Goal: Task Accomplishment & Management: Use online tool/utility

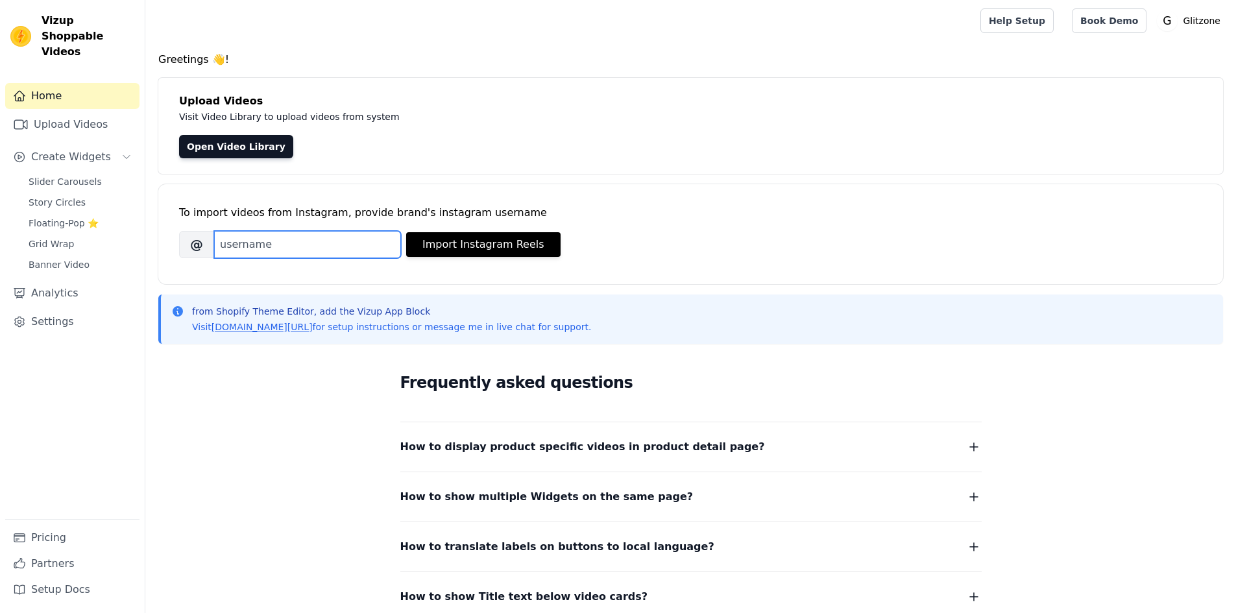
click at [245, 245] on input "Brand's Instagram Username" at bounding box center [307, 244] width 187 height 27
click at [62, 112] on link "Upload Videos" at bounding box center [72, 125] width 134 height 26
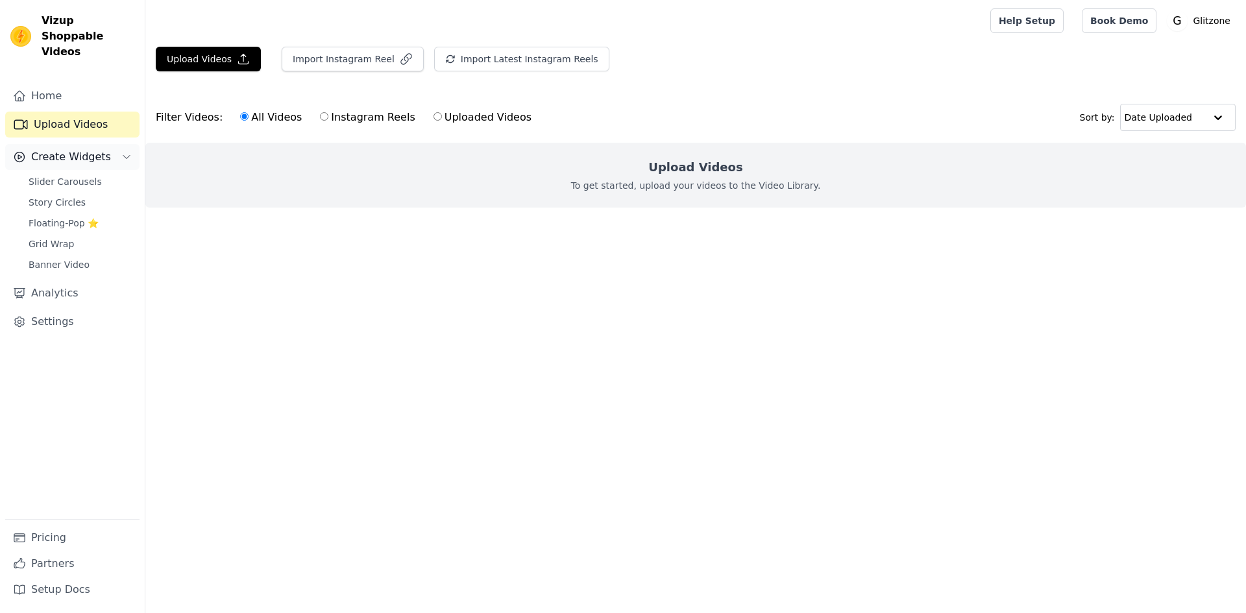
click at [38, 149] on span "Create Widgets" at bounding box center [71, 157] width 80 height 16
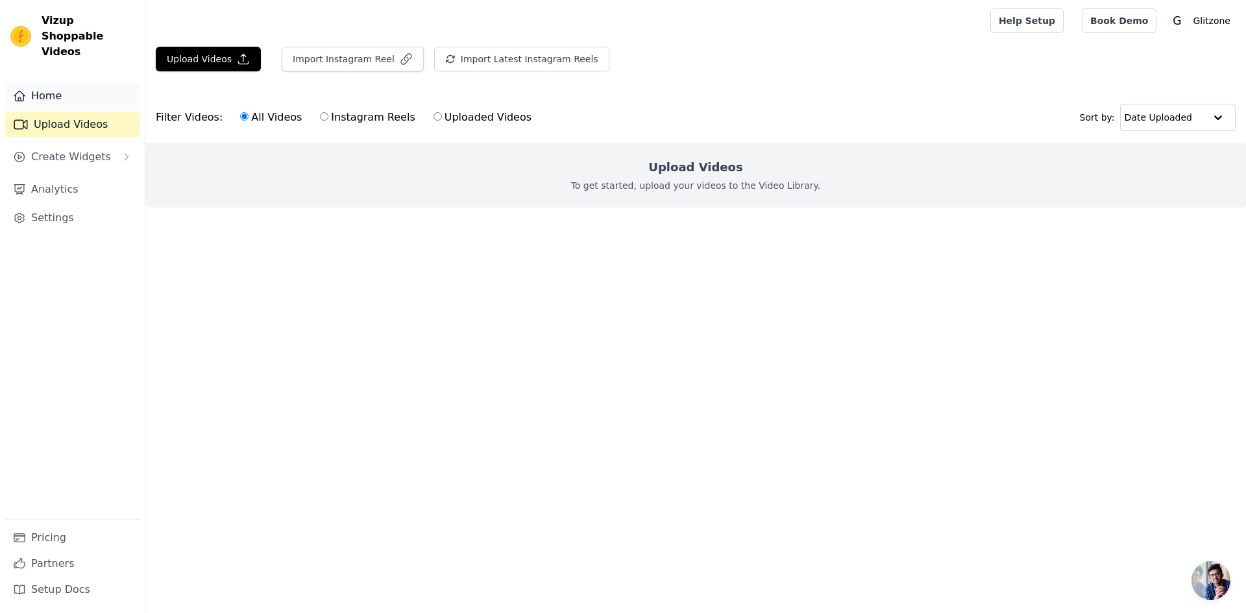
click at [66, 84] on link "Home" at bounding box center [72, 96] width 134 height 26
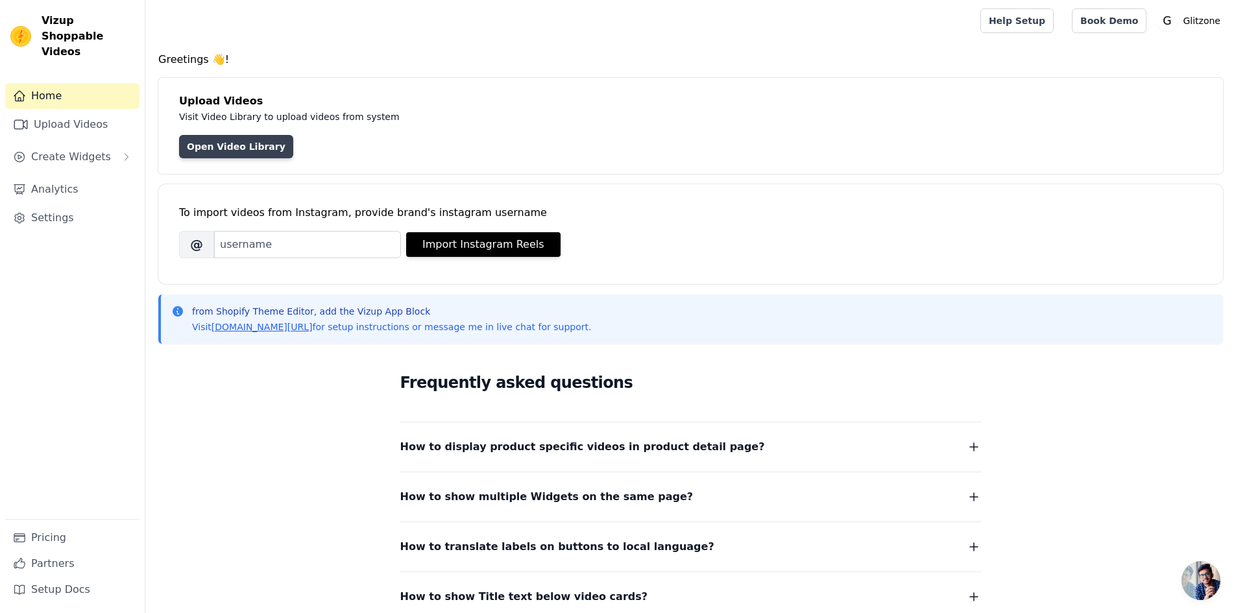
click at [230, 146] on link "Open Video Library" at bounding box center [236, 146] width 114 height 23
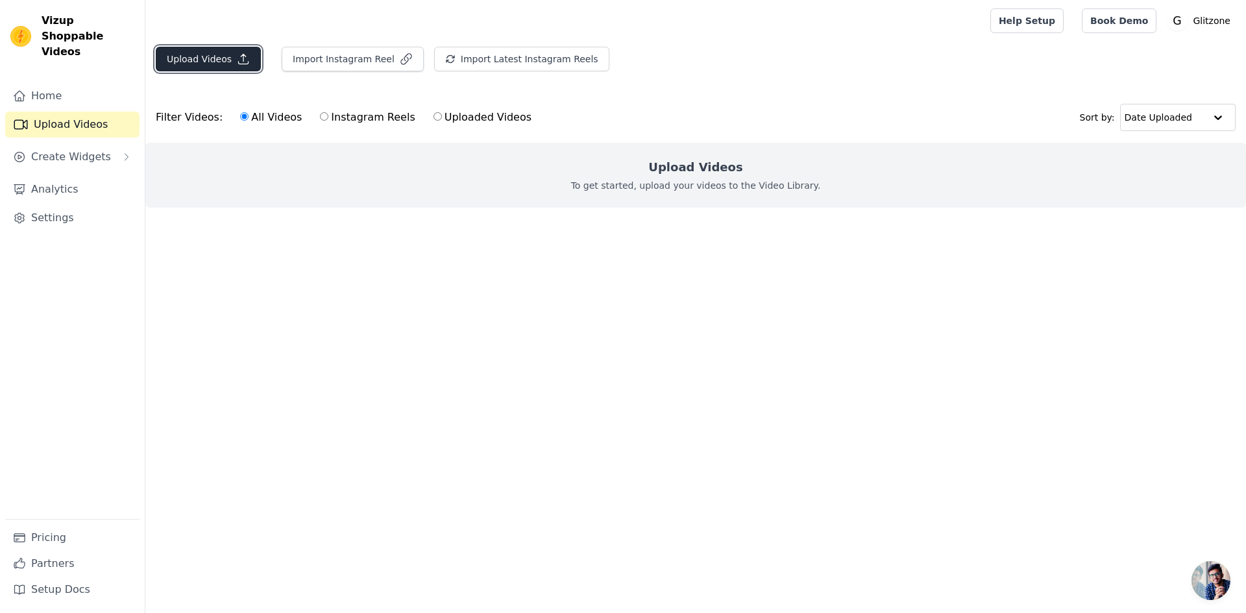
click at [222, 58] on button "Upload Videos" at bounding box center [208, 59] width 105 height 25
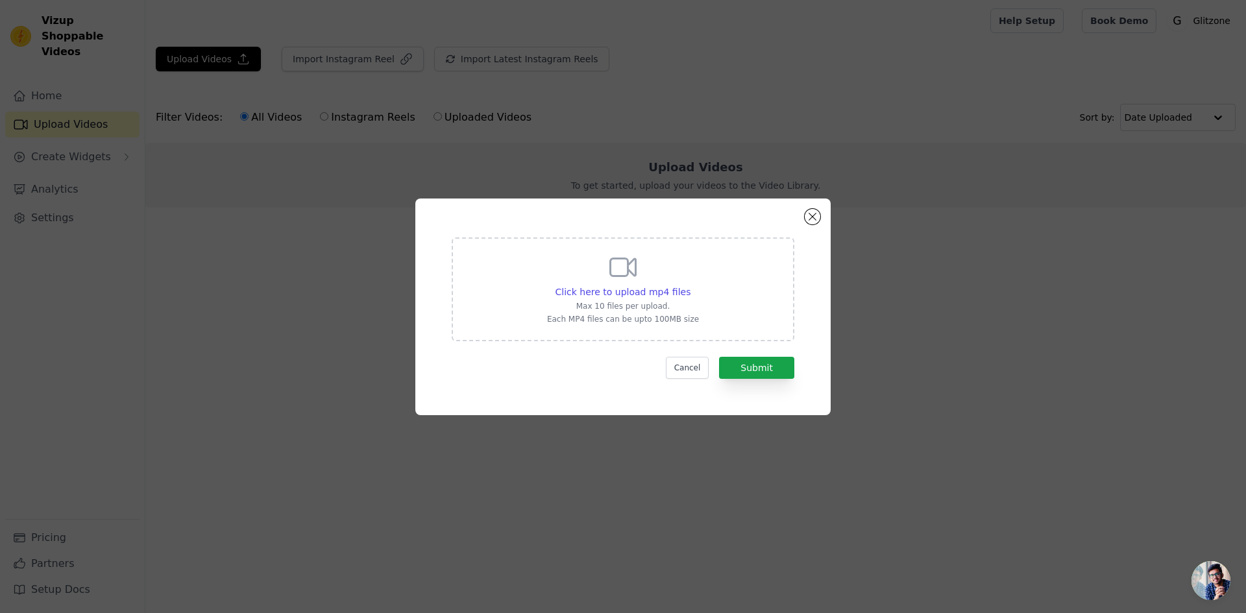
click at [635, 305] on p "Max 10 files per upload." at bounding box center [623, 306] width 152 height 10
click at [690, 286] on input "Click here to upload mp4 files Max 10 files per upload. Each MP4 files can be u…" at bounding box center [690, 285] width 1 height 1
type input "C:\fakepath\WhatsAppVideo2025-07-24at5.52.03AM-ezgif.com-video-to-gif-converter…"
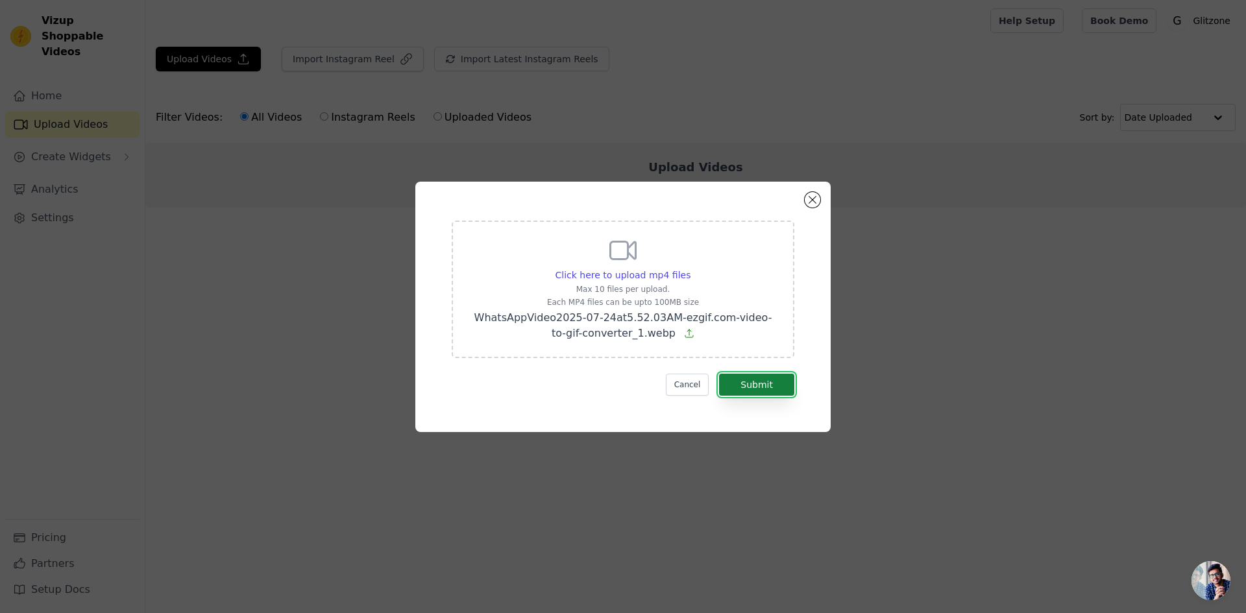
click at [753, 382] on button "Submit" at bounding box center [756, 385] width 75 height 22
click at [684, 333] on icon at bounding box center [689, 333] width 10 height 10
click at [690, 269] on input "Click here to upload mp4 files Max 10 files per upload. Each MP4 files can be u…" at bounding box center [690, 268] width 1 height 1
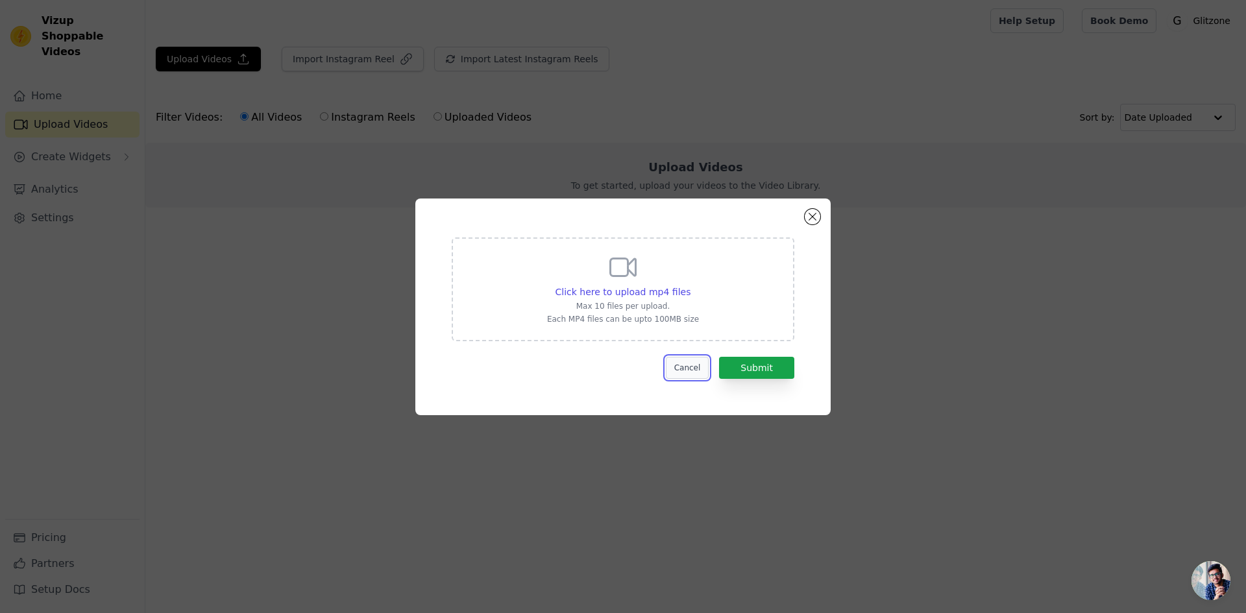
click at [693, 372] on button "Cancel" at bounding box center [687, 368] width 43 height 22
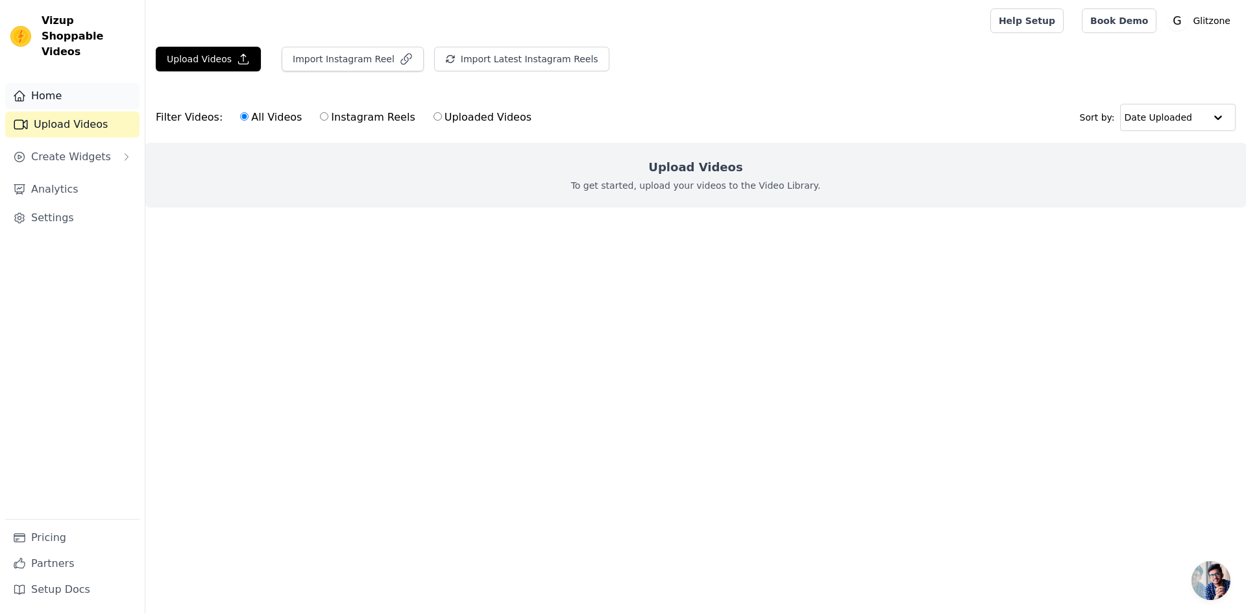
click at [27, 83] on link "Home" at bounding box center [72, 96] width 134 height 26
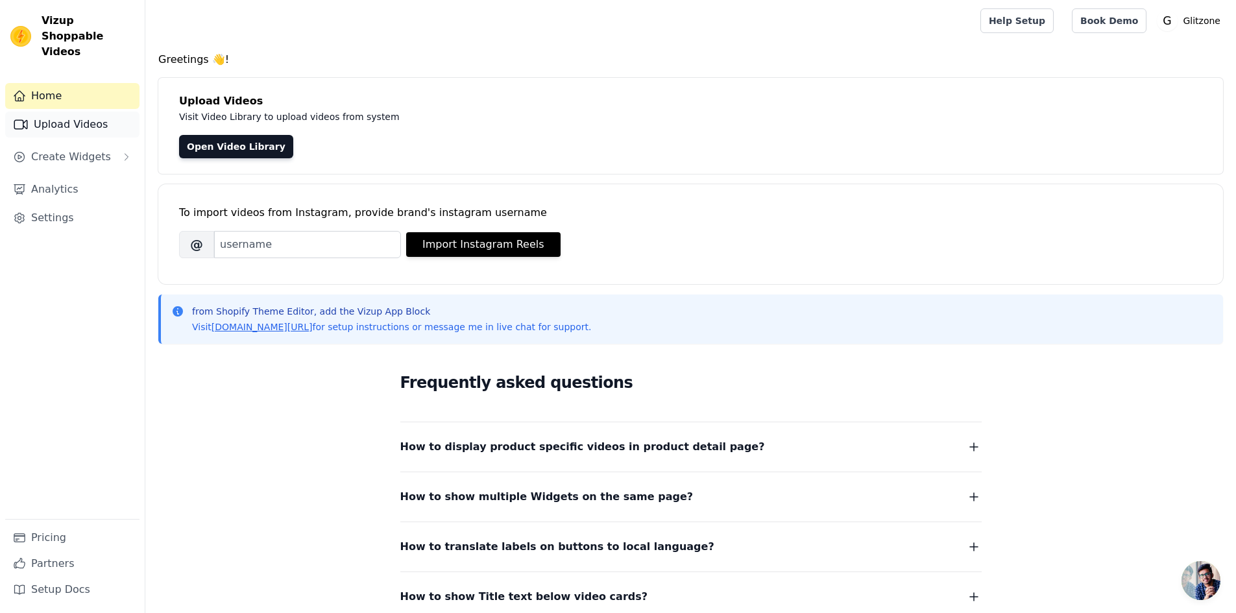
click at [81, 114] on link "Upload Videos" at bounding box center [72, 125] width 134 height 26
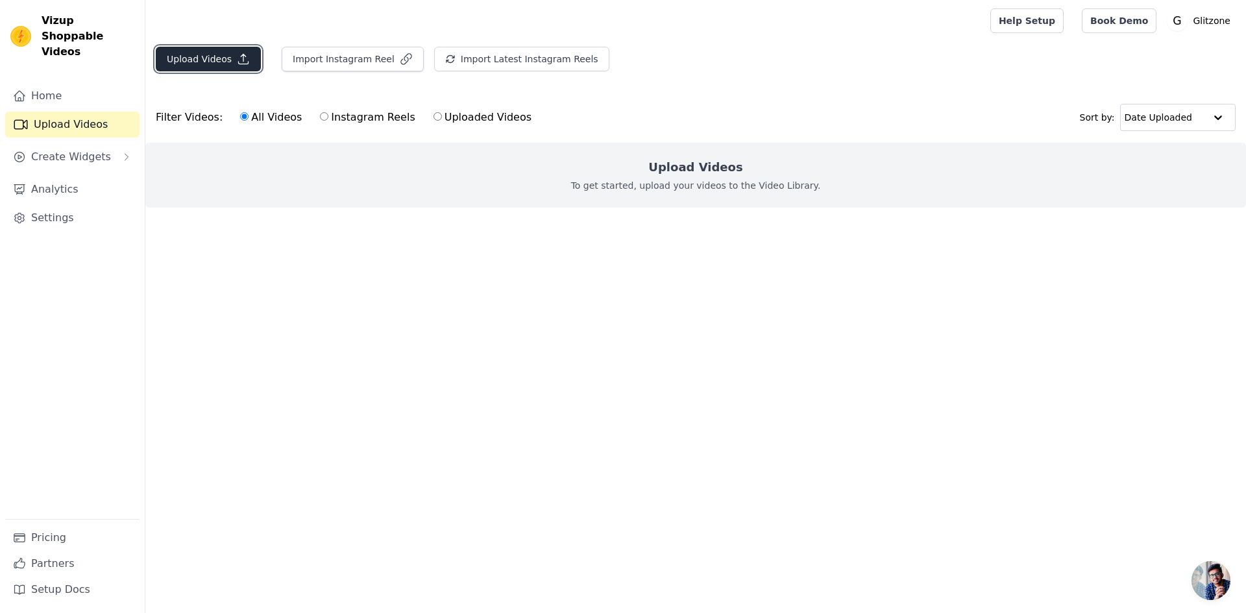
click at [239, 55] on icon "button" at bounding box center [244, 60] width 10 height 10
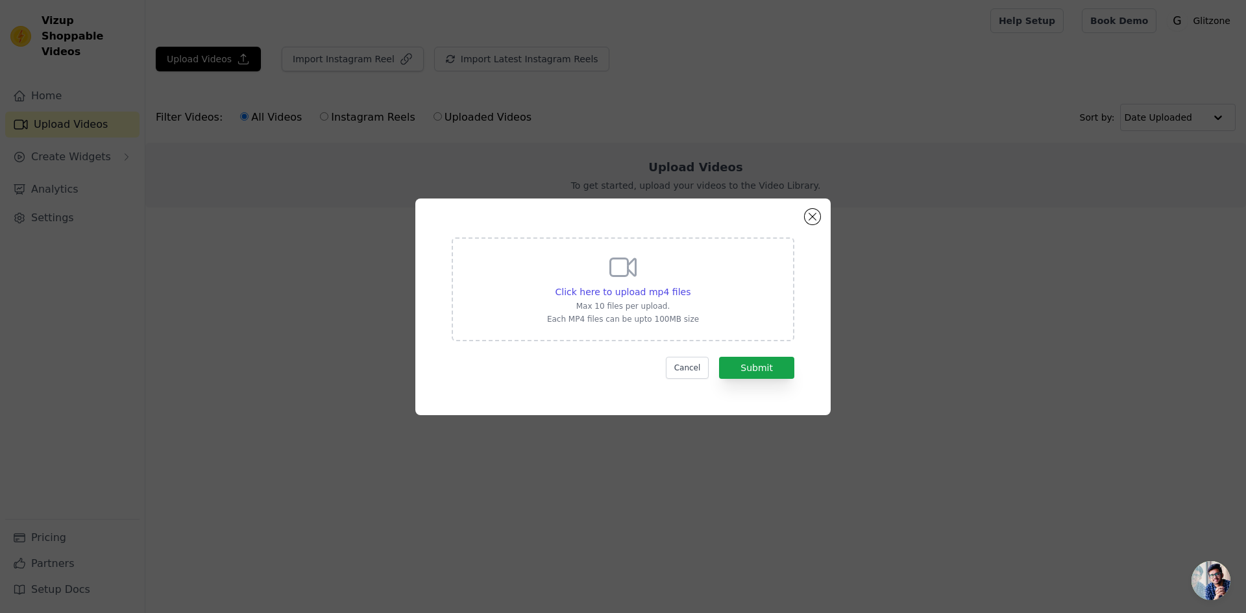
click at [611, 262] on icon at bounding box center [623, 267] width 25 height 18
click at [690, 285] on input "Click here to upload mp4 files Max 10 files per upload. Each MP4 files can be u…" at bounding box center [690, 285] width 1 height 1
type input "C:\fakepath\WhatsAppVideo2025-07-24at5.52.03AM-ezgif.com-video-to-gif-converter…"
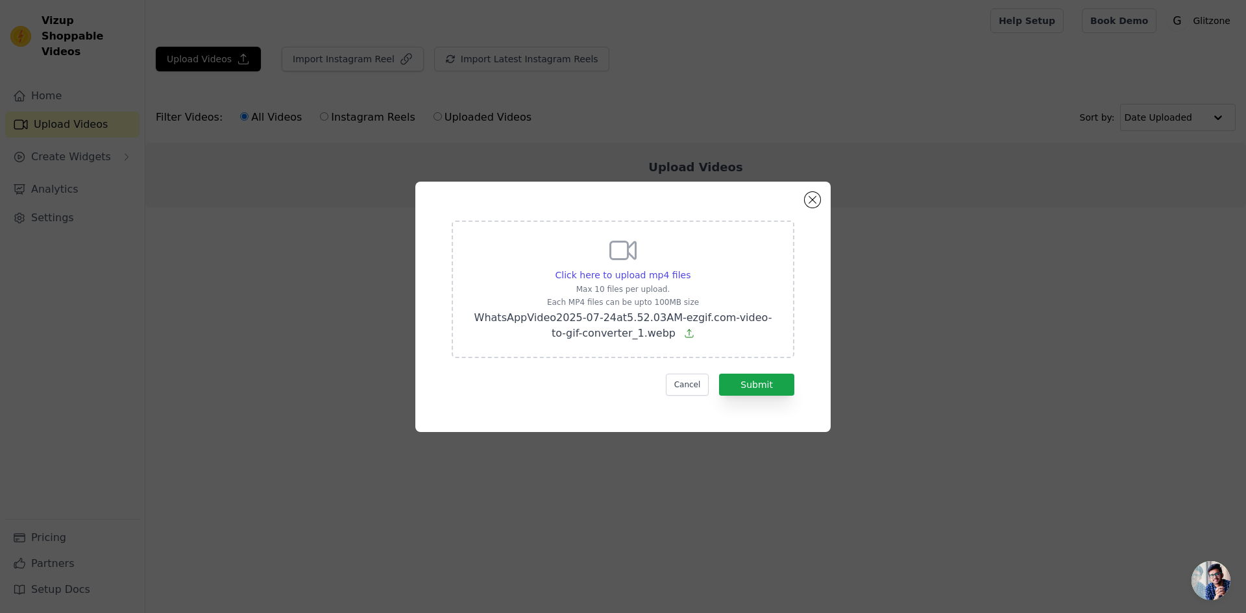
click at [665, 328] on p "WhatsAppVideo2025-07-24at5.52.03AM-ezgif.com-video-to-gif-converter_1.webp" at bounding box center [623, 325] width 309 height 31
click at [690, 269] on input "Click here to upload mp4 files Max 10 files per upload. Each MP4 files can be u…" at bounding box center [690, 268] width 1 height 1
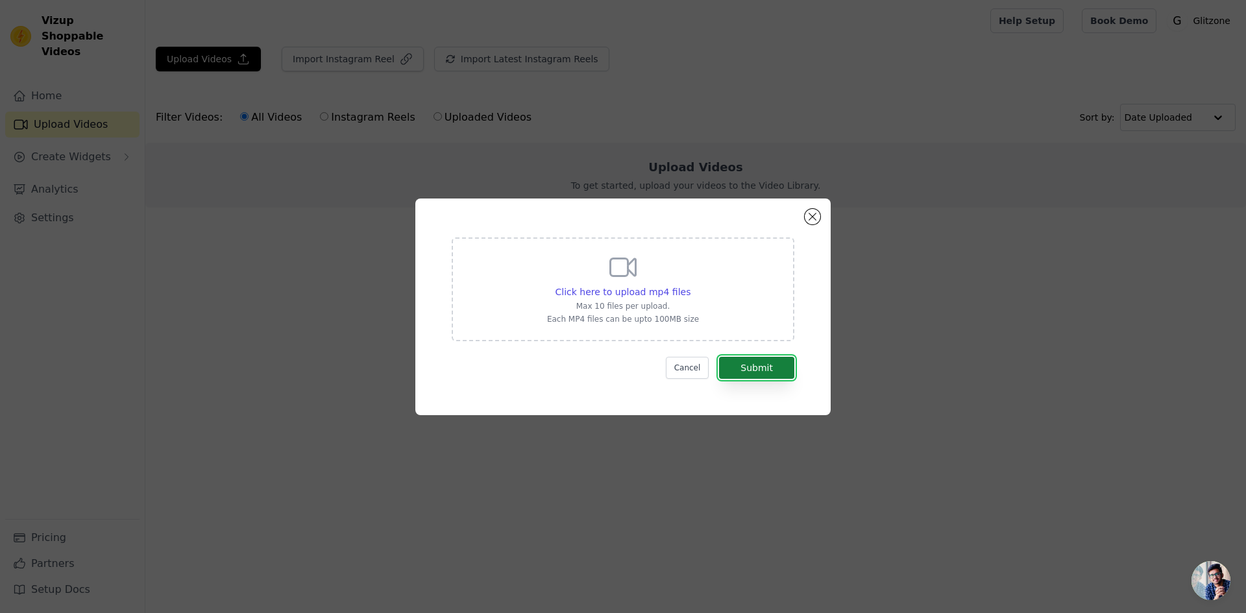
click at [783, 376] on button "Submit" at bounding box center [756, 368] width 75 height 22
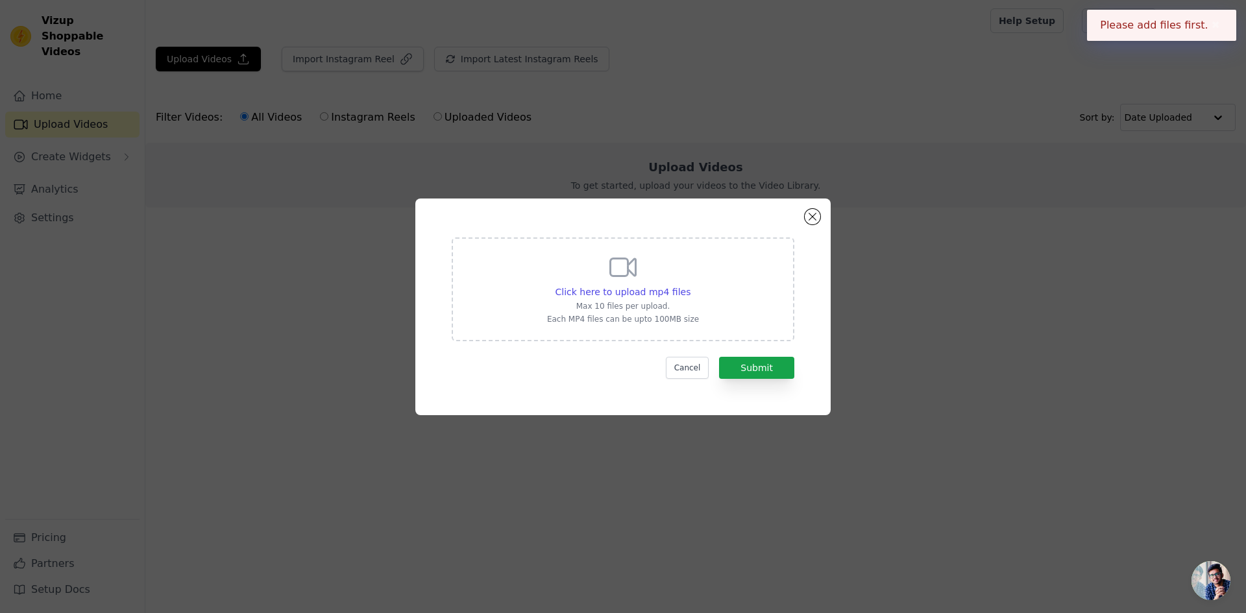
click at [1221, 31] on button "✖" at bounding box center [1215, 26] width 15 height 16
click at [613, 287] on span "Click here to upload mp4 files" at bounding box center [624, 292] width 136 height 10
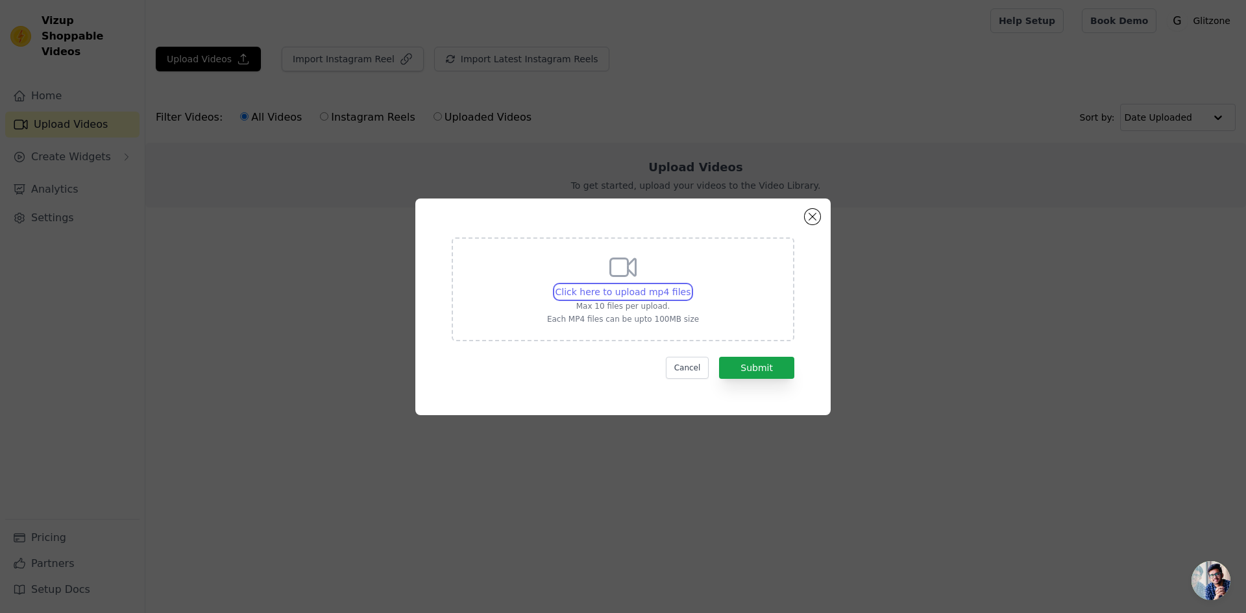
click at [690, 286] on input "Click here to upload mp4 files Max 10 files per upload. Each MP4 files can be u…" at bounding box center [690, 285] width 1 height 1
type input "C:\fakepath\WhatsAppVideo2025-07-24at5.52.03AM-ezgif.com-video-to-gif-converter…"
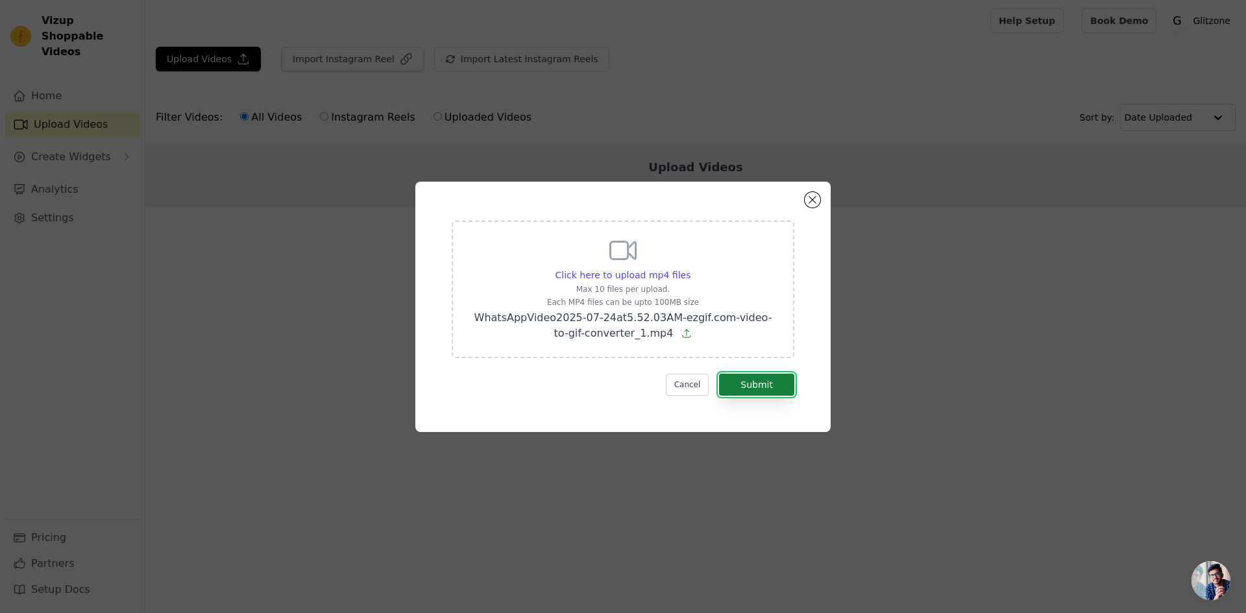
click at [745, 384] on button "Submit" at bounding box center [756, 385] width 75 height 22
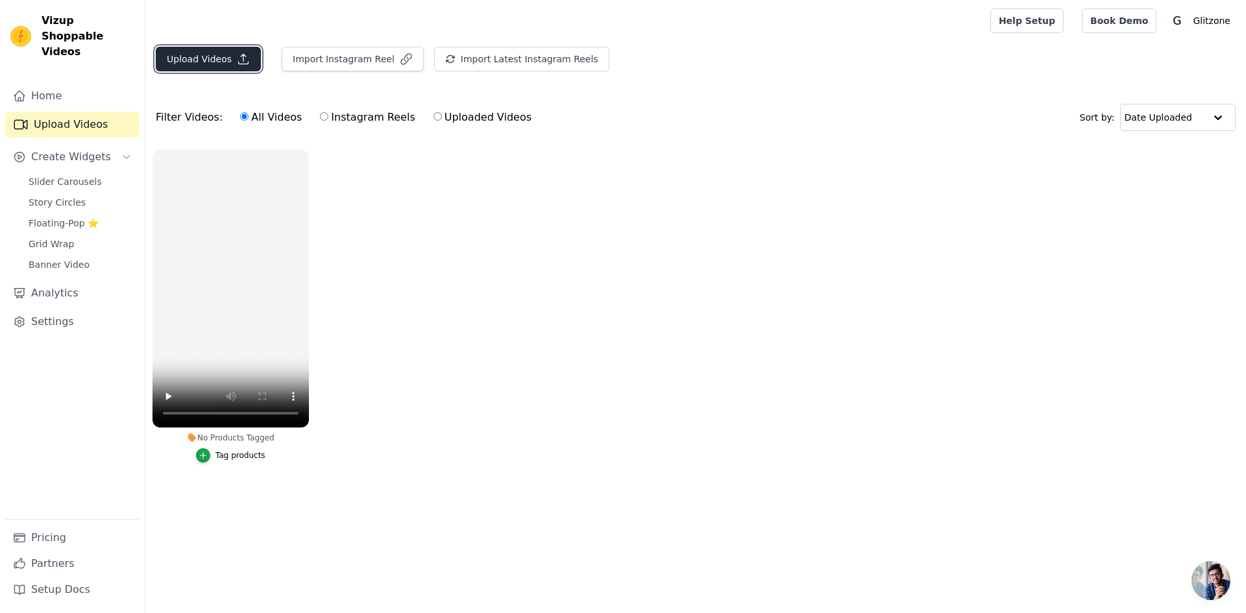
click at [198, 60] on button "Upload Videos" at bounding box center [208, 59] width 105 height 25
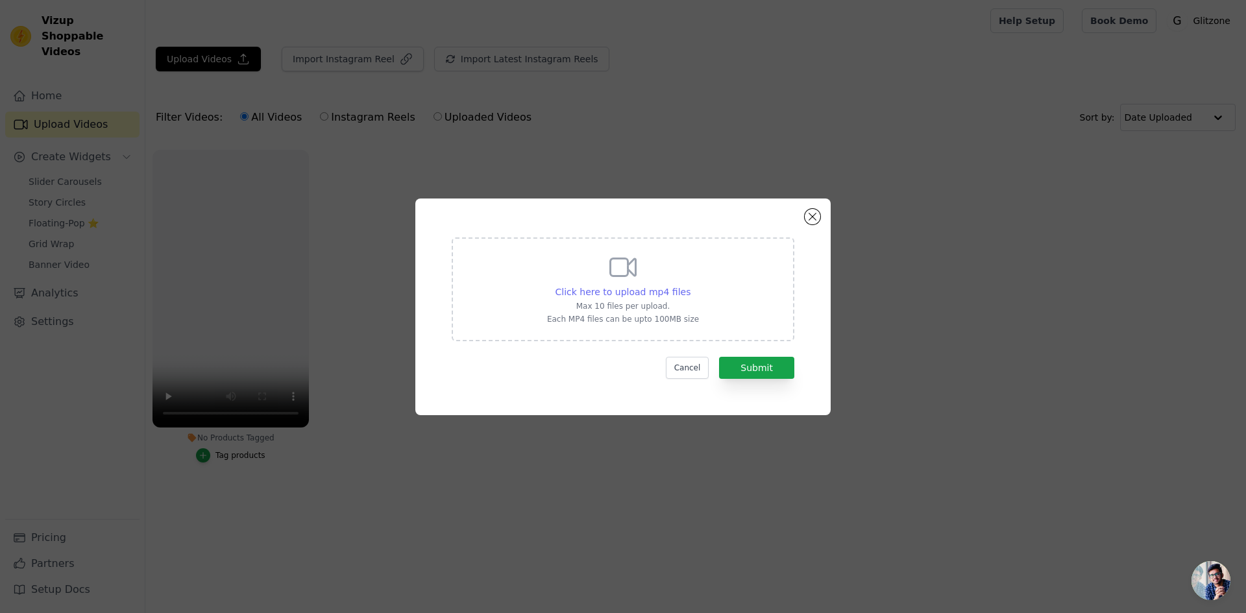
click at [609, 288] on span "Click here to upload mp4 files" at bounding box center [624, 292] width 136 height 10
click at [690, 286] on input "Click here to upload mp4 files Max 10 files per upload. Each MP4 files can be u…" at bounding box center [690, 285] width 1 height 1
type input "C:\fakepath\bf1e7e4bd9594fa798646c6574b5294b.SD-480p-1.0Mbps-36424585-ezgif.com…"
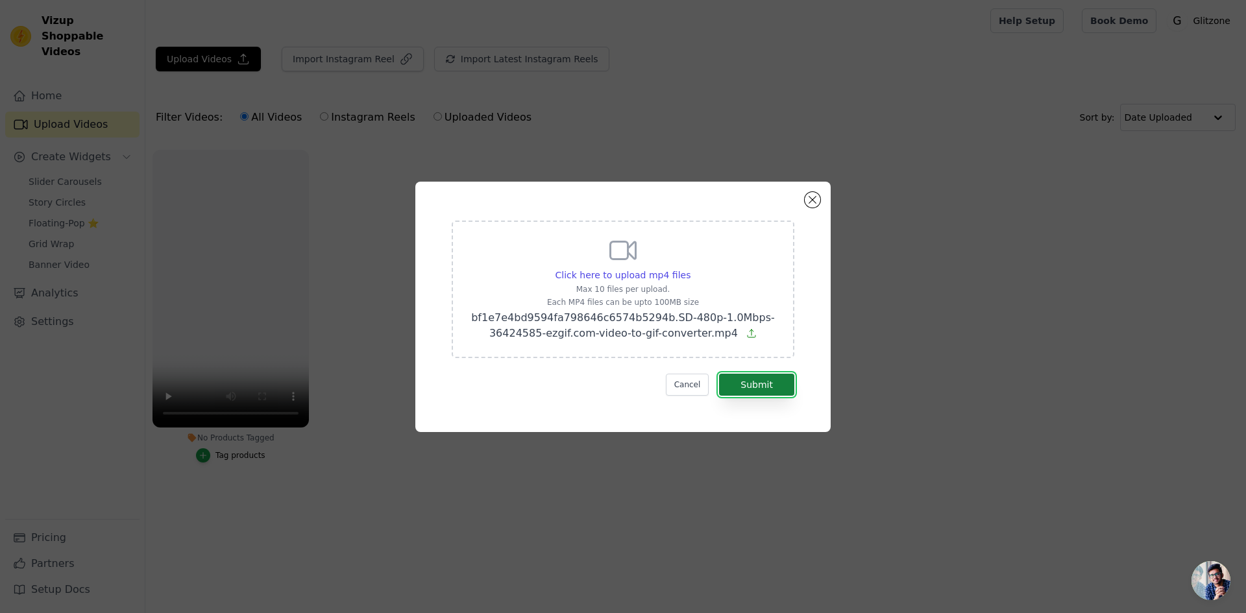
click at [758, 391] on button "Submit" at bounding box center [756, 385] width 75 height 22
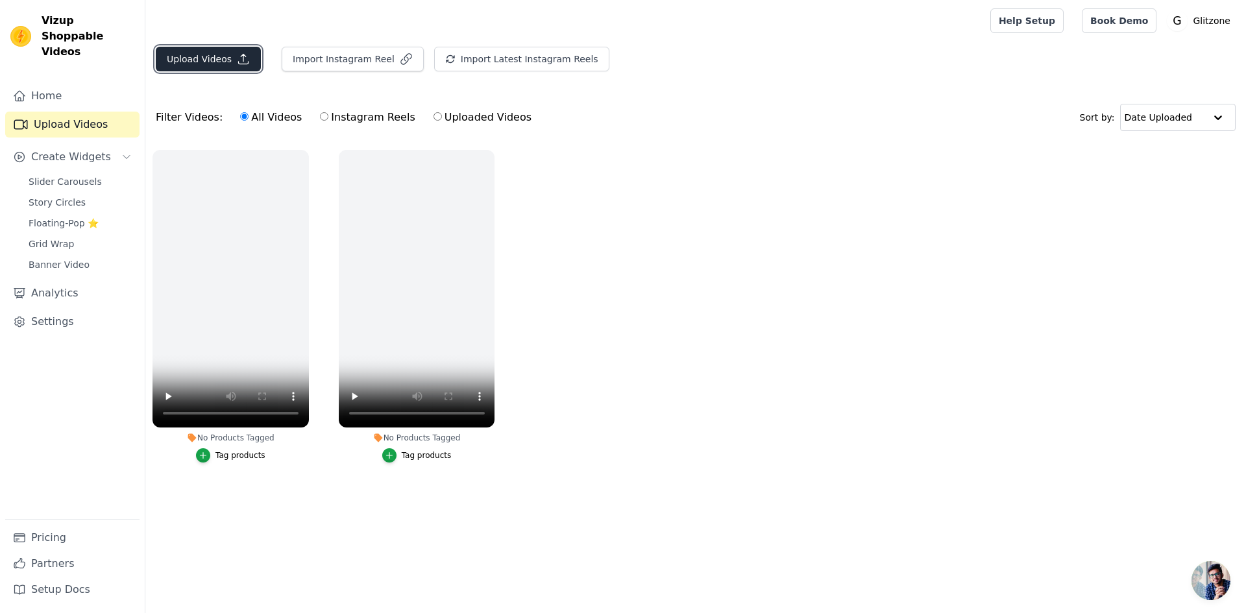
click at [199, 59] on button "Upload Videos" at bounding box center [208, 59] width 105 height 25
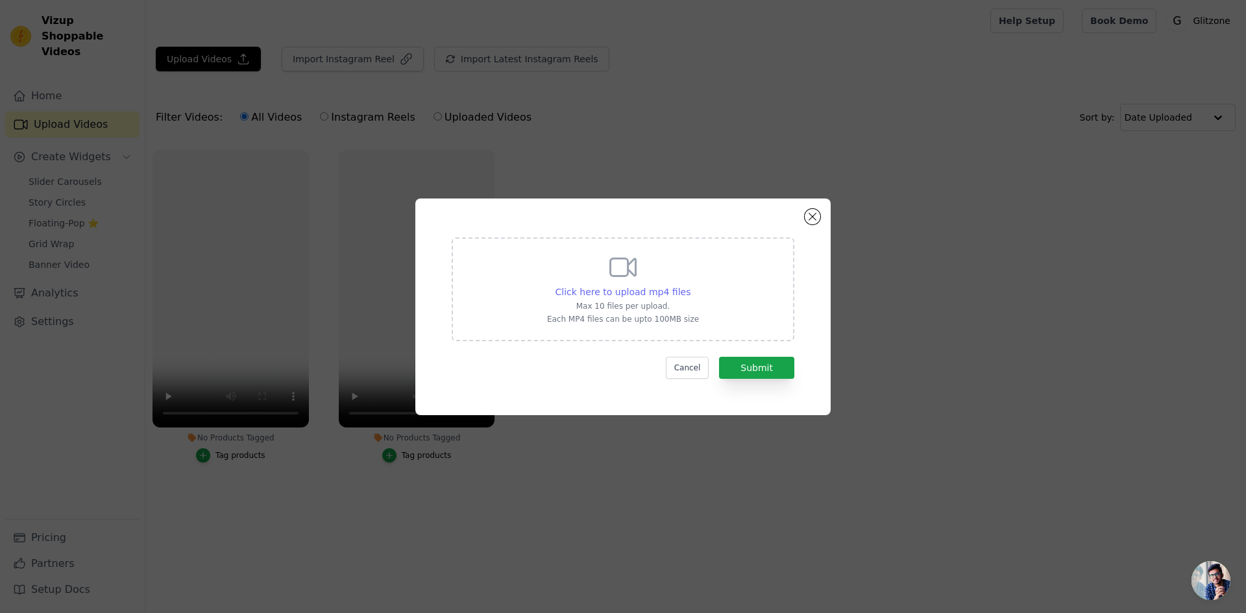
click at [640, 293] on span "Click here to upload mp4 files" at bounding box center [624, 292] width 136 height 10
click at [690, 286] on input "Click here to upload mp4 files Max 10 files per upload. Each MP4 files can be u…" at bounding box center [690, 285] width 1 height 1
type input "C:\fakepath\SnapTik-dot-Kim-711762e009e1bc9a0149f842f205e063-ezgif.com-resize.m…"
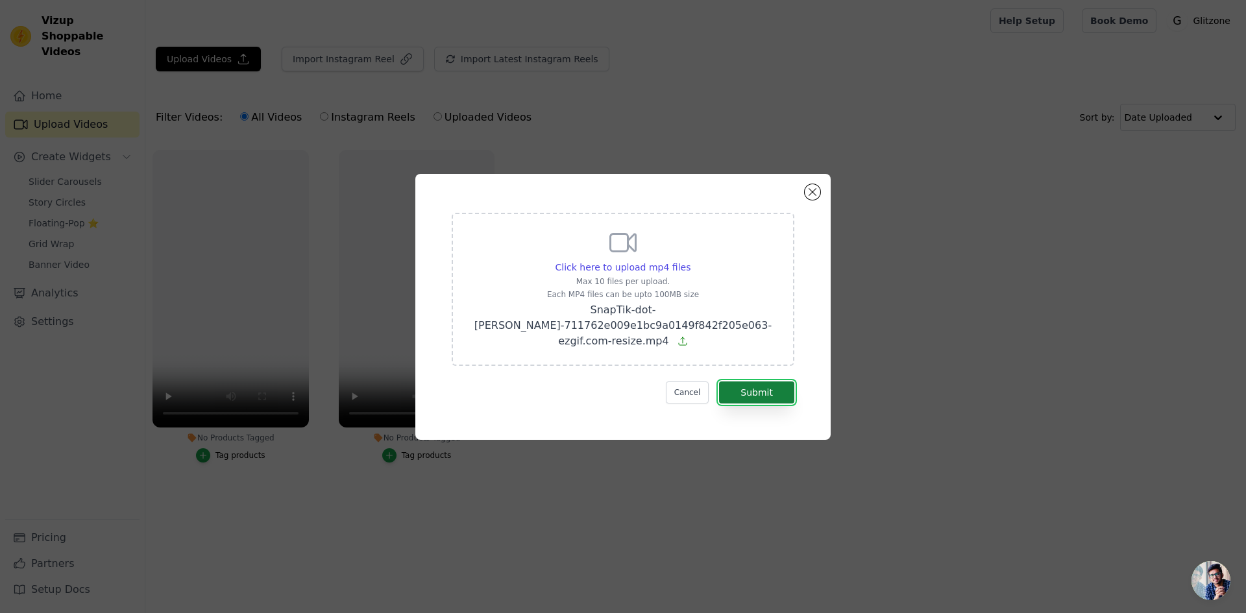
click at [743, 387] on button "Submit" at bounding box center [756, 393] width 75 height 22
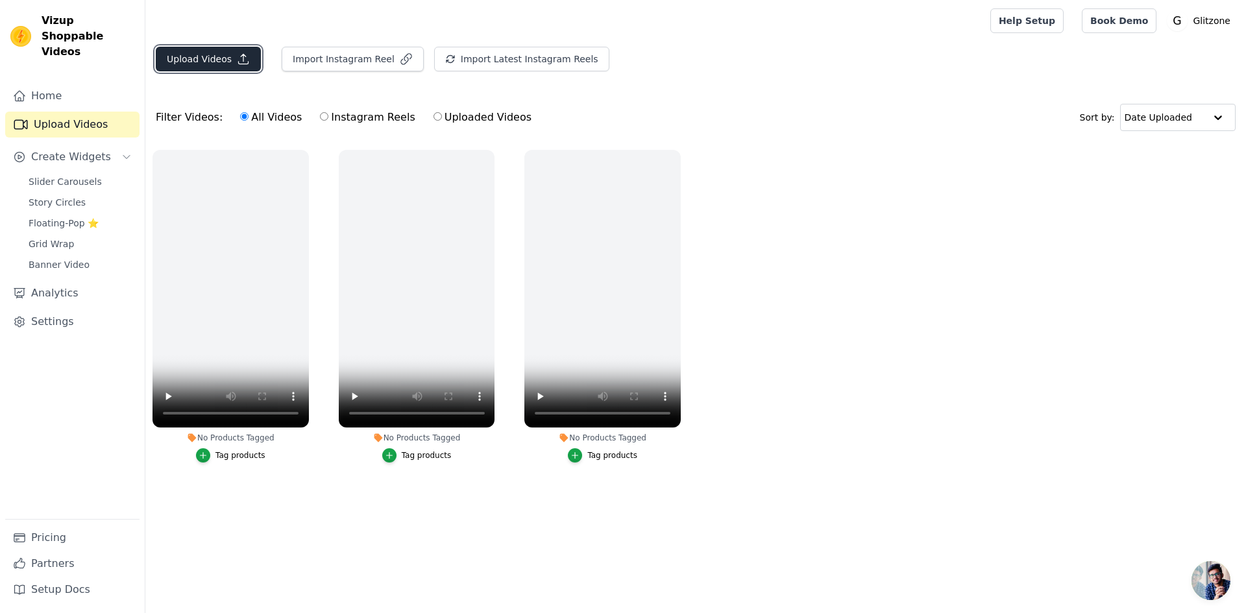
click at [189, 63] on button "Upload Videos" at bounding box center [208, 59] width 105 height 25
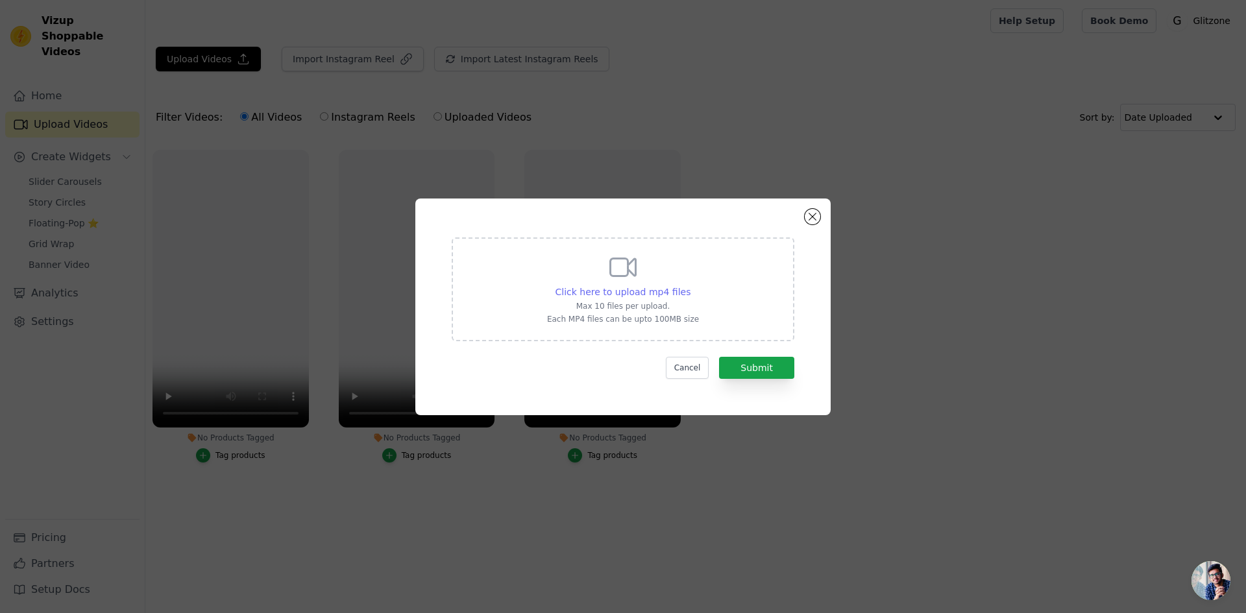
click at [595, 287] on span "Click here to upload mp4 files" at bounding box center [624, 292] width 136 height 10
click at [690, 286] on input "Click here to upload mp4 files Max 10 files per upload. Each MP4 files can be u…" at bounding box center [690, 285] width 1 height 1
type input "C:\fakepath\SnapTik-dot-Kim-0ec8e097480becef9f07cb74c33b8c36-ezgif.com-resize.m…"
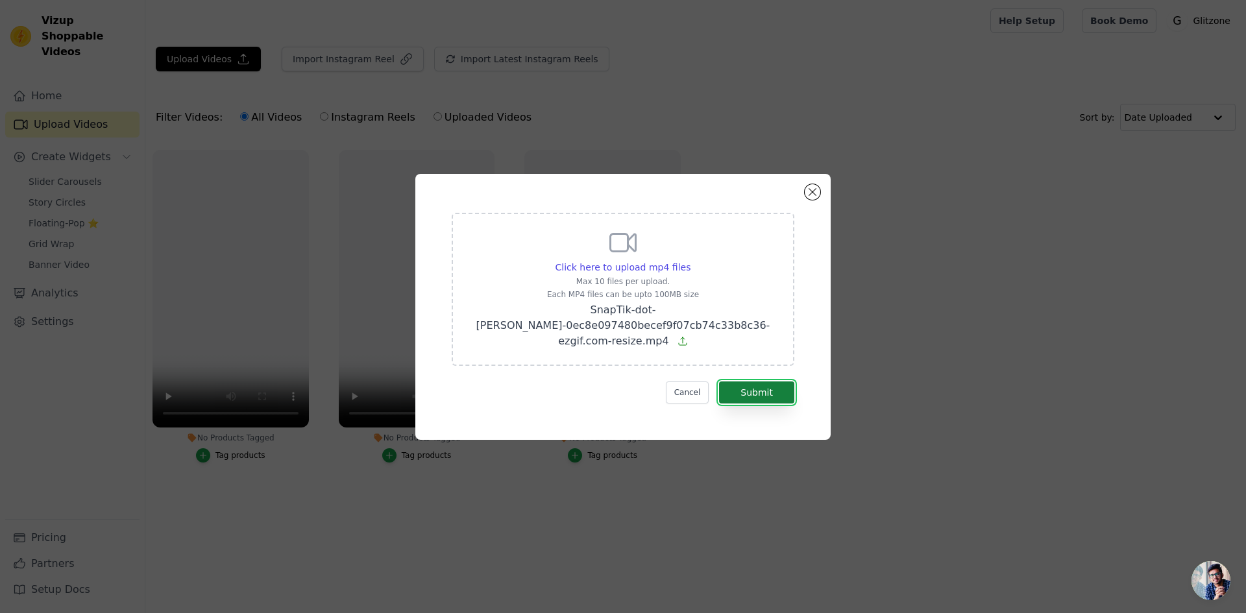
click at [747, 388] on button "Submit" at bounding box center [756, 393] width 75 height 22
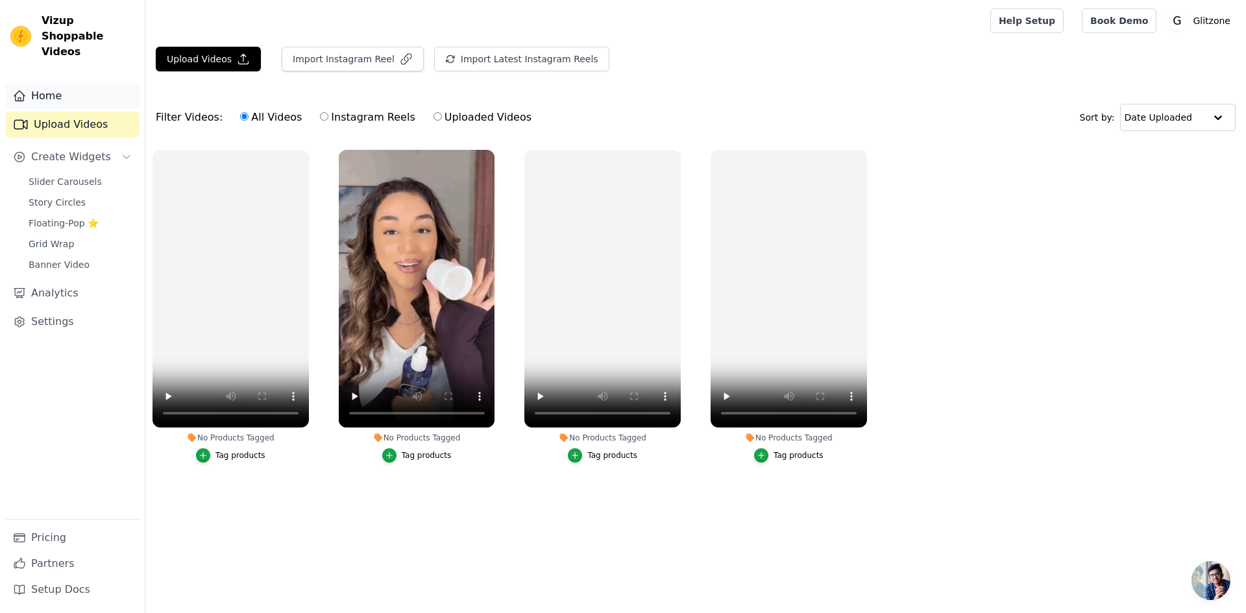
click at [49, 83] on link "Home" at bounding box center [72, 96] width 134 height 26
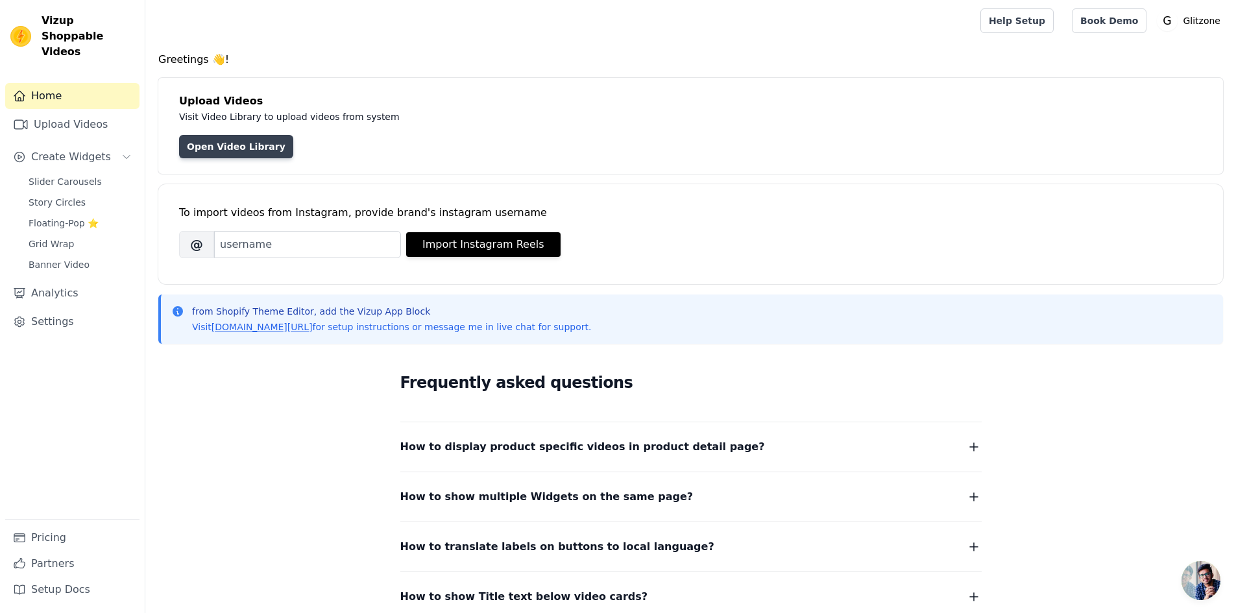
click at [210, 150] on link "Open Video Library" at bounding box center [236, 146] width 114 height 23
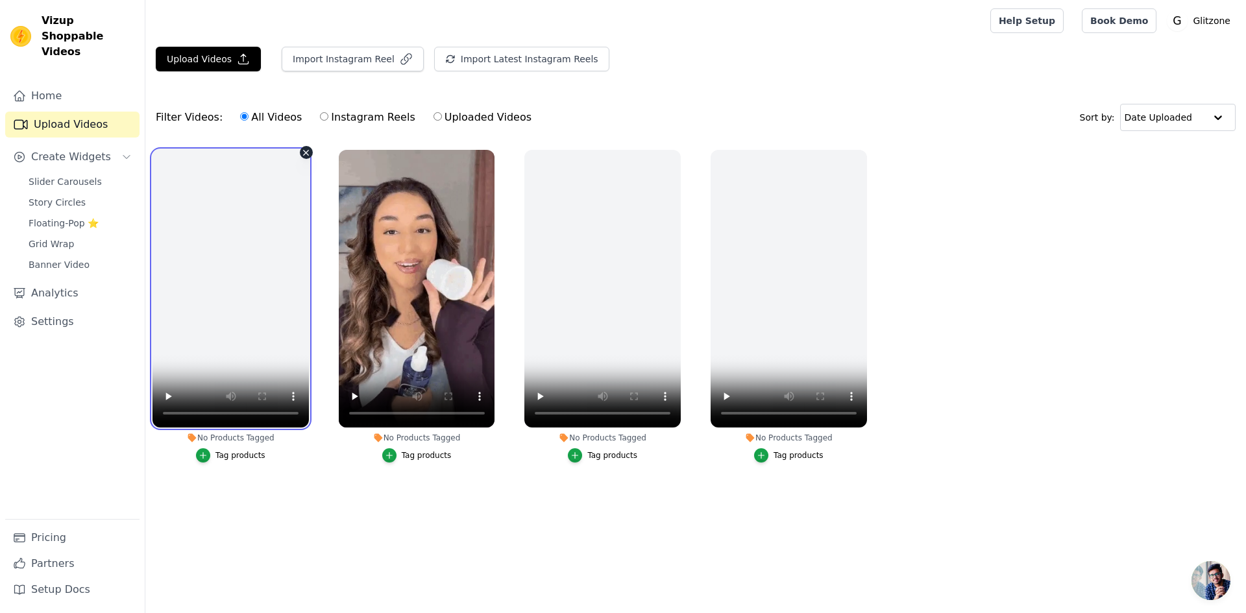
click at [280, 277] on video at bounding box center [231, 289] width 156 height 278
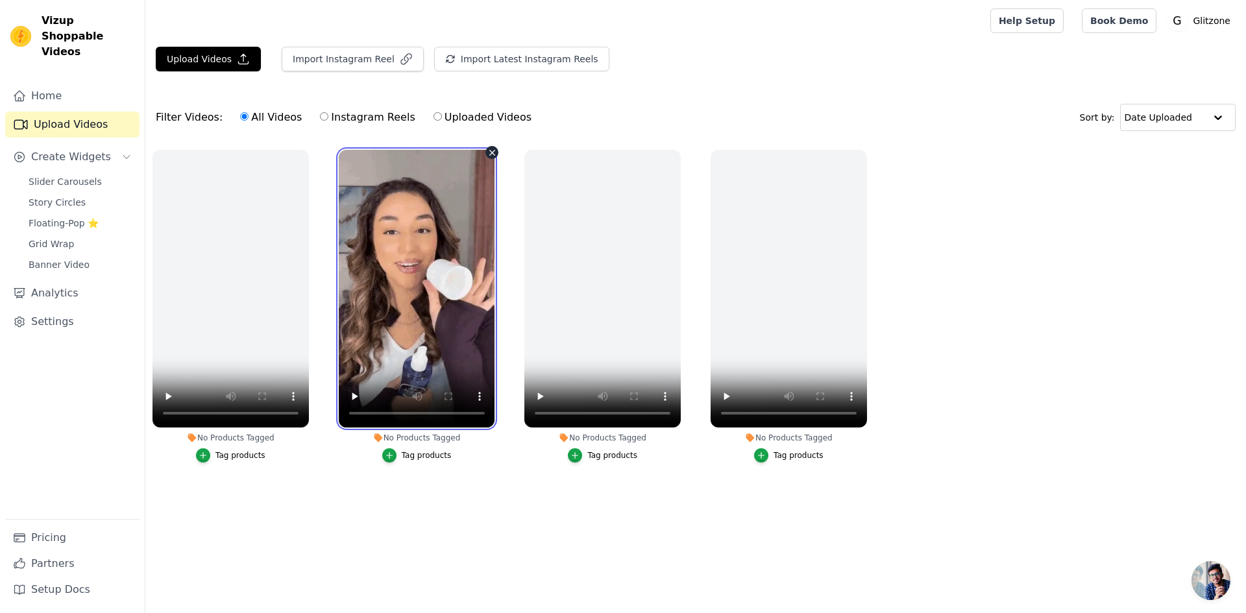
click at [402, 220] on video at bounding box center [417, 289] width 156 height 278
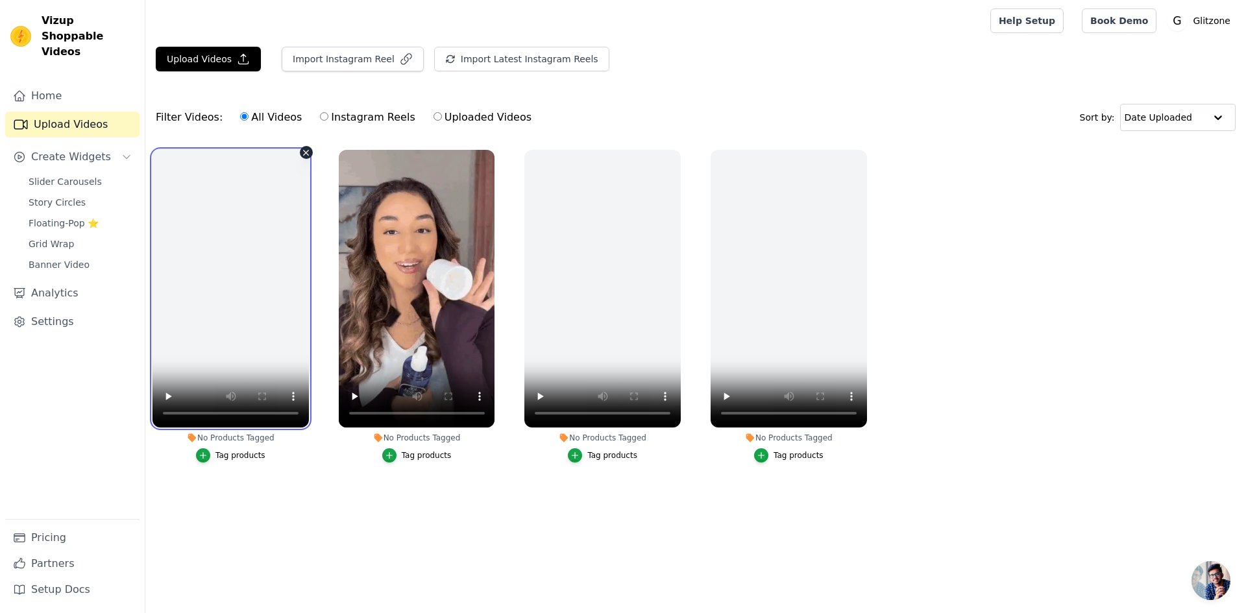
click at [216, 217] on video at bounding box center [231, 289] width 156 height 278
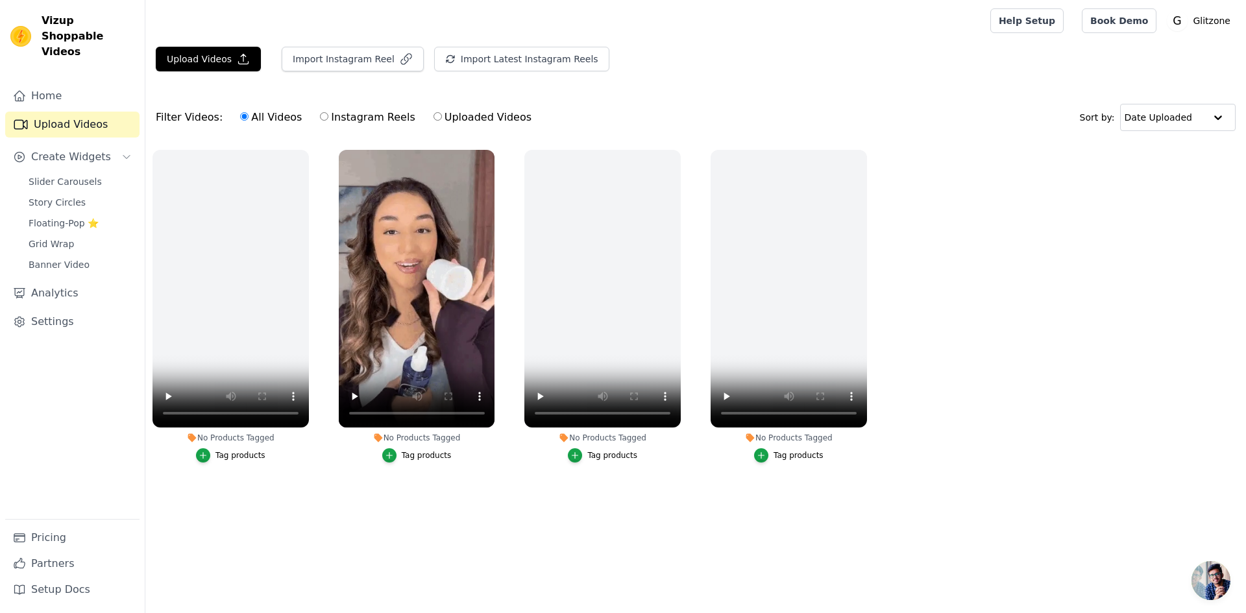
click at [430, 452] on div "Tag products" at bounding box center [427, 455] width 50 height 10
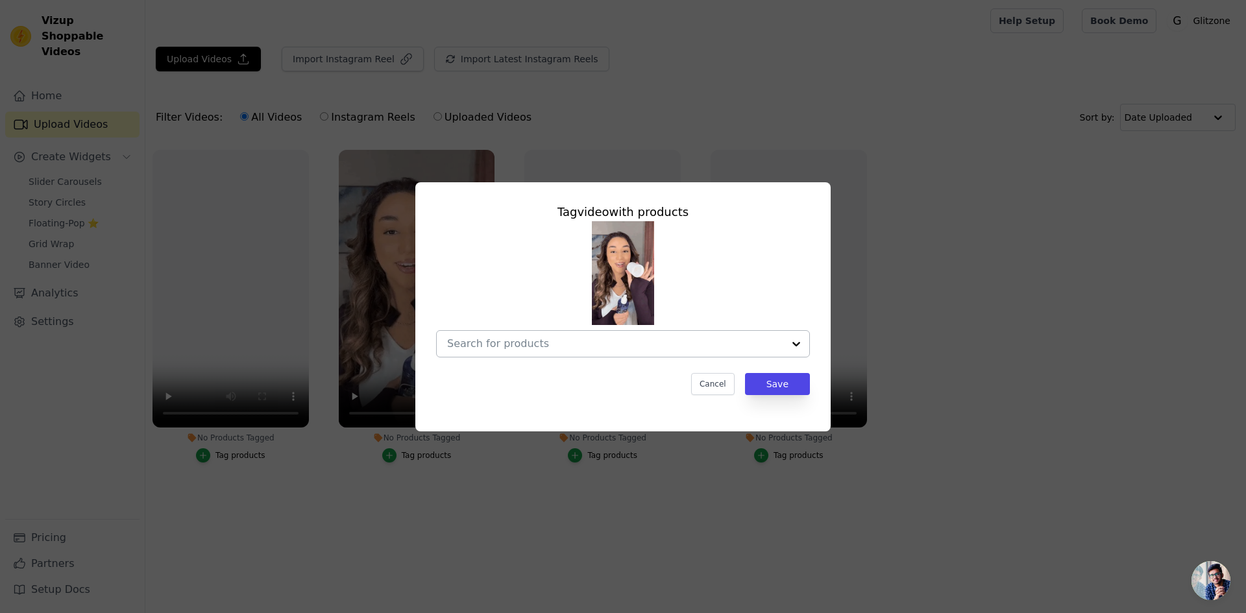
click at [509, 334] on div at bounding box center [615, 344] width 336 height 26
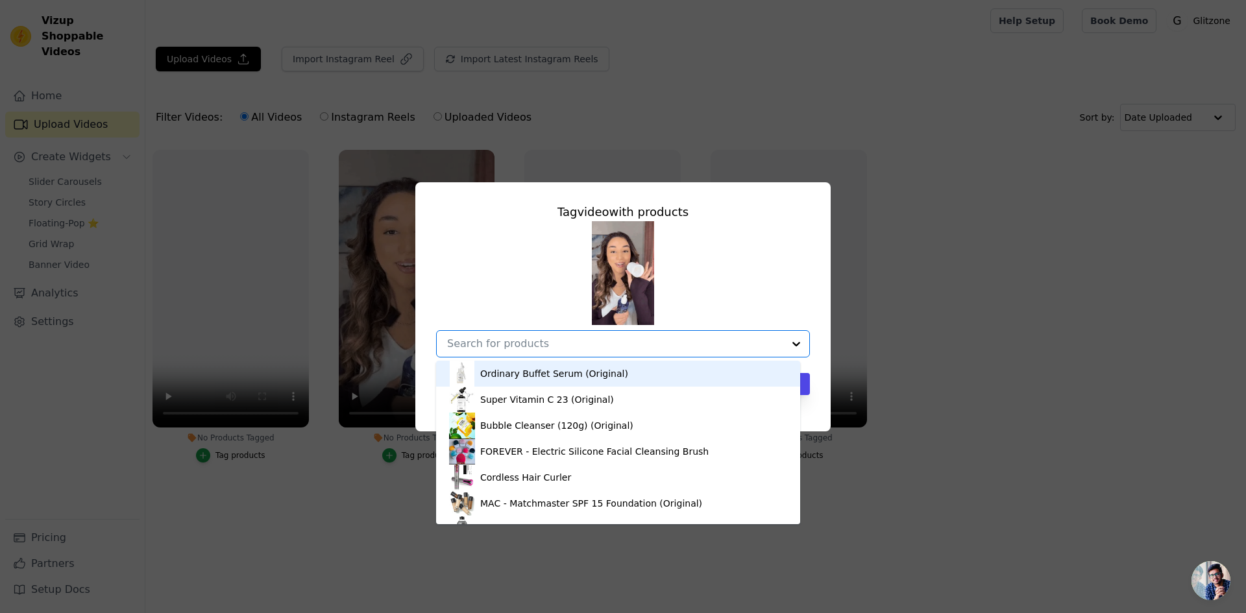
click at [458, 378] on img at bounding box center [462, 374] width 26 height 26
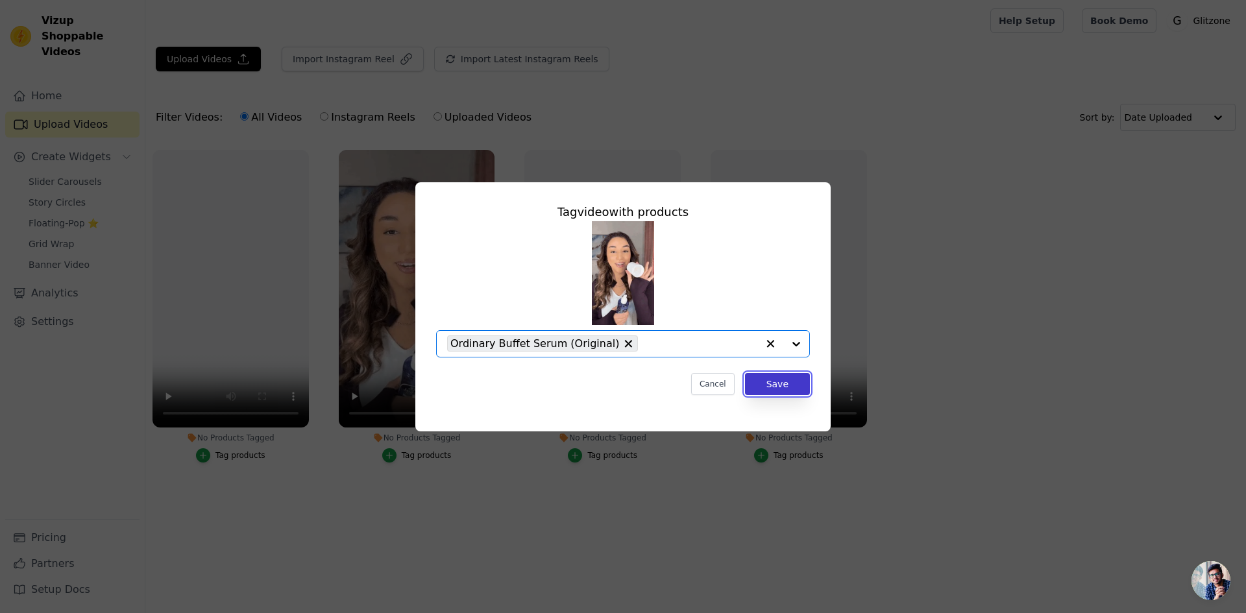
click at [764, 384] on button "Save" at bounding box center [777, 384] width 65 height 22
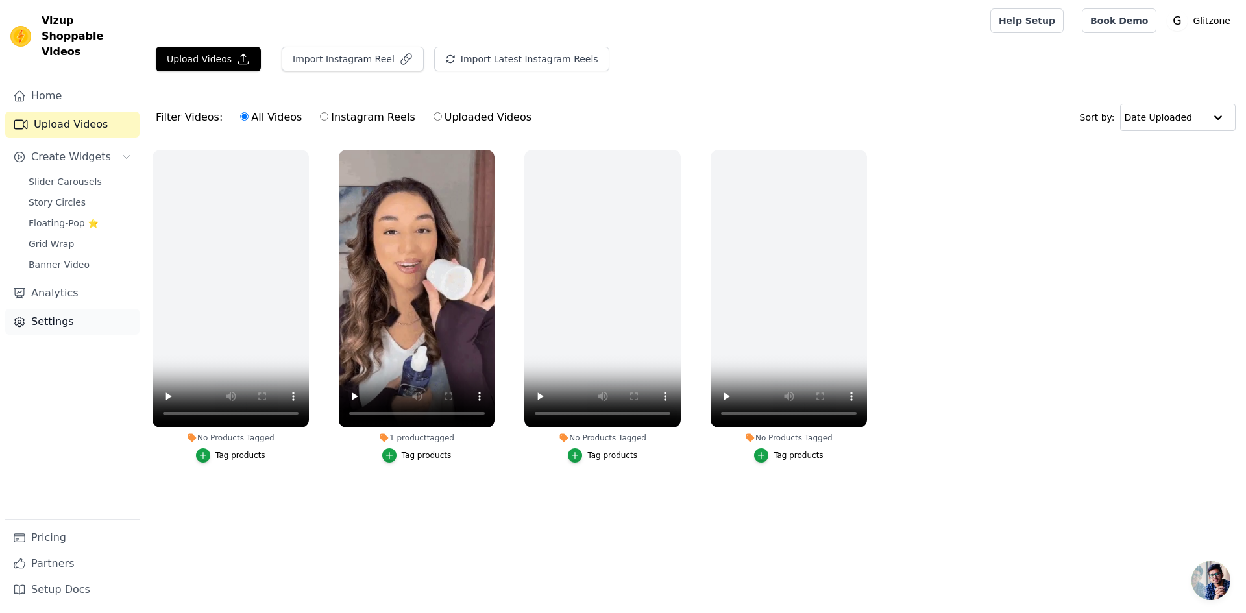
click at [45, 309] on link "Settings" at bounding box center [72, 322] width 134 height 26
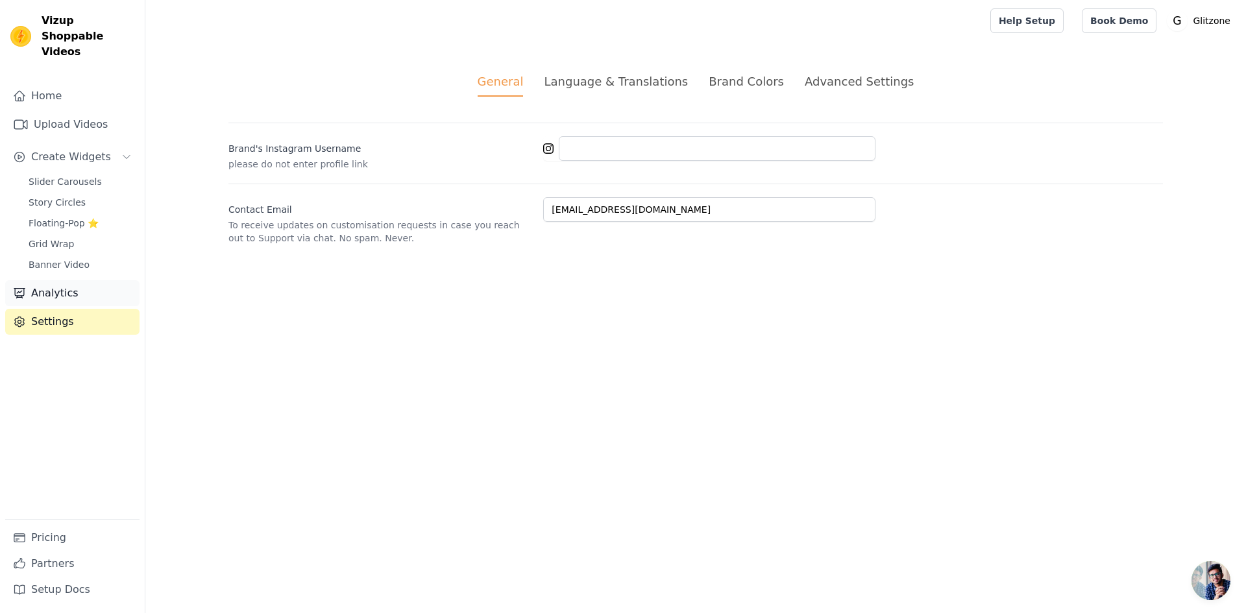
click at [51, 280] on link "Analytics" at bounding box center [72, 293] width 134 height 26
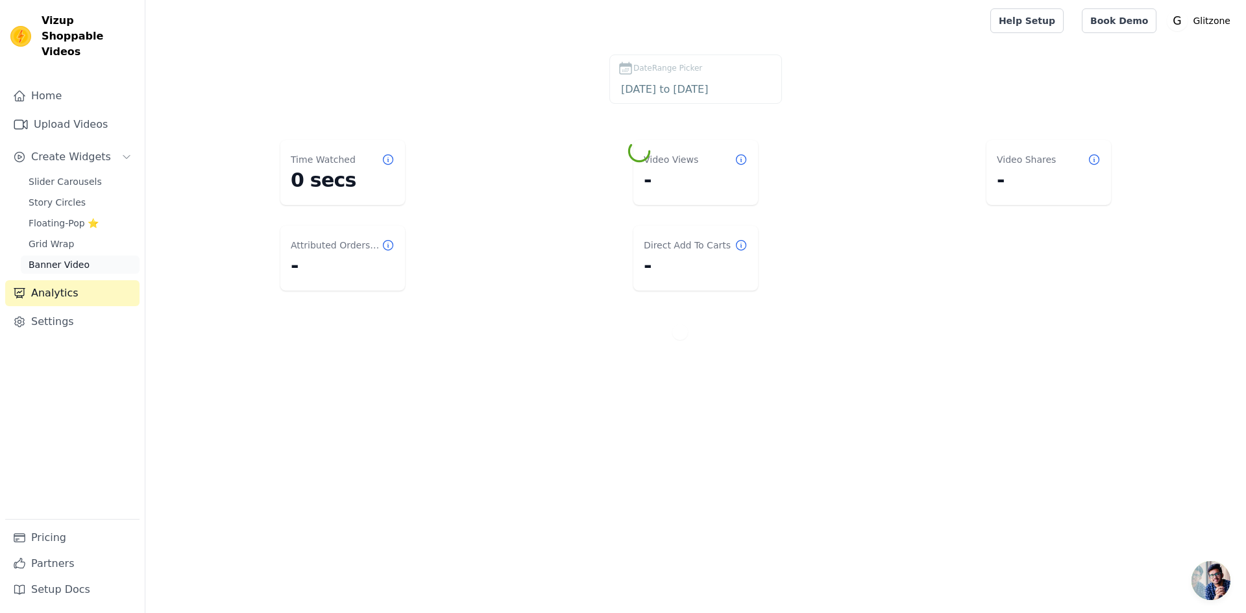
click at [53, 258] on span "Banner Video" at bounding box center [59, 264] width 61 height 13
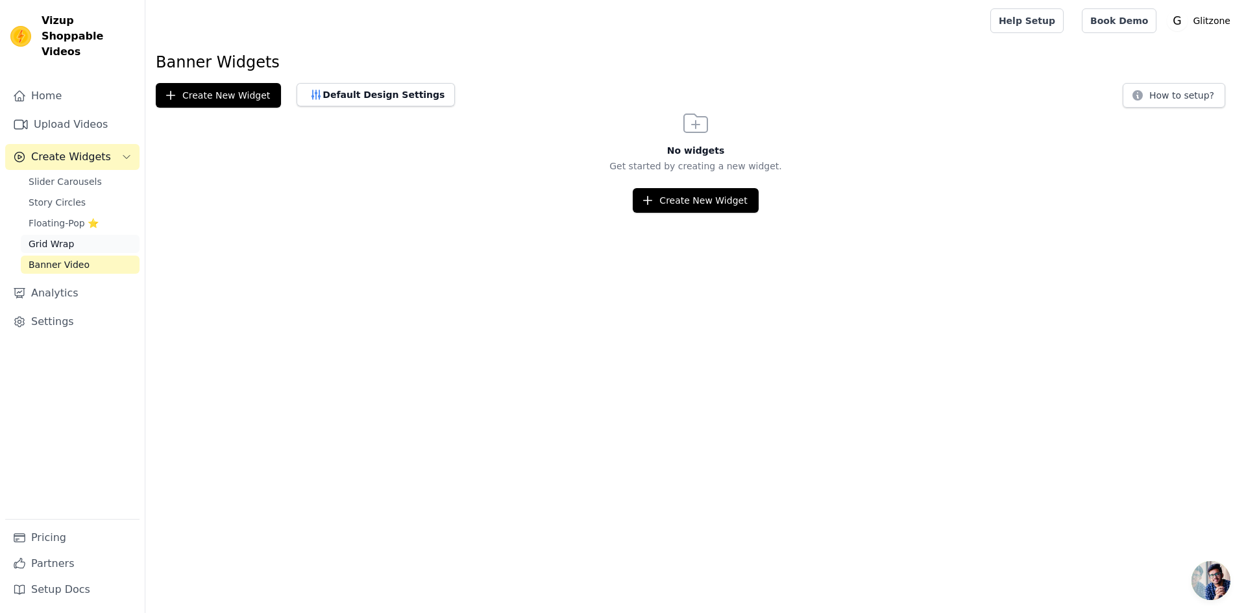
click at [57, 238] on span "Grid Wrap" at bounding box center [51, 244] width 45 height 13
click at [47, 217] on span "Floating-Pop ⭐" at bounding box center [64, 223] width 70 height 13
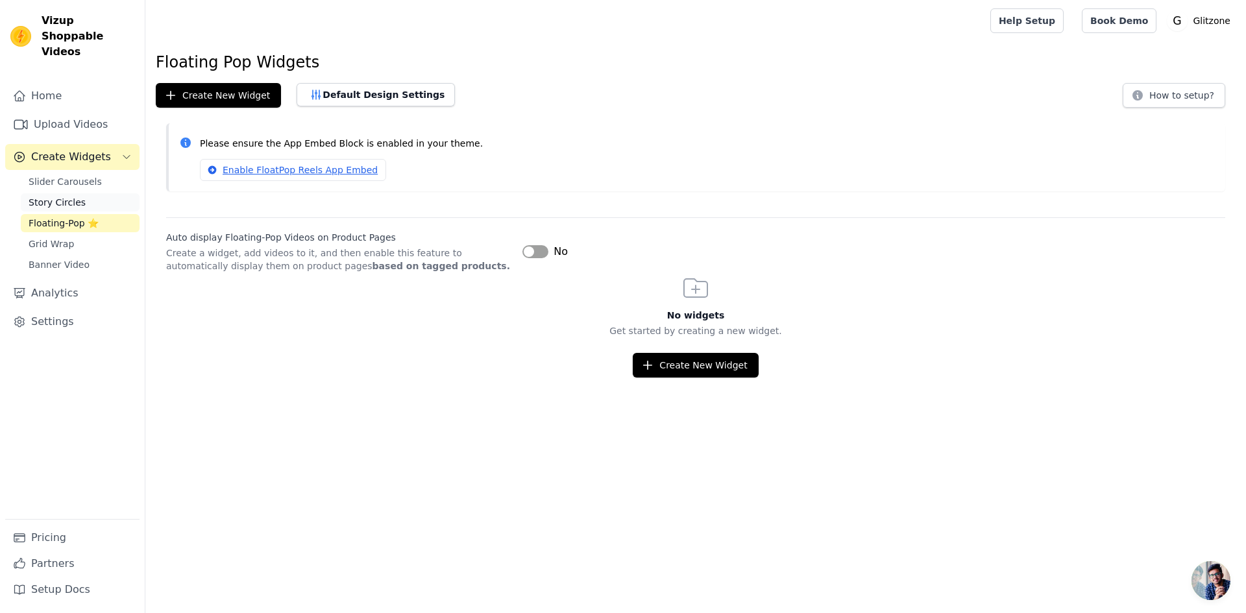
click at [44, 196] on span "Story Circles" at bounding box center [57, 202] width 57 height 13
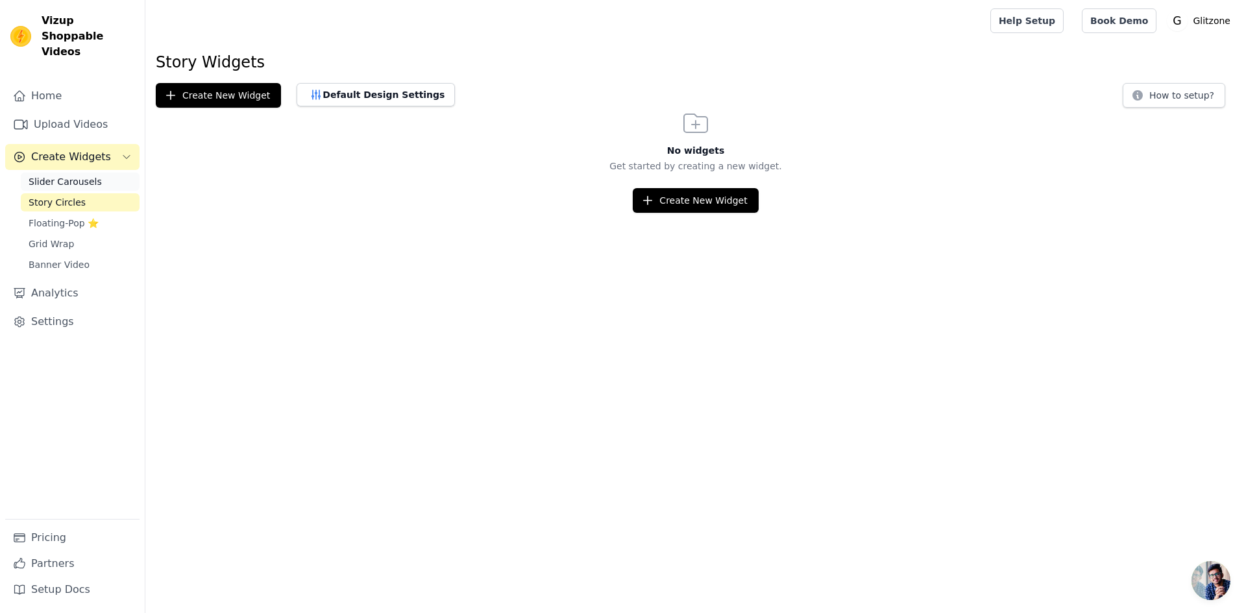
click at [49, 175] on span "Slider Carousels" at bounding box center [65, 181] width 73 height 13
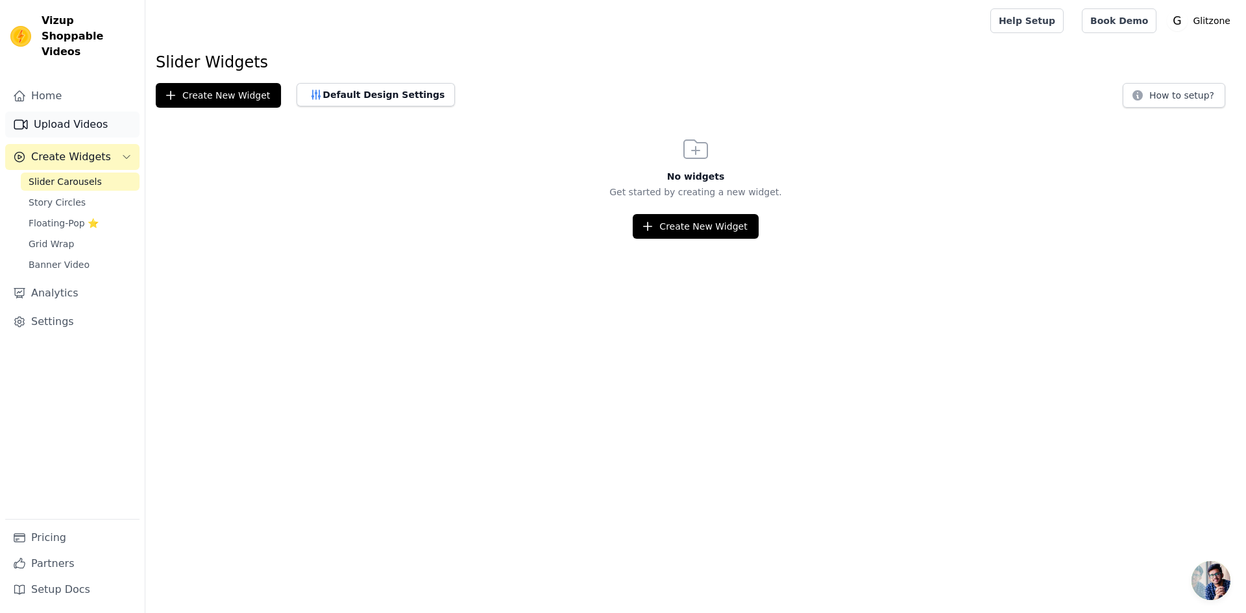
click at [47, 112] on link "Upload Videos" at bounding box center [72, 125] width 134 height 26
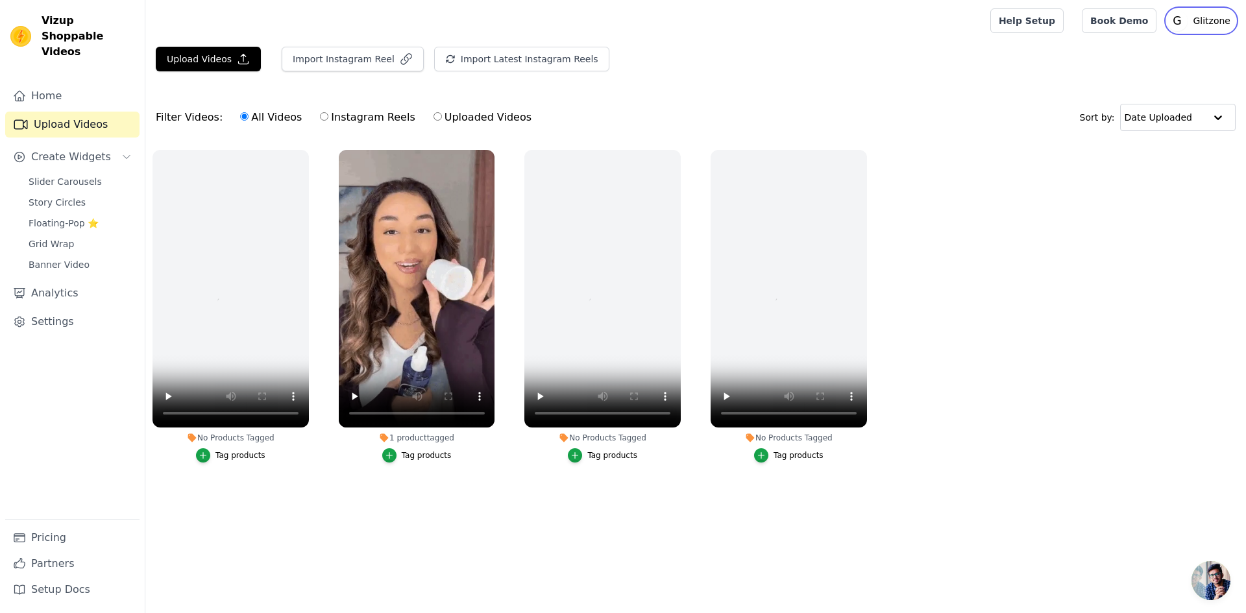
click at [1201, 18] on p "Glitzone" at bounding box center [1212, 20] width 48 height 23
click at [981, 70] on div "Upload Videos Import Instagram Reel Import Latest Instagram Reels Import Latest…" at bounding box center [695, 64] width 1101 height 35
click at [31, 84] on link "Home" at bounding box center [72, 96] width 134 height 26
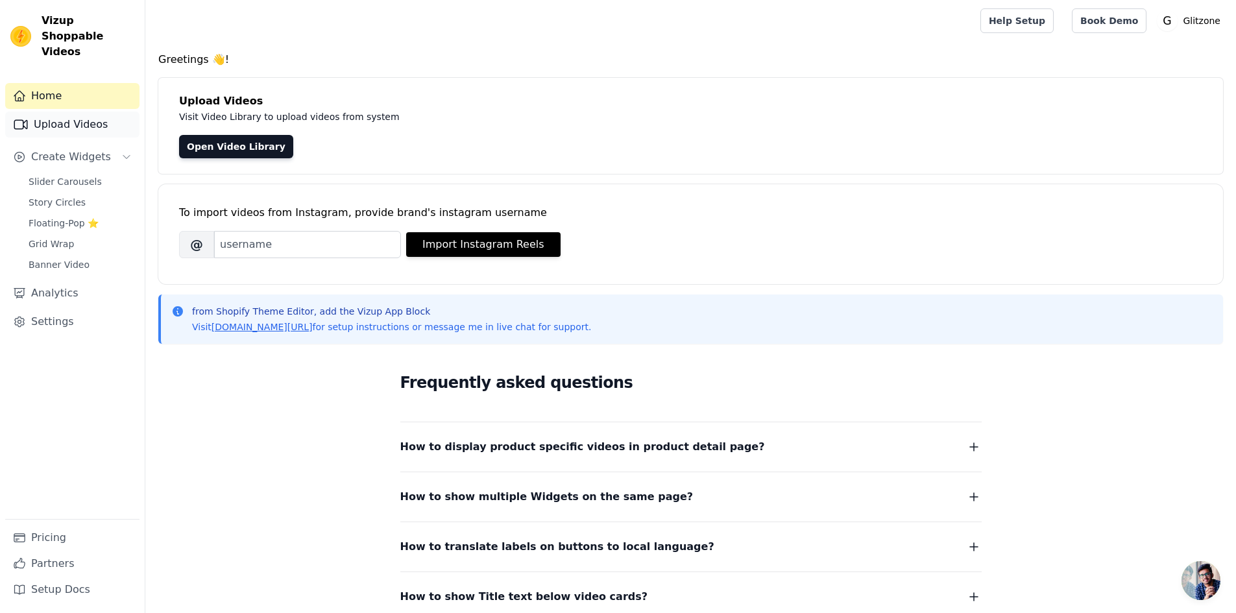
click at [62, 112] on link "Upload Videos" at bounding box center [72, 125] width 134 height 26
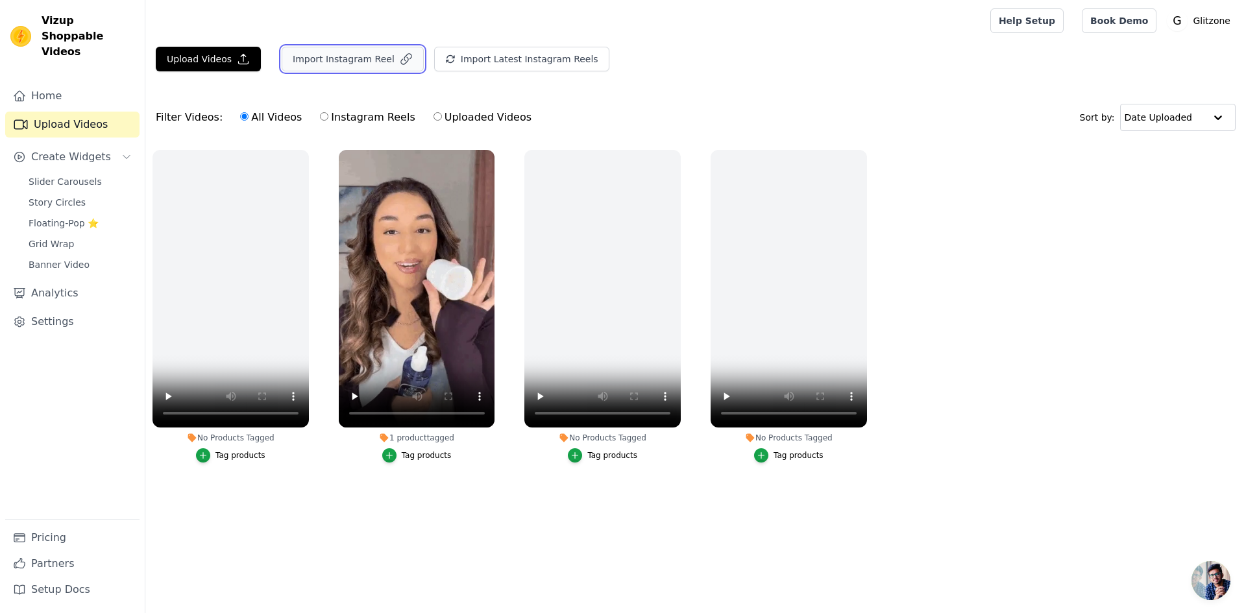
click at [332, 62] on button "Import Instagram Reel" at bounding box center [353, 59] width 142 height 25
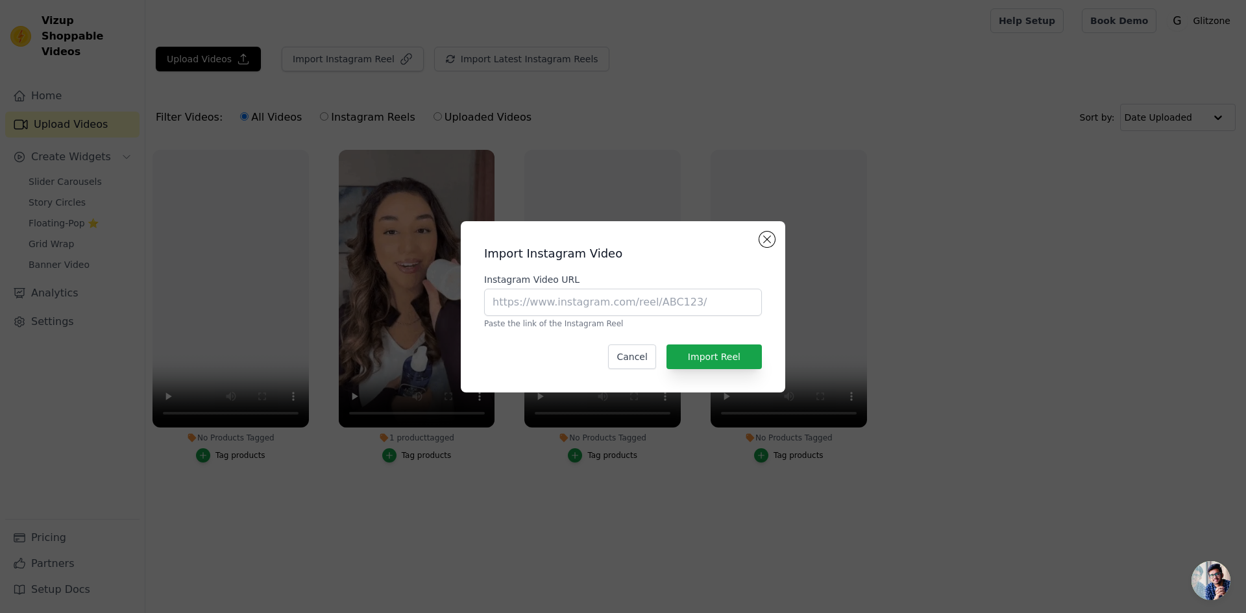
click at [369, 99] on div "Import Instagram Video Instagram Video URL Paste the link of the Instagram Reel…" at bounding box center [623, 306] width 1246 height 613
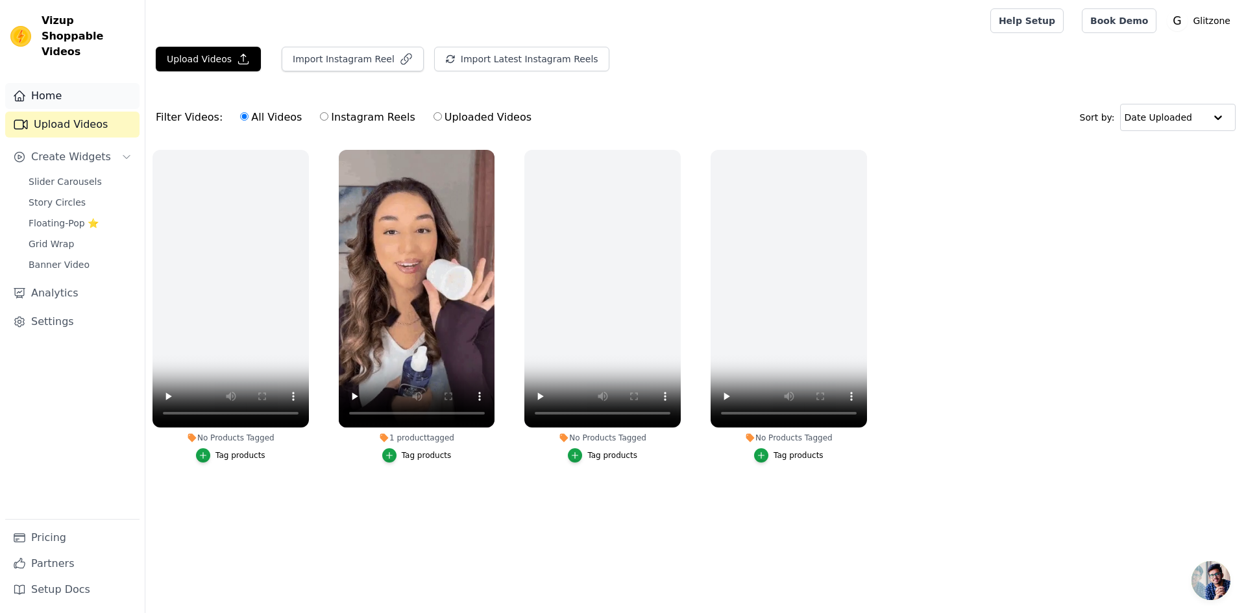
click at [58, 83] on link "Home" at bounding box center [72, 96] width 134 height 26
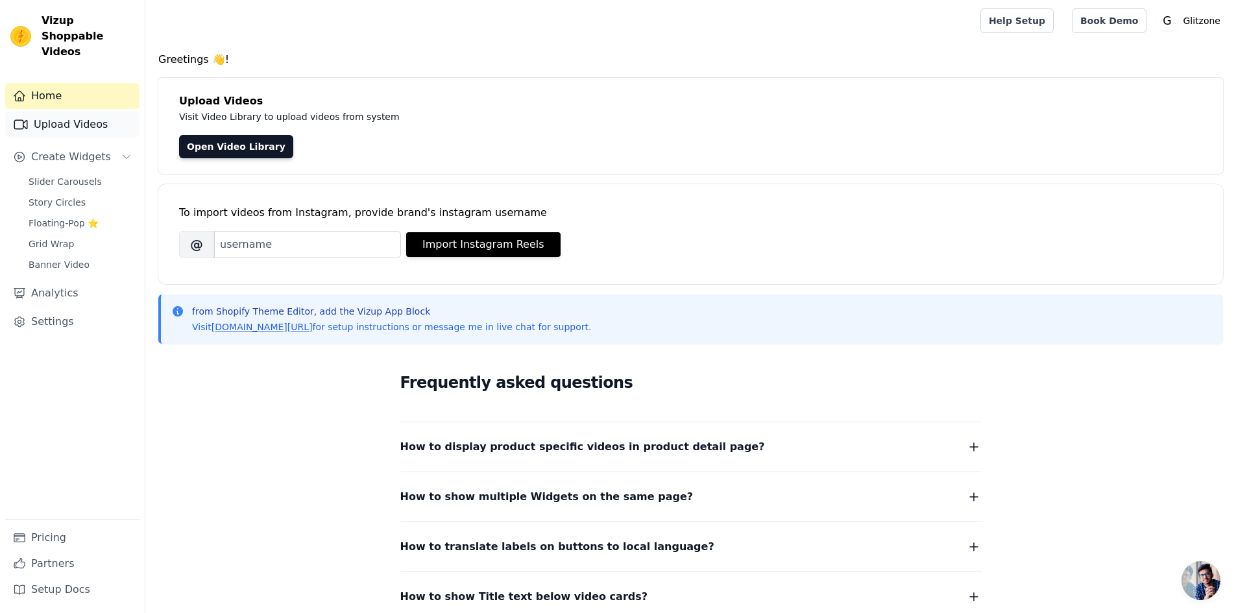
click at [46, 112] on link "Upload Videos" at bounding box center [72, 125] width 134 height 26
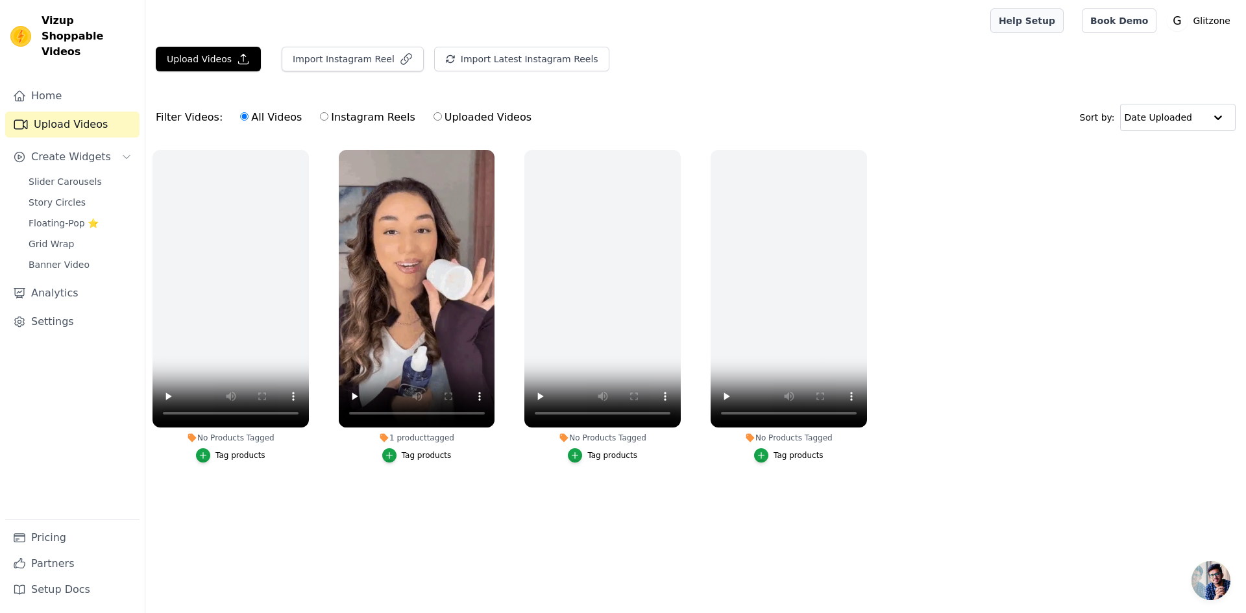
click at [1052, 31] on link "Help Setup" at bounding box center [1026, 20] width 73 height 25
click at [1197, 22] on p "Glitzone" at bounding box center [1212, 20] width 48 height 23
click at [1151, 49] on link "Settings" at bounding box center [1173, 53] width 125 height 23
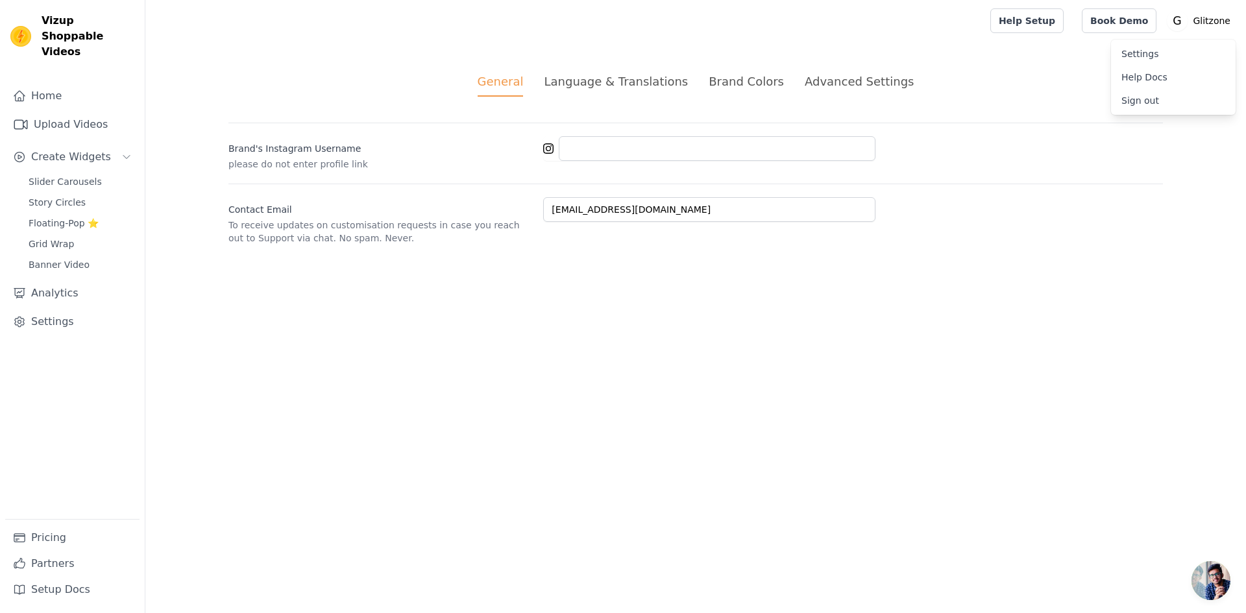
click at [608, 241] on div "Contact Email To receive updates on customisation requests in case you reach ou…" at bounding box center [695, 214] width 935 height 61
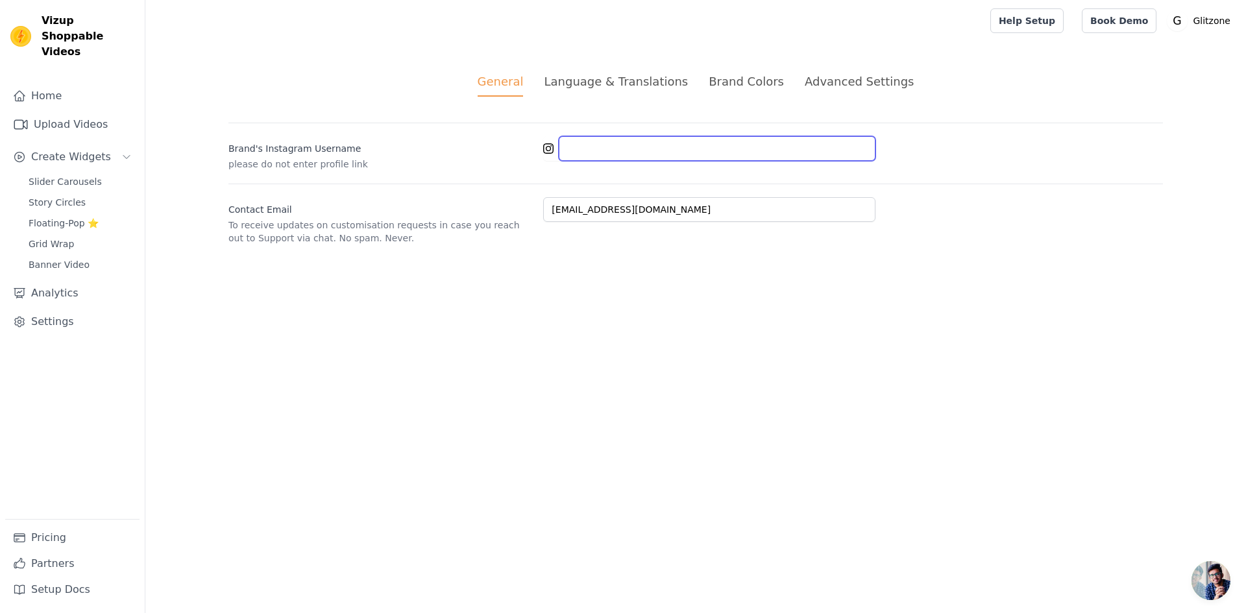
click at [589, 143] on input "Brand's Instagram Username" at bounding box center [717, 148] width 317 height 25
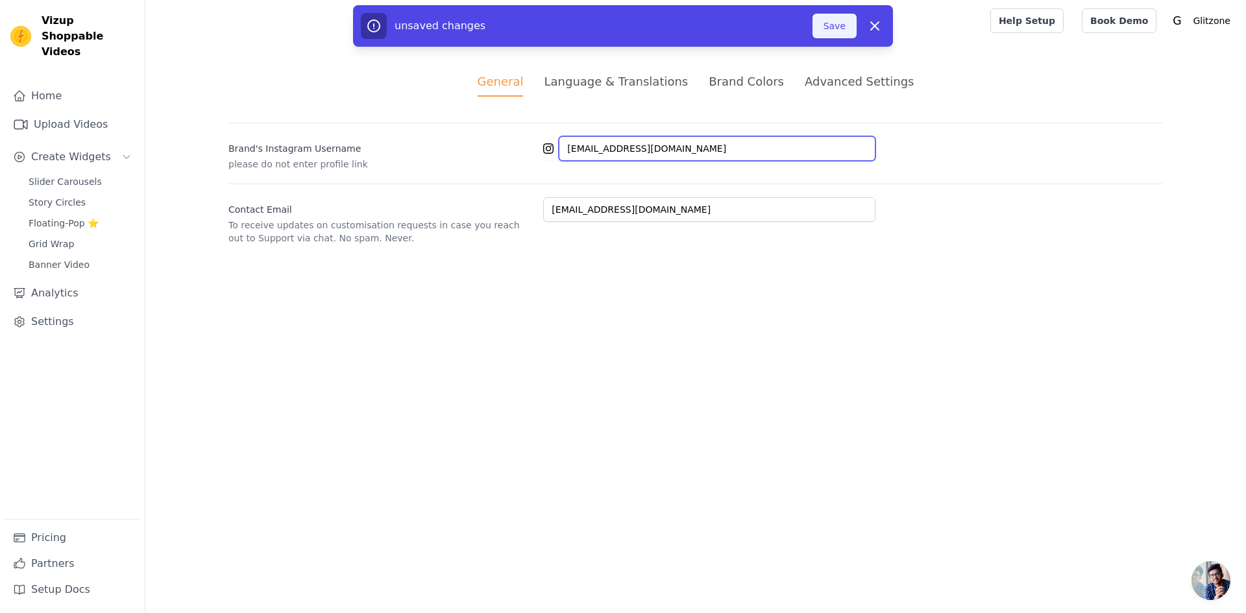
type input "brightermind23@gmail.com"
click at [829, 31] on button "Save" at bounding box center [835, 26] width 44 height 25
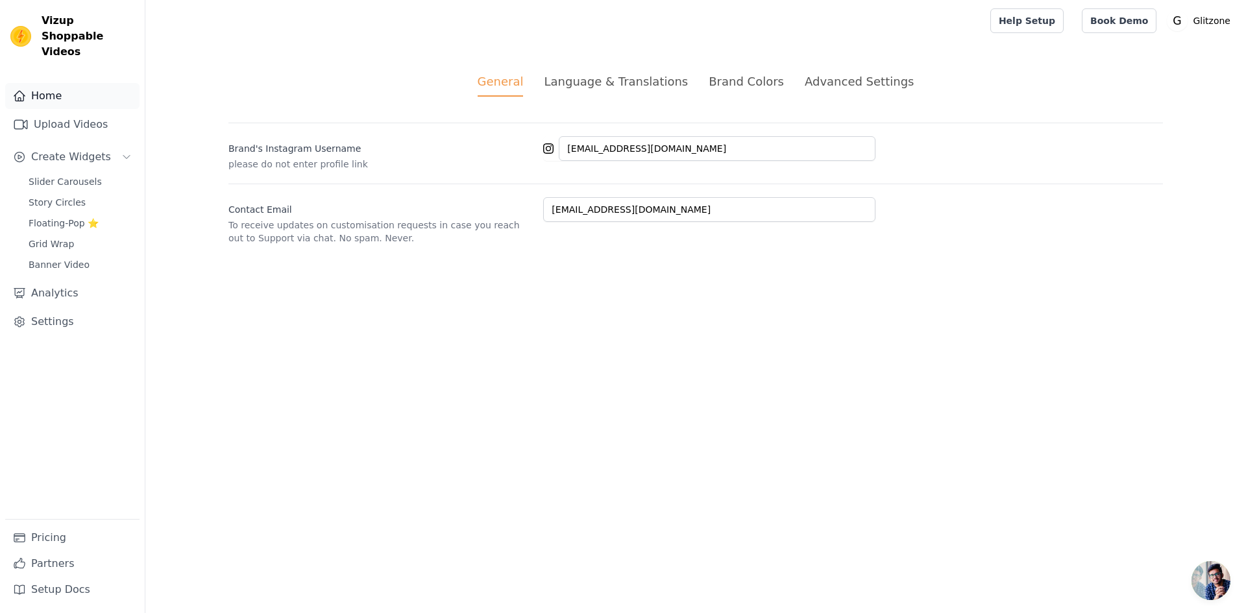
click at [43, 83] on link "Home" at bounding box center [72, 96] width 134 height 26
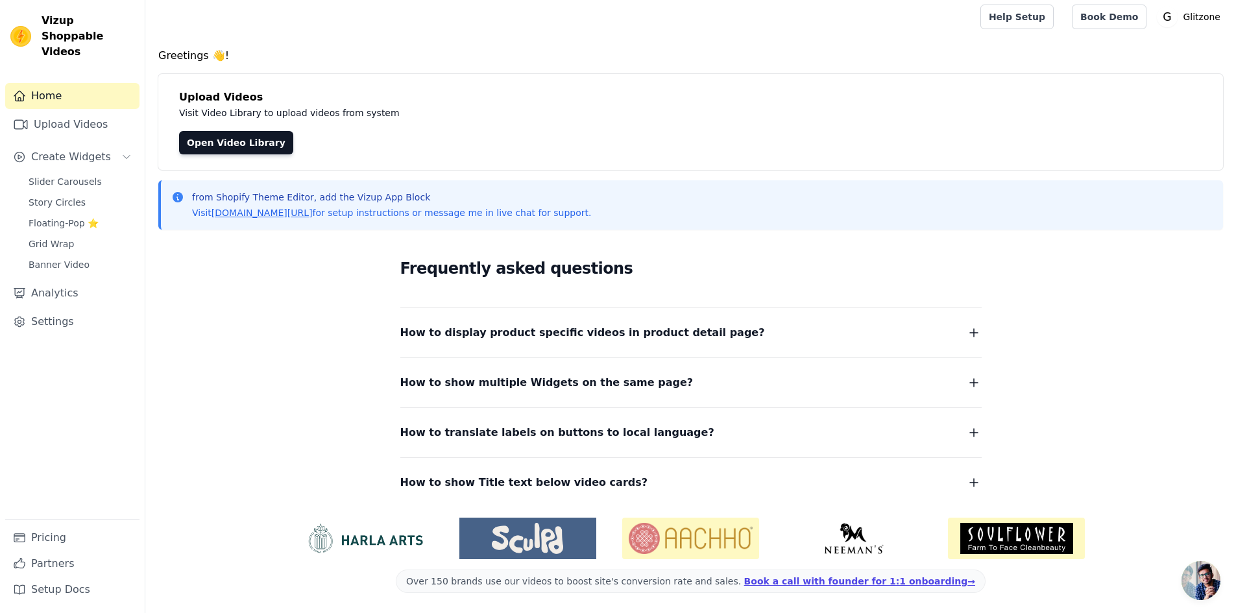
scroll to position [5, 0]
click at [982, 326] on div "Frequently asked questions How to display product specific videos in product de…" at bounding box center [691, 372] width 831 height 267
click at [44, 258] on span "Banner Video" at bounding box center [59, 264] width 61 height 13
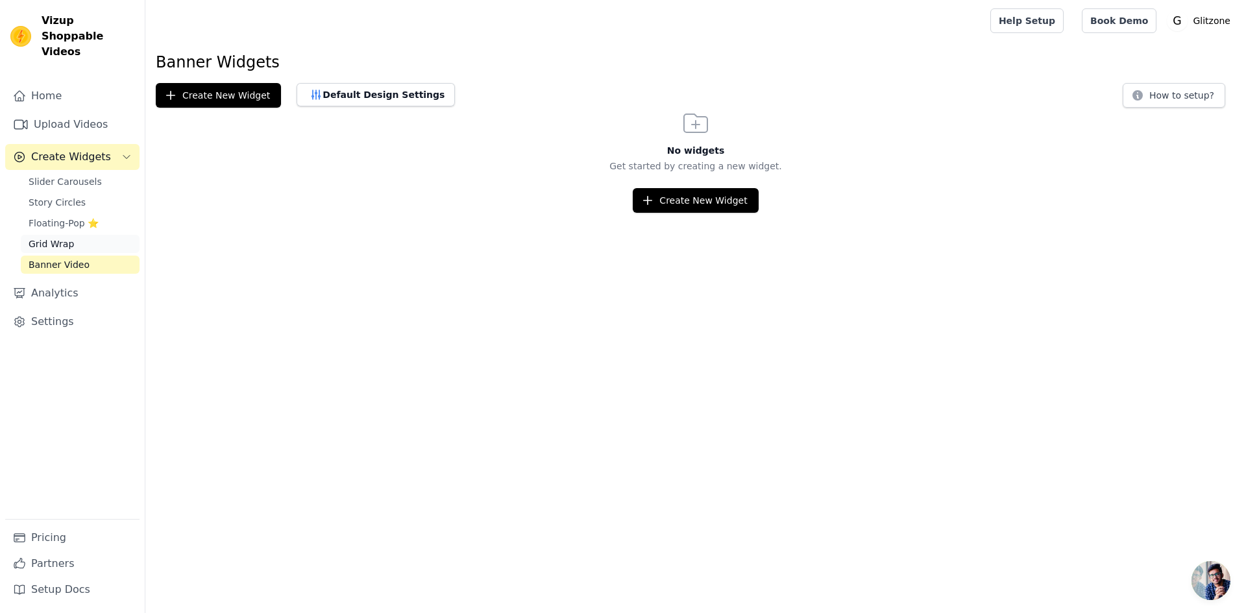
click at [43, 238] on span "Grid Wrap" at bounding box center [51, 244] width 45 height 13
click at [45, 217] on span "Floating-Pop ⭐" at bounding box center [64, 223] width 70 height 13
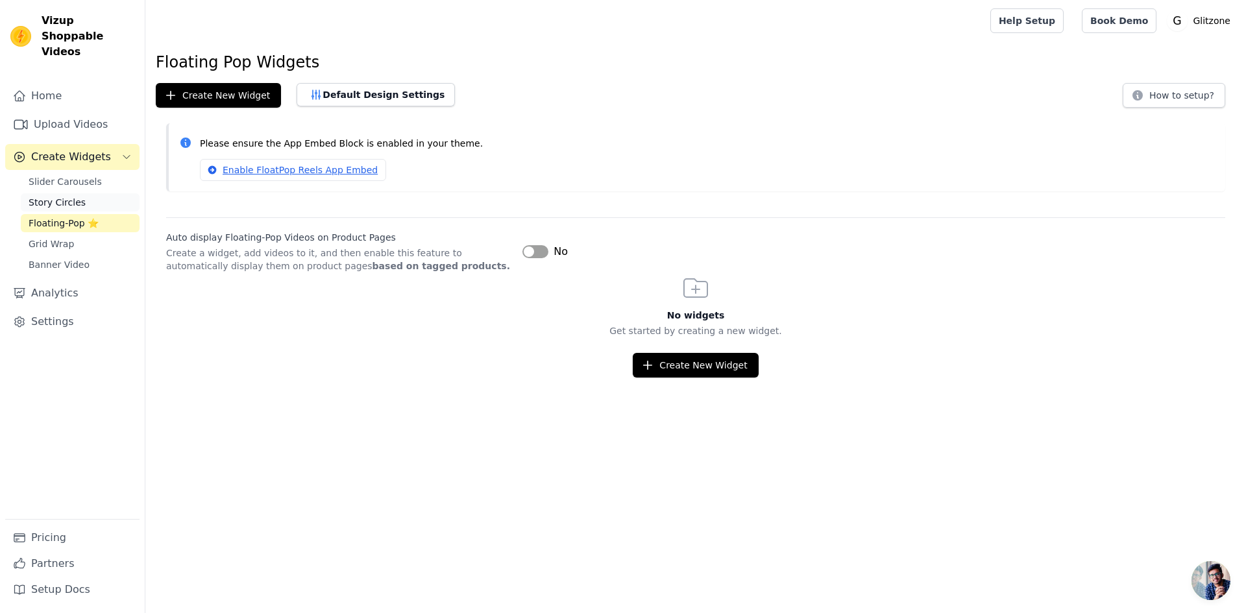
click at [40, 196] on span "Story Circles" at bounding box center [57, 202] width 57 height 13
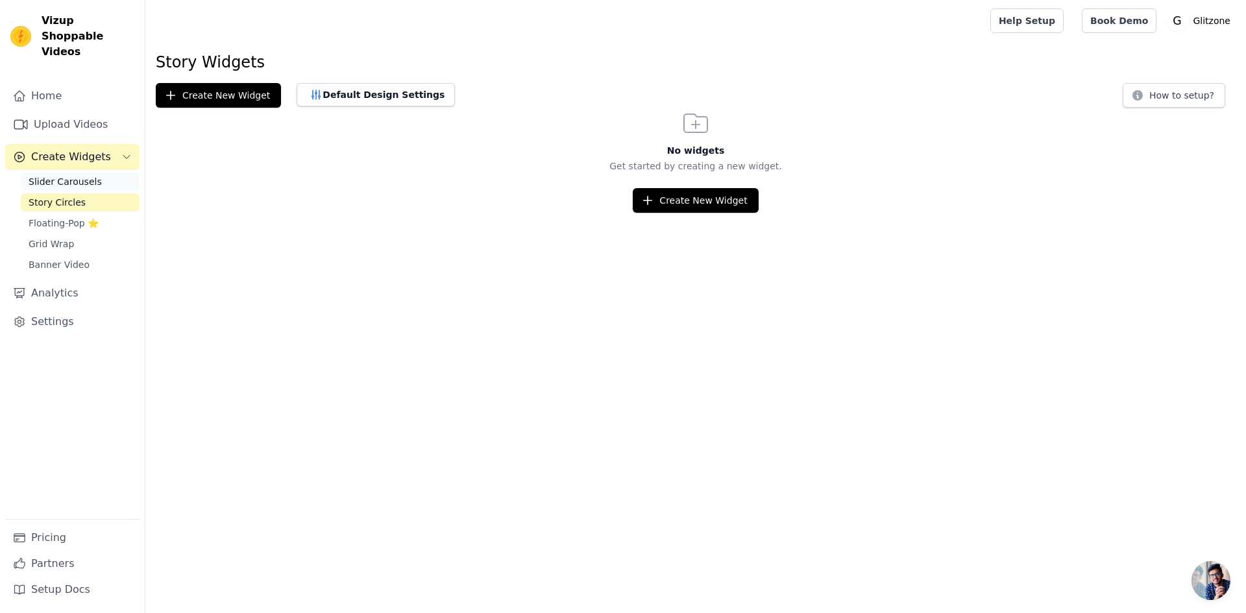
click at [40, 173] on link "Slider Carousels" at bounding box center [80, 182] width 119 height 18
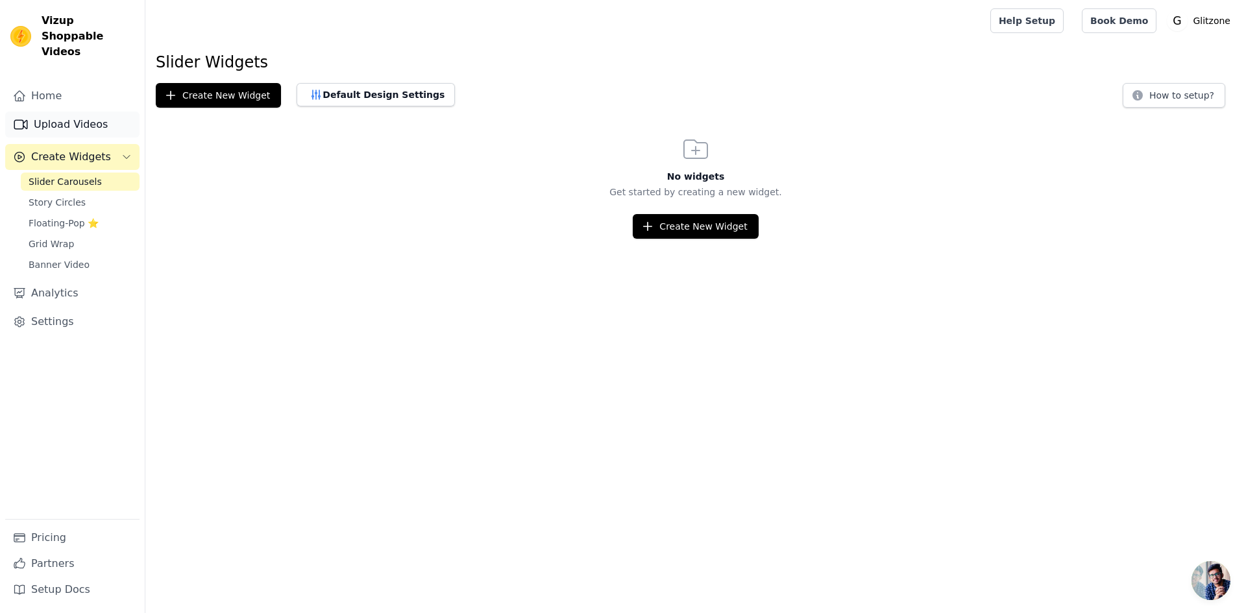
click at [31, 112] on link "Upload Videos" at bounding box center [72, 125] width 134 height 26
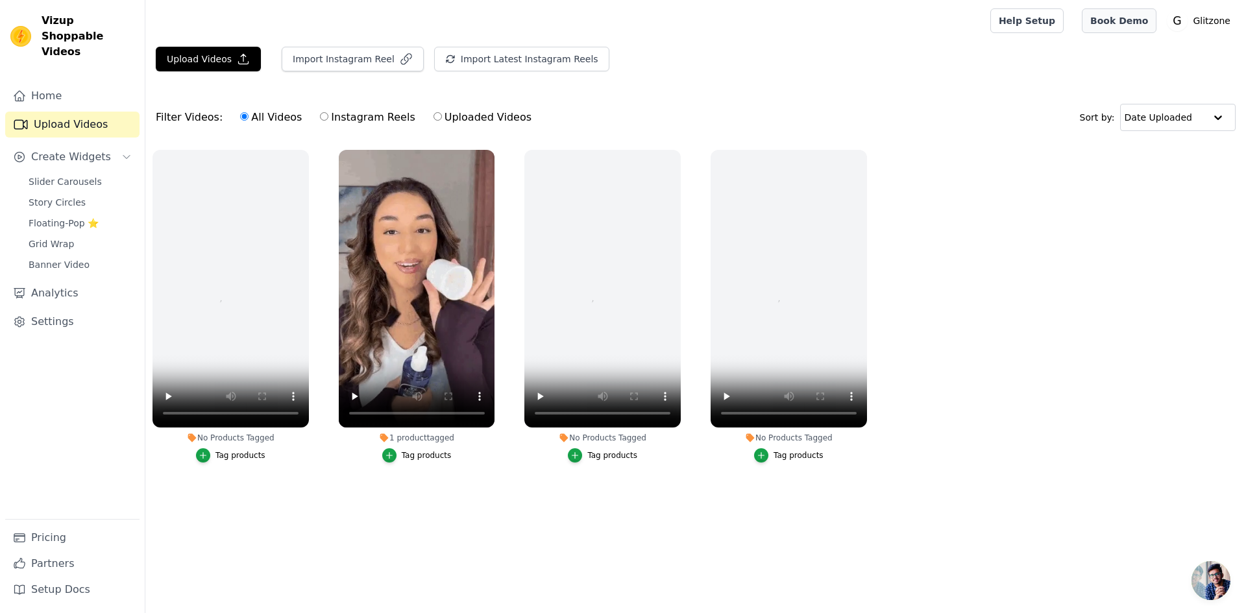
click at [1118, 20] on link "Book Demo" at bounding box center [1119, 20] width 75 height 25
click at [40, 83] on link "Home" at bounding box center [72, 96] width 134 height 26
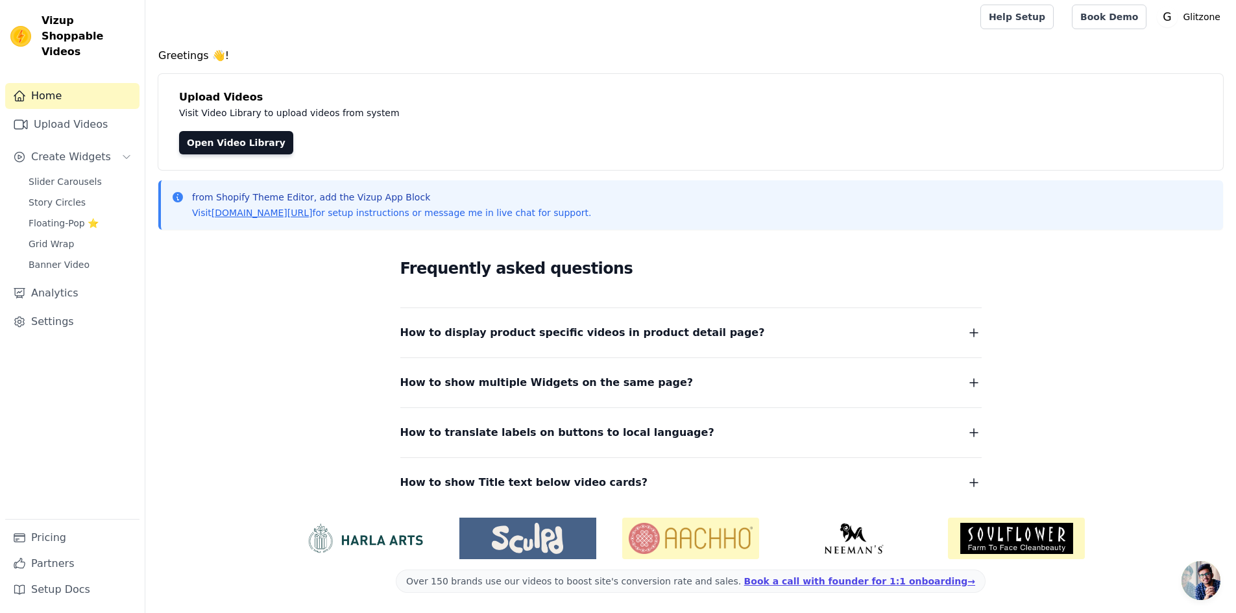
scroll to position [5, 0]
click at [45, 591] on link "Setup Docs" at bounding box center [72, 590] width 134 height 26
click at [193, 144] on link "Open Video Library" at bounding box center [236, 141] width 114 height 23
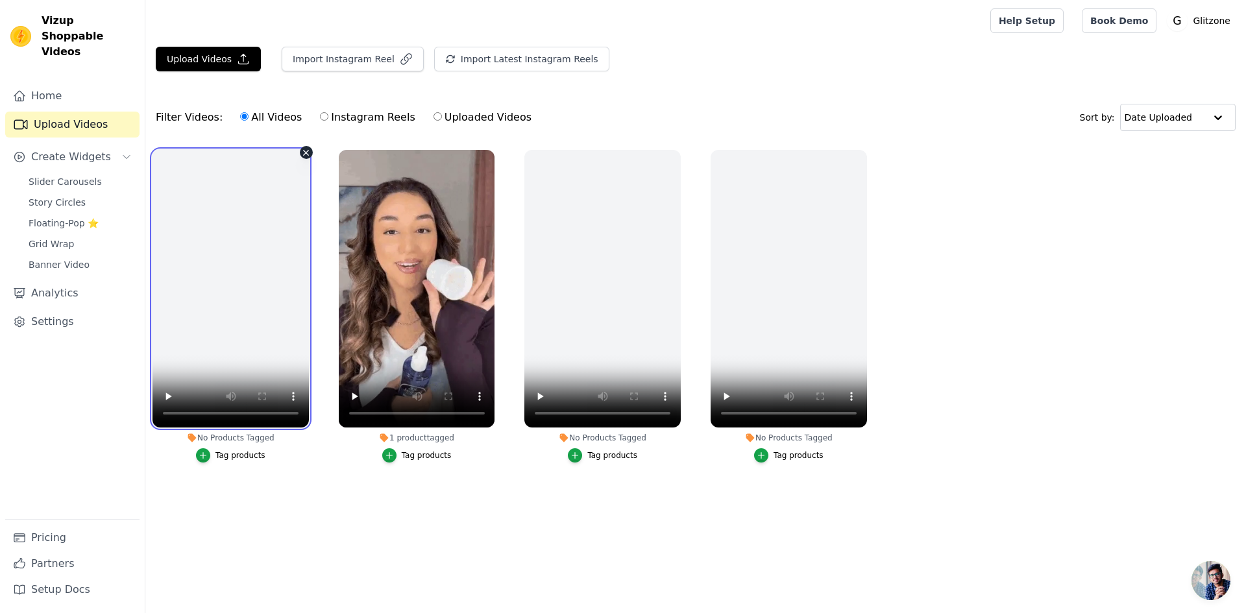
click at [194, 350] on video at bounding box center [231, 289] width 156 height 278
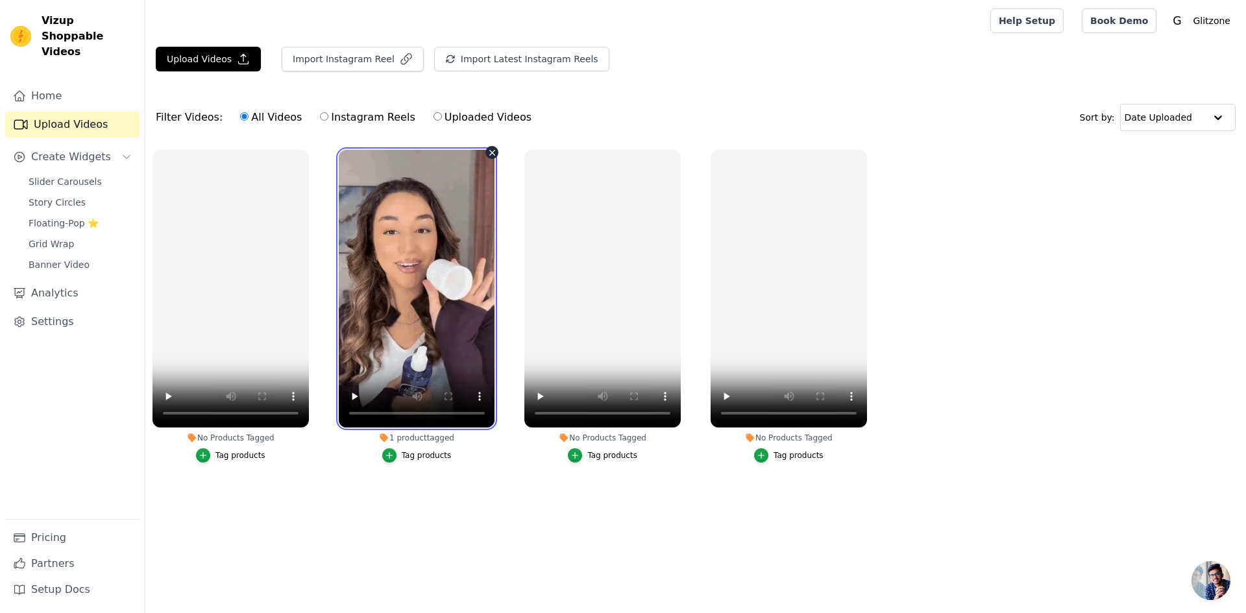
click at [400, 322] on video at bounding box center [417, 289] width 156 height 278
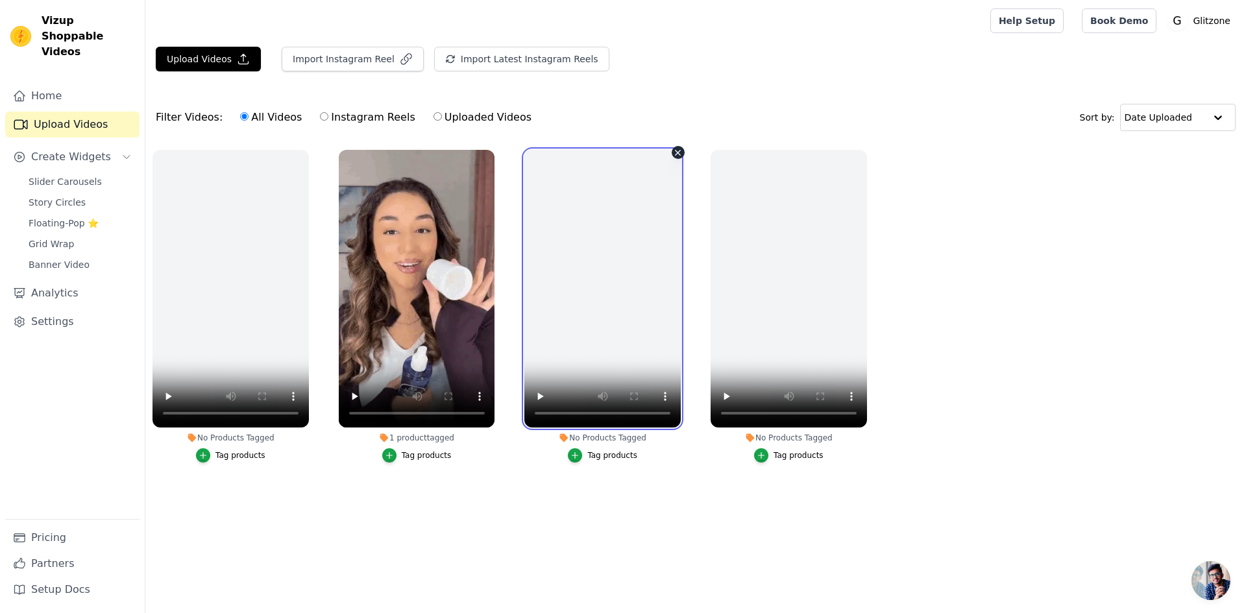
click at [636, 343] on video at bounding box center [602, 289] width 156 height 278
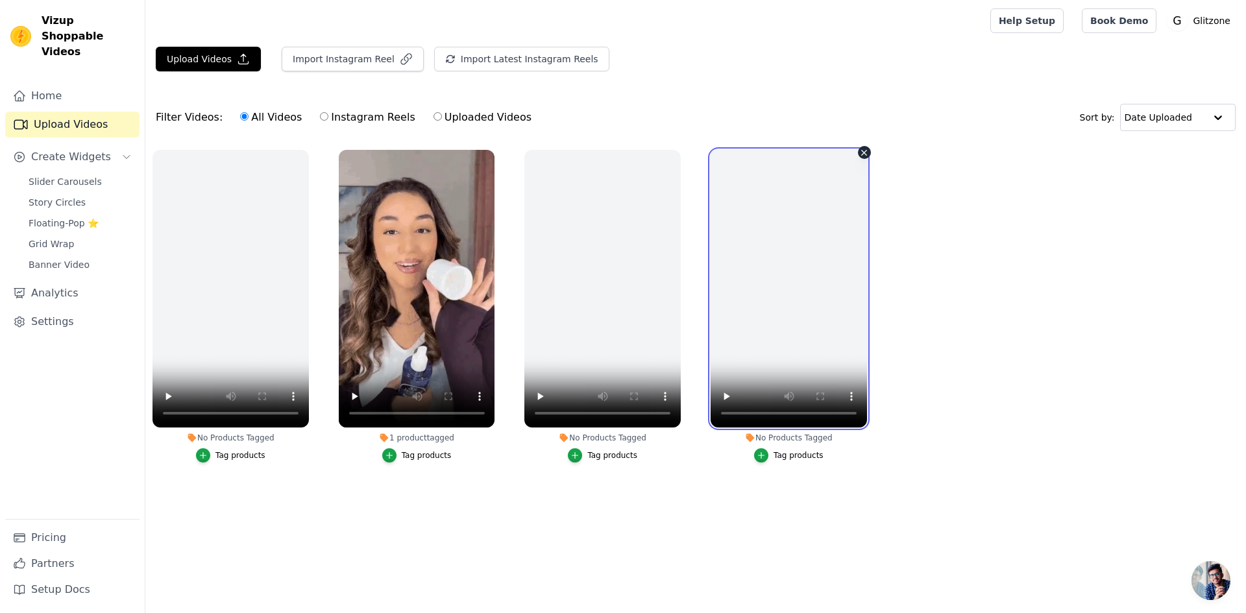
click at [806, 302] on video at bounding box center [789, 289] width 156 height 278
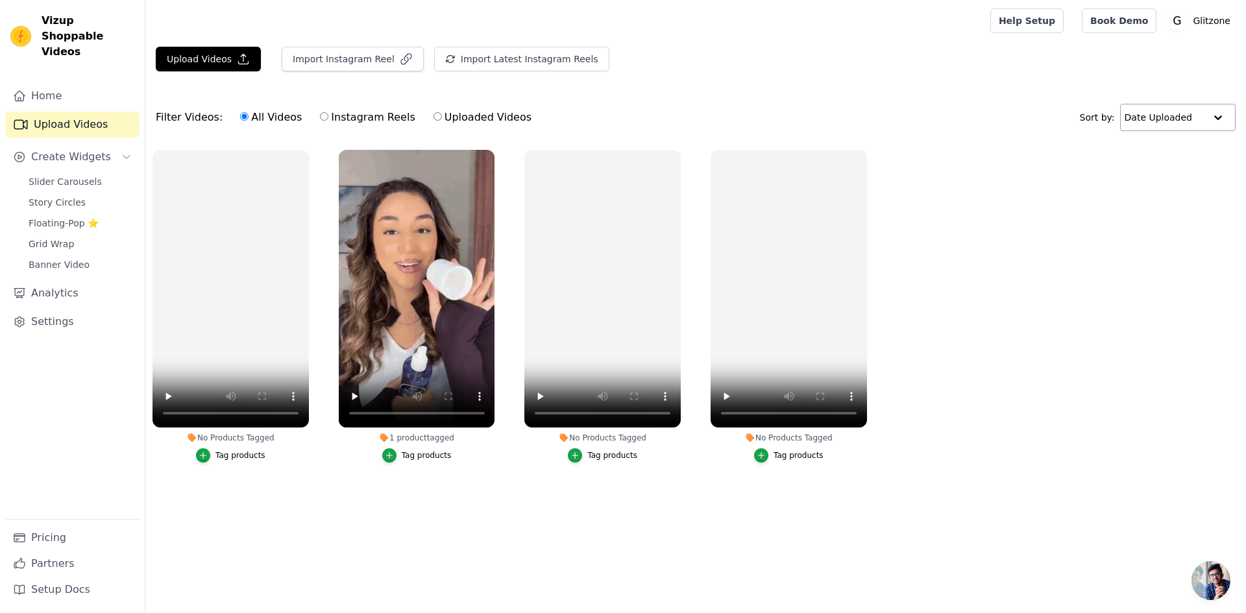
click at [1132, 117] on input "text" at bounding box center [1165, 117] width 80 height 26
click at [1053, 252] on ul "No Products Tagged Tag products 1 product tagged Tag products No Products Tagge…" at bounding box center [695, 319] width 1101 height 353
click at [40, 536] on link "Pricing" at bounding box center [72, 538] width 134 height 26
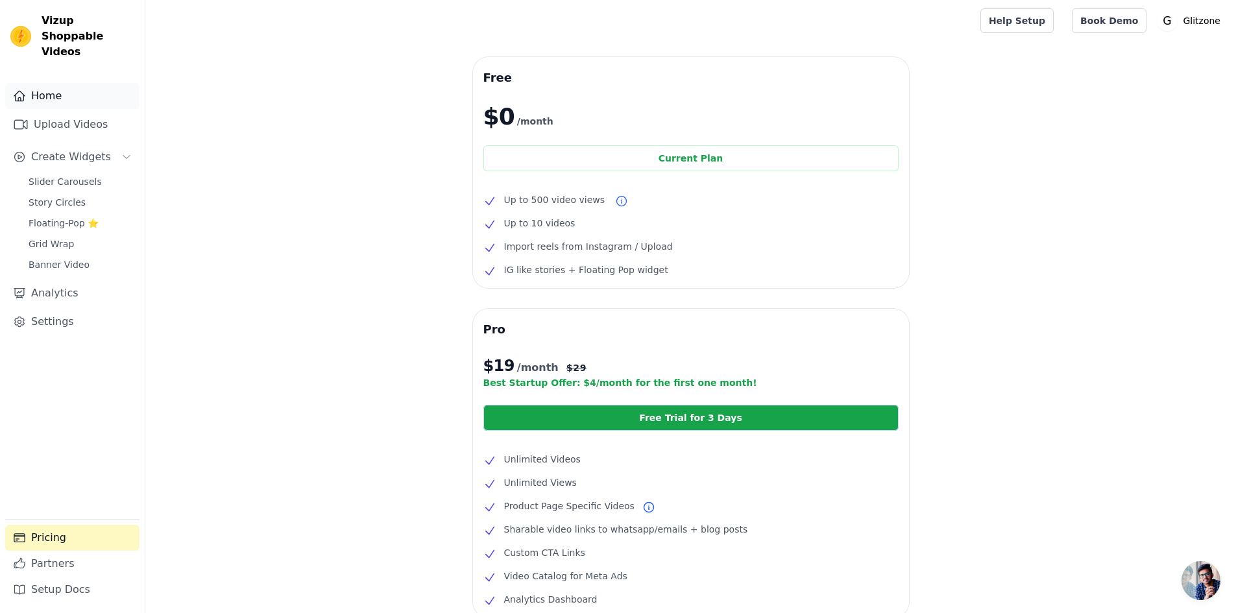
click at [48, 92] on link "Home" at bounding box center [72, 96] width 134 height 26
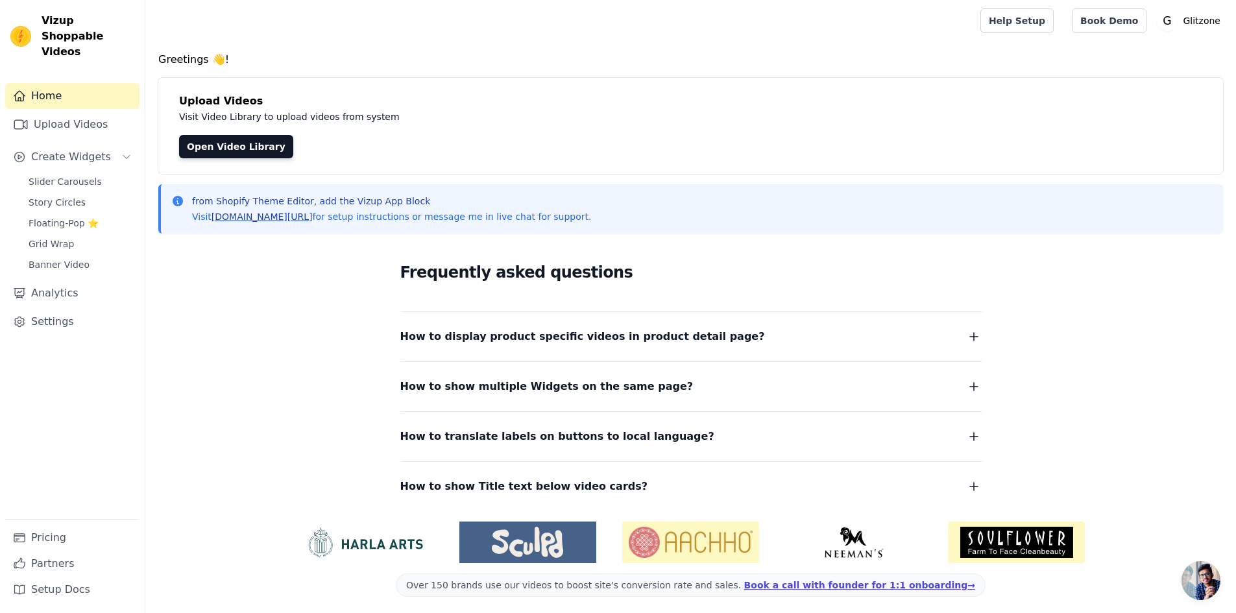
click at [257, 216] on link "[DOMAIN_NAME][URL]" at bounding box center [262, 217] width 101 height 10
click at [29, 112] on link "Upload Videos" at bounding box center [72, 125] width 134 height 26
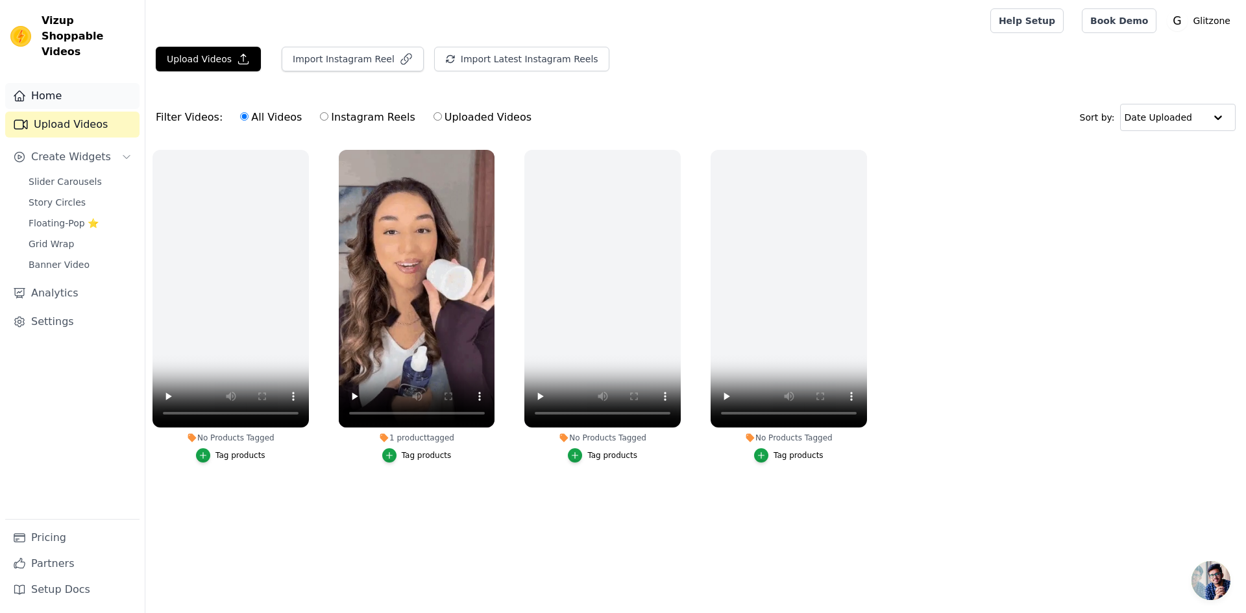
click at [47, 83] on link "Home" at bounding box center [72, 96] width 134 height 26
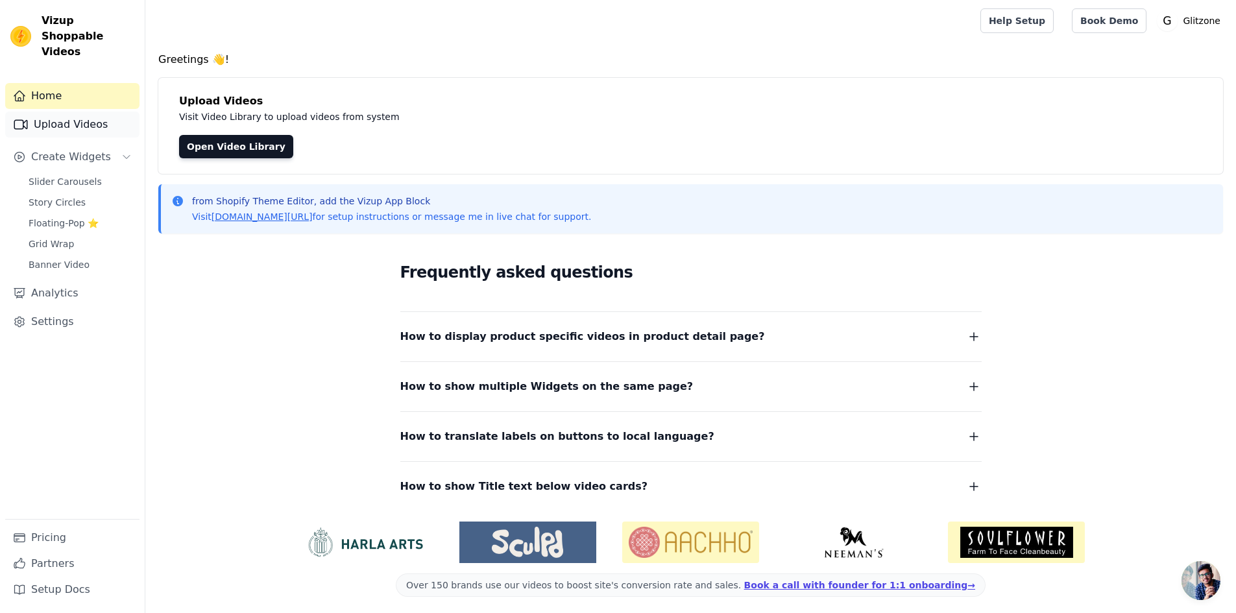
click at [51, 112] on link "Upload Videos" at bounding box center [72, 125] width 134 height 26
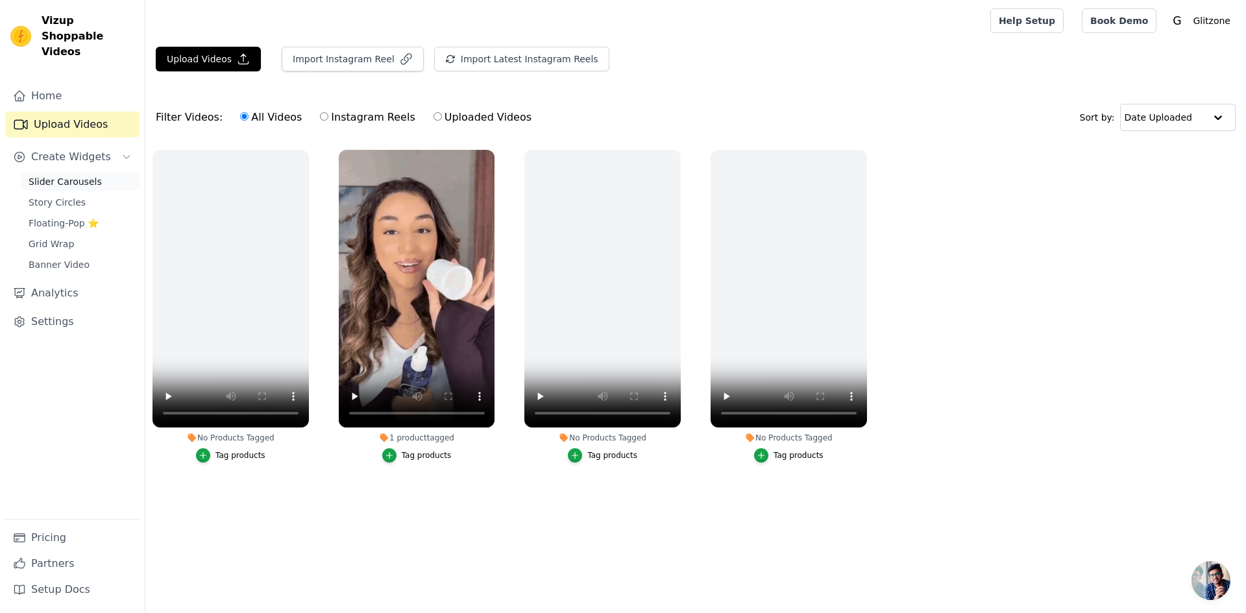
click at [66, 175] on span "Slider Carousels" at bounding box center [65, 181] width 73 height 13
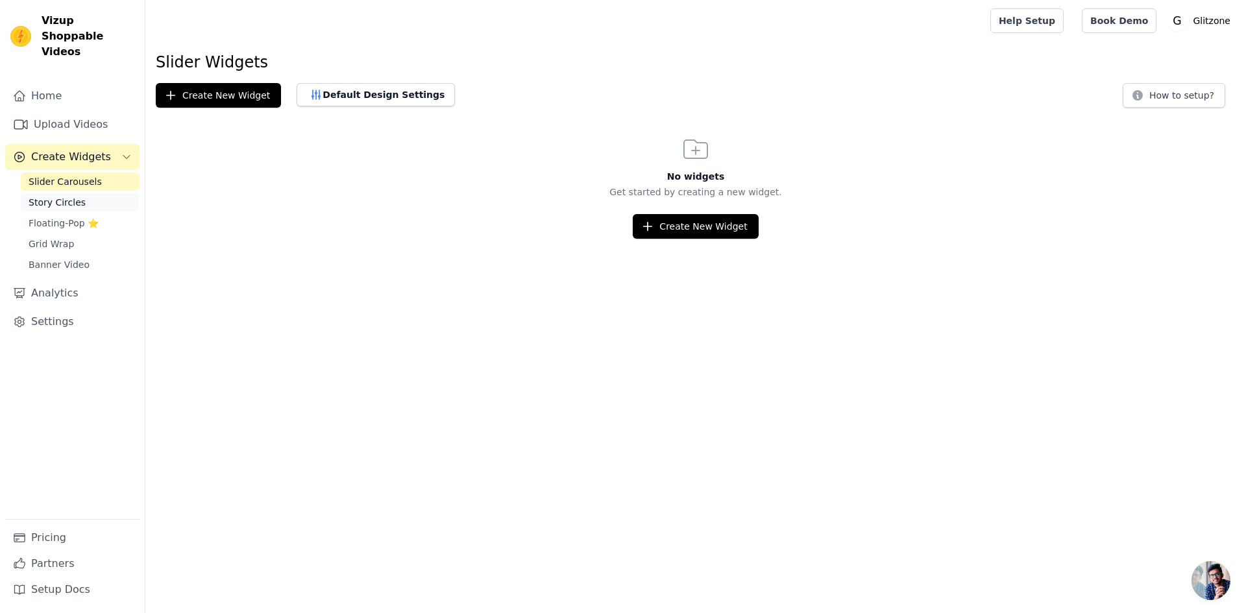
click at [67, 196] on span "Story Circles" at bounding box center [57, 202] width 57 height 13
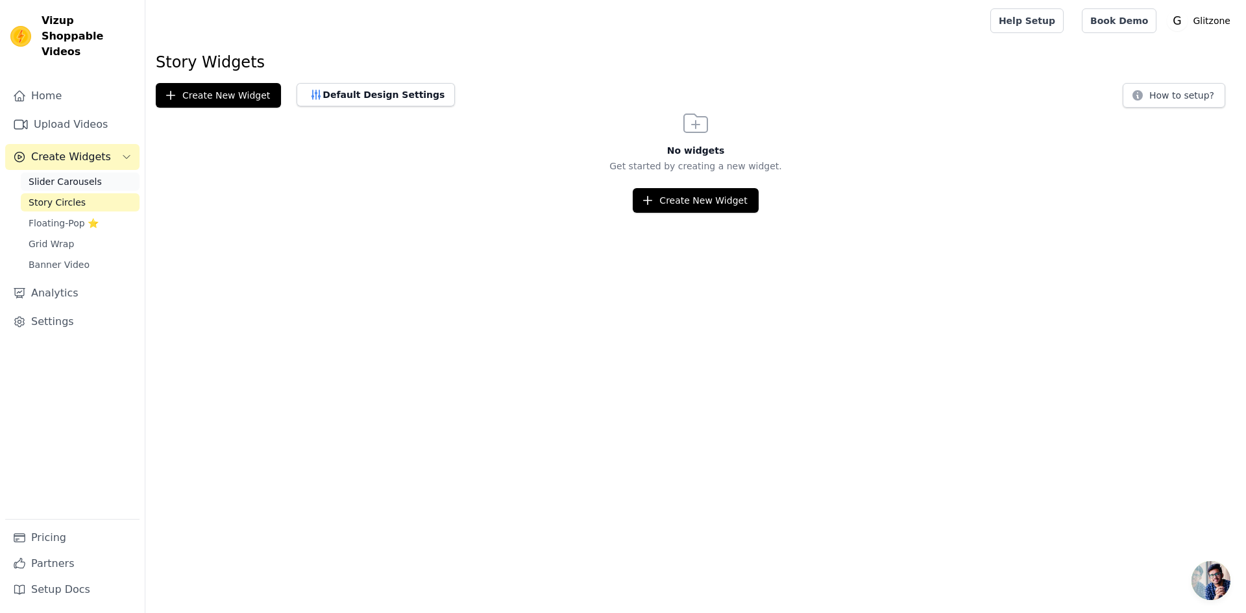
click at [49, 175] on span "Slider Carousels" at bounding box center [65, 181] width 73 height 13
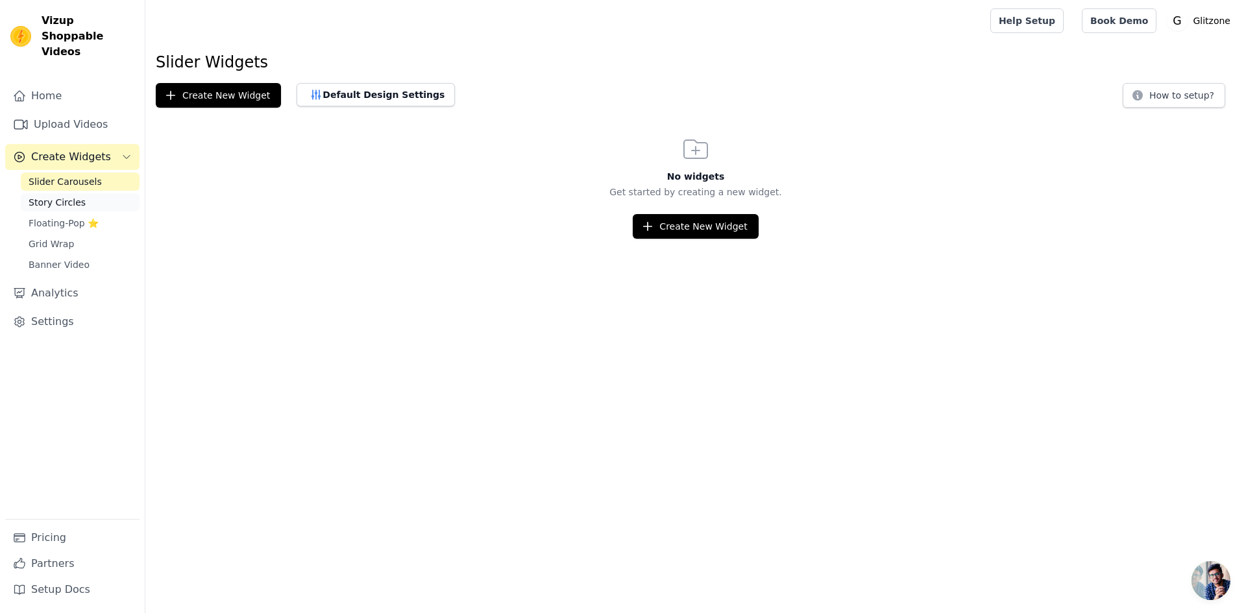
click at [42, 196] on span "Story Circles" at bounding box center [57, 202] width 57 height 13
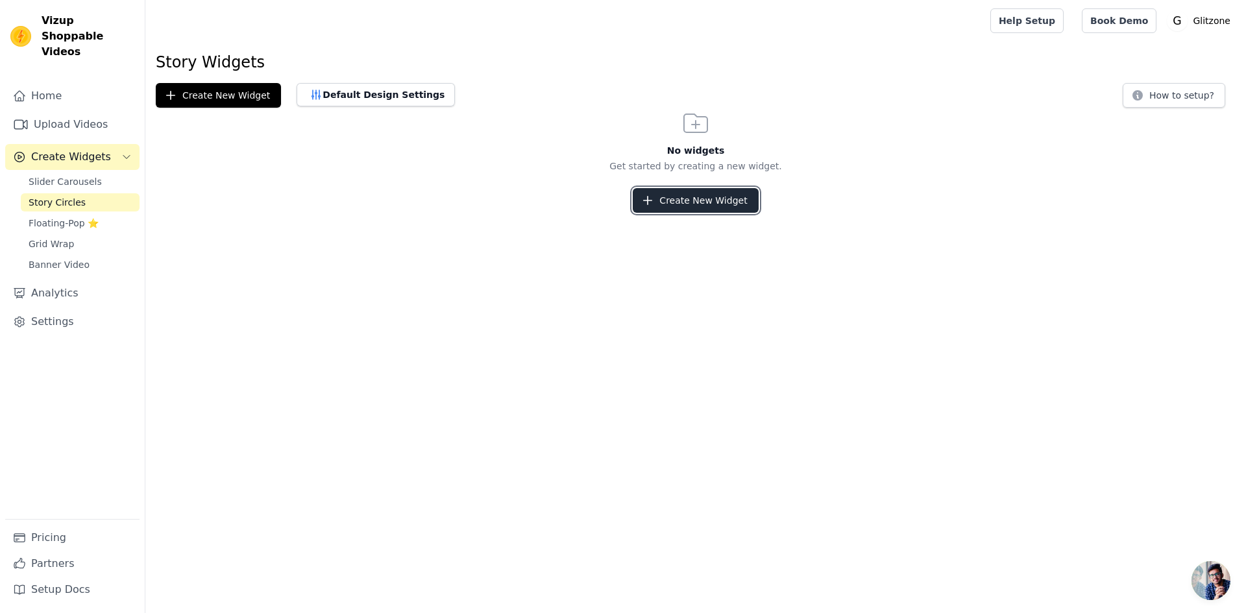
click at [682, 200] on button "Create New Widget" at bounding box center [695, 200] width 125 height 25
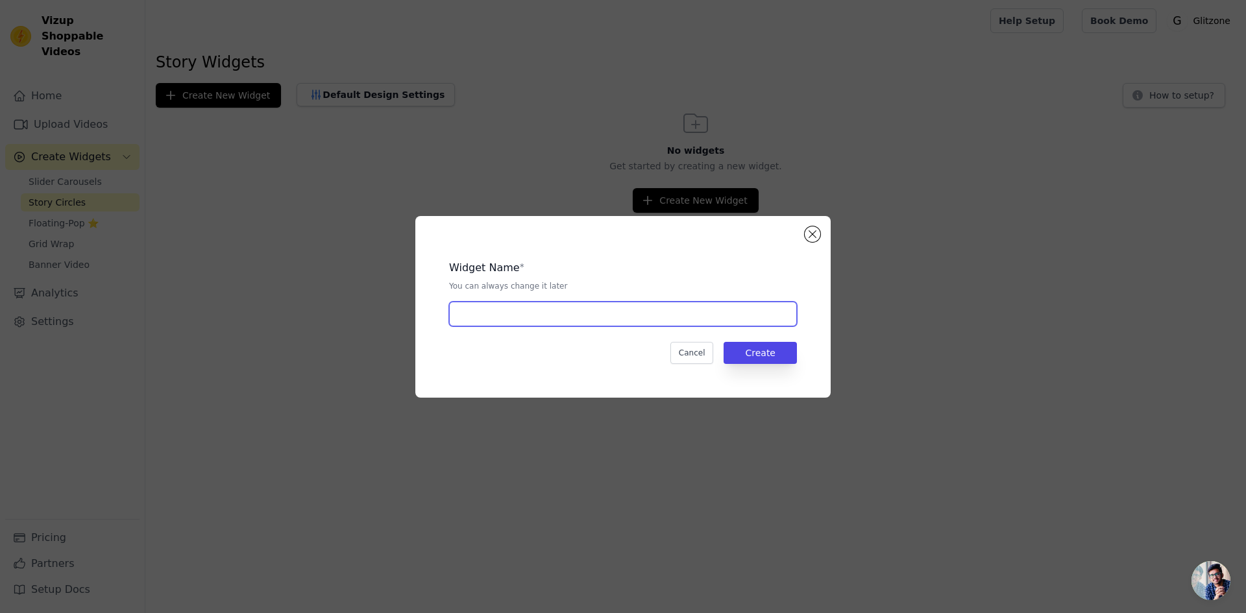
click at [511, 315] on input "text" at bounding box center [623, 314] width 348 height 25
type input "skin care"
click at [746, 358] on button "Create" at bounding box center [760, 353] width 73 height 22
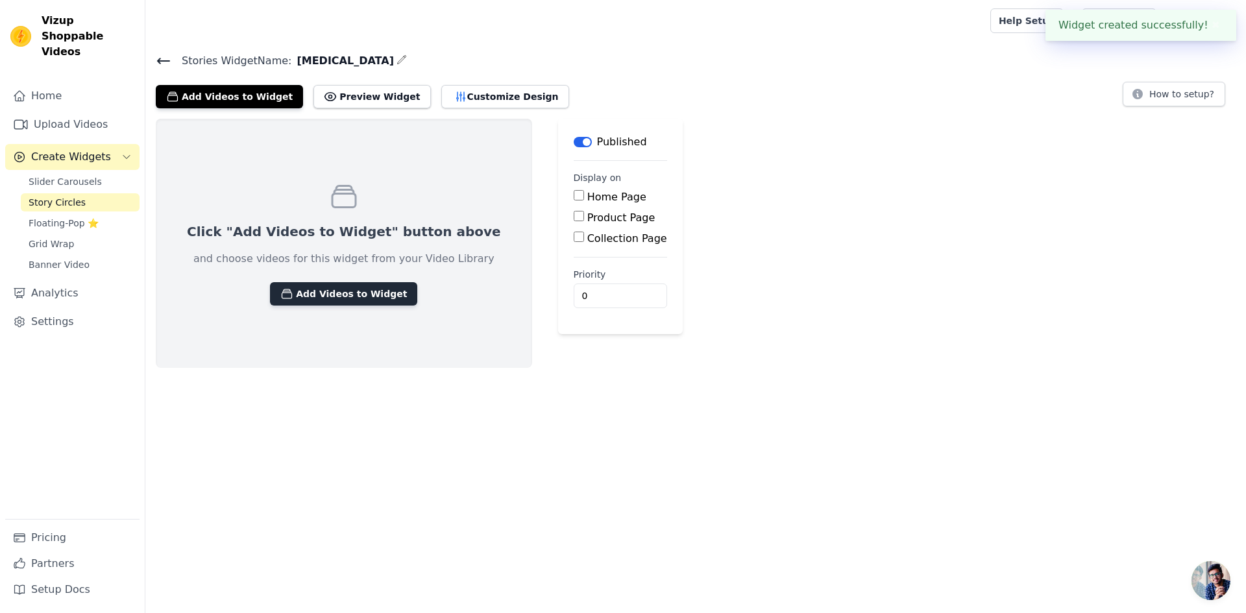
click at [330, 290] on button "Add Videos to Widget" at bounding box center [343, 293] width 147 height 23
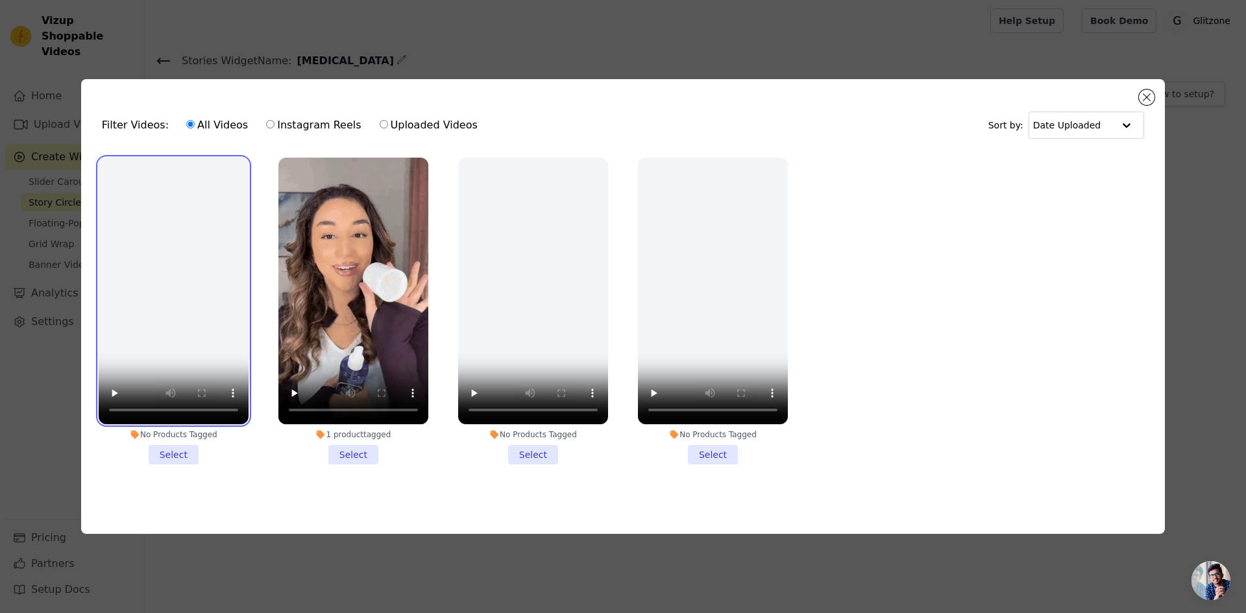
click at [173, 271] on video at bounding box center [174, 291] width 150 height 267
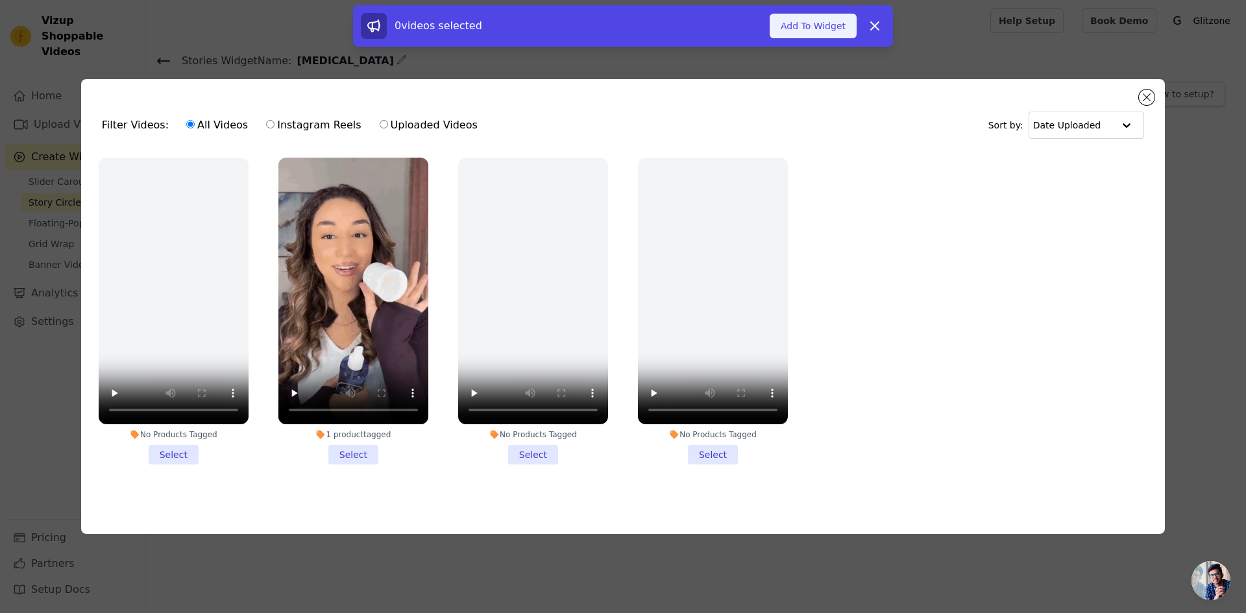
click at [805, 32] on button "Add To Widget" at bounding box center [813, 26] width 87 height 25
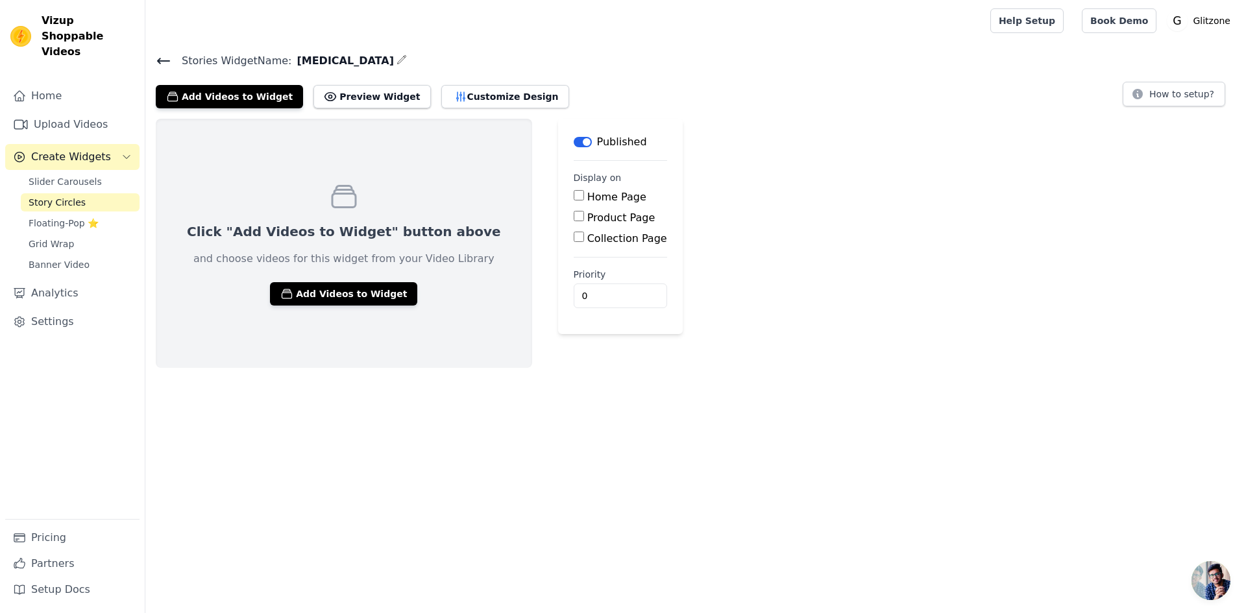
click at [574, 216] on input "Product Page" at bounding box center [579, 216] width 10 height 10
checkbox input "true"
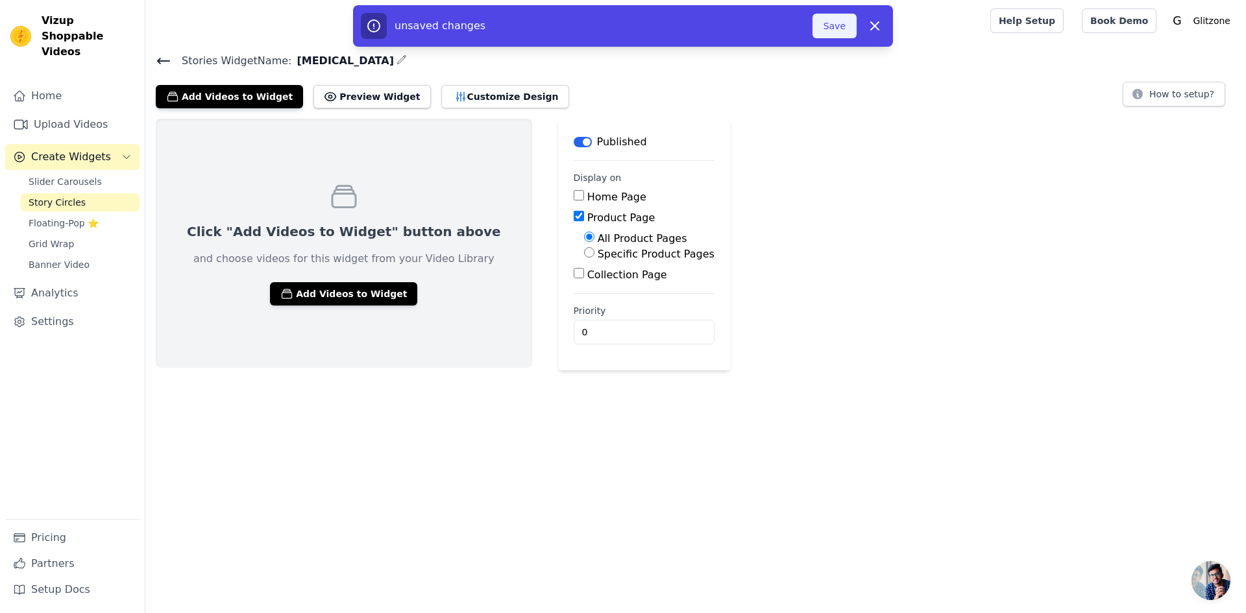
click at [840, 23] on button "Save" at bounding box center [835, 26] width 44 height 25
click at [838, 24] on button "Save" at bounding box center [835, 26] width 44 height 25
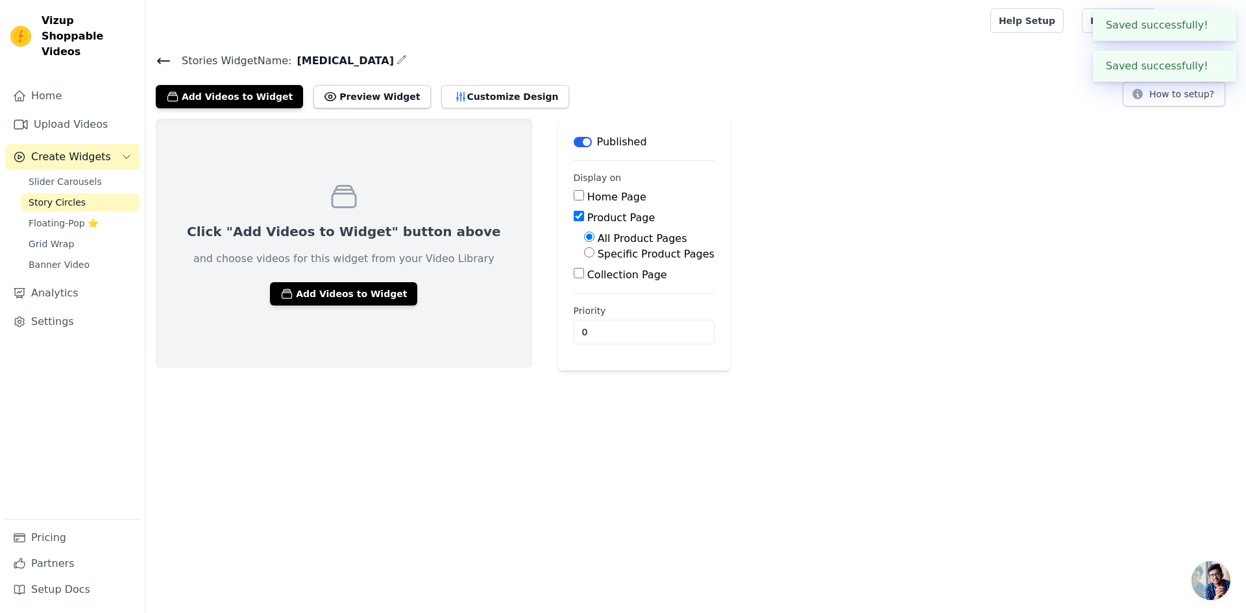
click at [783, 117] on div "Stories Widget Name: skin care Add Videos to Widget Preview Widget Customize De…" at bounding box center [695, 211] width 1101 height 319
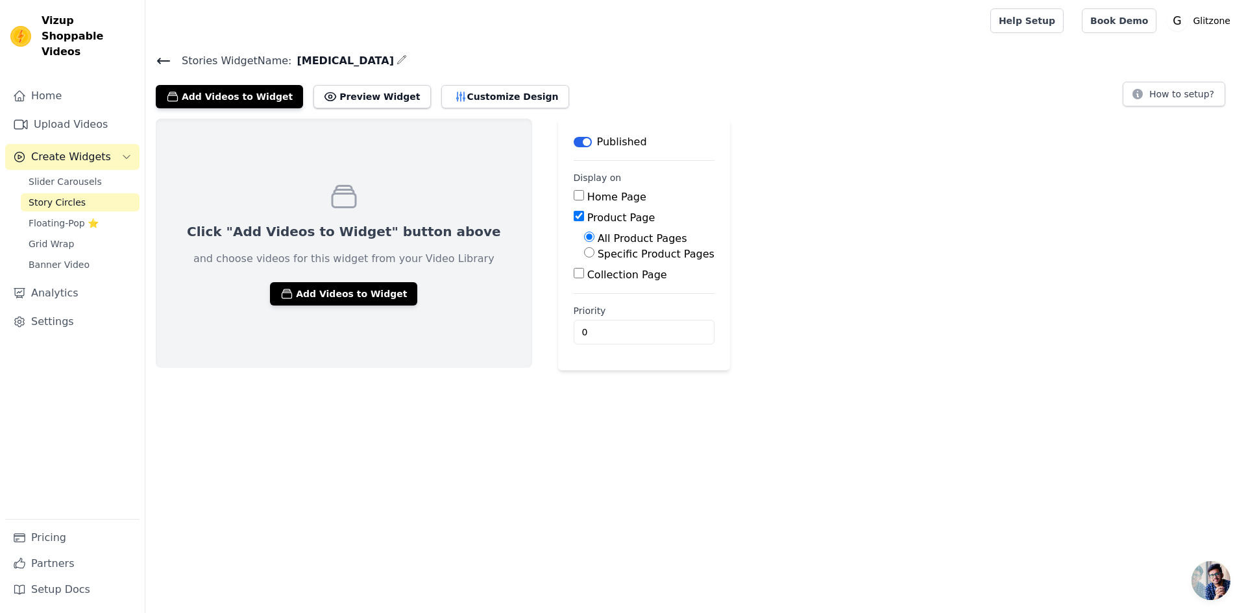
click at [433, 371] on html "Vizup Shoppable Videos Home Upload Videos Create Widgets Slider Carousels Story…" at bounding box center [623, 185] width 1246 height 371
click at [330, 297] on button "Add Videos to Widget" at bounding box center [343, 293] width 147 height 23
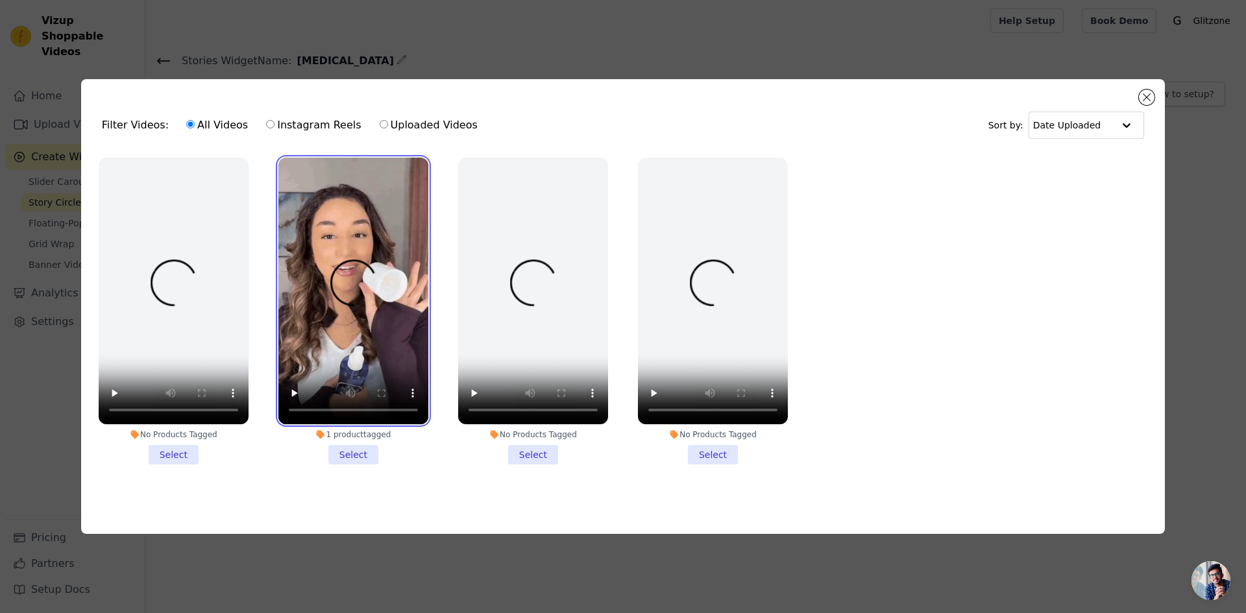
click at [345, 293] on video at bounding box center [353, 291] width 150 height 267
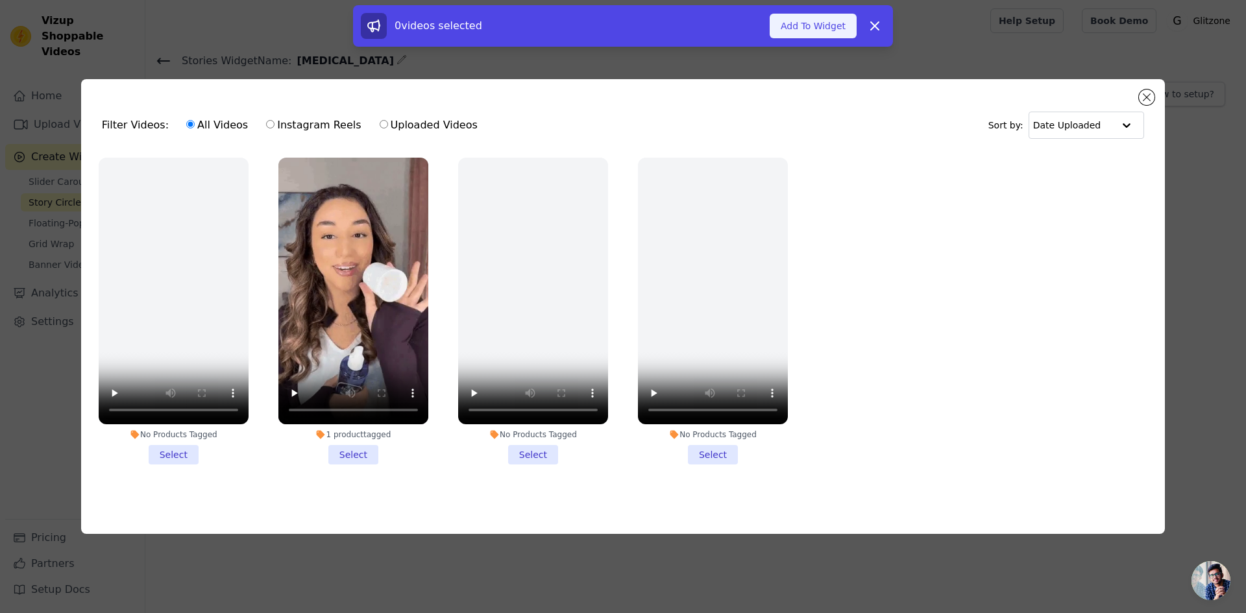
click at [850, 25] on button "Add To Widget" at bounding box center [813, 26] width 87 height 25
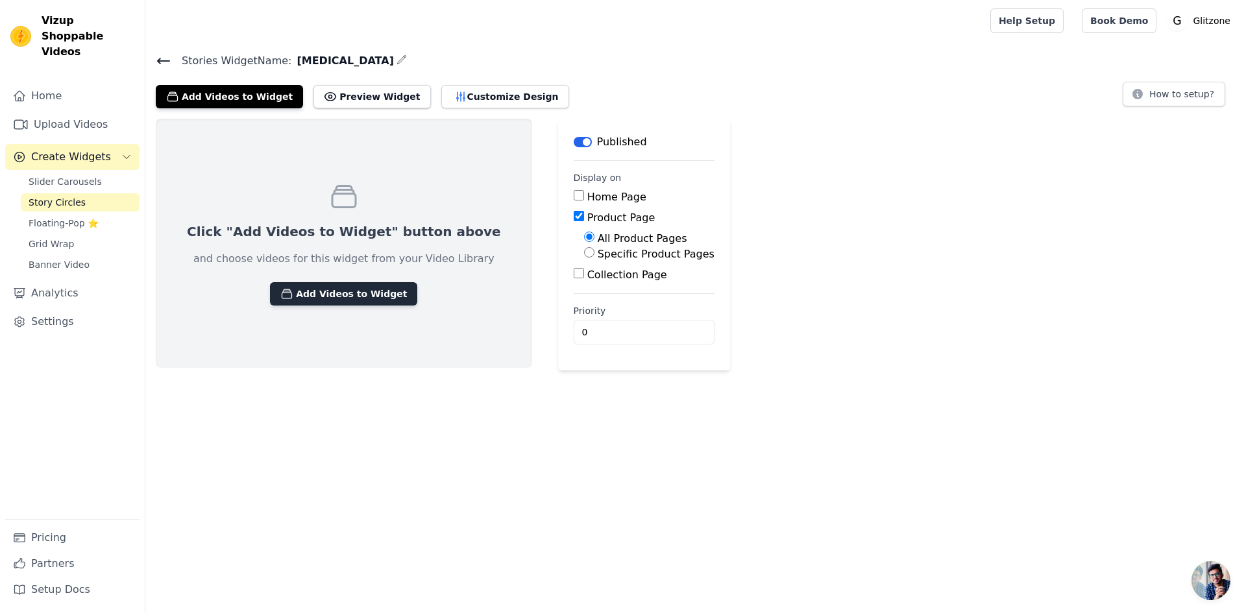
click at [314, 297] on button "Add Videos to Widget" at bounding box center [343, 293] width 147 height 23
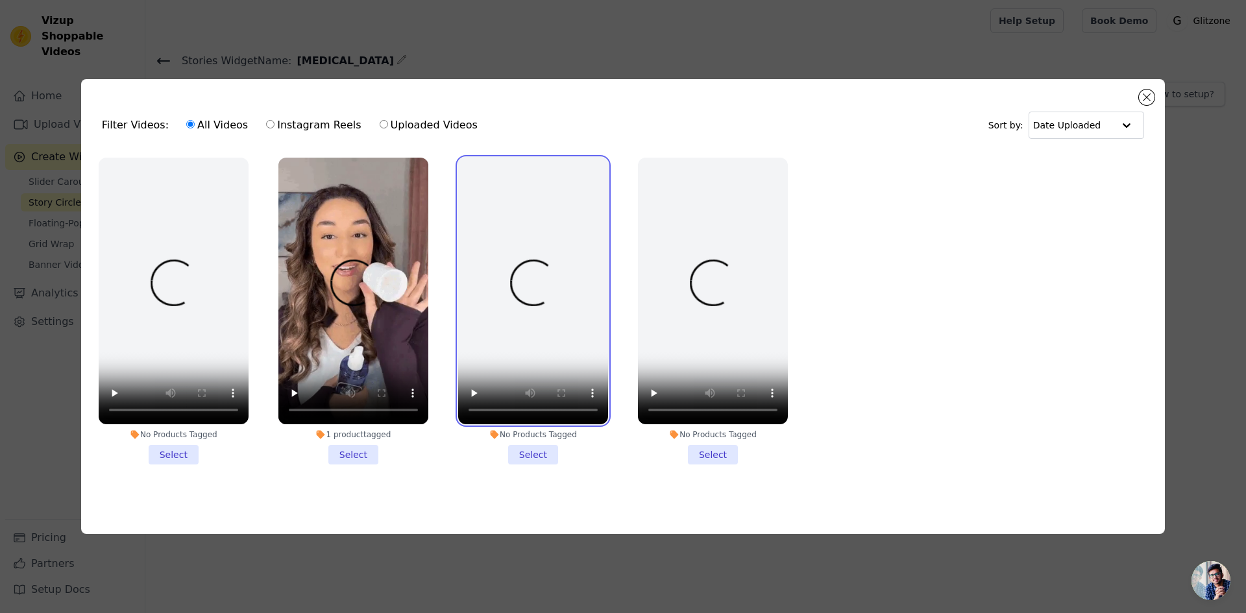
click at [511, 280] on video at bounding box center [533, 291] width 150 height 267
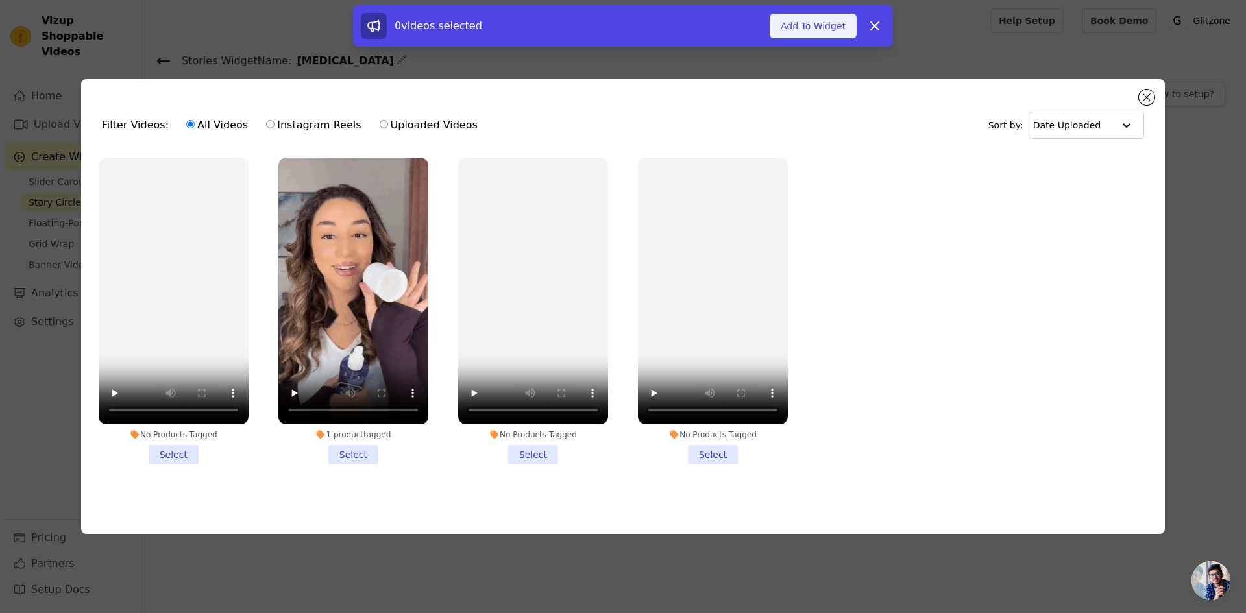
click at [791, 29] on button "Add To Widget" at bounding box center [813, 26] width 87 height 25
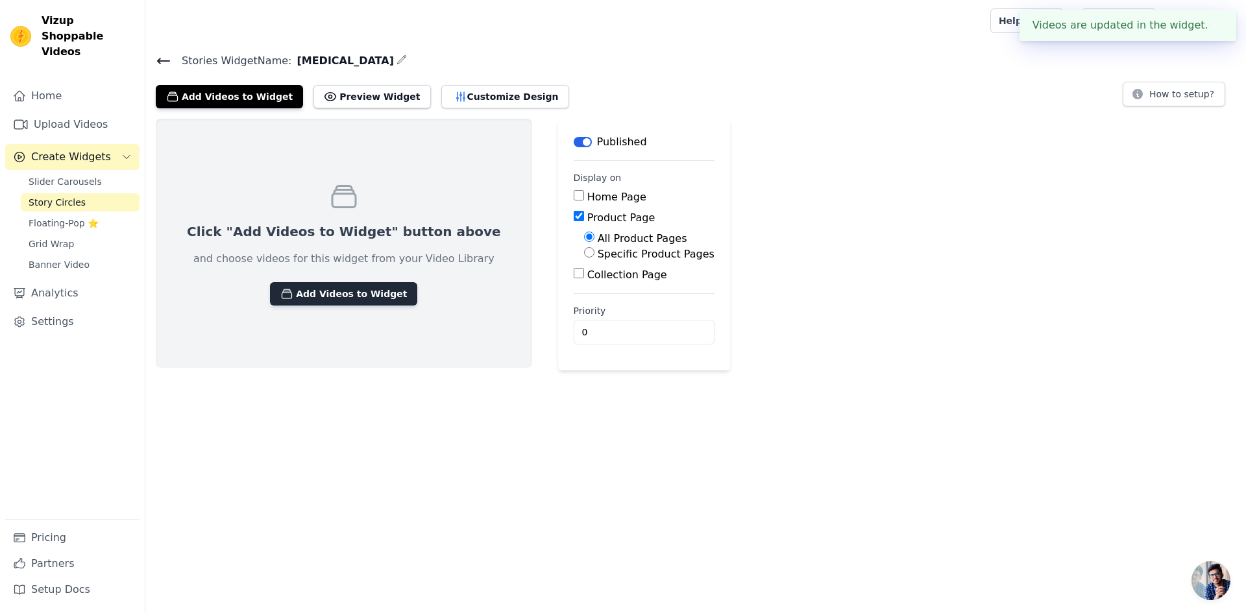
click at [346, 292] on button "Add Videos to Widget" at bounding box center [343, 293] width 147 height 23
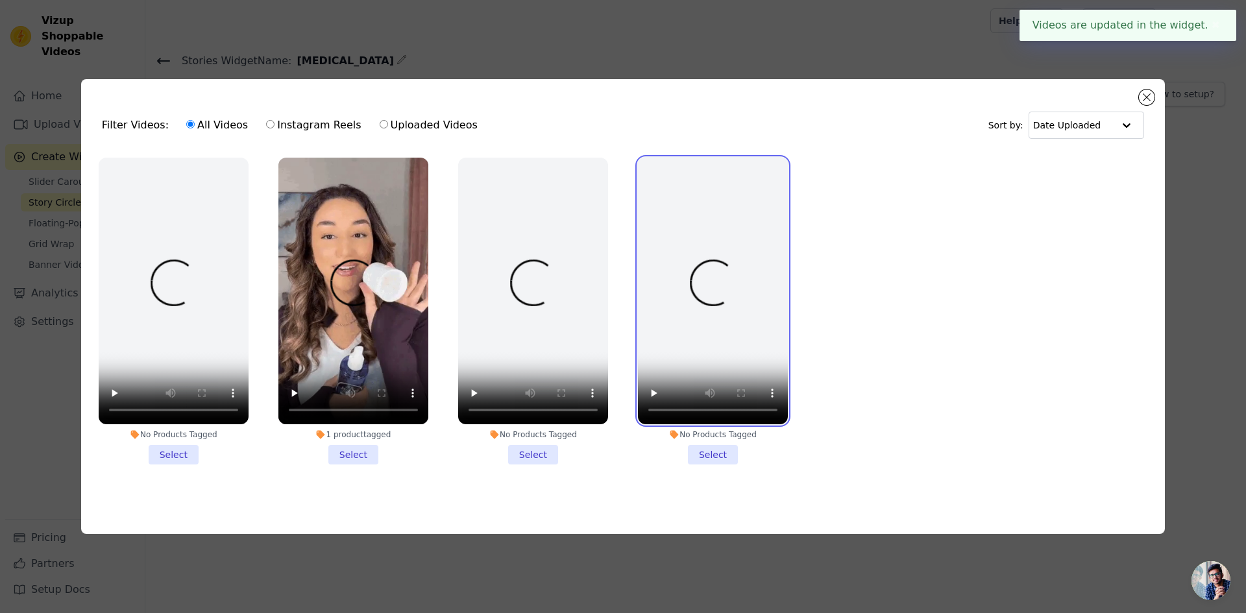
click at [650, 259] on video at bounding box center [713, 291] width 150 height 267
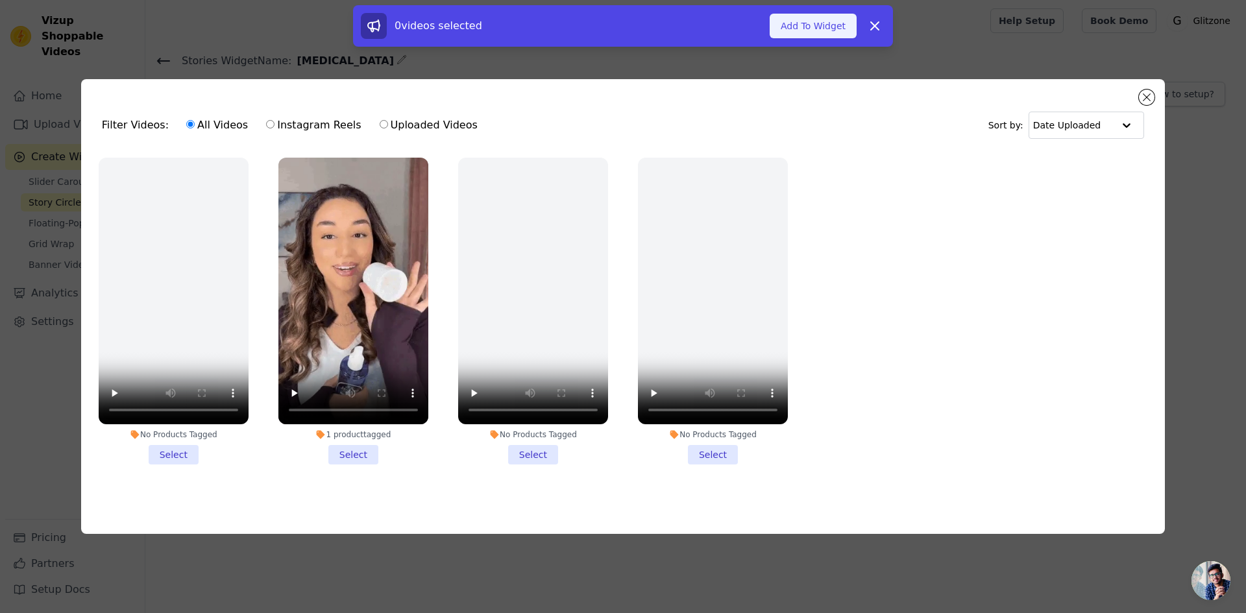
click at [803, 32] on button "Add To Widget" at bounding box center [813, 26] width 87 height 25
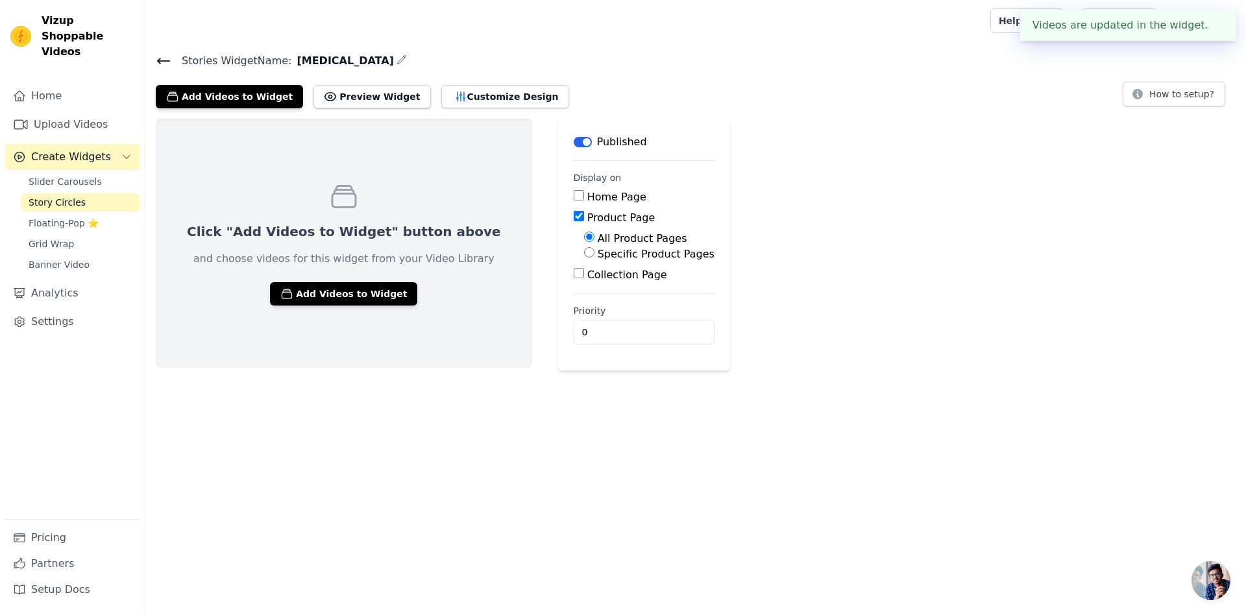
click at [411, 312] on div "Click "Add Videos to Widget" button above and choose videos for this widget fro…" at bounding box center [344, 243] width 376 height 249
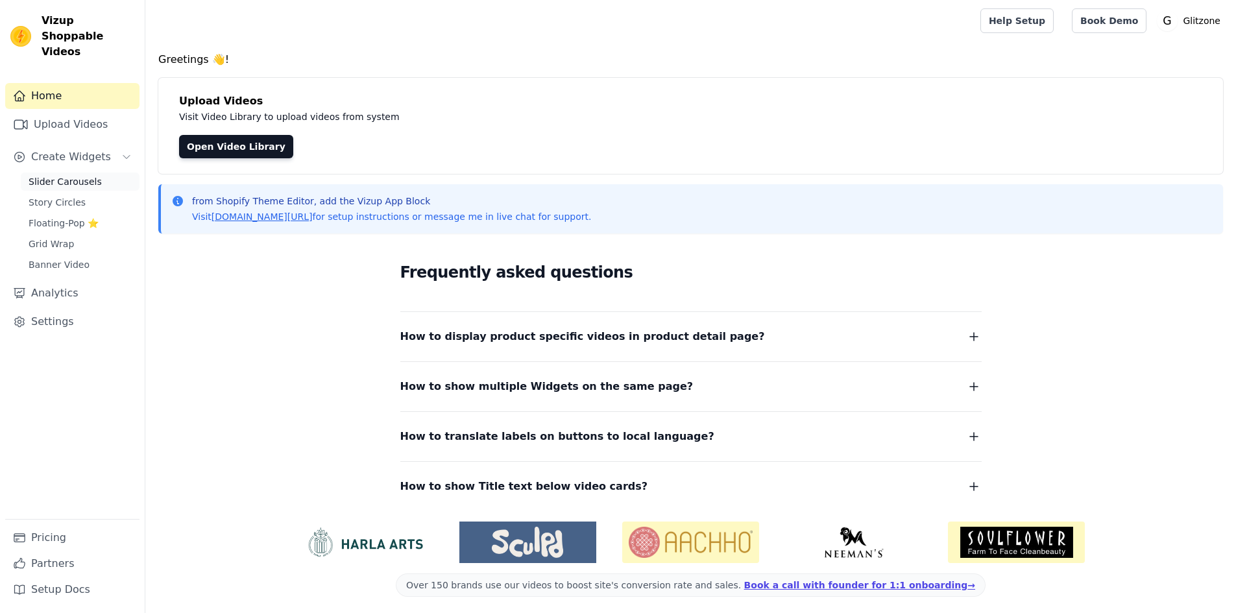
click at [64, 175] on span "Slider Carousels" at bounding box center [65, 181] width 73 height 13
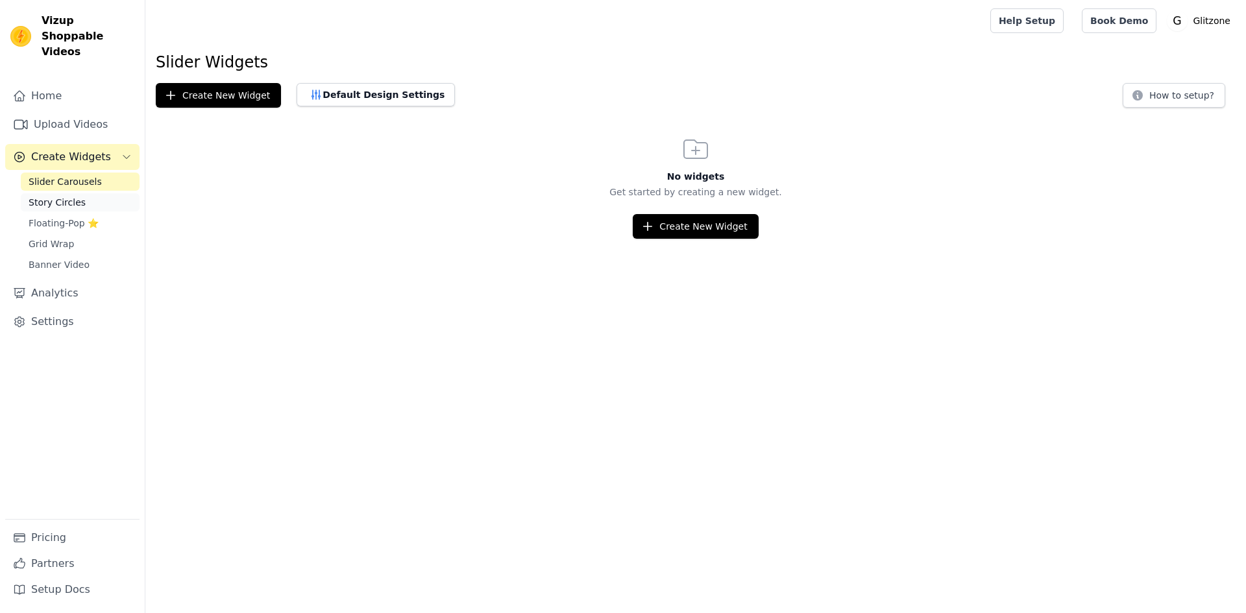
click at [47, 196] on span "Story Circles" at bounding box center [57, 202] width 57 height 13
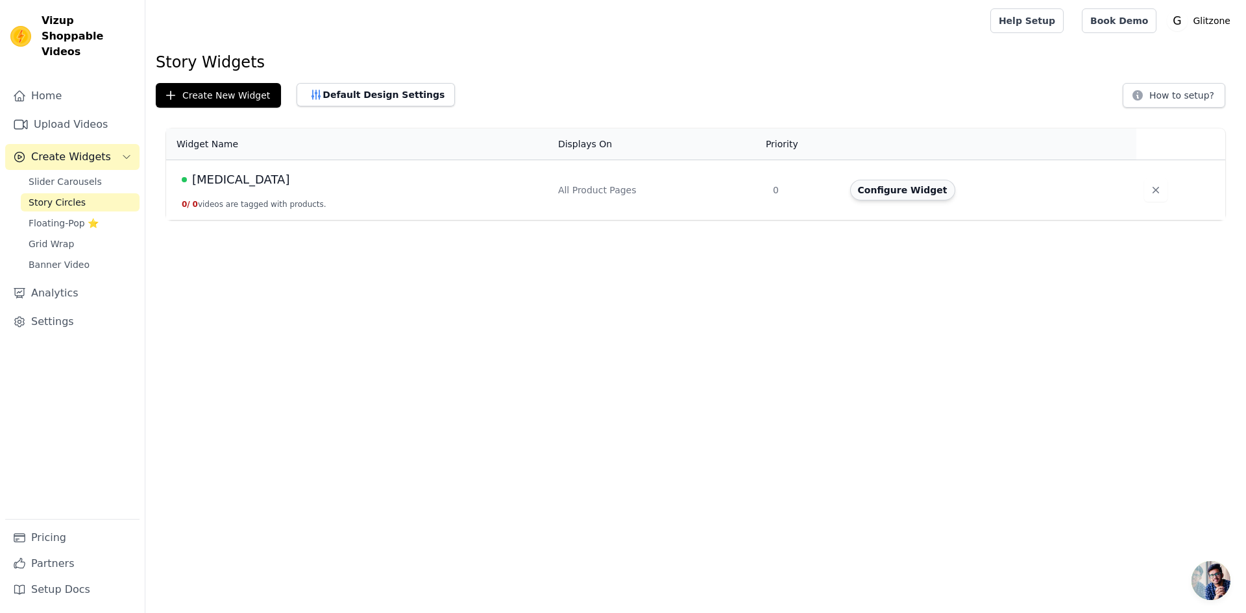
click at [880, 192] on button "Configure Widget" at bounding box center [902, 190] width 105 height 21
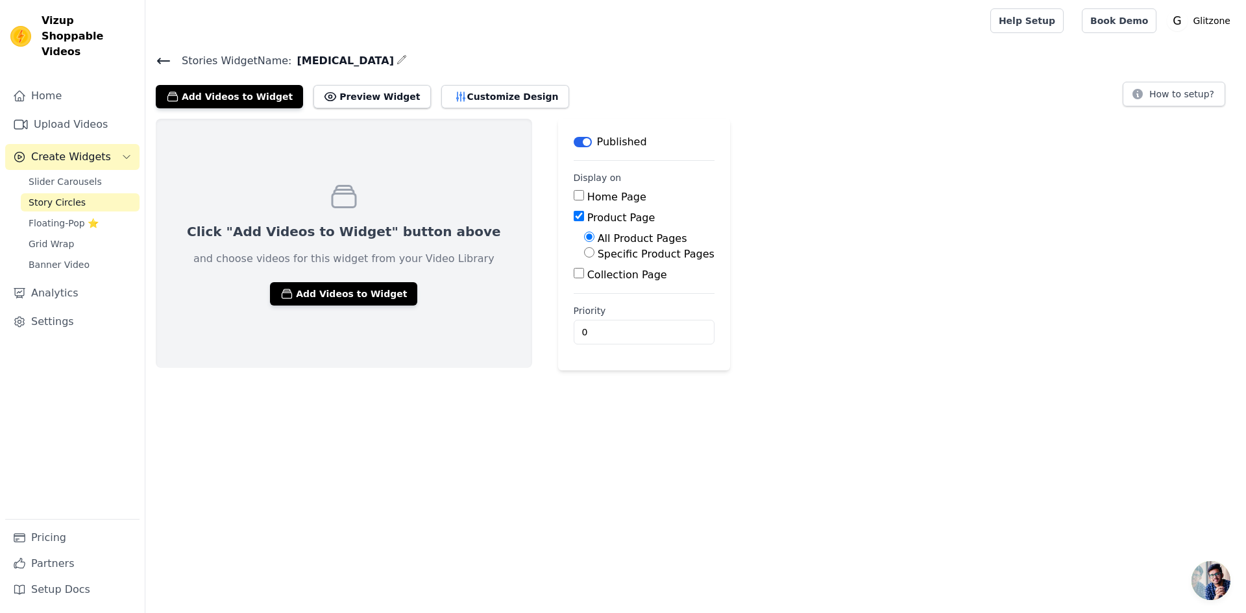
click at [584, 258] on div "Specific Product Pages" at bounding box center [649, 255] width 130 height 16
click at [584, 251] on input "Specific Product Pages" at bounding box center [589, 252] width 10 height 10
radio input "true"
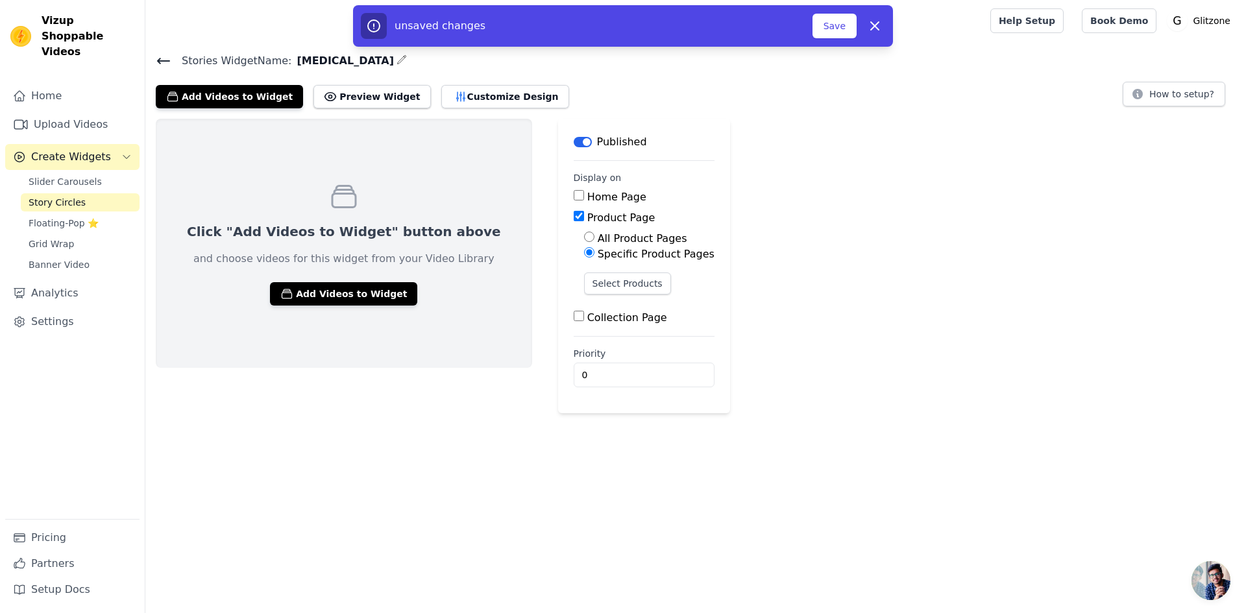
click at [584, 234] on input "All Product Pages" at bounding box center [589, 237] width 10 height 10
radio input "true"
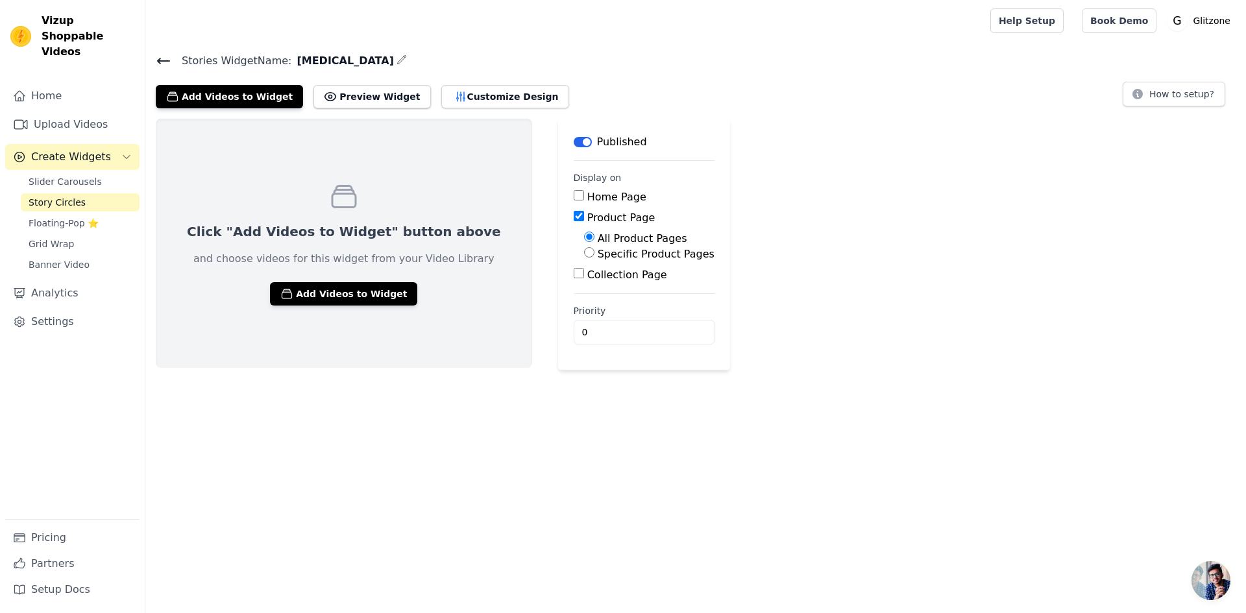
click at [574, 197] on input "Home Page" at bounding box center [579, 195] width 10 height 10
checkbox input "true"
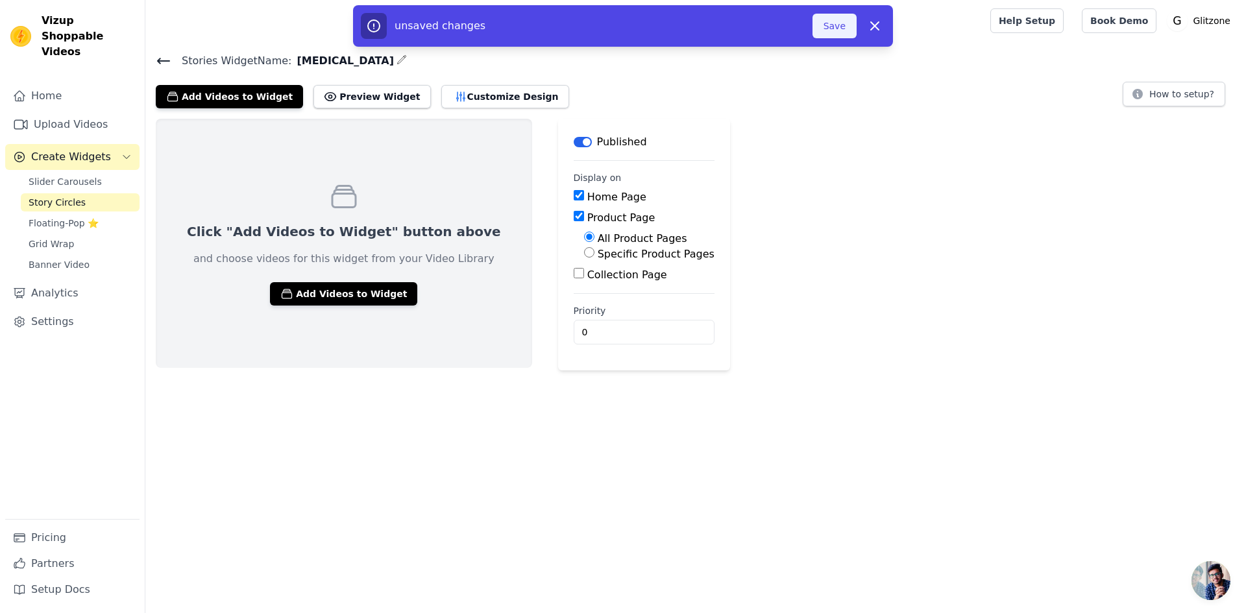
click at [844, 26] on button "Save" at bounding box center [835, 26] width 44 height 25
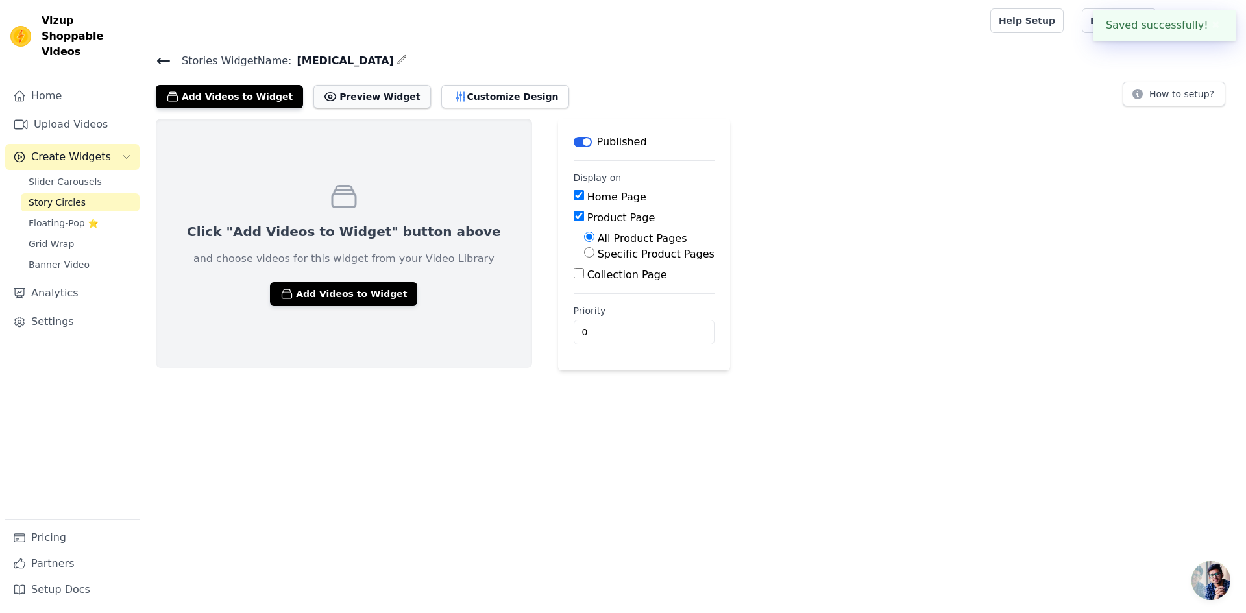
click at [324, 97] on icon at bounding box center [330, 96] width 13 height 13
click at [463, 94] on button "Customize Design" at bounding box center [505, 96] width 128 height 23
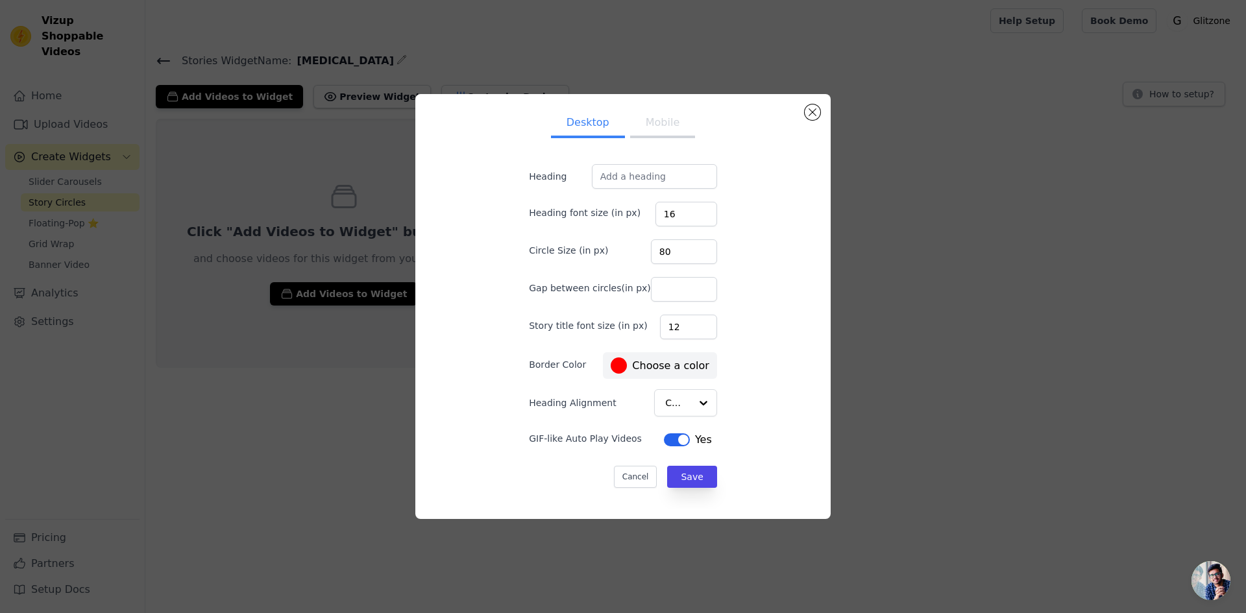
click at [363, 432] on div "Desktop Mobile Heading Heading font size (in px) 16 Circle Size (in px) 80 Gap …" at bounding box center [623, 306] width 1204 height 467
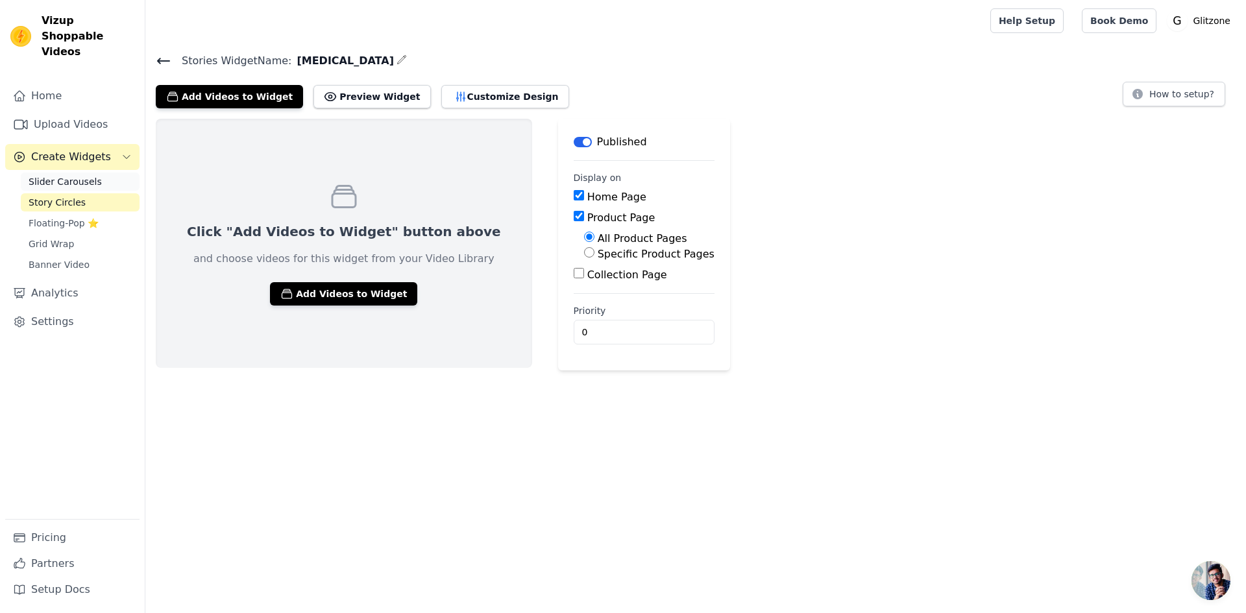
click at [65, 175] on span "Slider Carousels" at bounding box center [65, 181] width 73 height 13
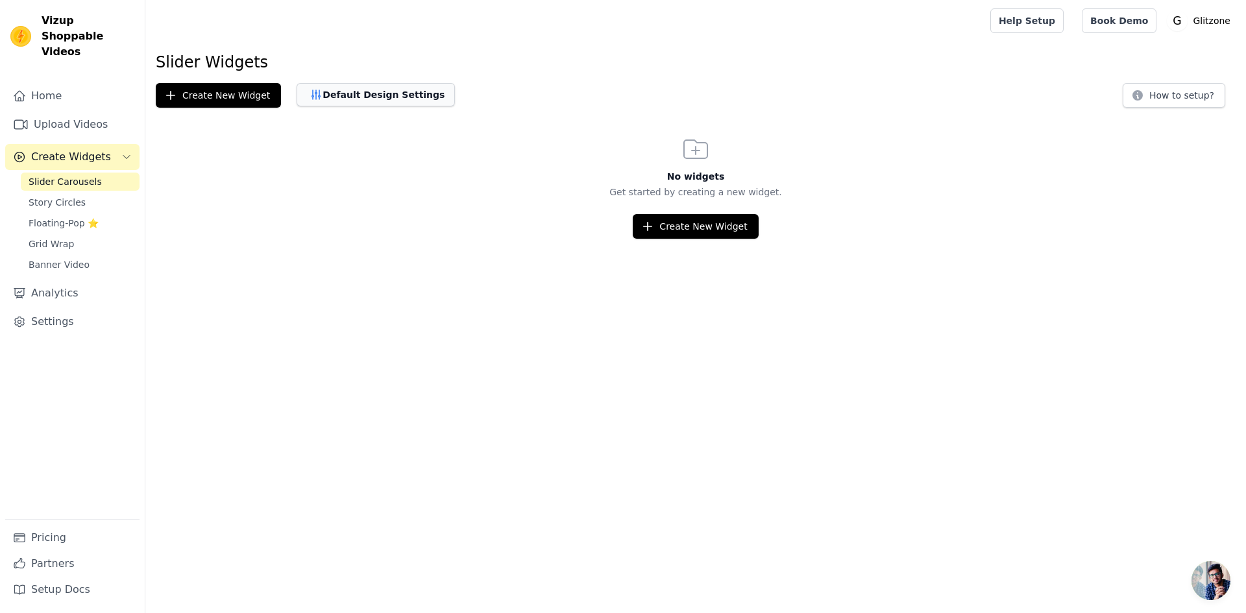
click at [331, 101] on button "Default Design Settings" at bounding box center [376, 94] width 158 height 23
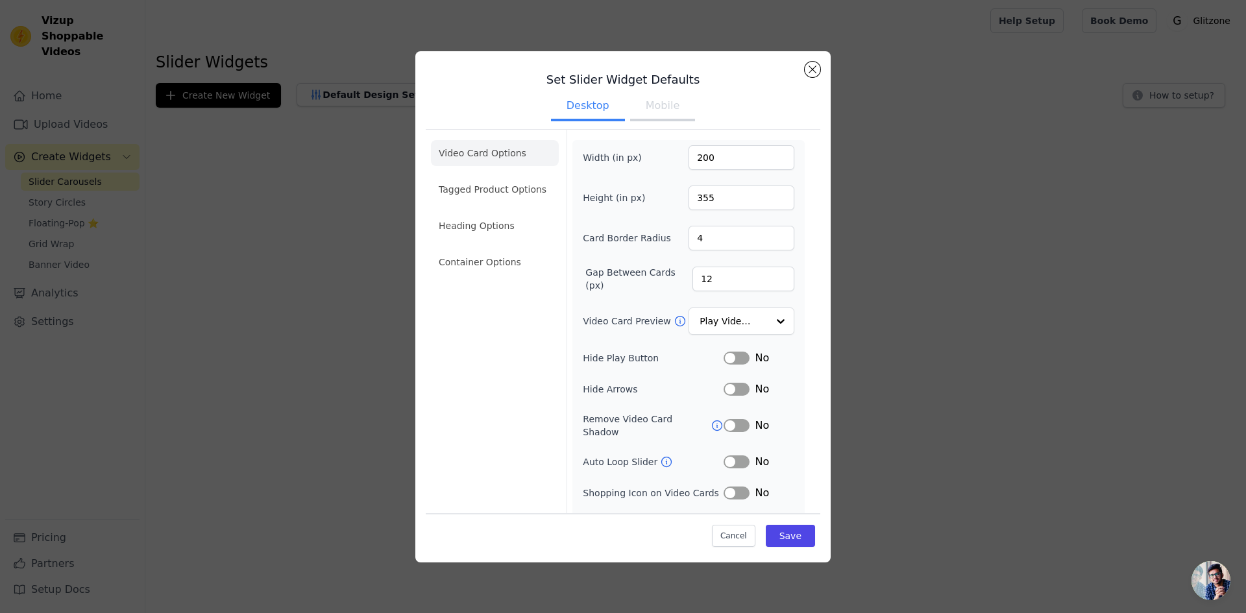
click at [204, 104] on div "Set Slider Widget Defaults Desktop Mobile Video Card Options Tagged Product Opt…" at bounding box center [623, 307] width 1204 height 553
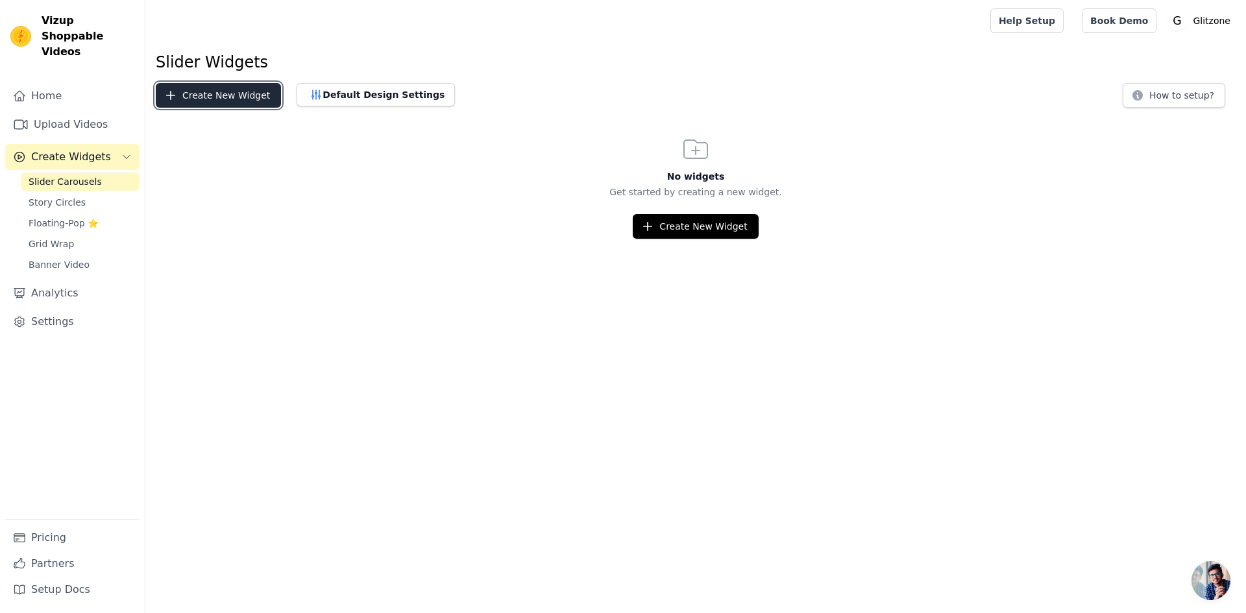
click at [204, 93] on button "Create New Widget" at bounding box center [218, 95] width 125 height 25
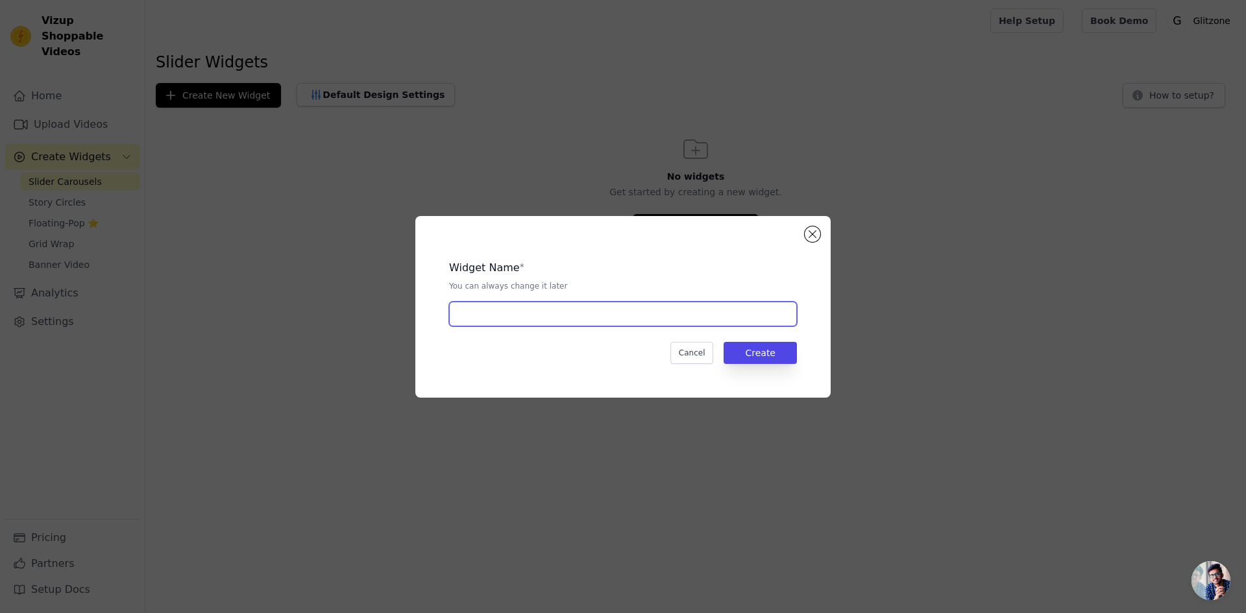
click at [506, 310] on input "text" at bounding box center [623, 314] width 348 height 25
type input "skin care"
click at [742, 352] on button "Create" at bounding box center [760, 353] width 73 height 22
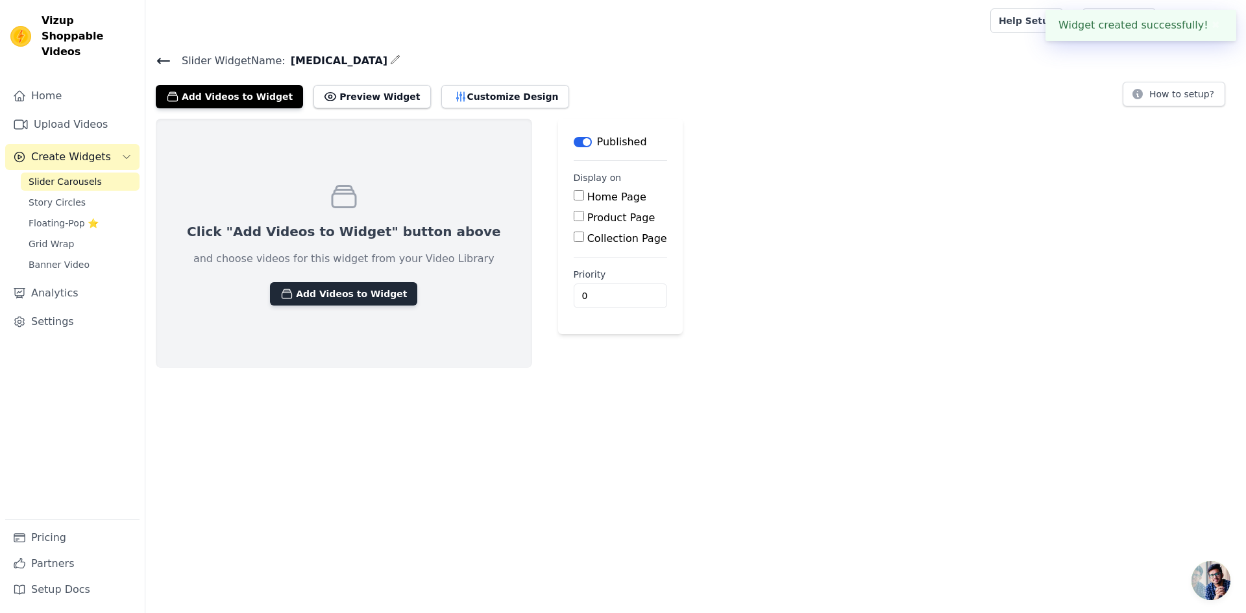
click at [304, 293] on button "Add Videos to Widget" at bounding box center [343, 293] width 147 height 23
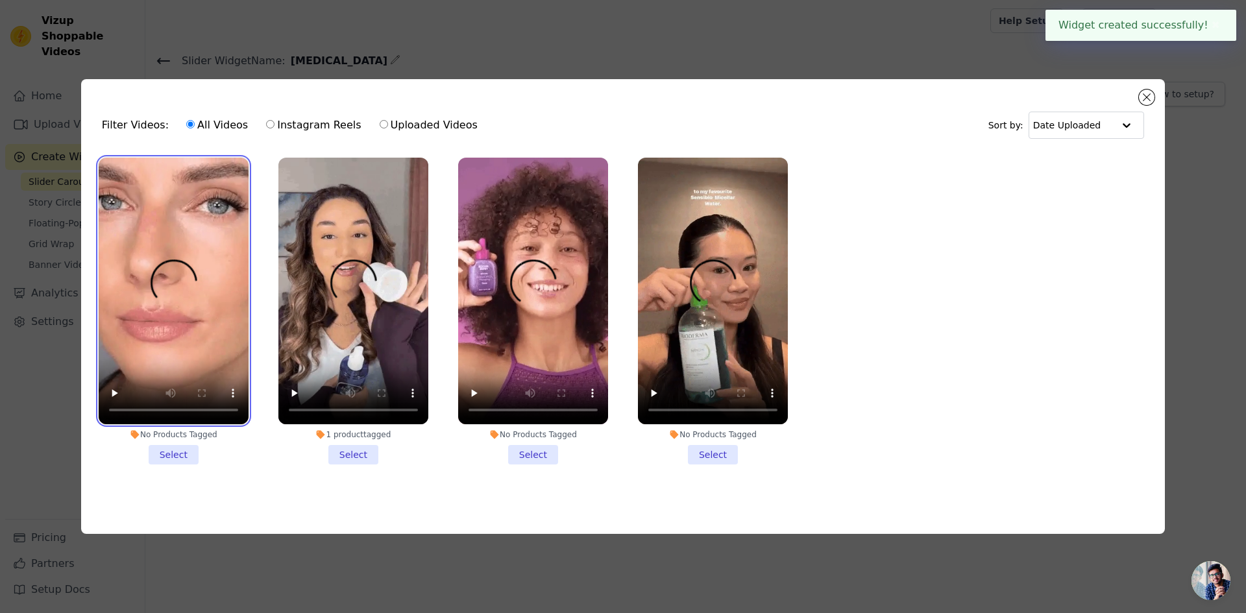
click at [192, 260] on video at bounding box center [174, 291] width 150 height 267
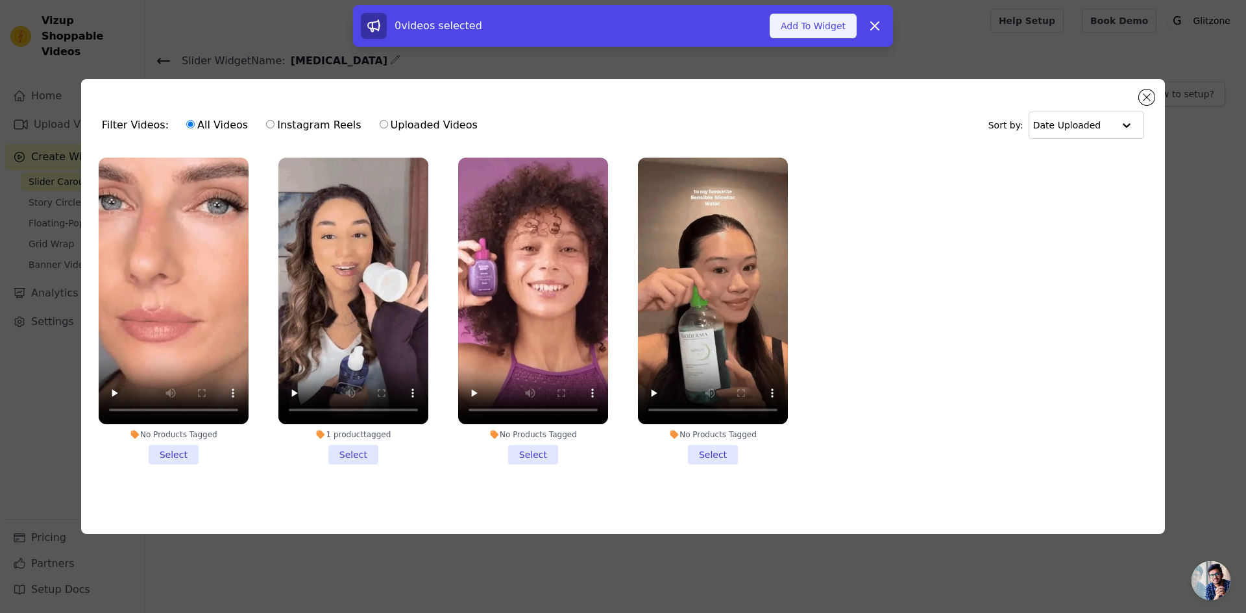
click at [800, 23] on button "Add To Widget" at bounding box center [813, 26] width 87 height 25
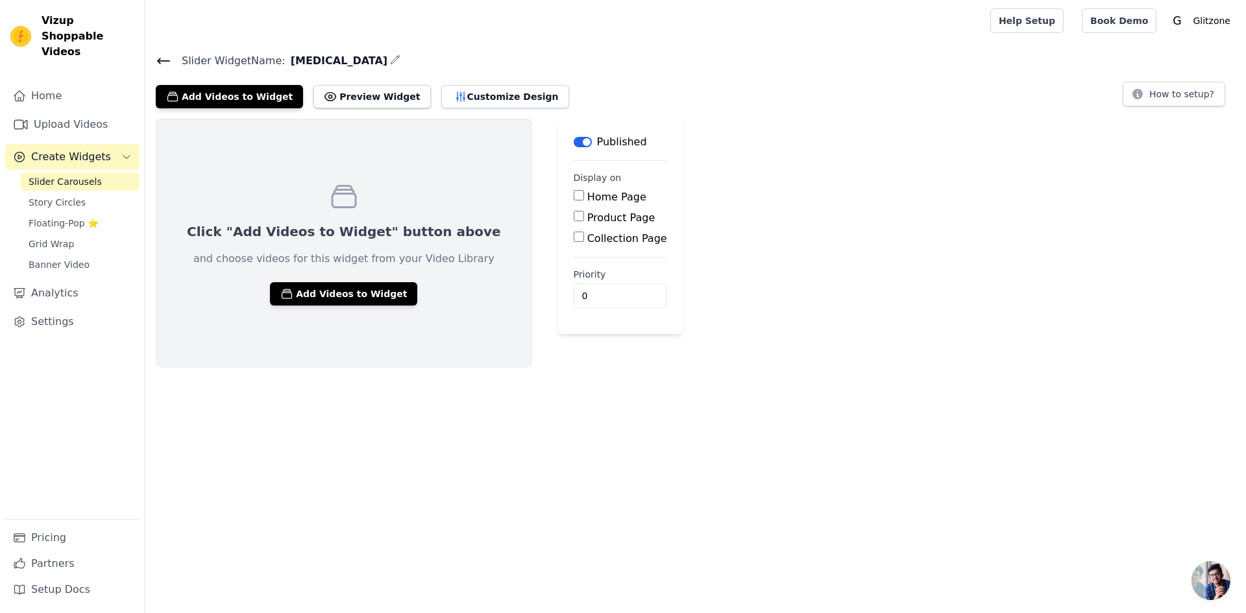
click at [574, 210] on div "Product Page" at bounding box center [620, 218] width 93 height 16
click at [574, 217] on input "Product Page" at bounding box center [579, 216] width 10 height 10
checkbox input "true"
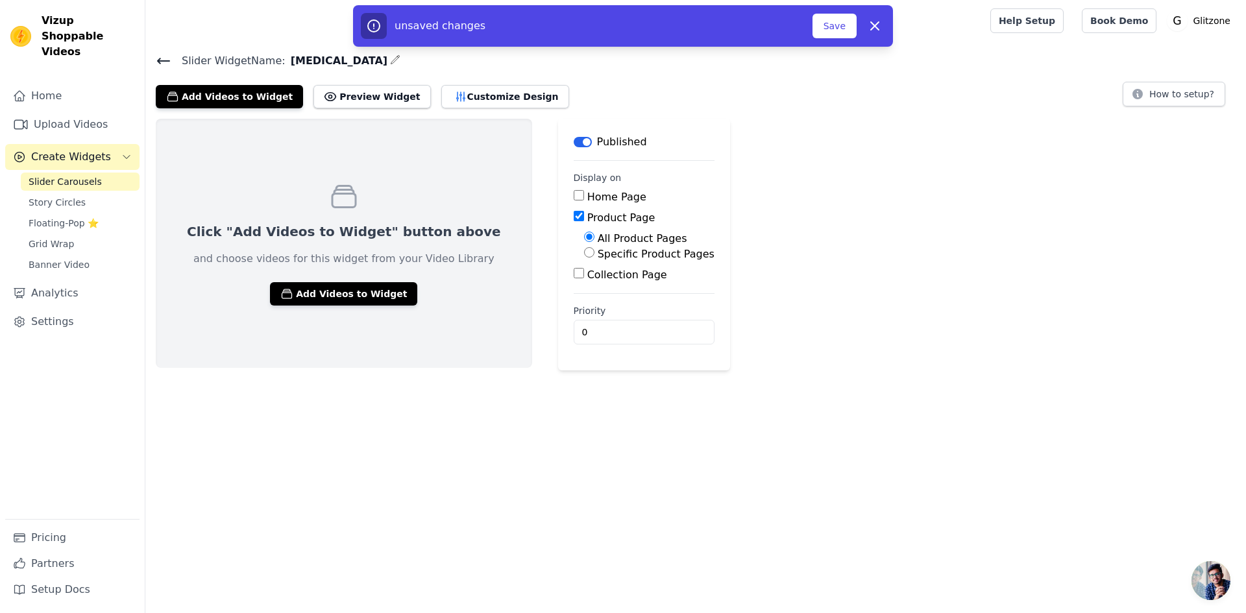
click at [574, 197] on input "Home Page" at bounding box center [579, 195] width 10 height 10
checkbox input "true"
click at [574, 219] on input "Product Page" at bounding box center [579, 216] width 10 height 10
checkbox input "false"
click at [844, 31] on button "Save" at bounding box center [835, 26] width 44 height 25
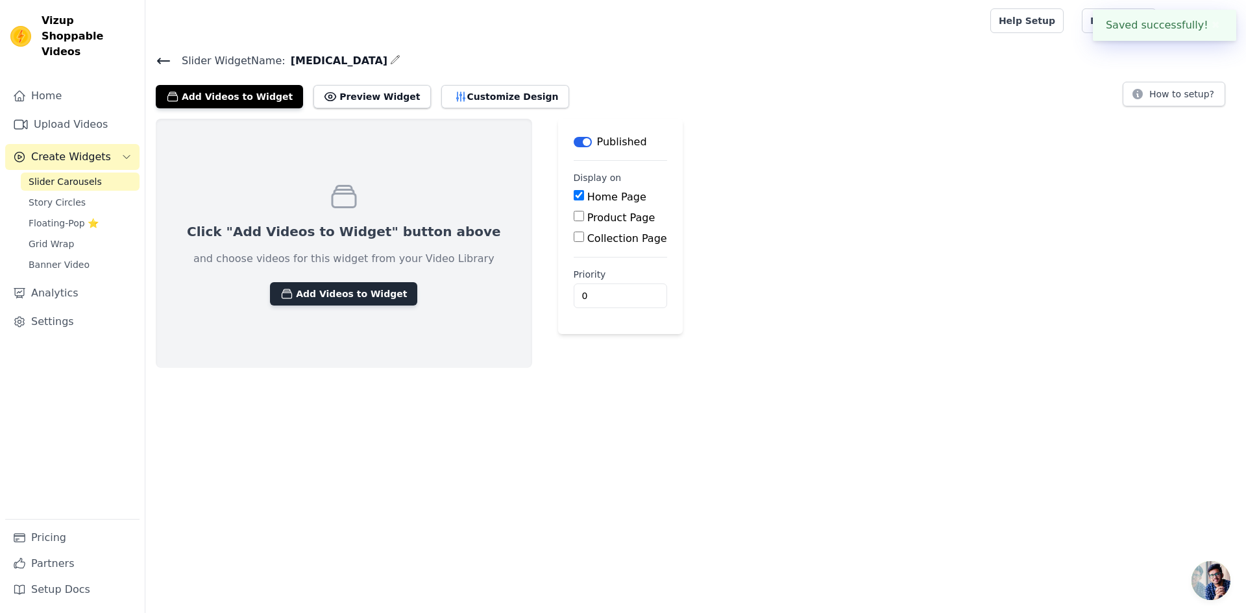
click at [319, 285] on button "Add Videos to Widget" at bounding box center [343, 293] width 147 height 23
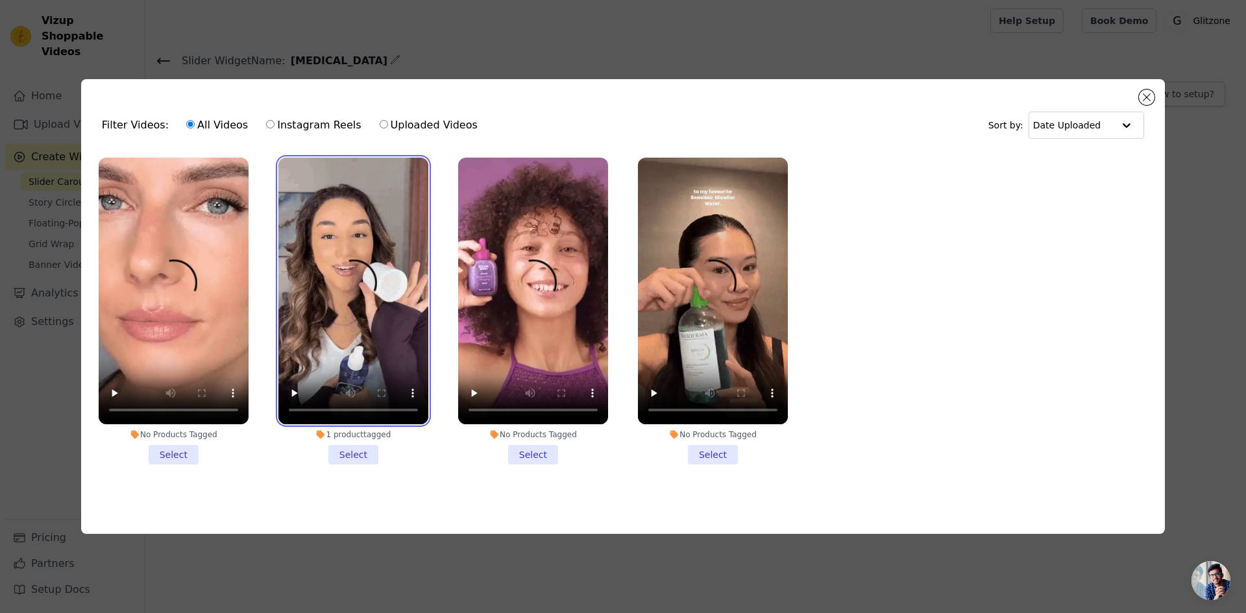
click at [297, 267] on video at bounding box center [353, 291] width 150 height 267
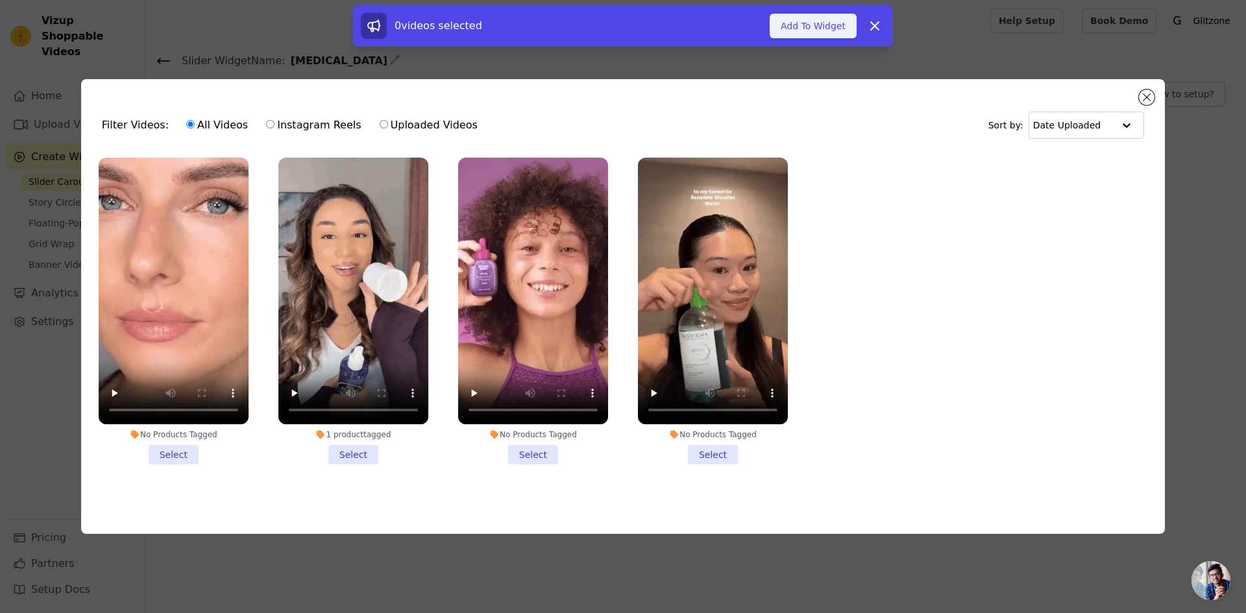
click at [801, 27] on button "Add To Widget" at bounding box center [813, 26] width 87 height 25
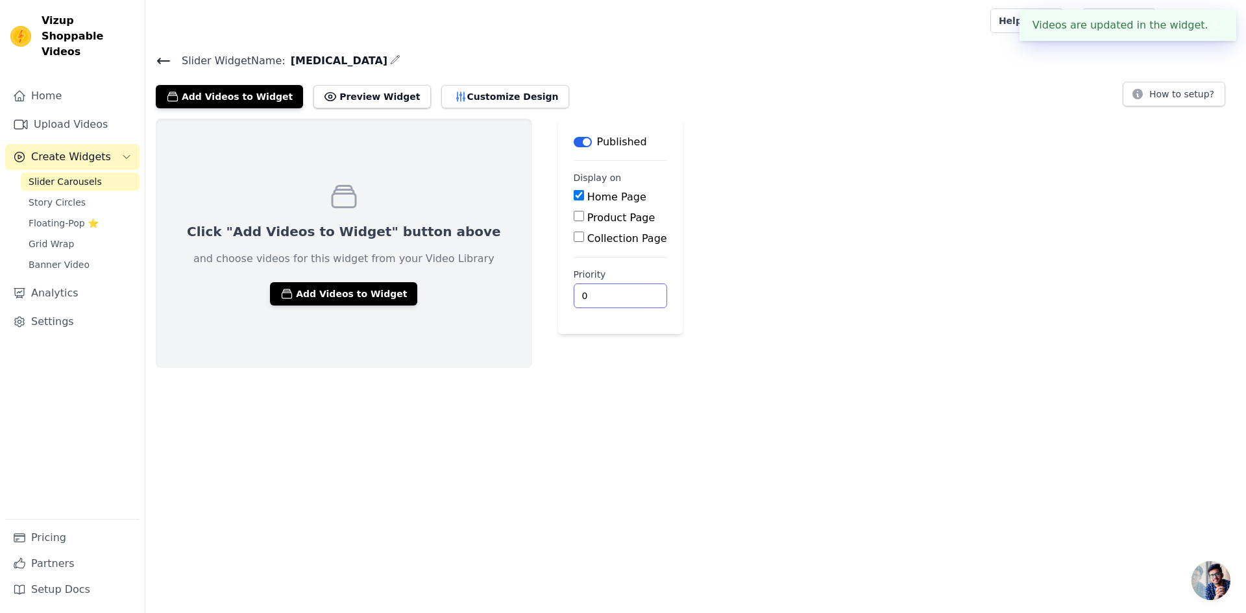
click at [587, 299] on input "0" at bounding box center [620, 296] width 93 height 25
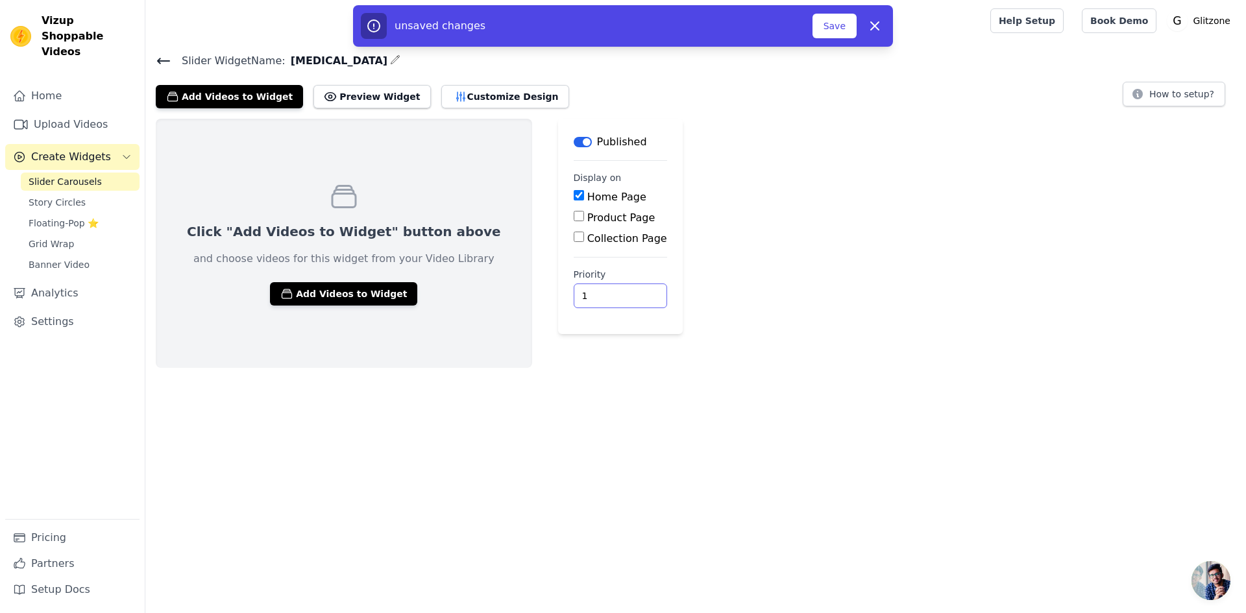
click at [579, 295] on input "1" at bounding box center [620, 296] width 93 height 25
click at [579, 295] on input "2" at bounding box center [620, 296] width 93 height 25
click at [578, 289] on input "3" at bounding box center [620, 296] width 93 height 25
click at [578, 293] on input "4" at bounding box center [620, 296] width 93 height 25
click at [578, 293] on input "5" at bounding box center [620, 296] width 93 height 25
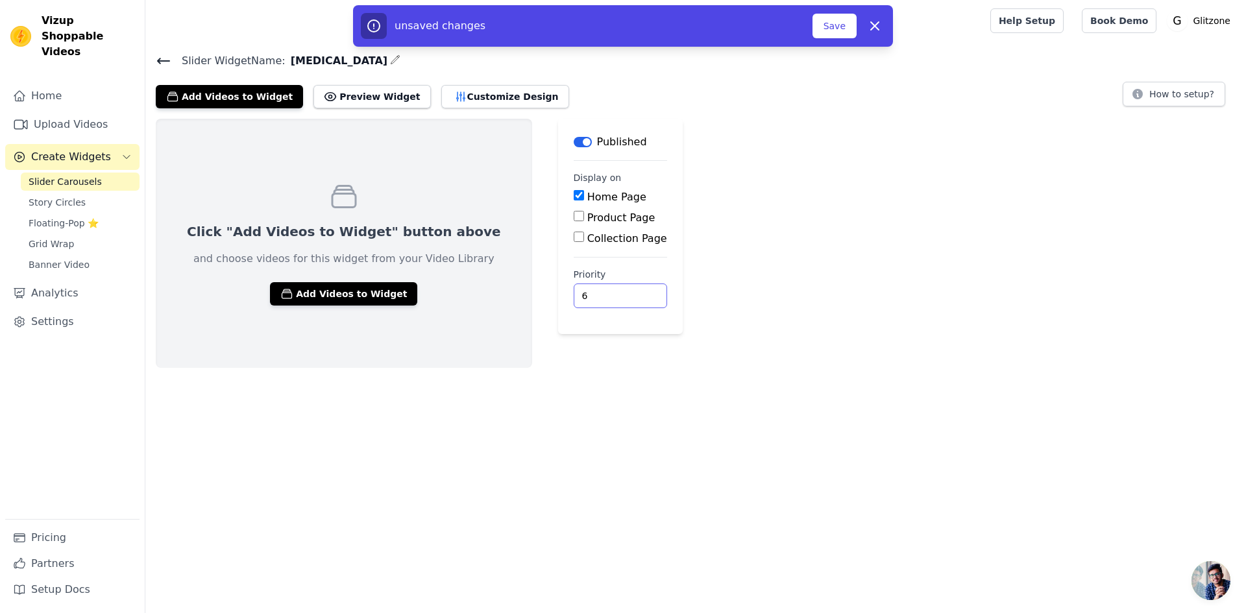
click at [576, 289] on input "6" at bounding box center [620, 296] width 93 height 25
click at [579, 290] on input "7" at bounding box center [620, 296] width 93 height 25
click at [579, 290] on input "8" at bounding box center [620, 296] width 93 height 25
click at [579, 298] on input "7" at bounding box center [620, 296] width 93 height 25
click at [579, 298] on input "6" at bounding box center [620, 296] width 93 height 25
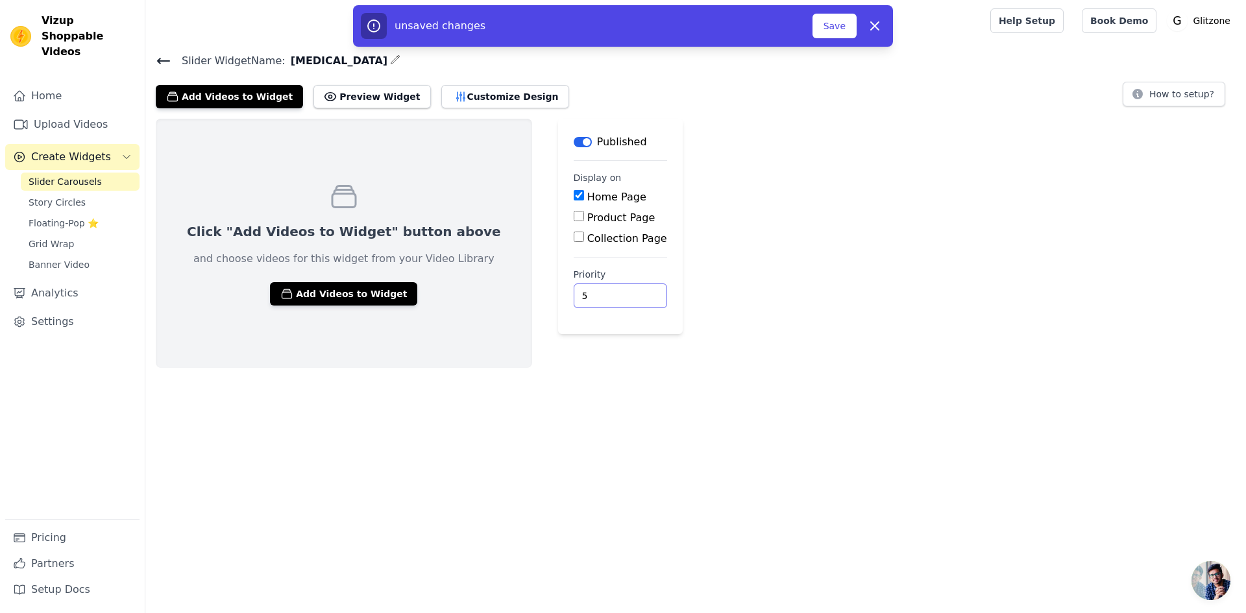
click at [579, 298] on input "5" at bounding box center [620, 296] width 93 height 25
type input "4"
click at [579, 298] on input "4" at bounding box center [620, 296] width 93 height 25
click at [841, 24] on button "Save" at bounding box center [835, 26] width 44 height 25
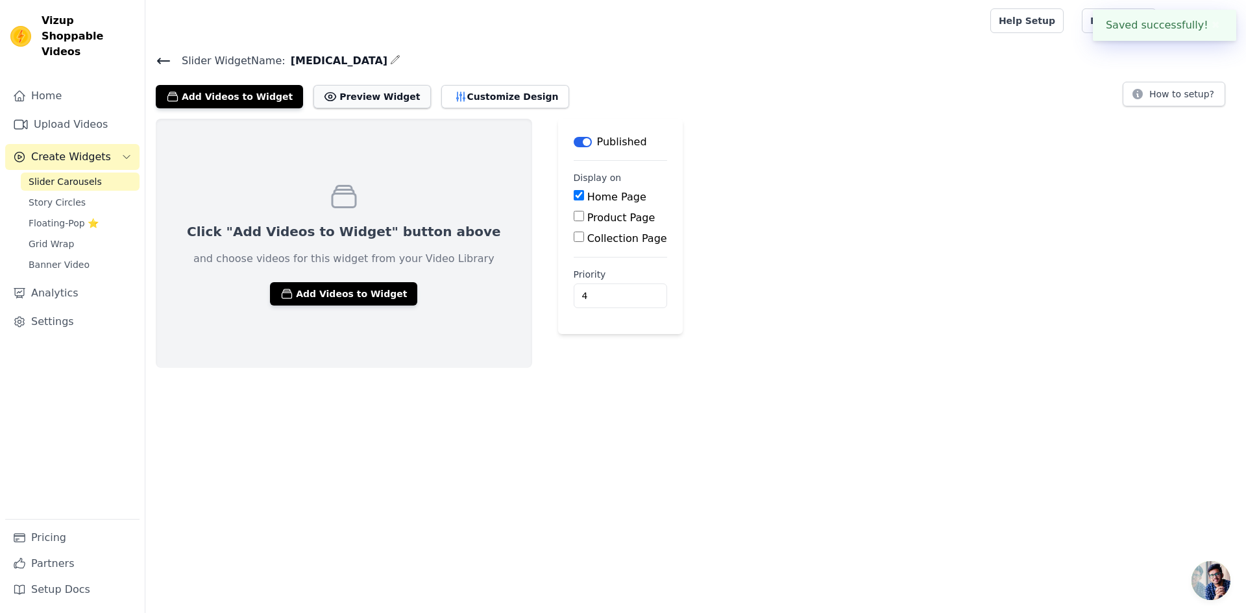
click at [354, 95] on button "Preview Widget" at bounding box center [371, 96] width 117 height 23
click at [75, 196] on span "Story Circles" at bounding box center [57, 202] width 57 height 13
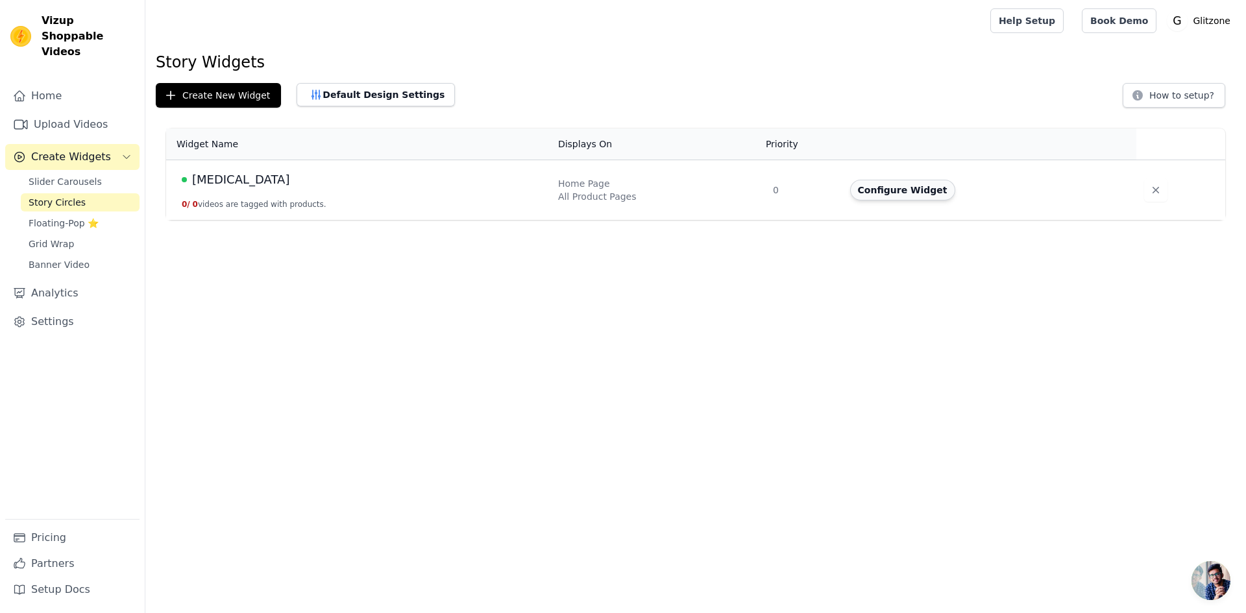
click at [906, 188] on button "Configure Widget" at bounding box center [902, 190] width 105 height 21
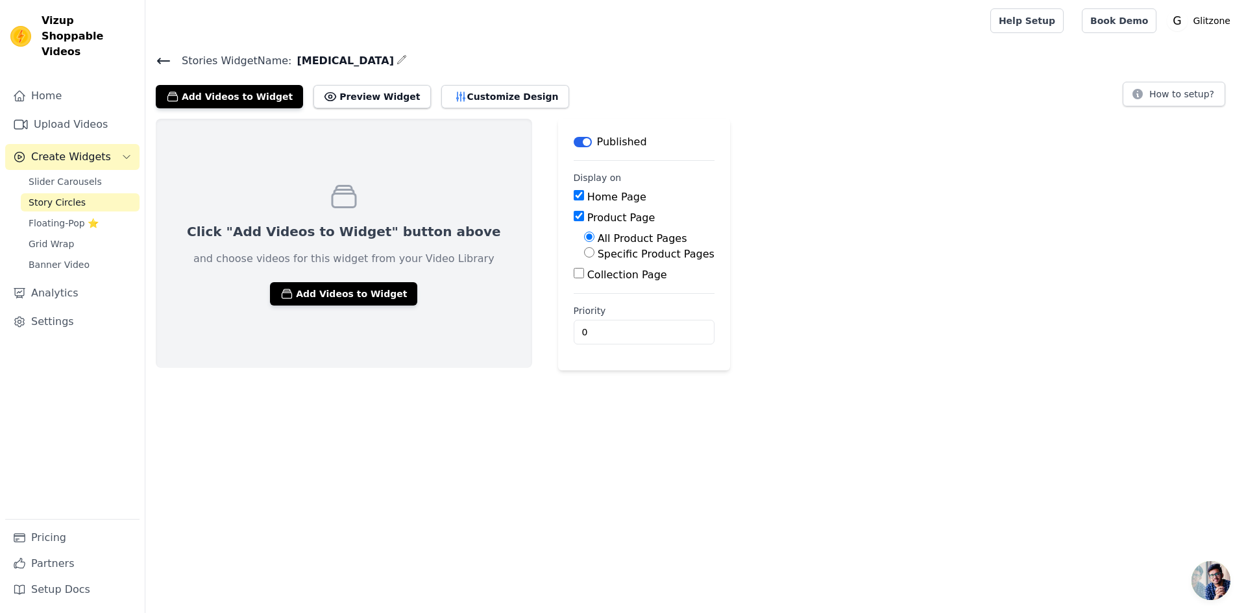
click at [574, 139] on button "Label" at bounding box center [583, 142] width 18 height 10
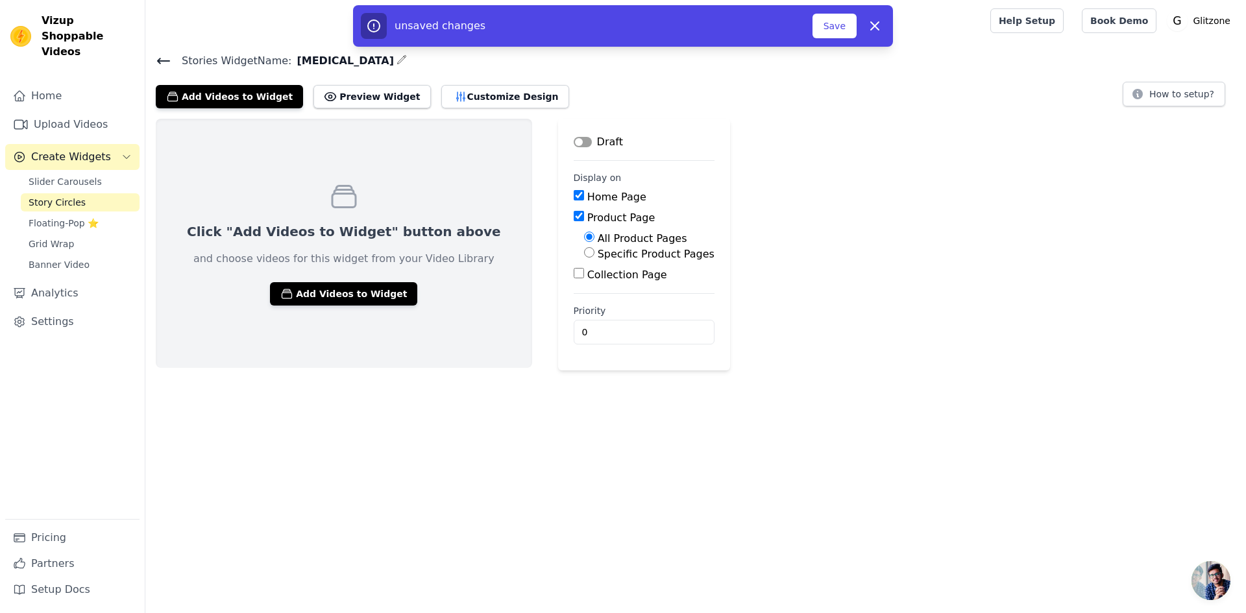
click at [574, 139] on button "Label" at bounding box center [583, 142] width 18 height 10
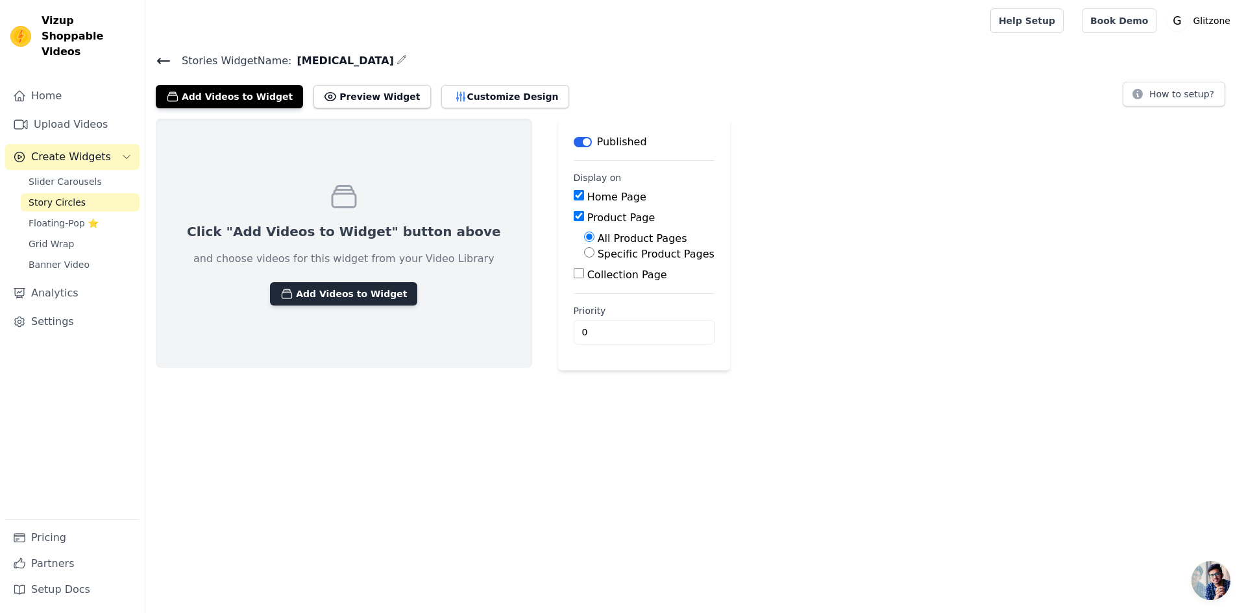
click at [301, 297] on button "Add Videos to Widget" at bounding box center [343, 293] width 147 height 23
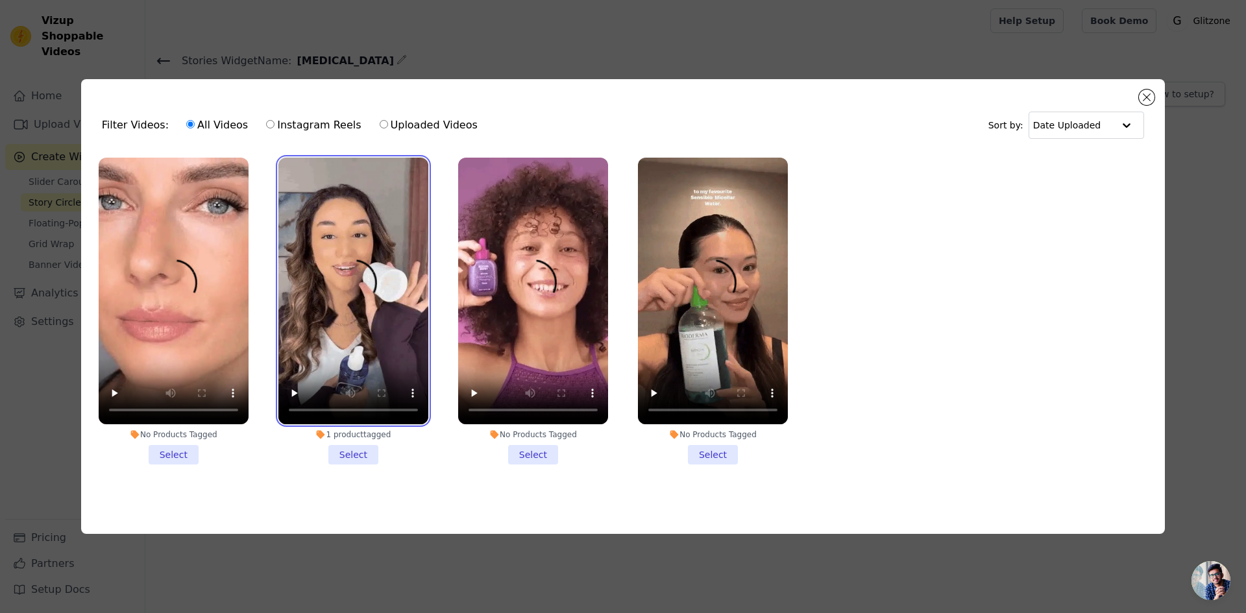
click at [293, 284] on video at bounding box center [353, 291] width 150 height 267
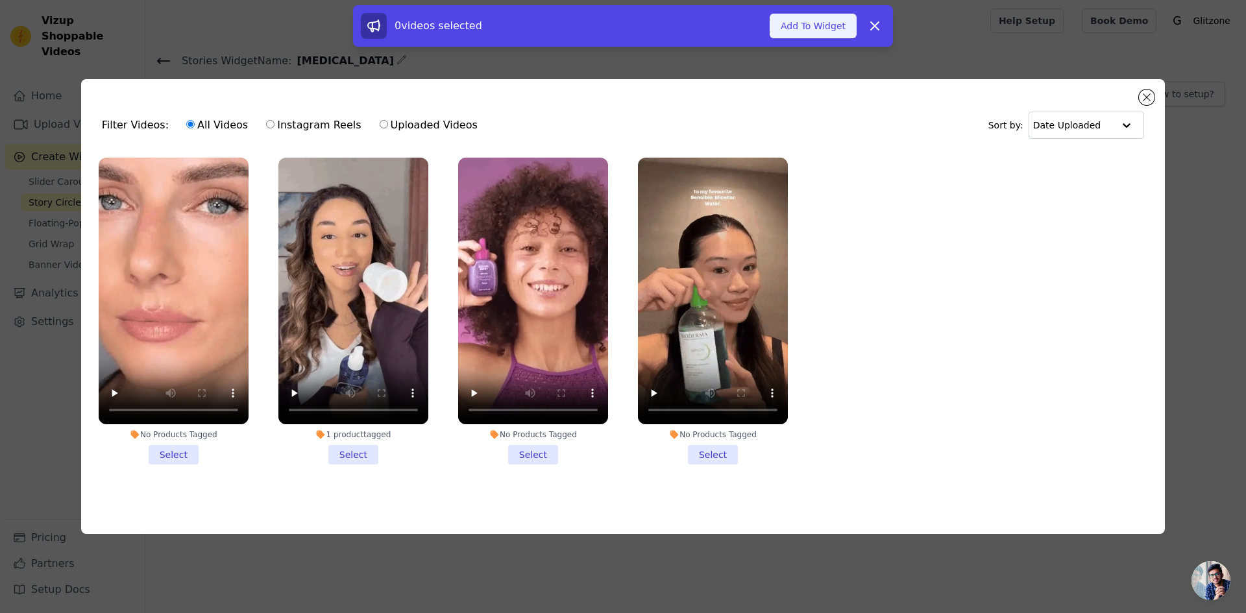
click at [833, 17] on button "Add To Widget" at bounding box center [813, 26] width 87 height 25
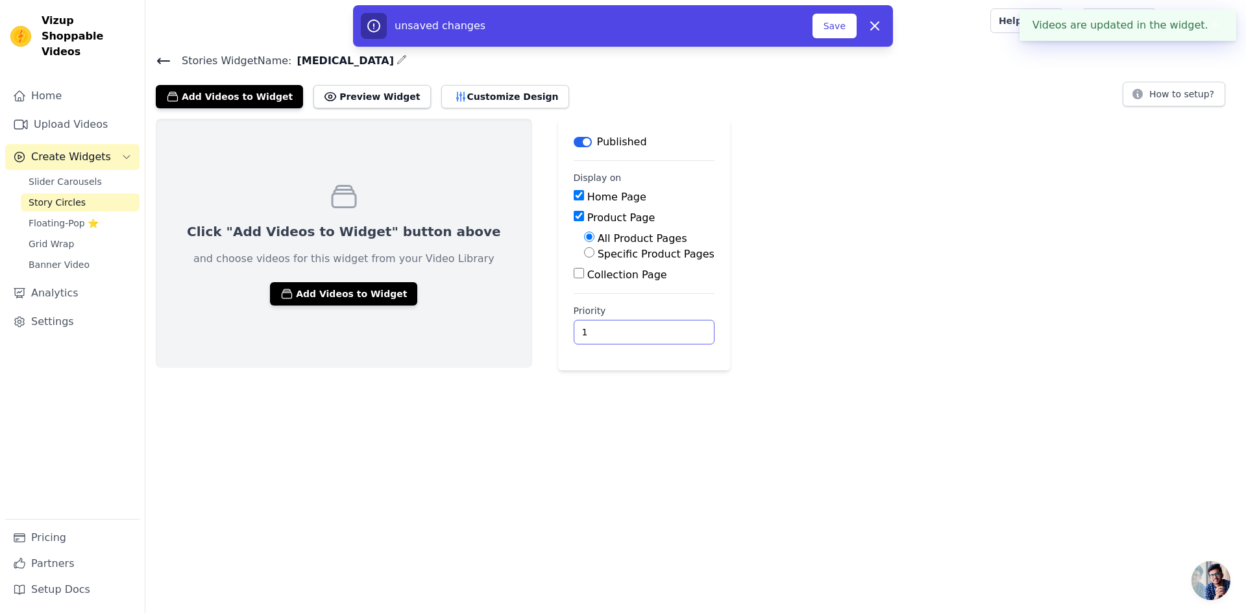
click at [623, 330] on input "1" at bounding box center [644, 332] width 141 height 25
click at [623, 330] on input "2" at bounding box center [644, 332] width 141 height 25
click at [623, 330] on input "3" at bounding box center [644, 332] width 141 height 25
type input "4"
click at [623, 330] on input "4" at bounding box center [644, 332] width 141 height 25
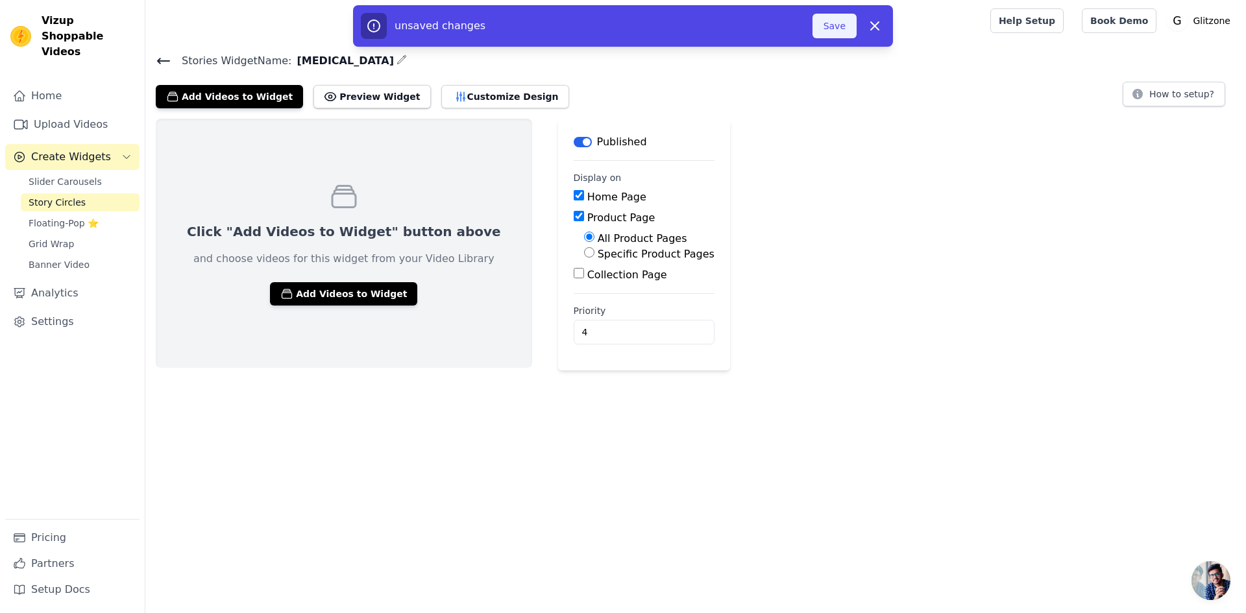
click at [836, 14] on button "Save" at bounding box center [835, 26] width 44 height 25
click at [833, 27] on button "Save" at bounding box center [835, 26] width 44 height 25
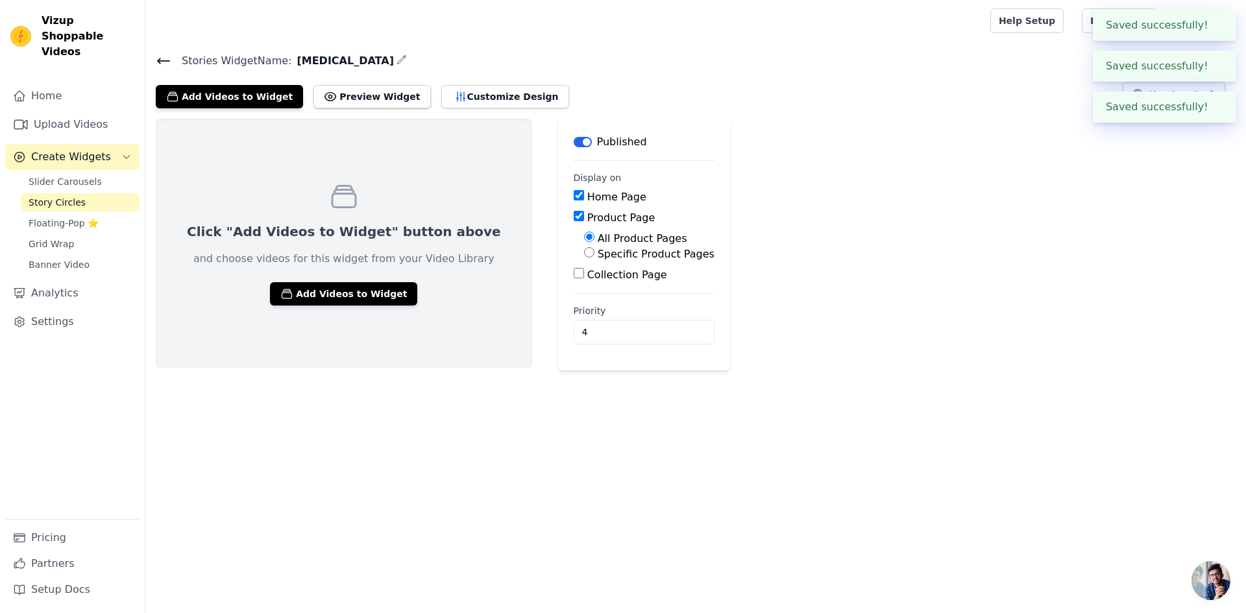
click at [763, 104] on div "Add Videos to Widget Preview Widget Customize Design How to setup?" at bounding box center [696, 94] width 1080 height 29
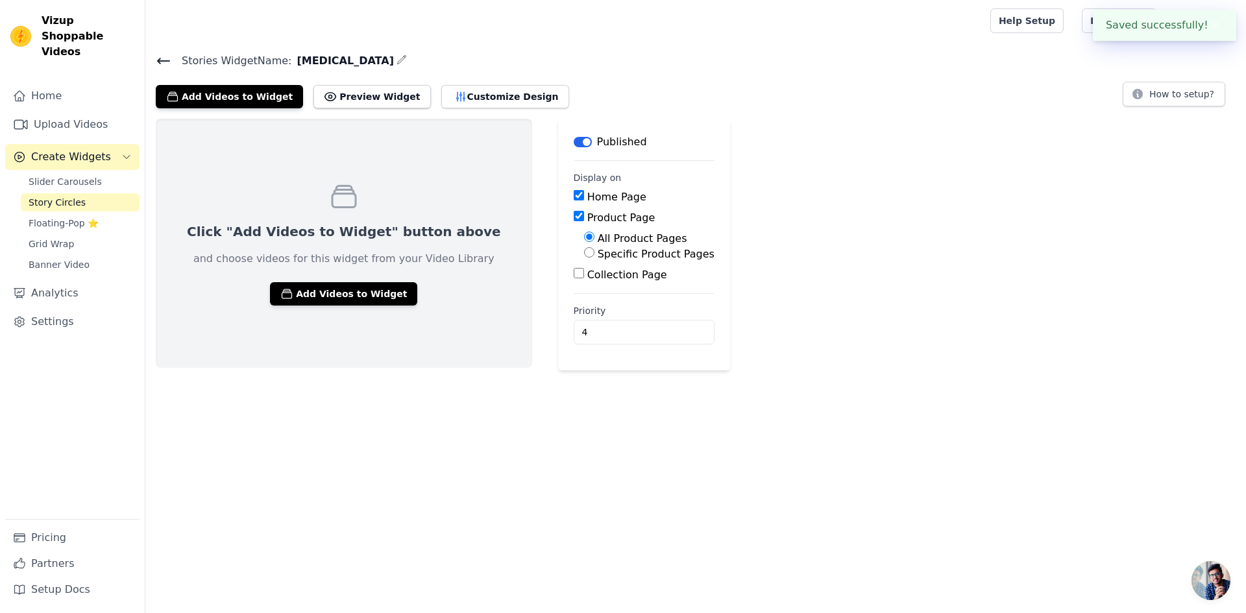
click at [157, 57] on icon at bounding box center [164, 61] width 16 height 16
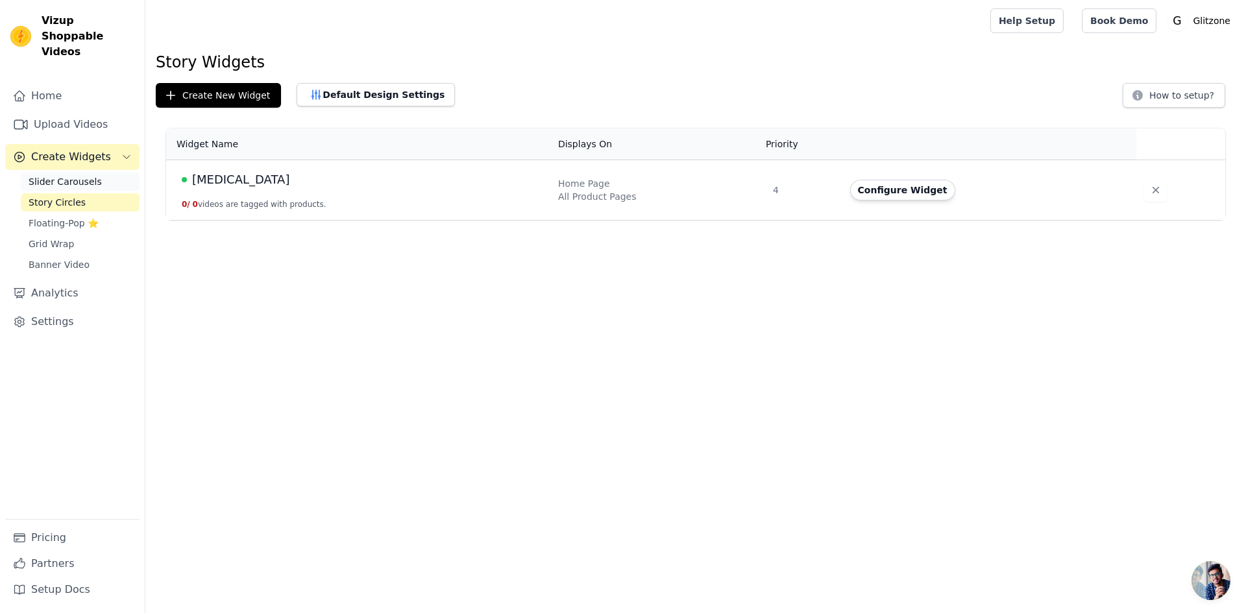
click at [41, 175] on span "Slider Carousels" at bounding box center [65, 181] width 73 height 13
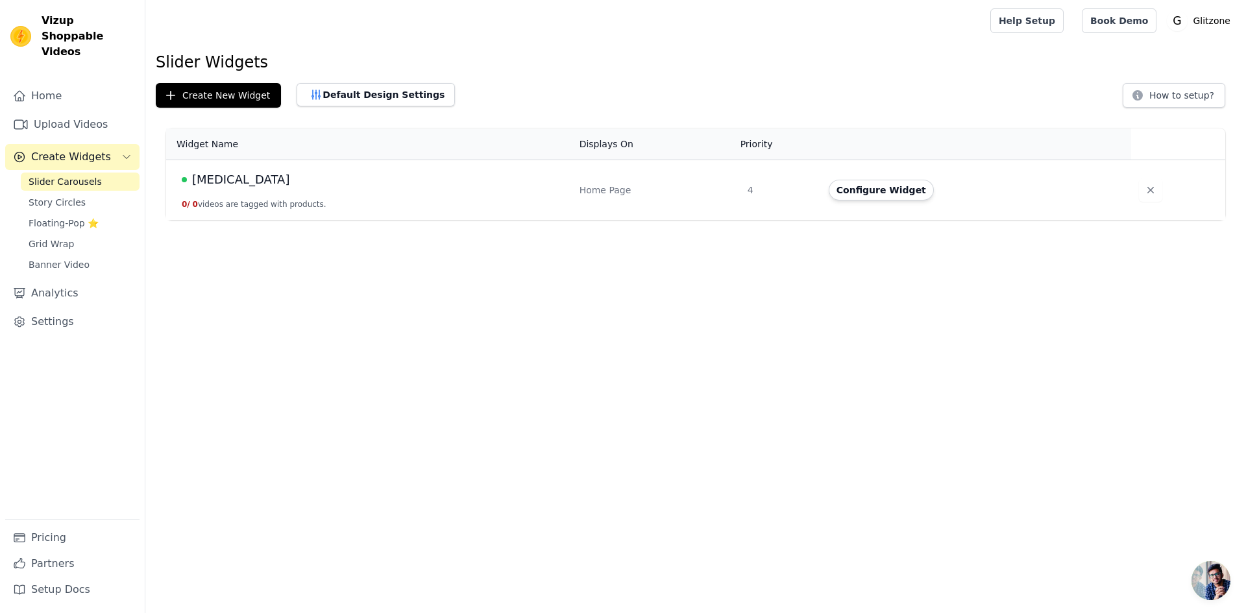
click at [42, 149] on span "Create Widgets" at bounding box center [71, 157] width 80 height 16
click at [56, 112] on link "Upload Videos" at bounding box center [72, 125] width 134 height 26
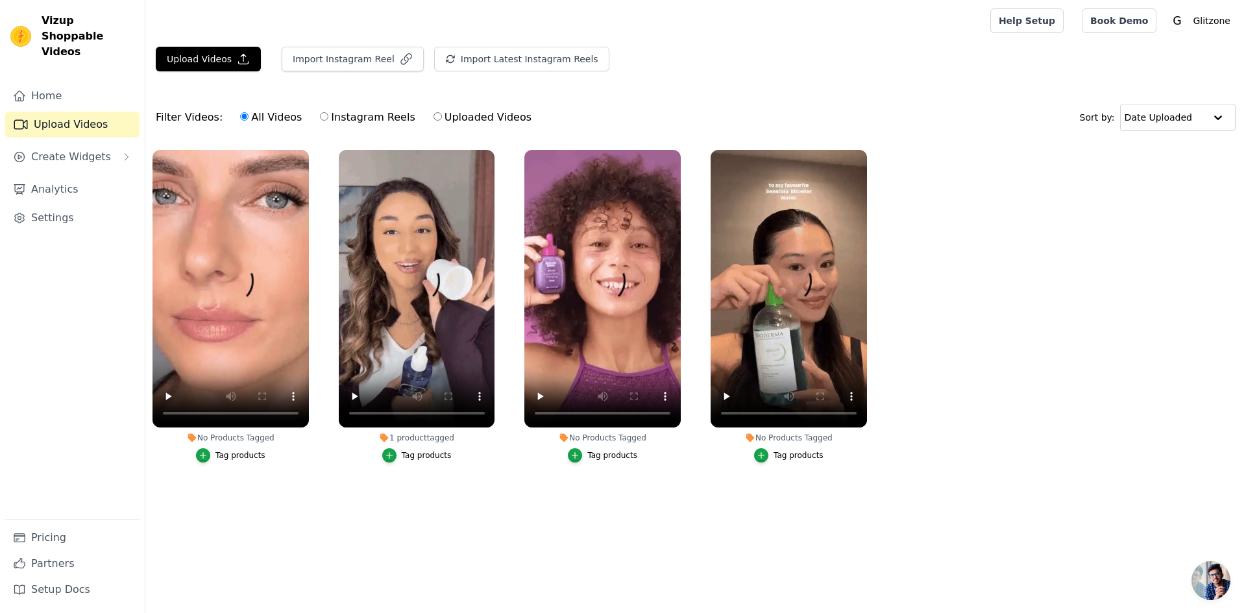
click at [218, 453] on div "Tag products" at bounding box center [240, 455] width 50 height 10
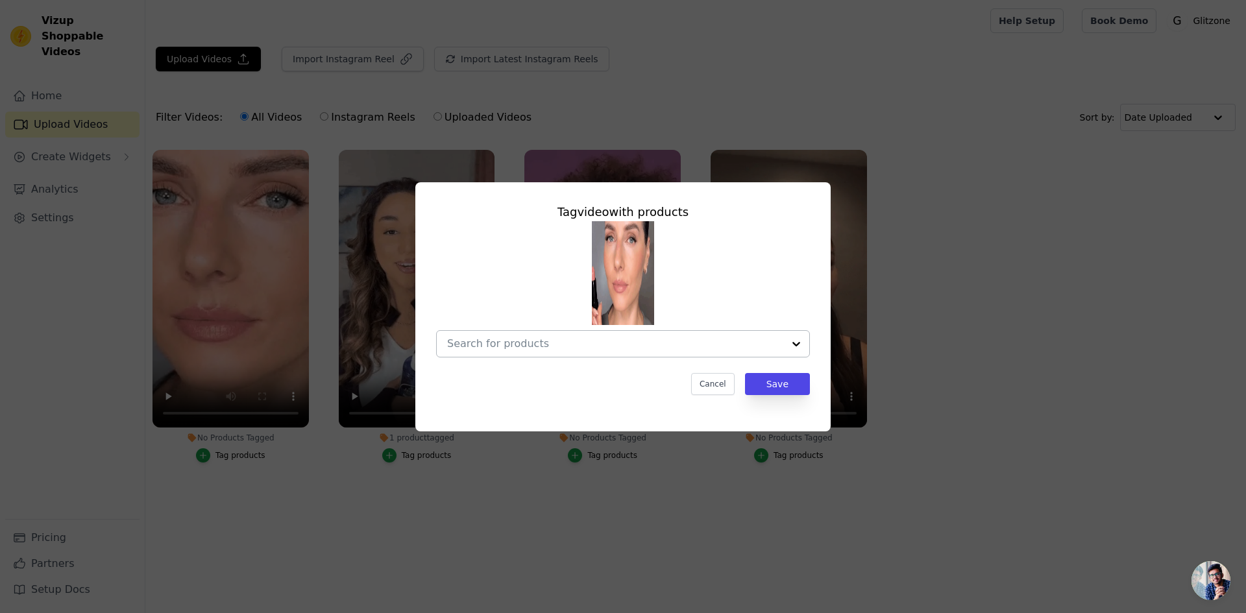
click at [641, 348] on input "No Products Tagged Tag video with products Cancel Save Tag products" at bounding box center [615, 343] width 336 height 12
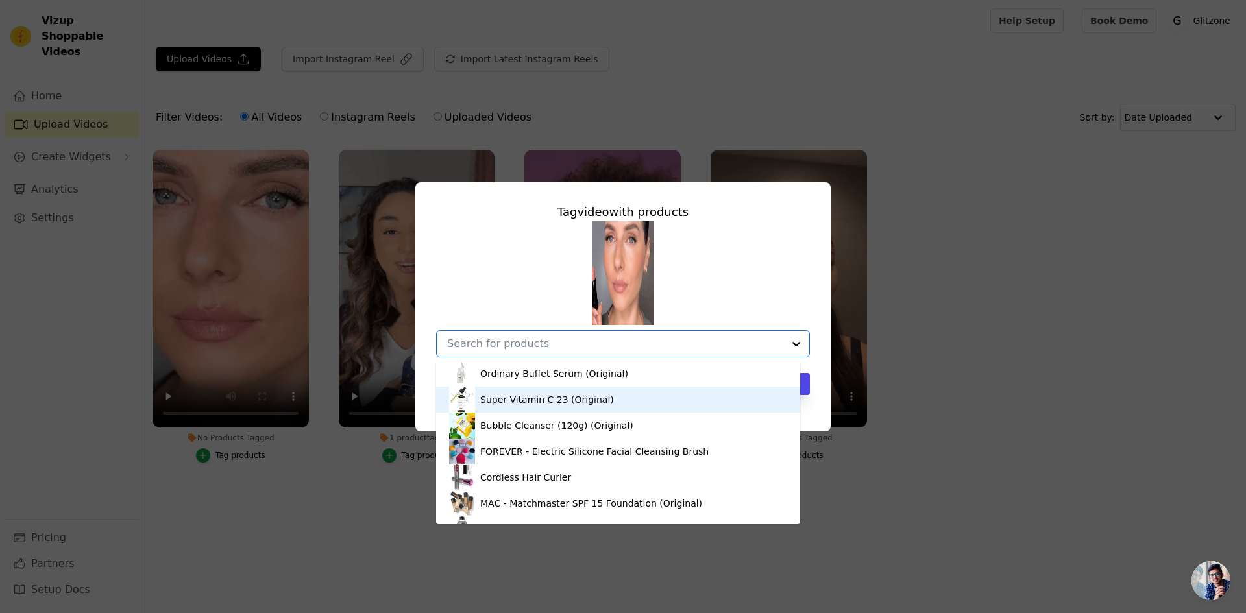
click at [493, 395] on div "Super Vitamin C 23 (Original)" at bounding box center [547, 399] width 134 height 13
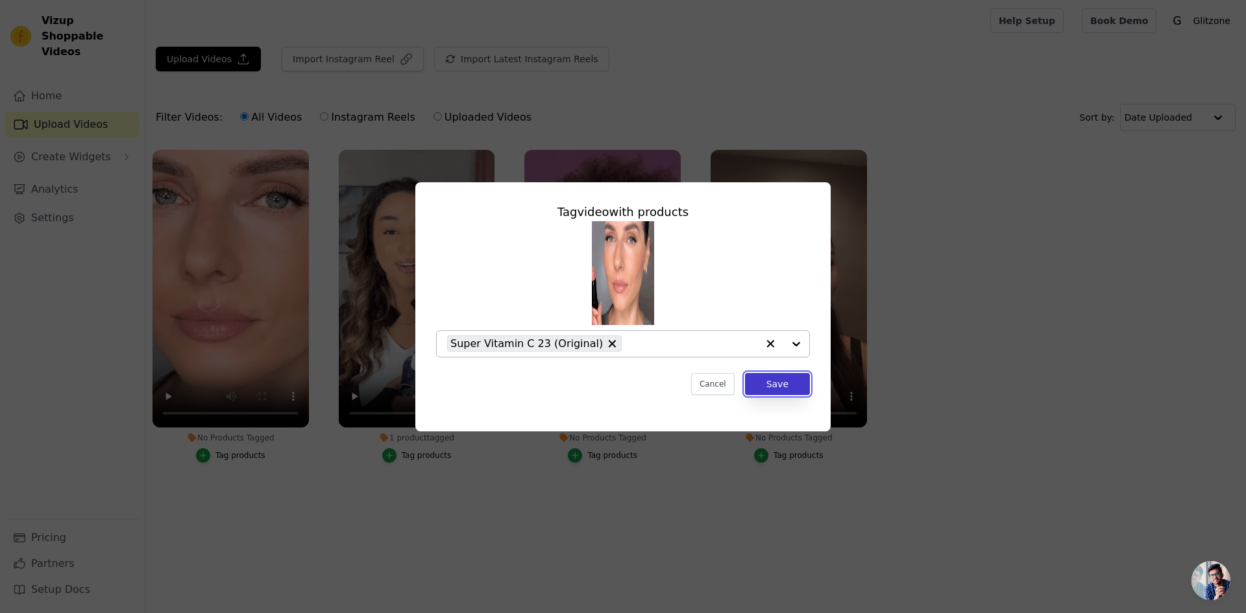
click at [798, 378] on button "Save" at bounding box center [777, 384] width 65 height 22
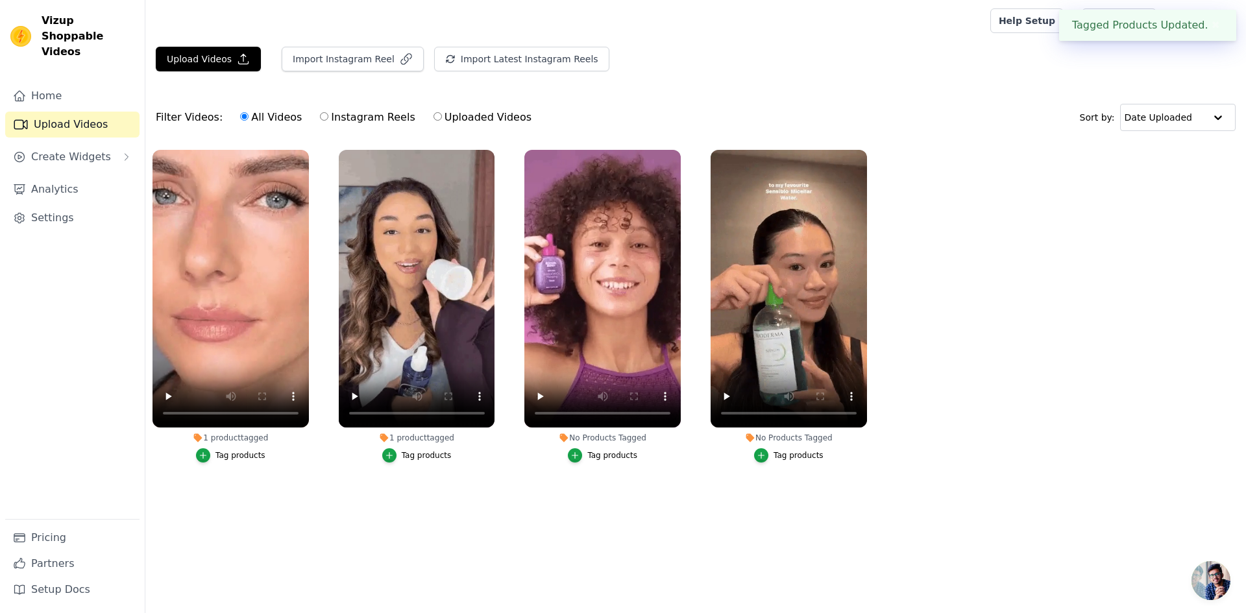
click at [421, 452] on div "Tag products" at bounding box center [427, 455] width 50 height 10
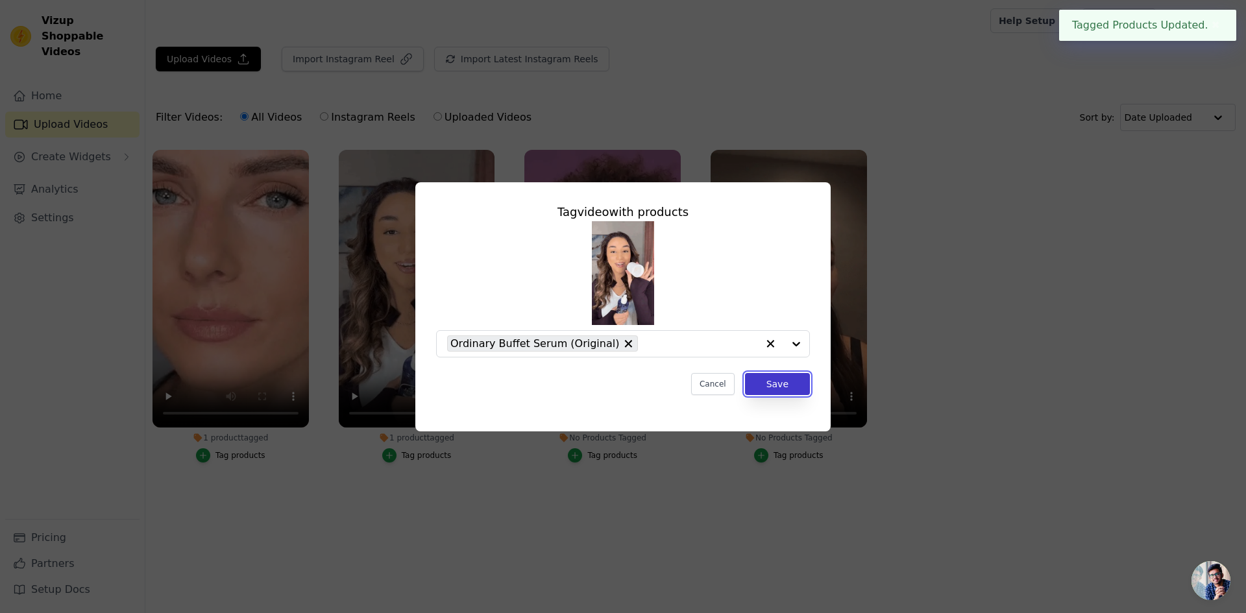
click at [768, 388] on button "Save" at bounding box center [777, 384] width 65 height 22
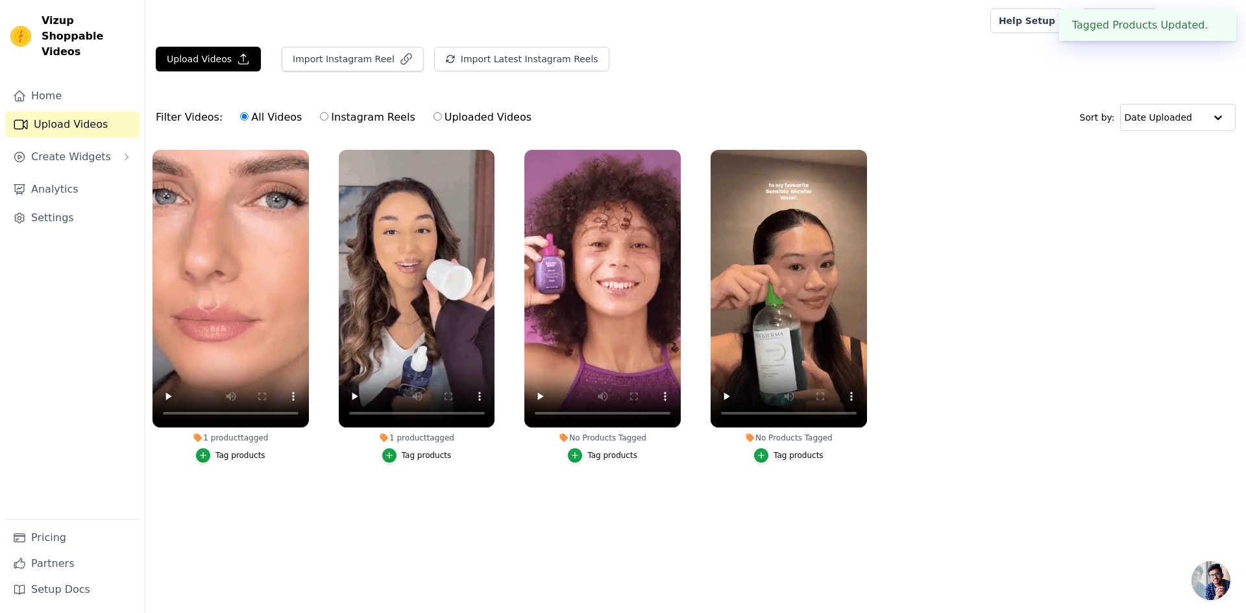
click at [587, 446] on li "No Products Tagged Tag products" at bounding box center [602, 306] width 156 height 313
click at [586, 454] on button "Tag products" at bounding box center [602, 455] width 69 height 14
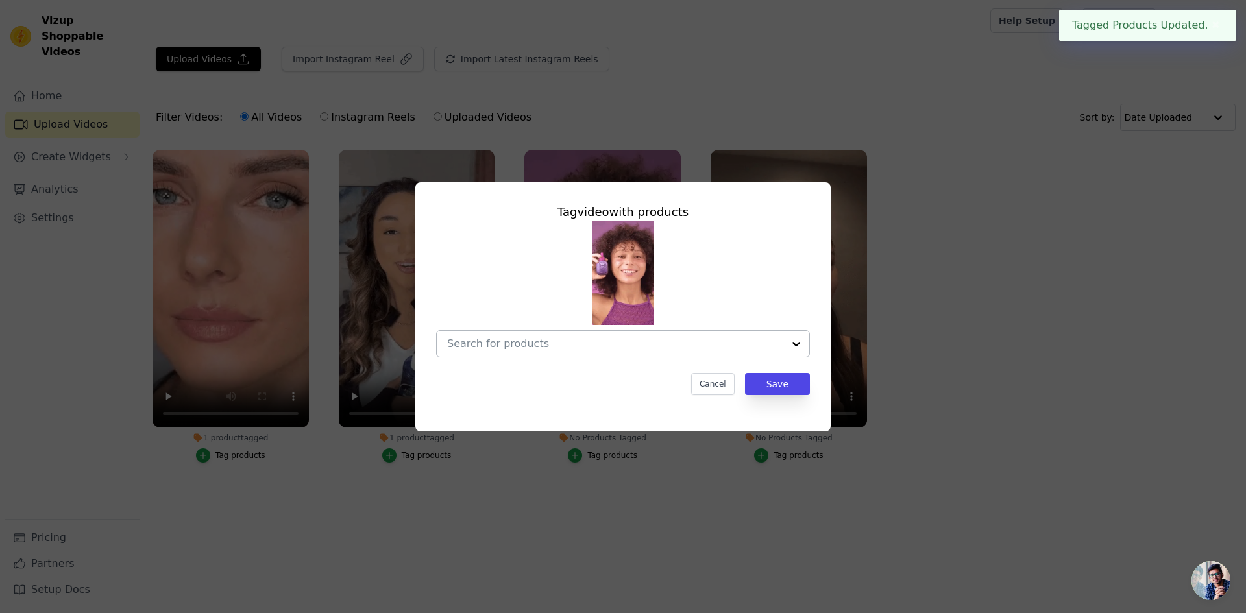
click at [746, 341] on input "No Products Tagged Tag video with products Cancel Save Tag products" at bounding box center [615, 343] width 336 height 12
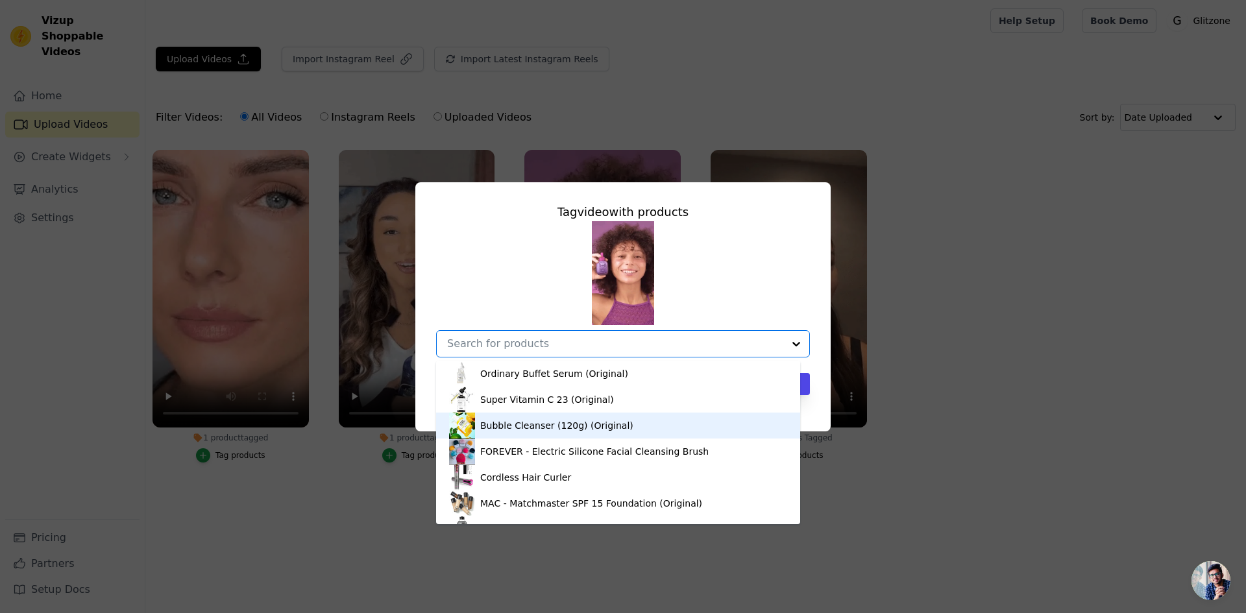
click at [498, 429] on div "Bubble Cleanser (120g) (Original)" at bounding box center [556, 425] width 153 height 13
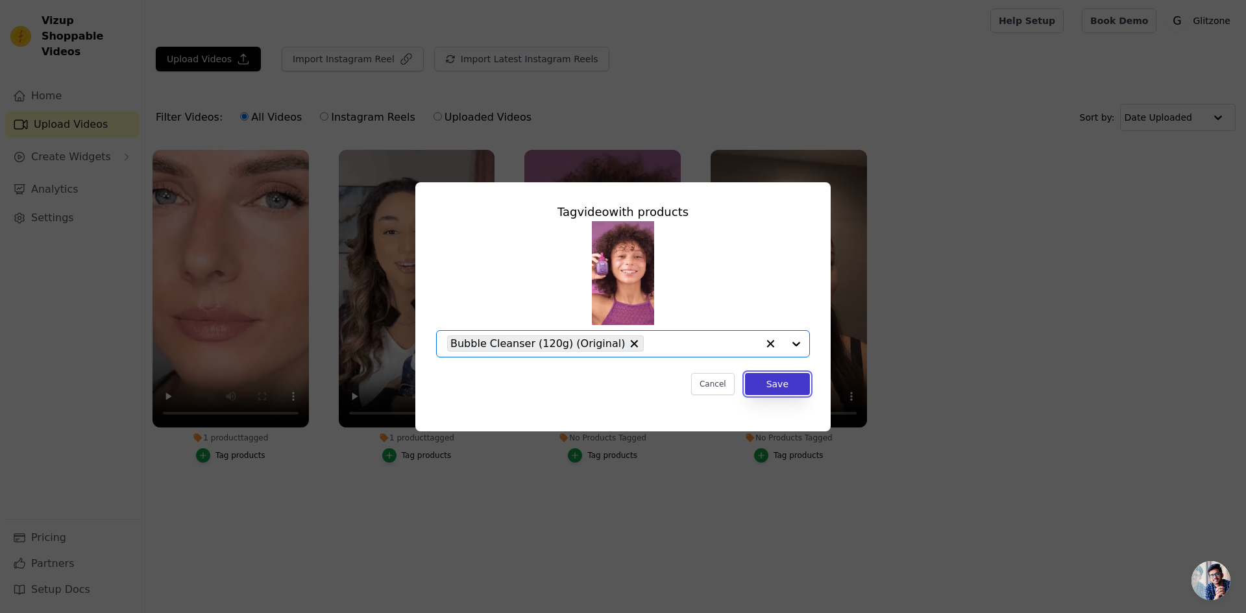
click at [773, 375] on button "Save" at bounding box center [777, 384] width 65 height 22
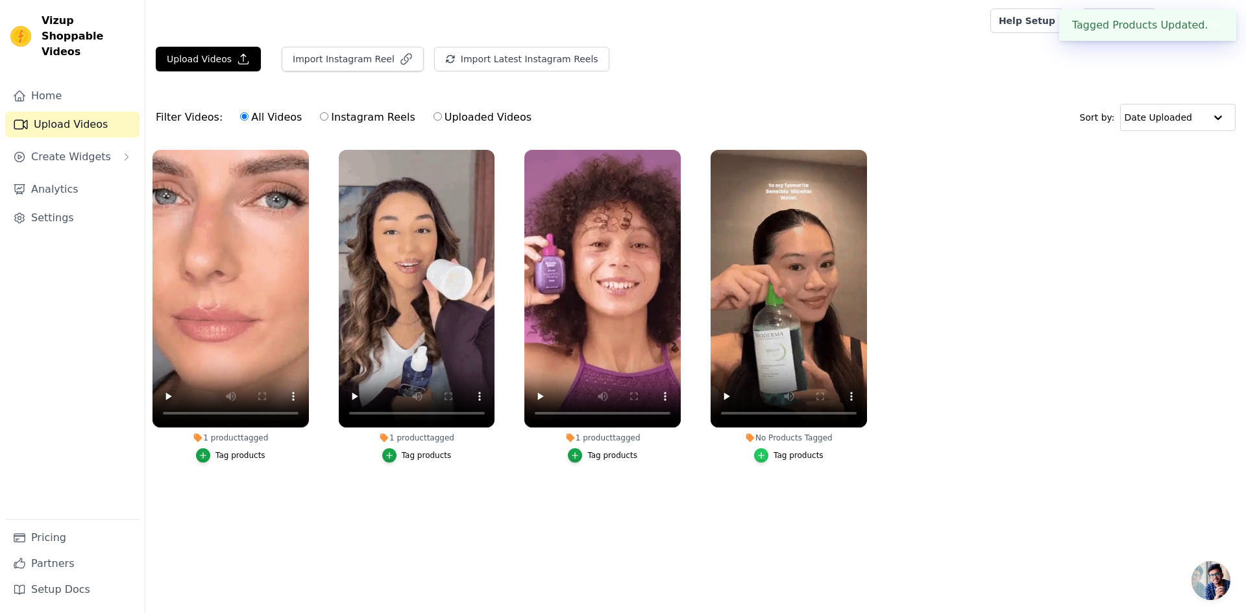
click at [768, 458] on div "button" at bounding box center [761, 455] width 14 height 14
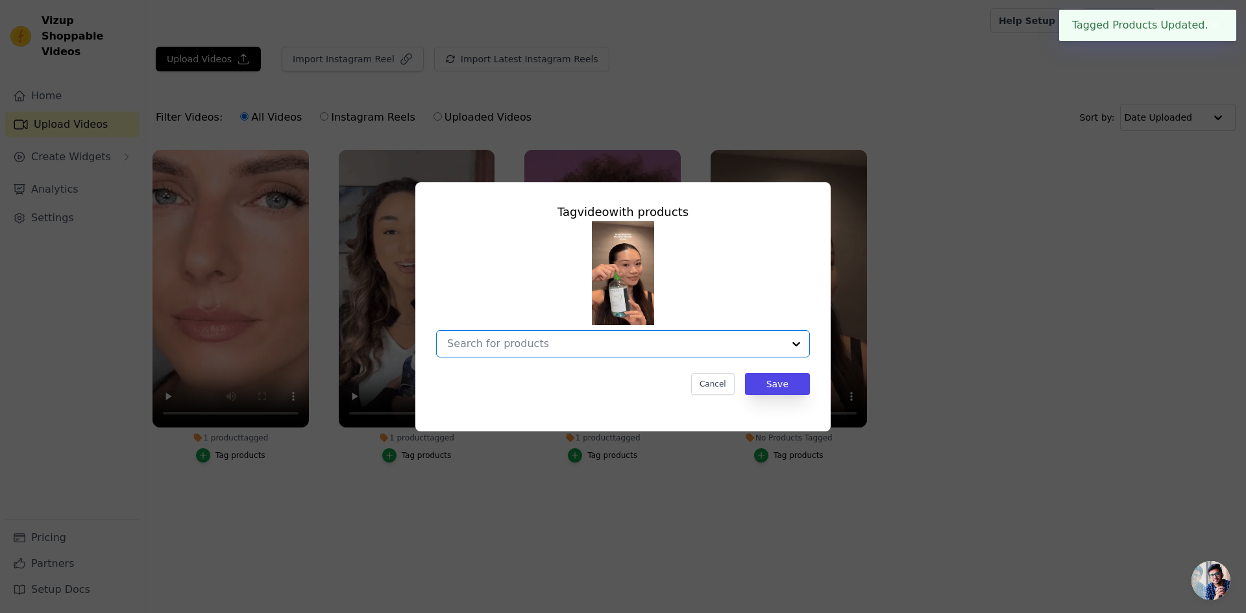
click at [702, 345] on input "No Products Tagged Tag video with products Option undefined, selected. Select i…" at bounding box center [615, 343] width 336 height 12
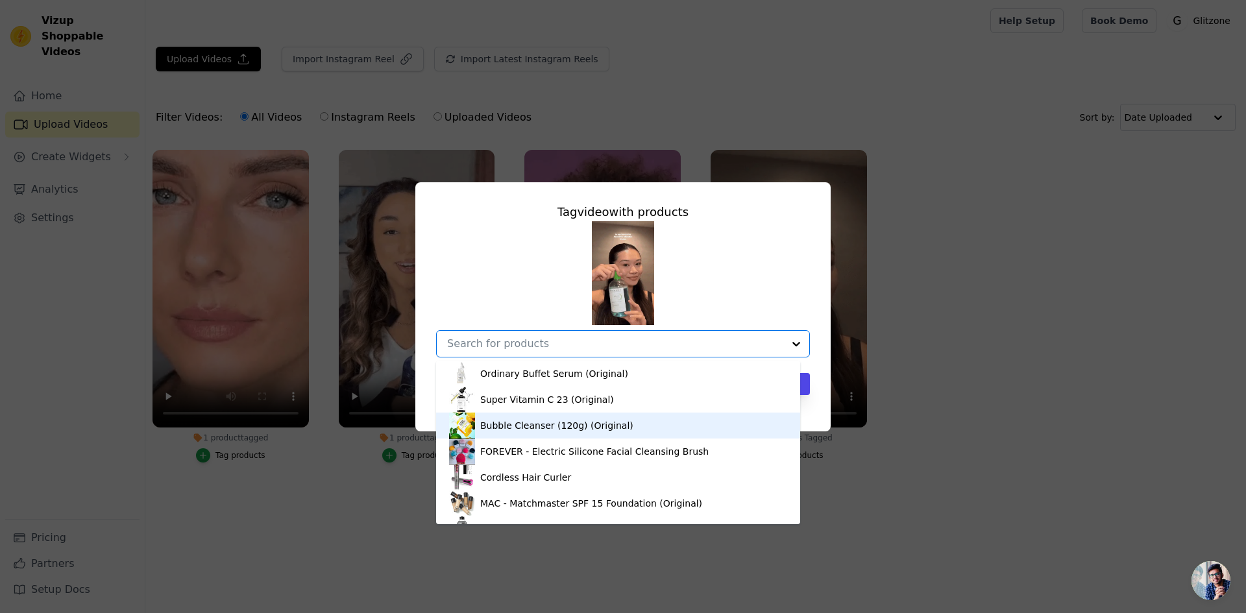
click at [558, 426] on div "Bubble Cleanser (120g) (Original)" at bounding box center [556, 425] width 153 height 13
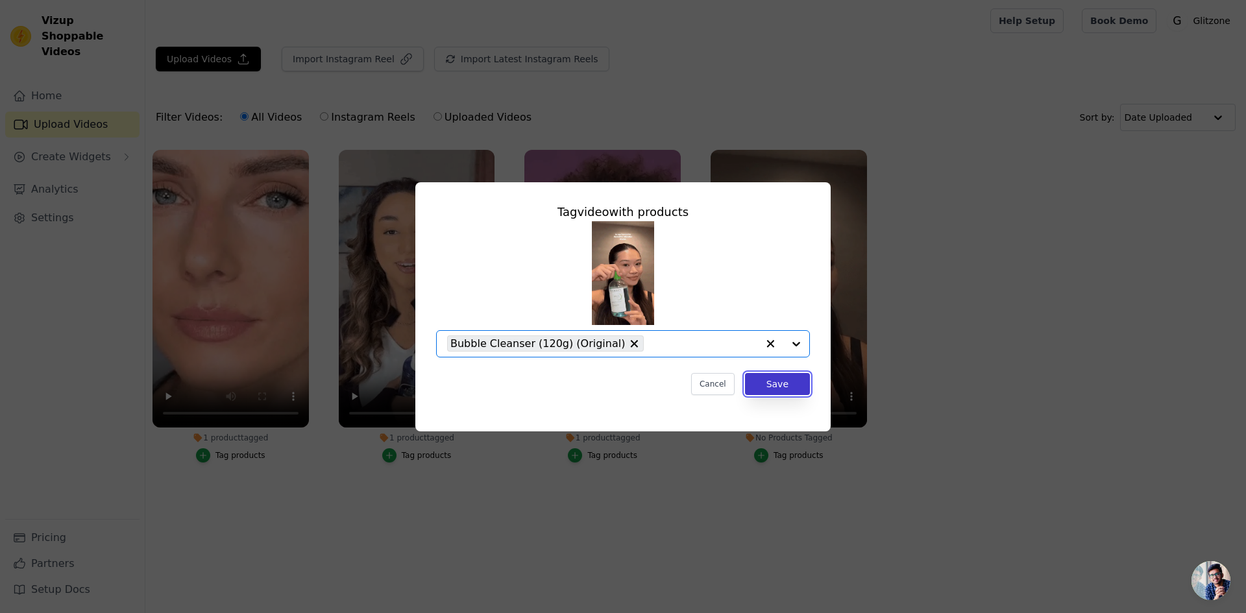
click at [785, 387] on button "Save" at bounding box center [777, 384] width 65 height 22
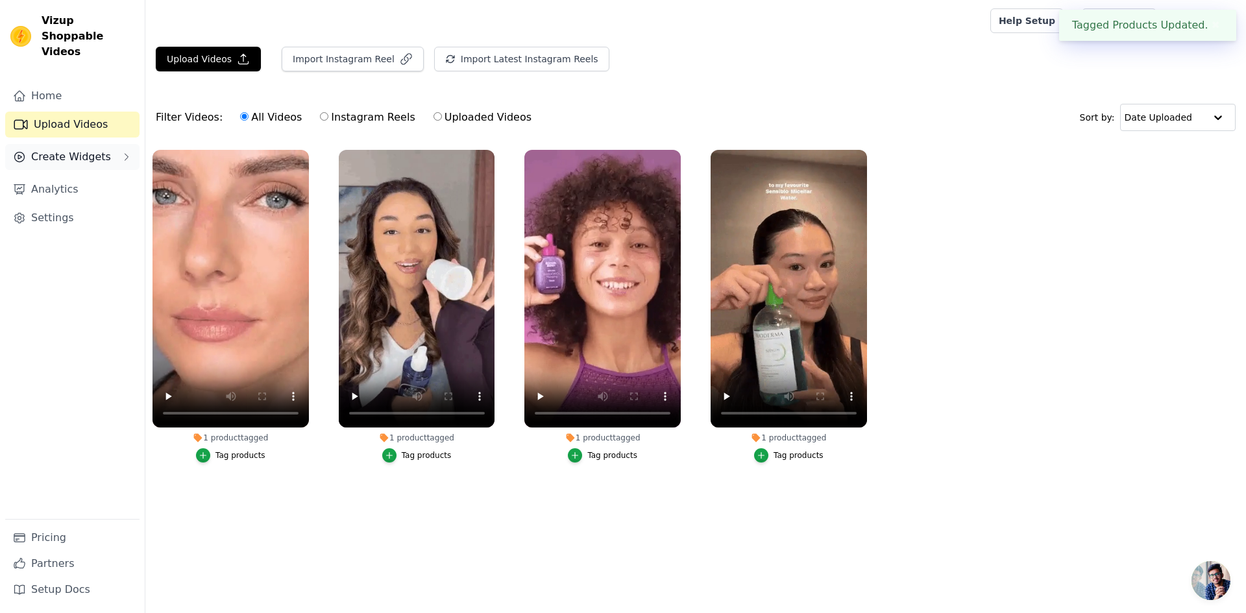
click at [55, 153] on button "Create Widgets" at bounding box center [72, 157] width 134 height 26
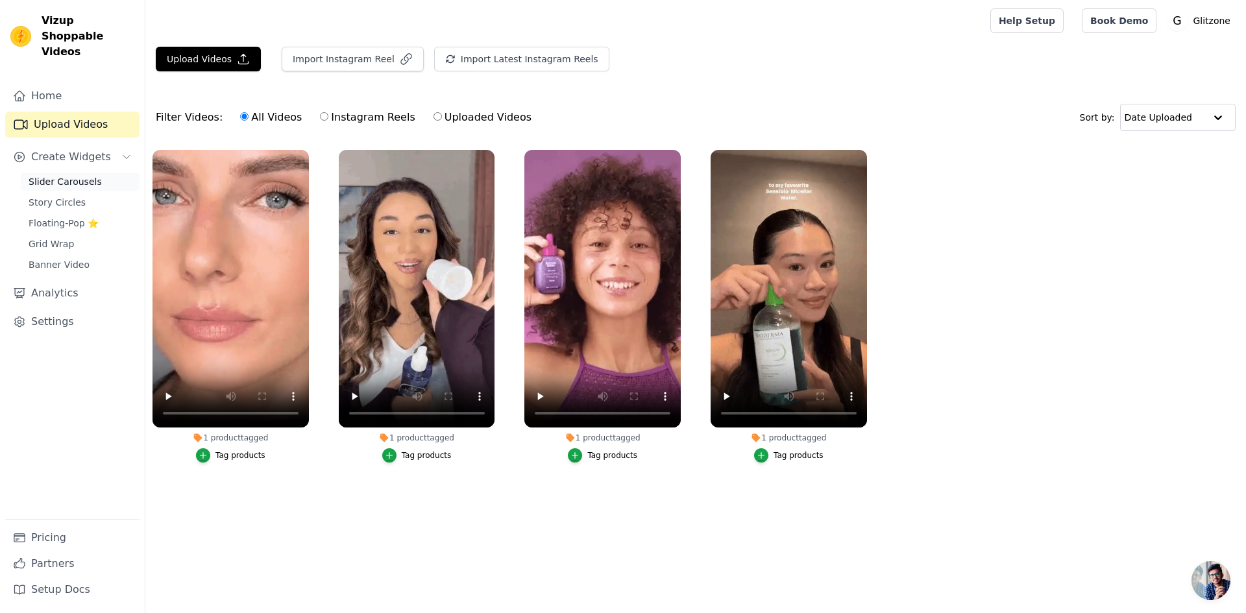
click at [53, 175] on span "Slider Carousels" at bounding box center [65, 181] width 73 height 13
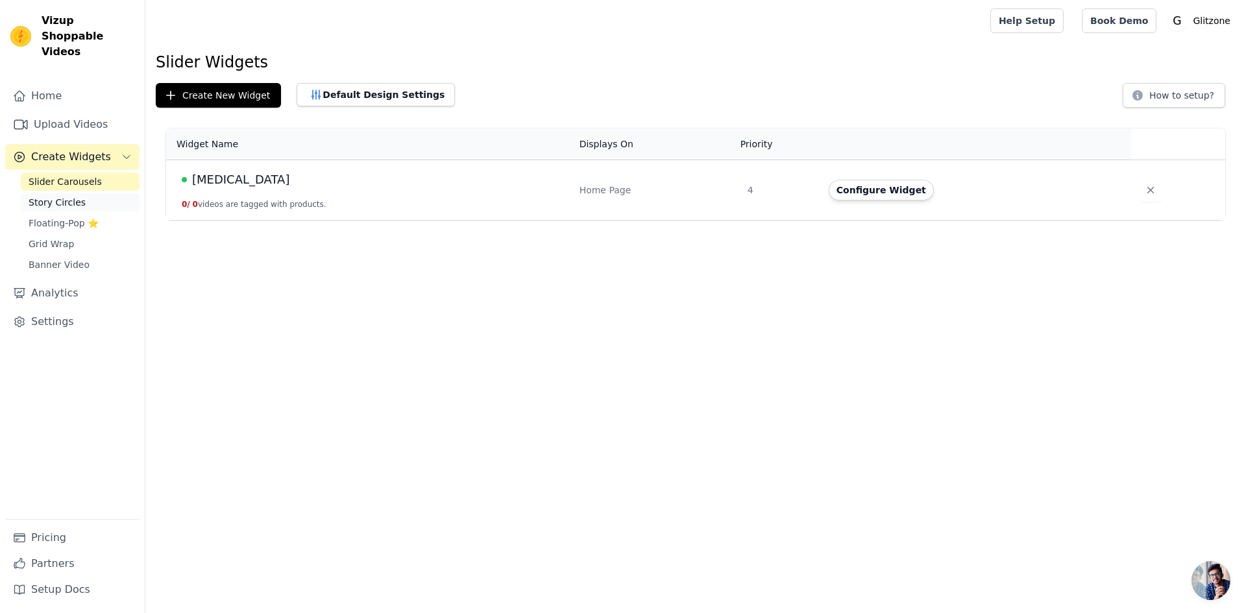
click at [47, 196] on span "Story Circles" at bounding box center [57, 202] width 57 height 13
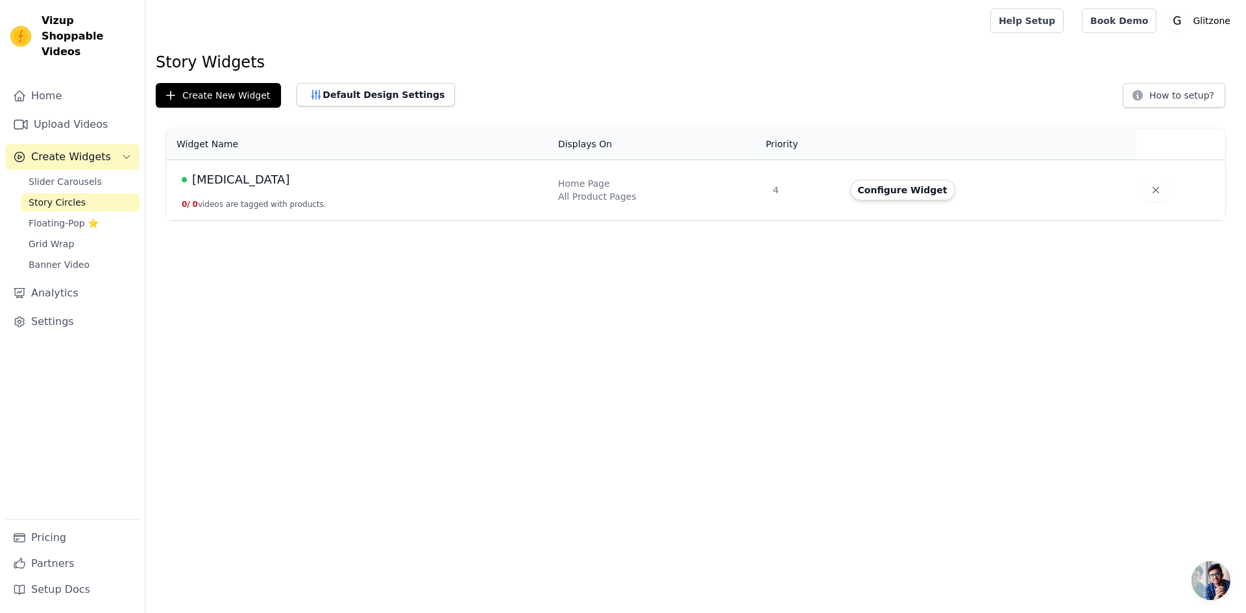
click at [496, 212] on td "skin care 0 / 0 videos are tagged with products." at bounding box center [358, 190] width 384 height 60
click at [874, 193] on button "Configure Widget" at bounding box center [902, 190] width 105 height 21
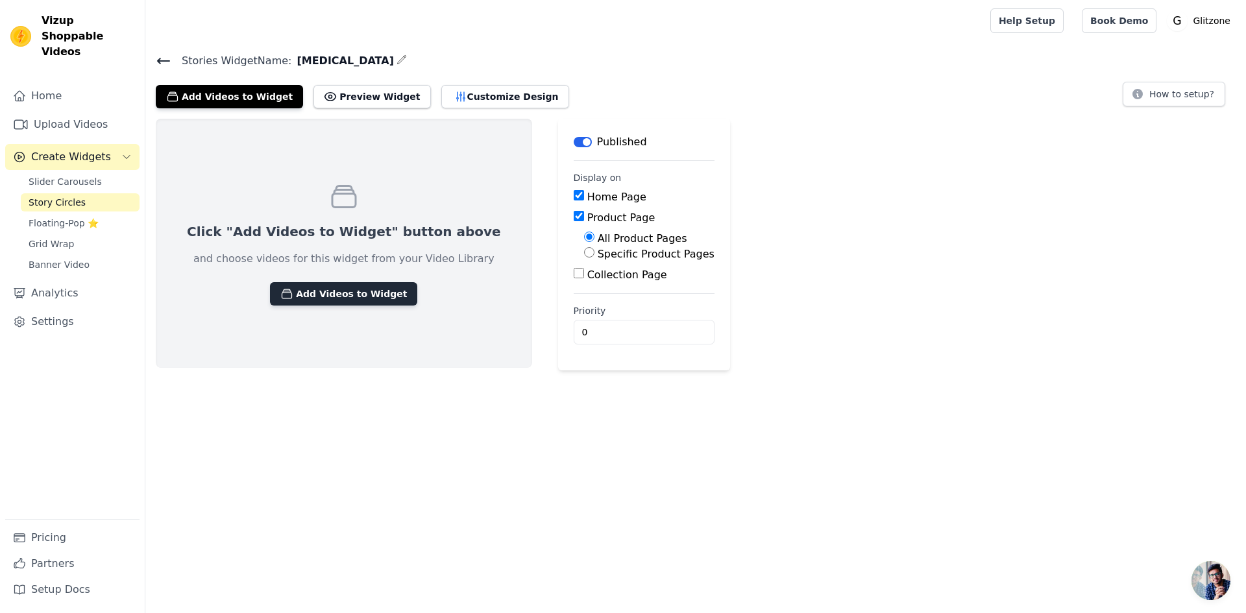
click at [306, 290] on button "Add Videos to Widget" at bounding box center [343, 293] width 147 height 23
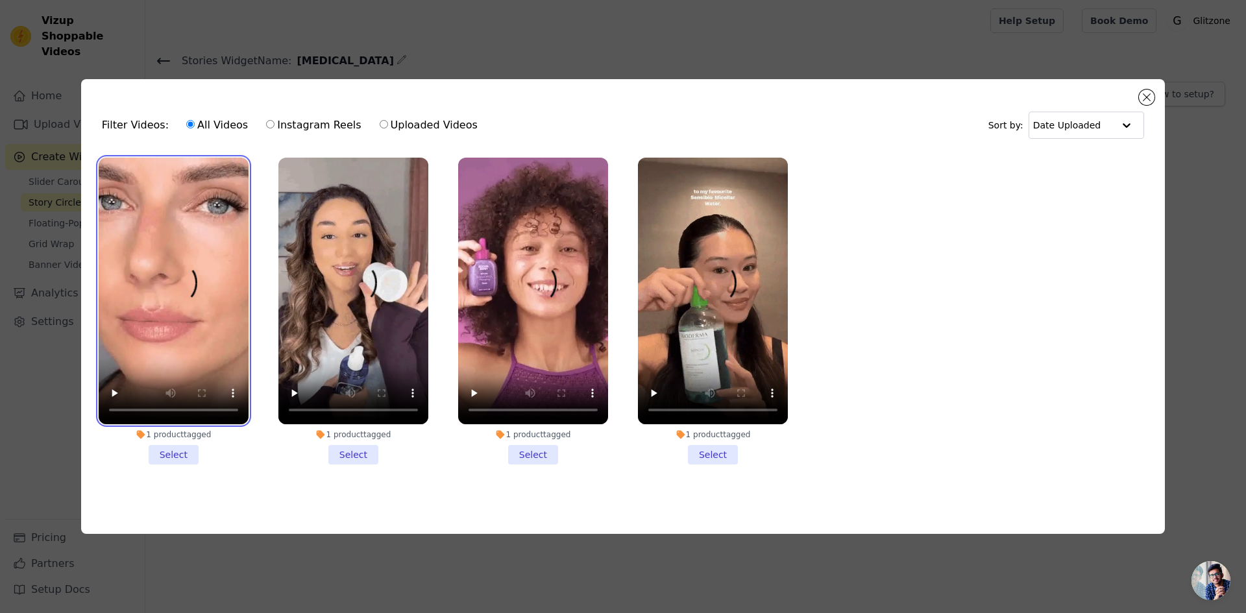
click at [246, 275] on video at bounding box center [174, 291] width 150 height 267
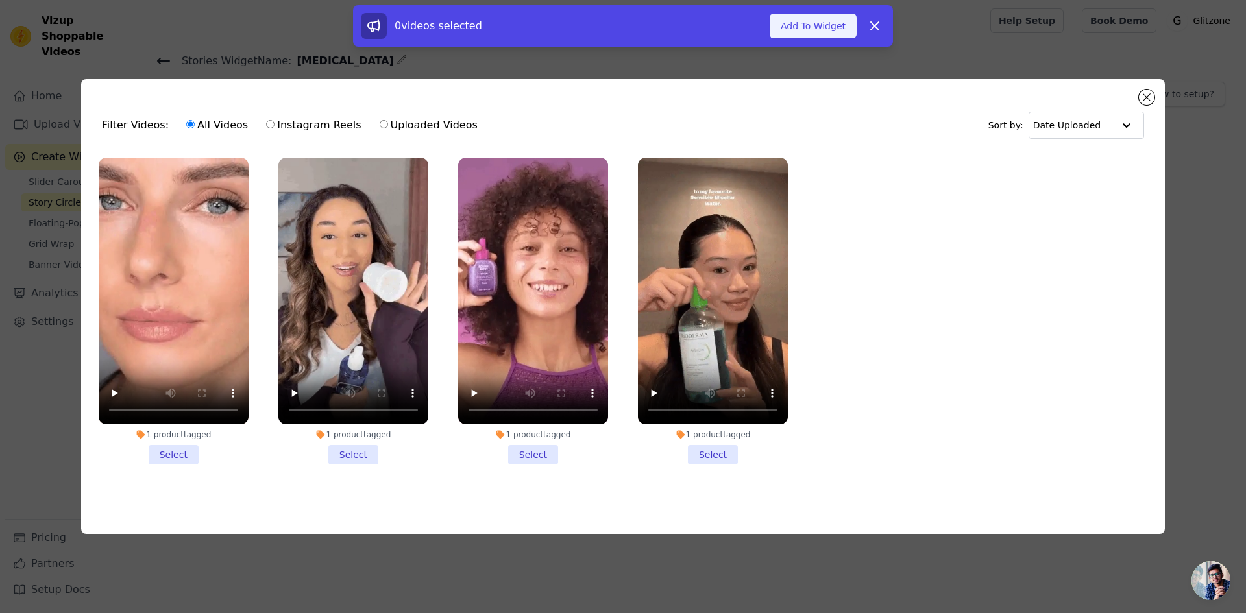
click at [811, 36] on button "Add To Widget" at bounding box center [813, 26] width 87 height 25
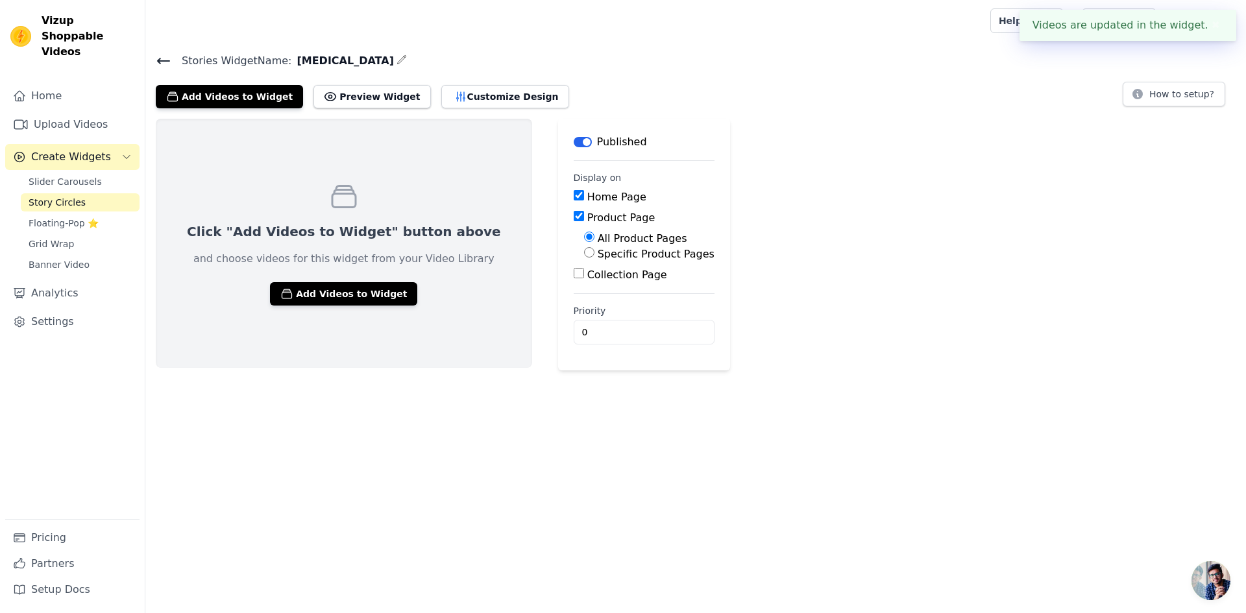
click at [453, 371] on html "Videos are updated in the widget. ✖ Vizup Shoppable Videos Home Upload Videos C…" at bounding box center [623, 185] width 1246 height 371
click at [618, 328] on input "1" at bounding box center [644, 332] width 141 height 25
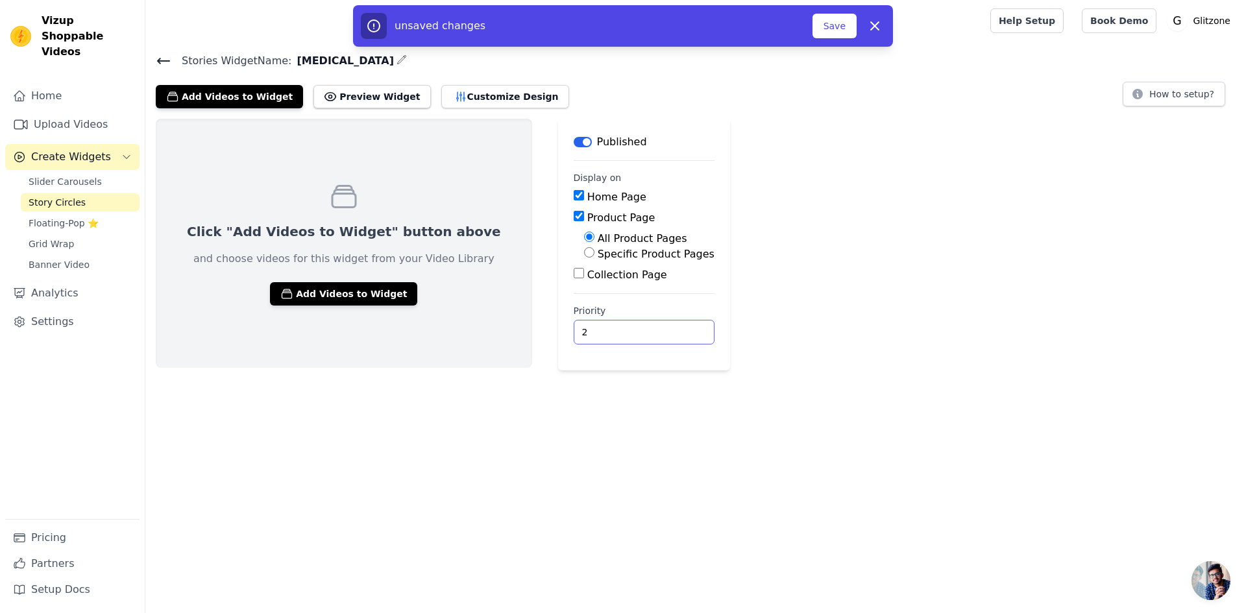
type input "2"
click at [618, 328] on input "2" at bounding box center [644, 332] width 141 height 25
drag, startPoint x: 838, startPoint y: 9, endPoint x: 837, endPoint y: 22, distance: 13.1
click at [838, 12] on div "unsaved changes Save Dismiss" at bounding box center [623, 26] width 540 height 42
click at [835, 27] on button "Save" at bounding box center [835, 26] width 44 height 25
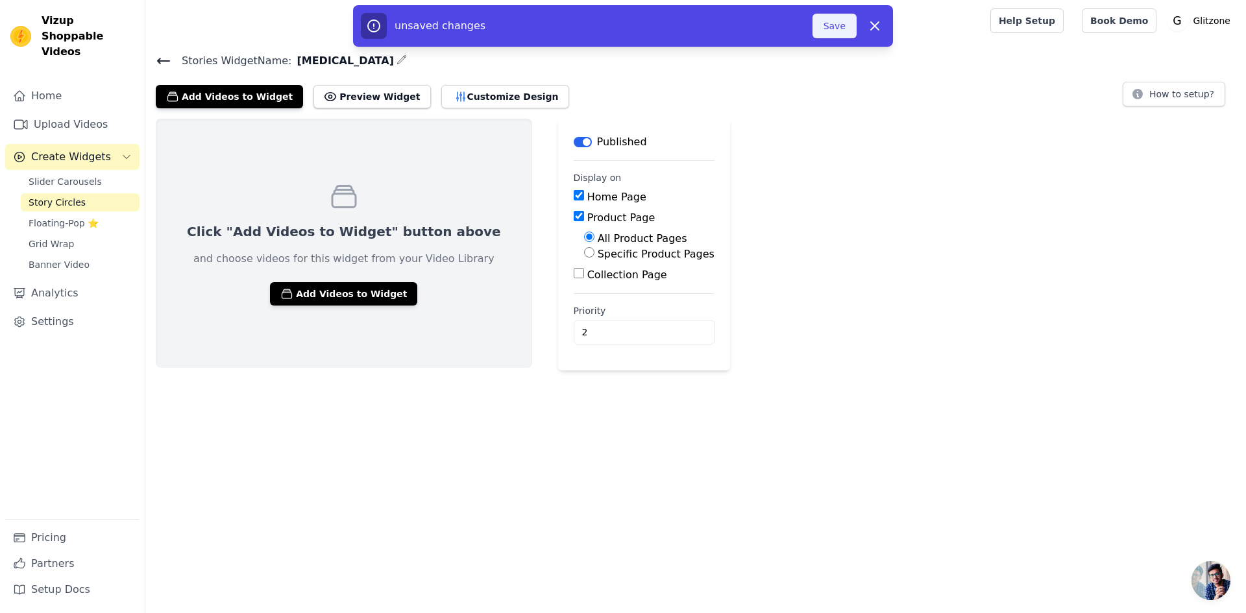
click at [835, 27] on button "Save" at bounding box center [835, 26] width 44 height 25
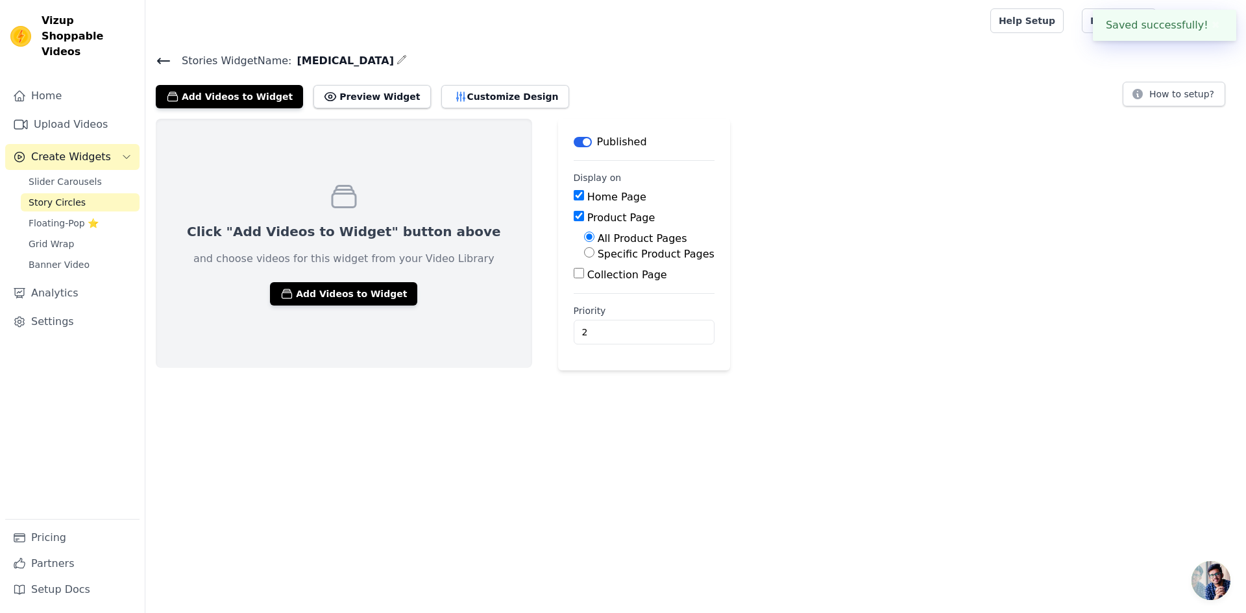
click at [835, 28] on div at bounding box center [565, 21] width 819 height 42
click at [352, 100] on button "Preview Widget" at bounding box center [371, 96] width 117 height 23
click at [297, 371] on html "Vizup Shoppable Videos Home Upload Videos Create Widgets Slider Carousels Story…" at bounding box center [623, 185] width 1246 height 371
click at [172, 56] on span "Stories Widget Name:" at bounding box center [231, 61] width 120 height 16
click at [167, 58] on icon at bounding box center [164, 61] width 16 height 16
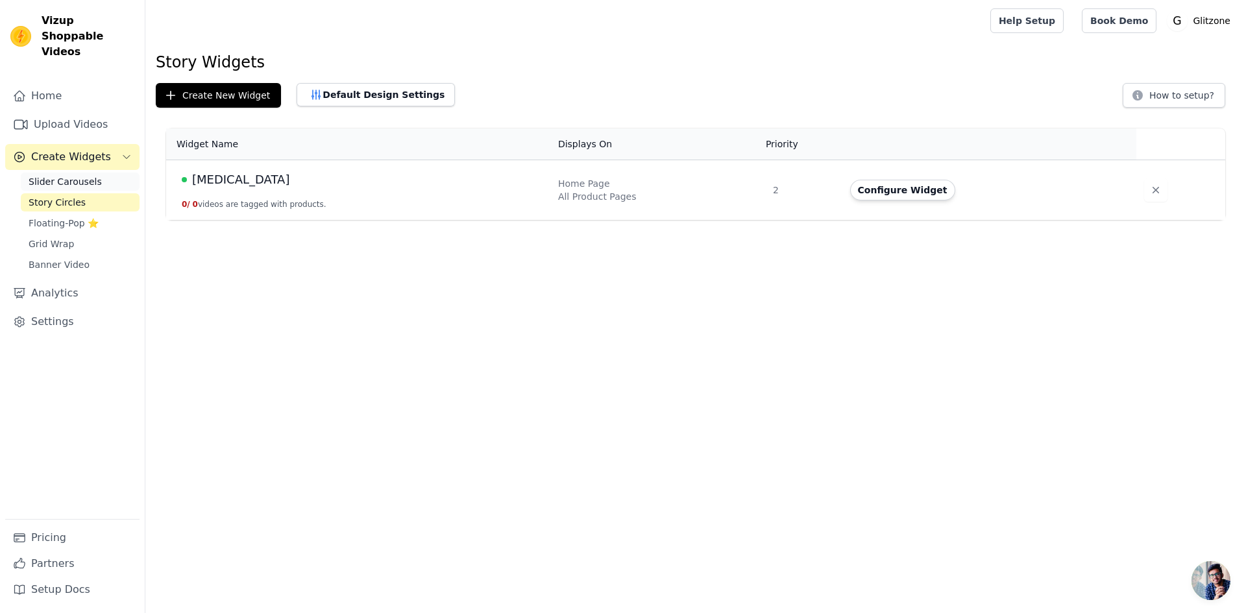
click at [47, 175] on span "Slider Carousels" at bounding box center [65, 181] width 73 height 13
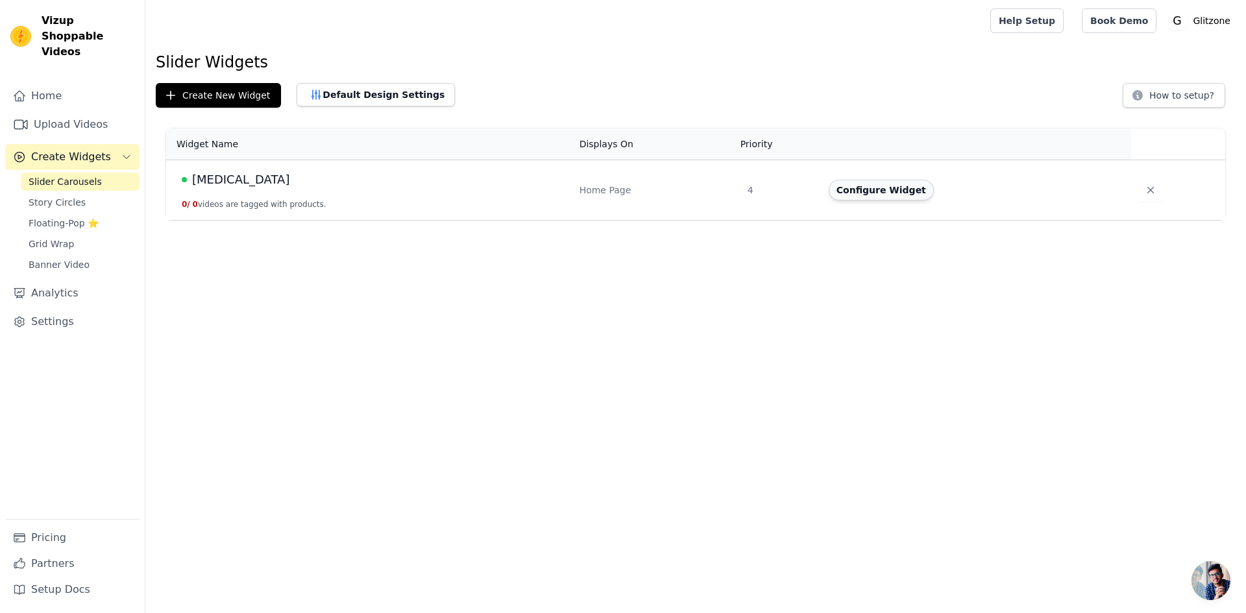
click at [903, 188] on button "Configure Widget" at bounding box center [881, 190] width 105 height 21
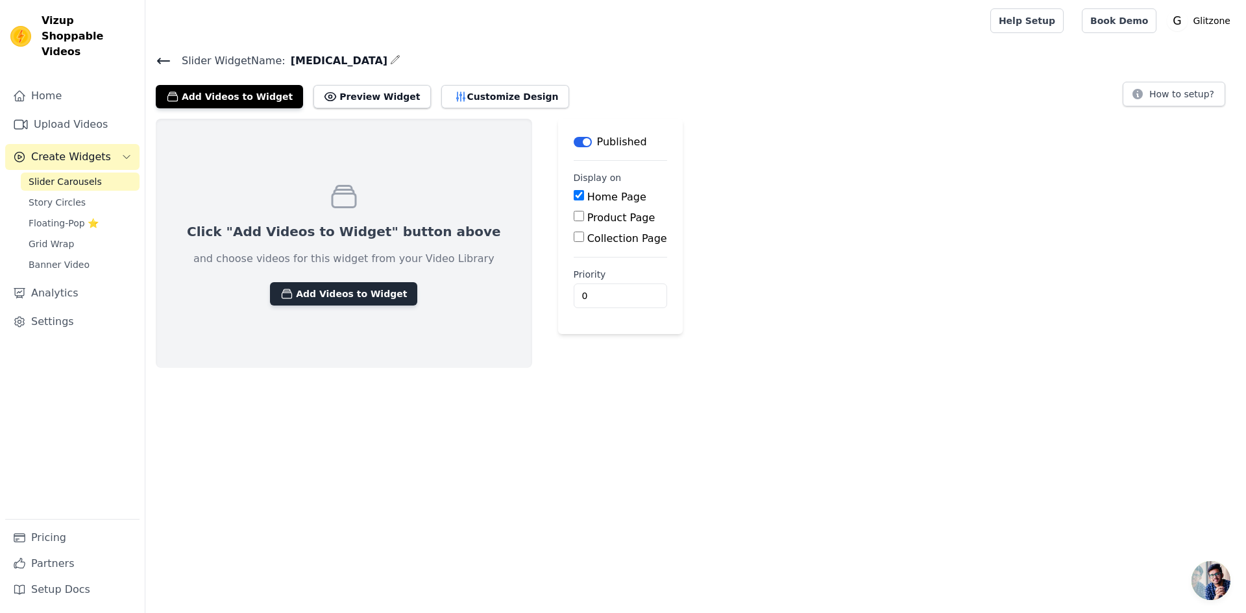
click at [316, 285] on button "Add Videos to Widget" at bounding box center [343, 293] width 147 height 23
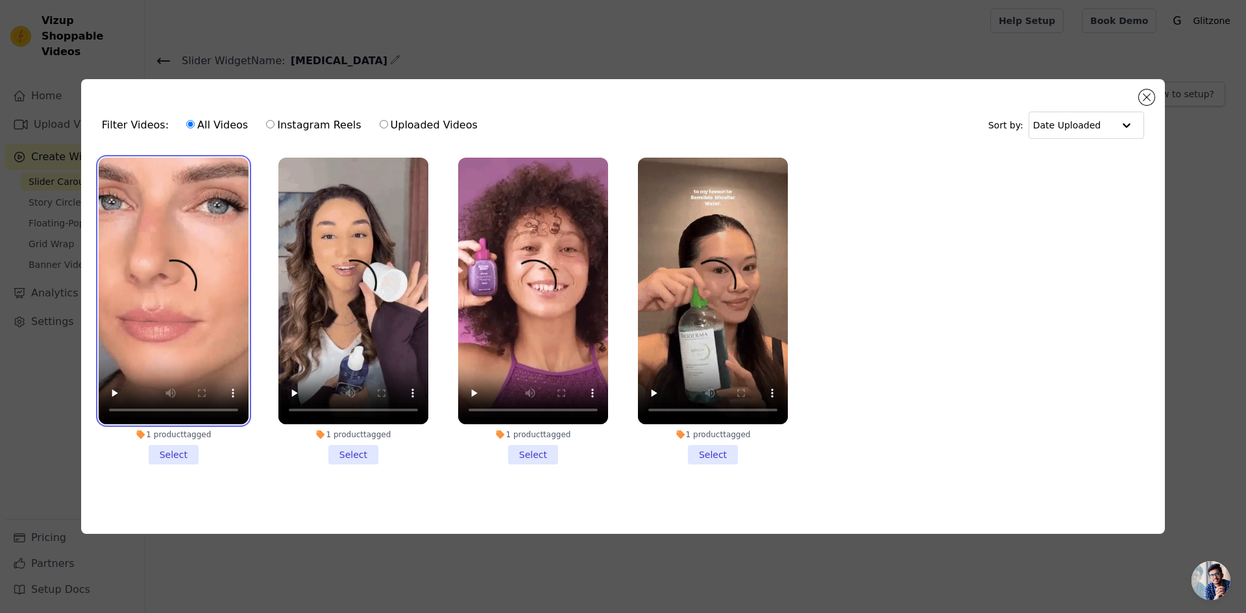
click at [165, 245] on video at bounding box center [174, 291] width 150 height 267
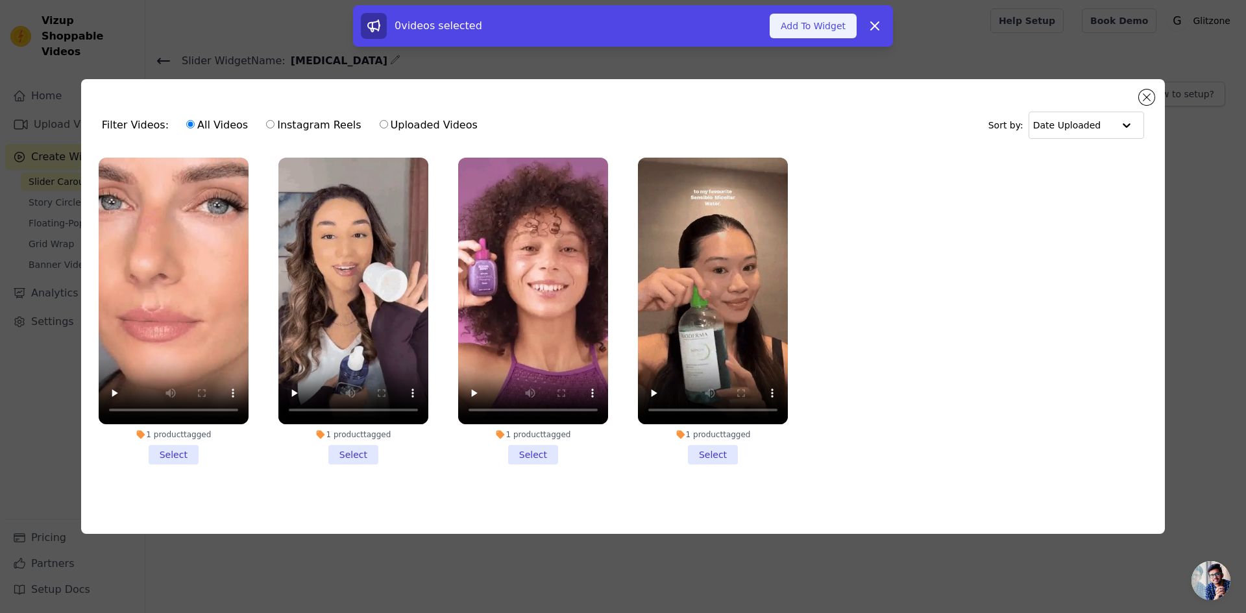
click at [804, 21] on button "Add To Widget" at bounding box center [813, 26] width 87 height 25
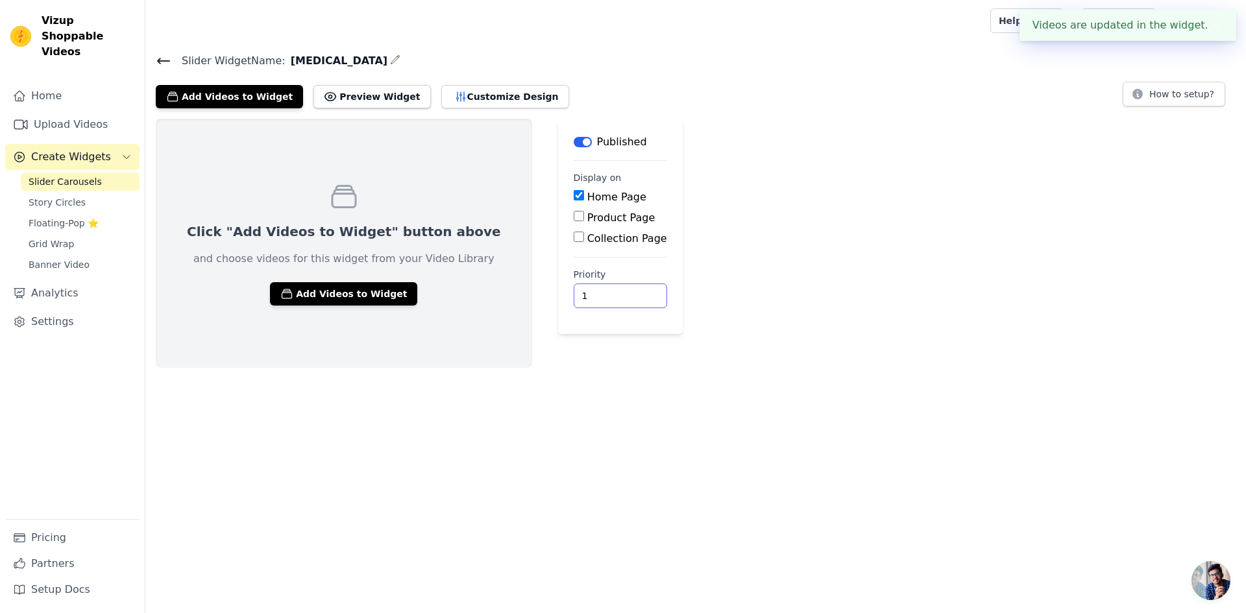
type input "1"
click at [578, 291] on input "1" at bounding box center [620, 296] width 93 height 25
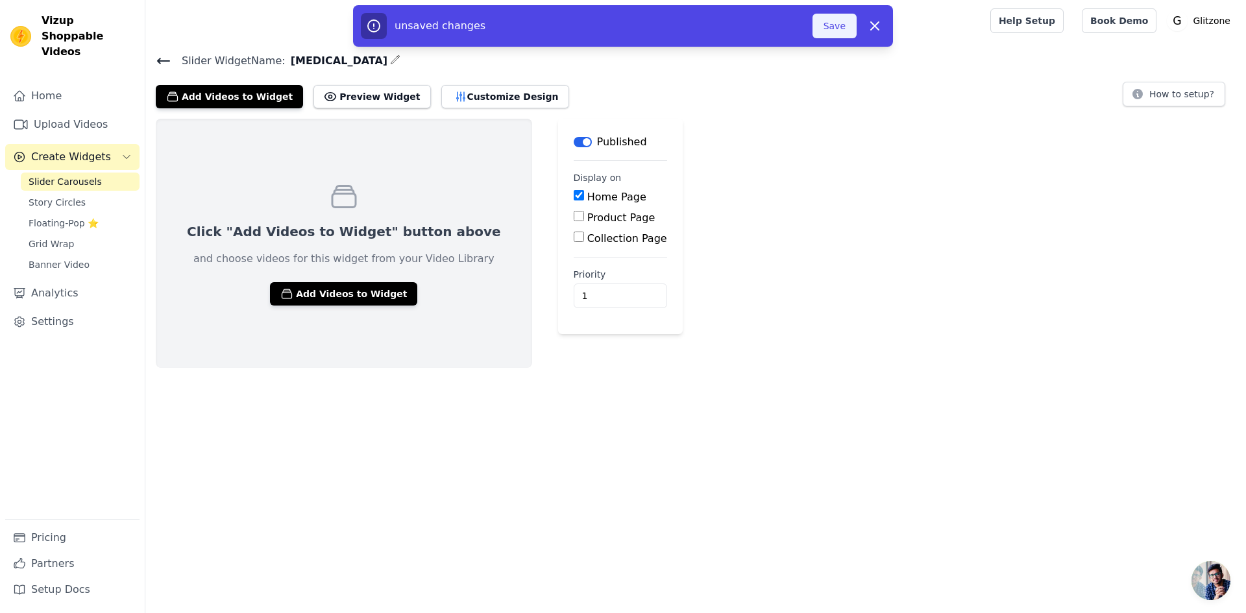
click at [823, 28] on button "Save" at bounding box center [835, 26] width 44 height 25
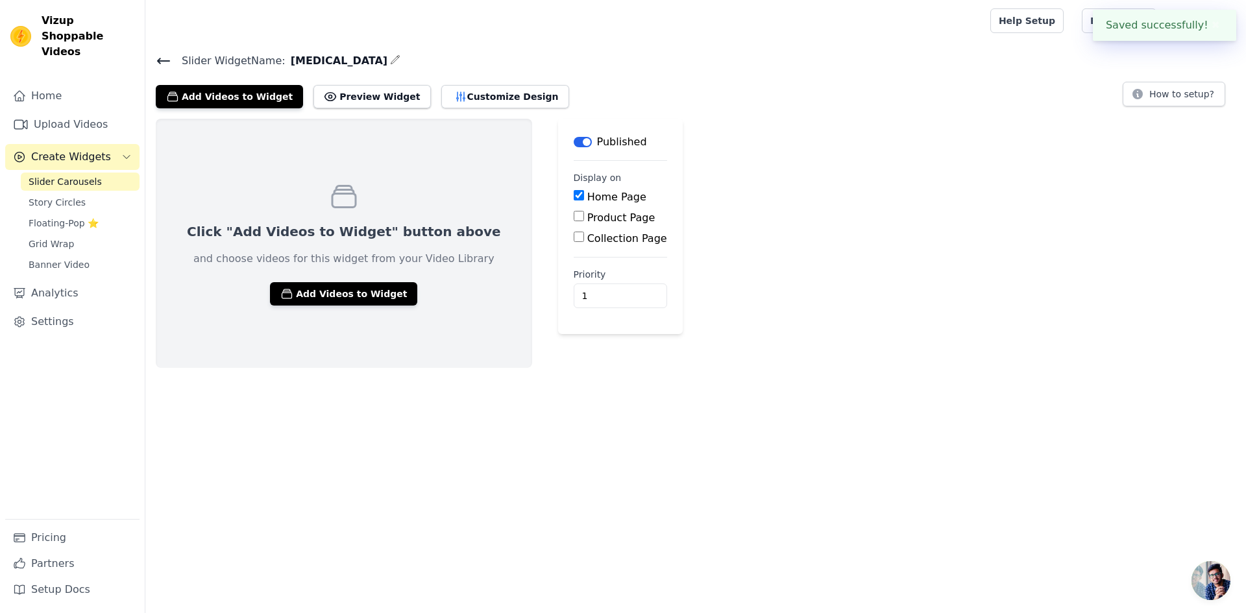
click at [832, 25] on div at bounding box center [565, 21] width 819 height 42
click at [359, 90] on button "Preview Widget" at bounding box center [371, 96] width 117 height 23
click at [73, 235] on link "Grid Wrap" at bounding box center [80, 244] width 119 height 18
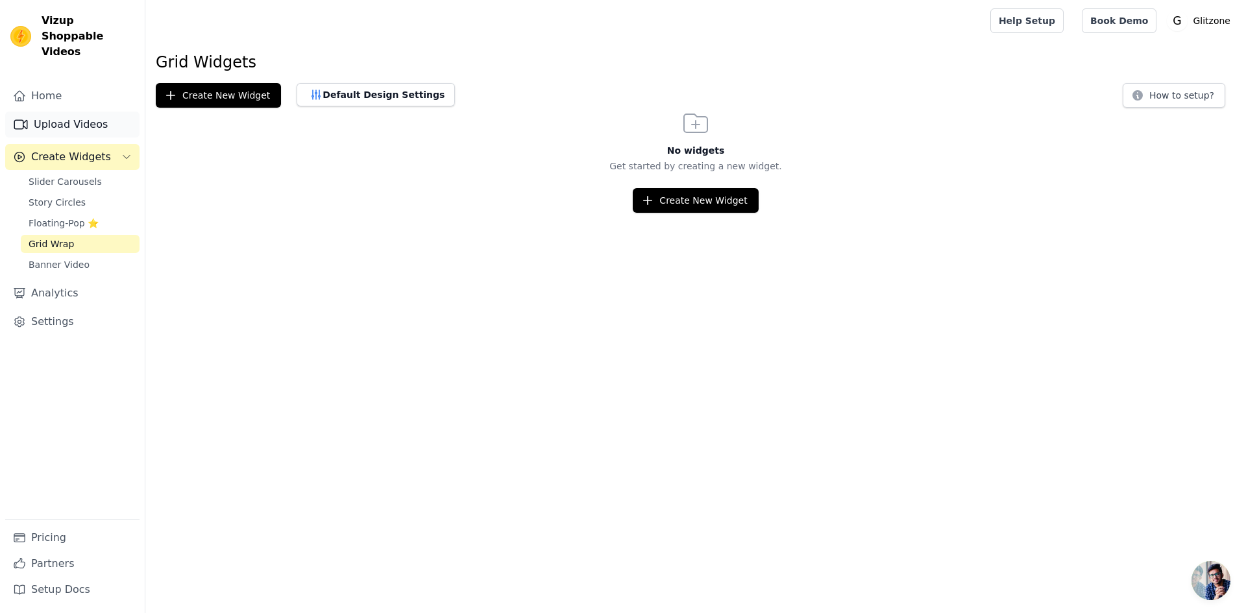
click at [44, 112] on link "Upload Videos" at bounding box center [72, 125] width 134 height 26
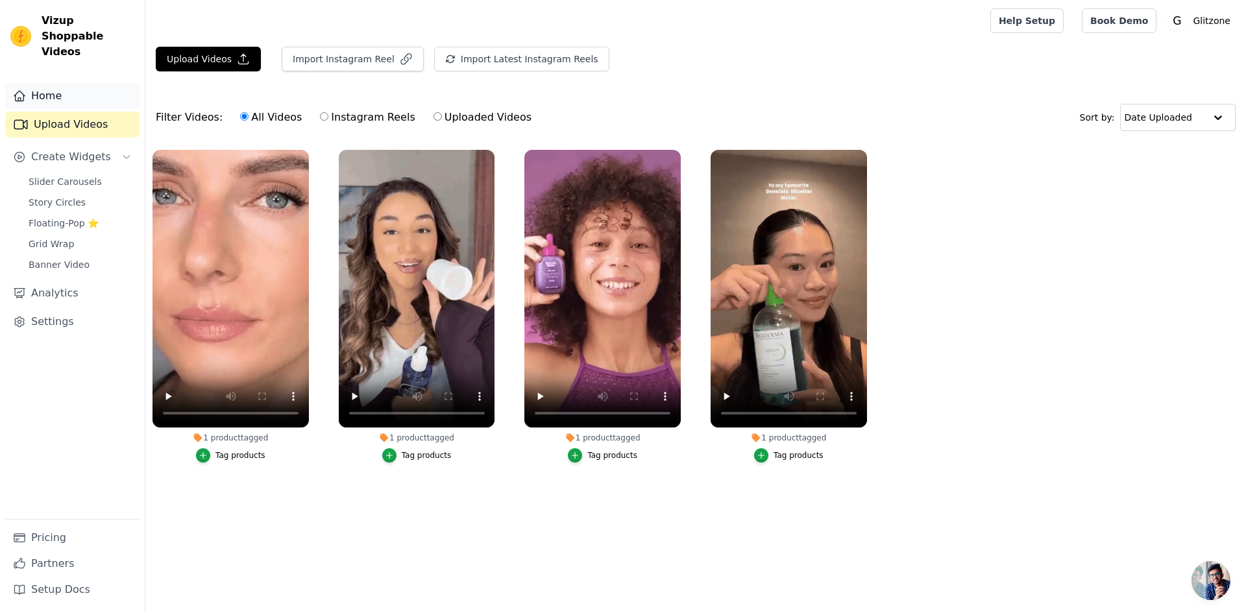
click at [50, 83] on link "Home" at bounding box center [72, 96] width 134 height 26
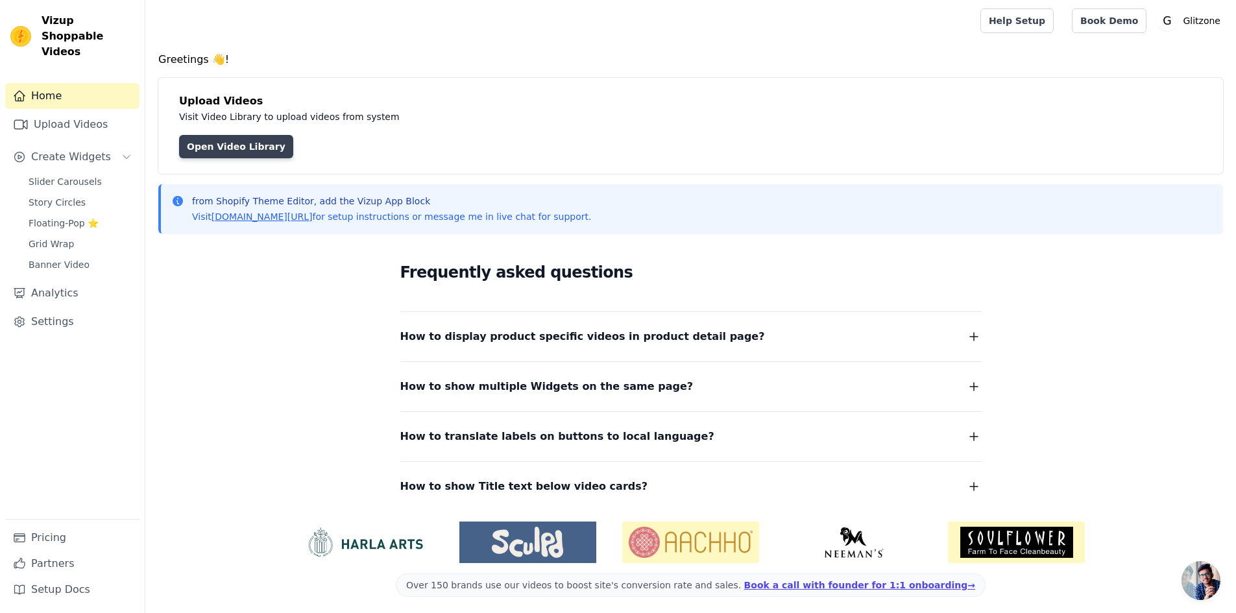
click at [224, 146] on link "Open Video Library" at bounding box center [236, 146] width 114 height 23
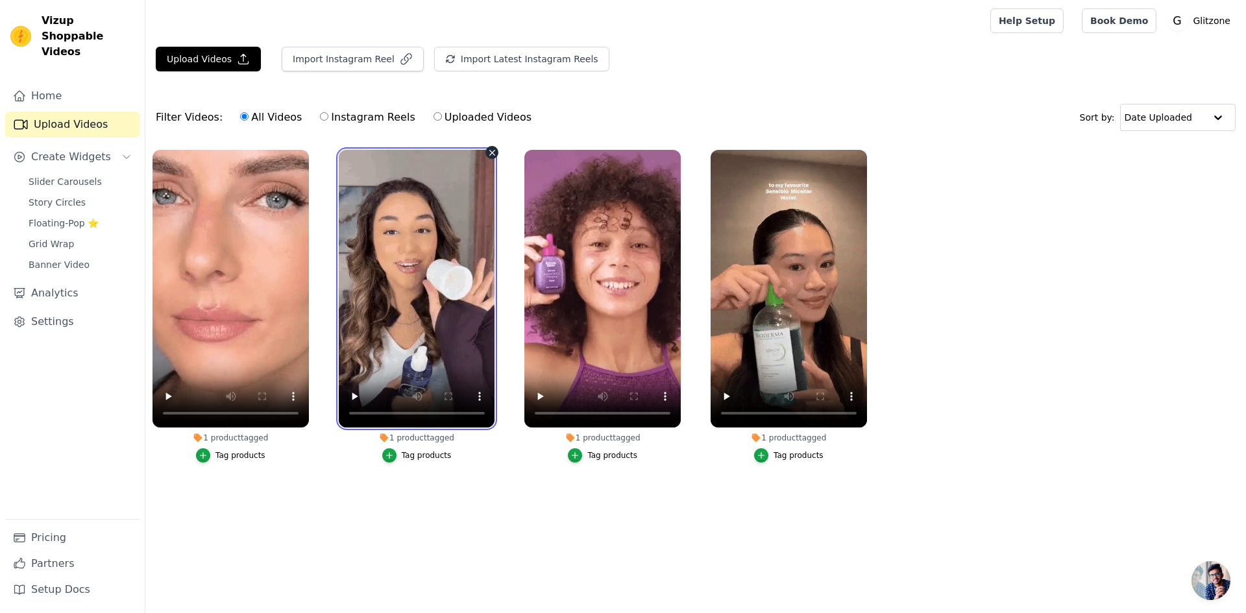
click at [383, 251] on video at bounding box center [417, 289] width 156 height 278
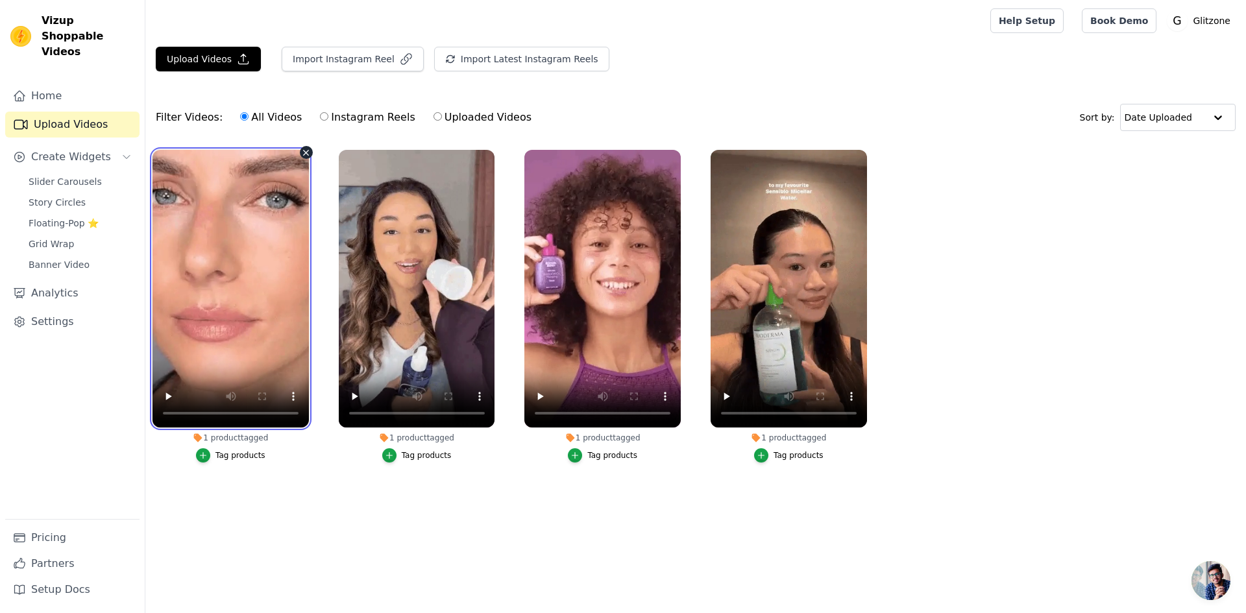
click at [267, 236] on video at bounding box center [231, 289] width 156 height 278
click at [306, 153] on icon "button" at bounding box center [306, 152] width 5 height 5
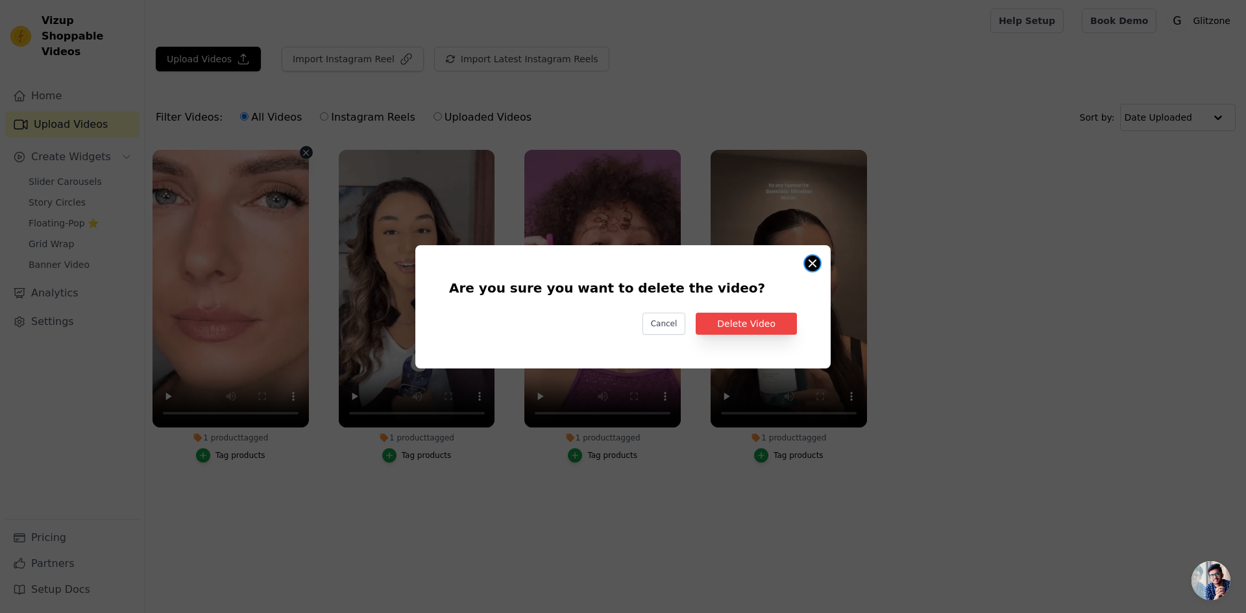
click at [818, 267] on button "Are you sure you want to delete the video? Cancel Delete Video 1 product tagged…" at bounding box center [813, 264] width 16 height 16
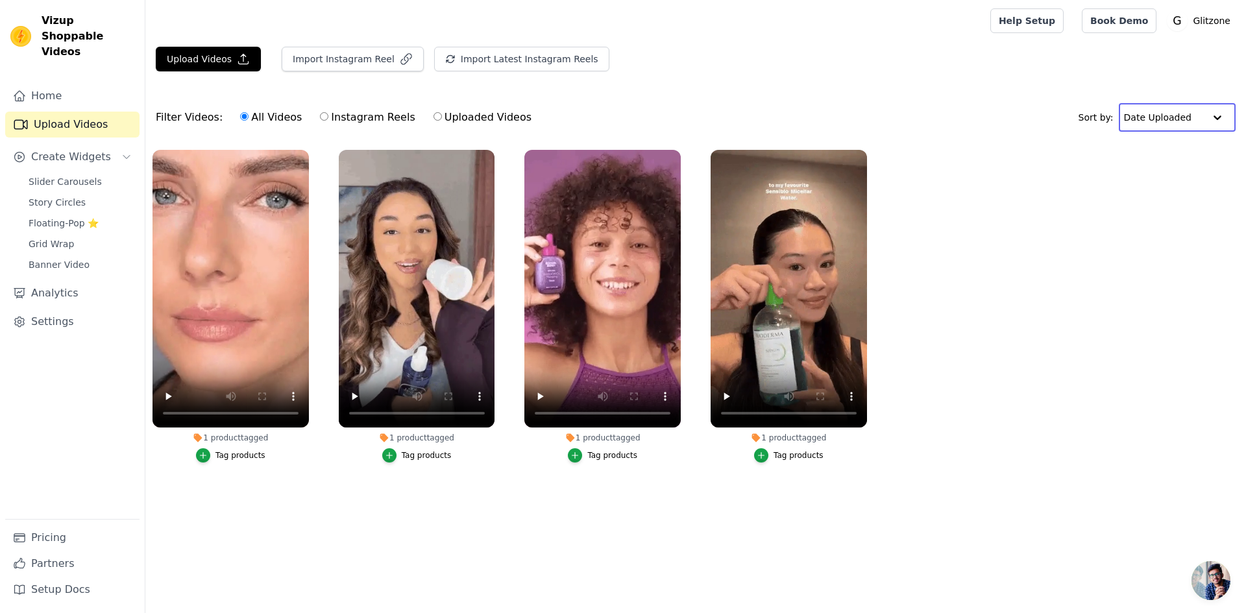
click at [1201, 114] on input "text" at bounding box center [1164, 117] width 80 height 26
click at [1208, 16] on p "Glitzone" at bounding box center [1212, 20] width 48 height 23
click at [1005, 68] on div "Upload Videos Import Instagram Reel Import Latest Instagram Reels Import Latest…" at bounding box center [695, 64] width 1101 height 35
click at [49, 156] on div "Home Upload Videos Create Widgets Slider Carousels Story Circles Floating-Pop ⭐…" at bounding box center [72, 301] width 134 height 436
click at [39, 258] on span "Banner Video" at bounding box center [59, 264] width 61 height 13
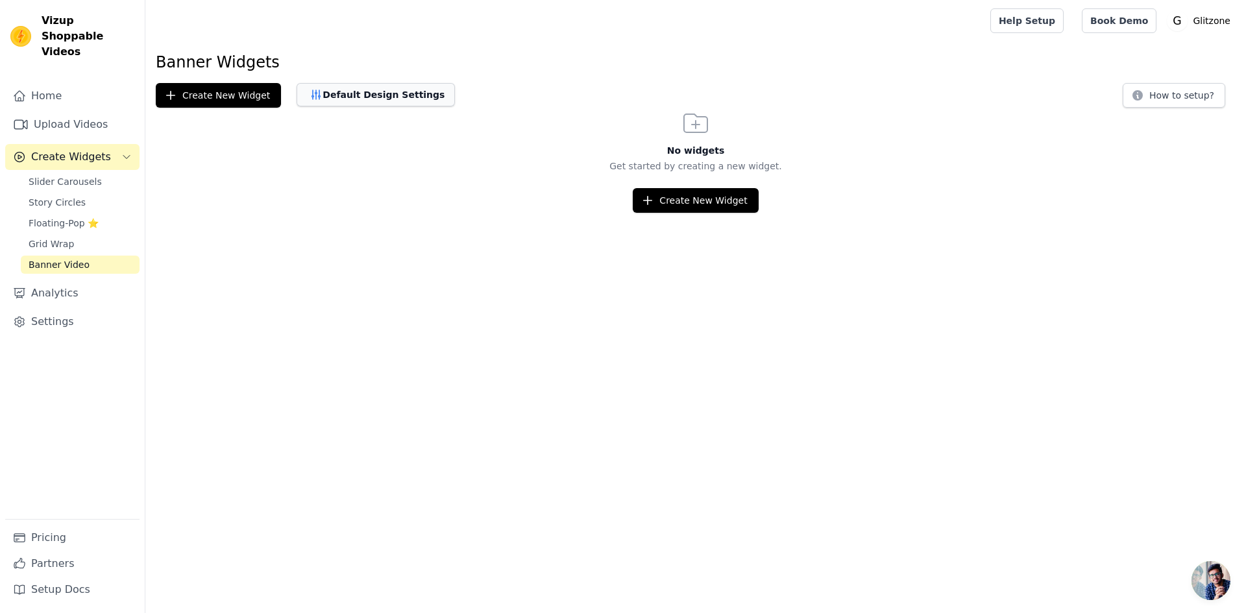
click at [377, 88] on button "Default Design Settings" at bounding box center [376, 94] width 158 height 23
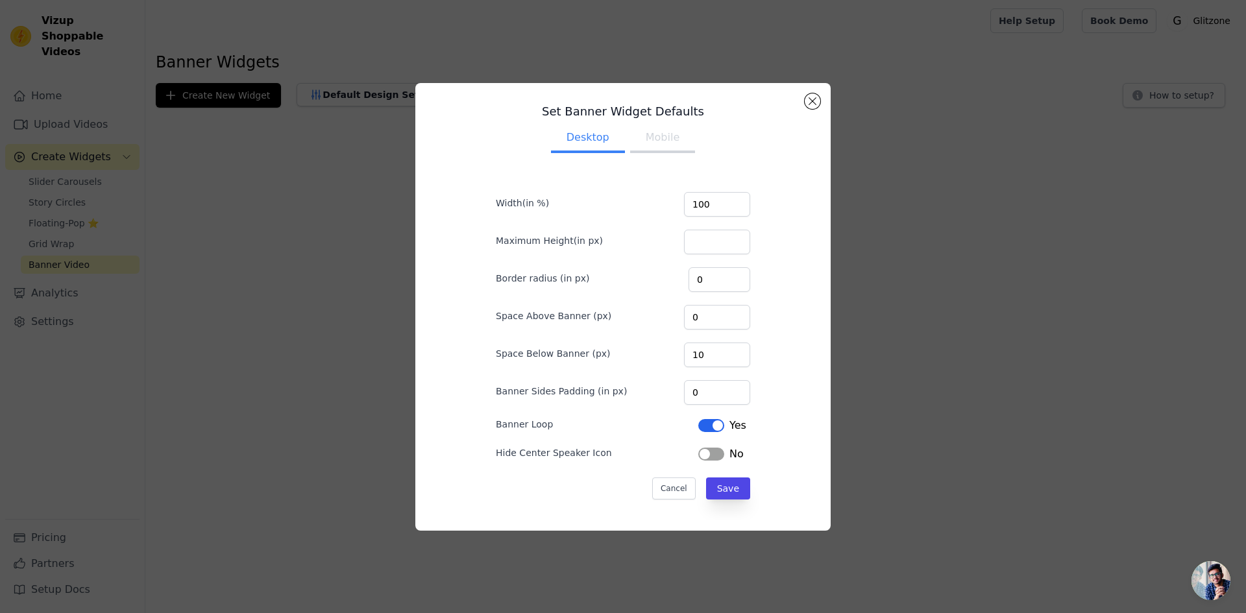
click at [408, 151] on div "Set Banner Widget Defaults Desktop Mobile Width(in %) 100 Maximum Height(in px)…" at bounding box center [623, 306] width 1204 height 489
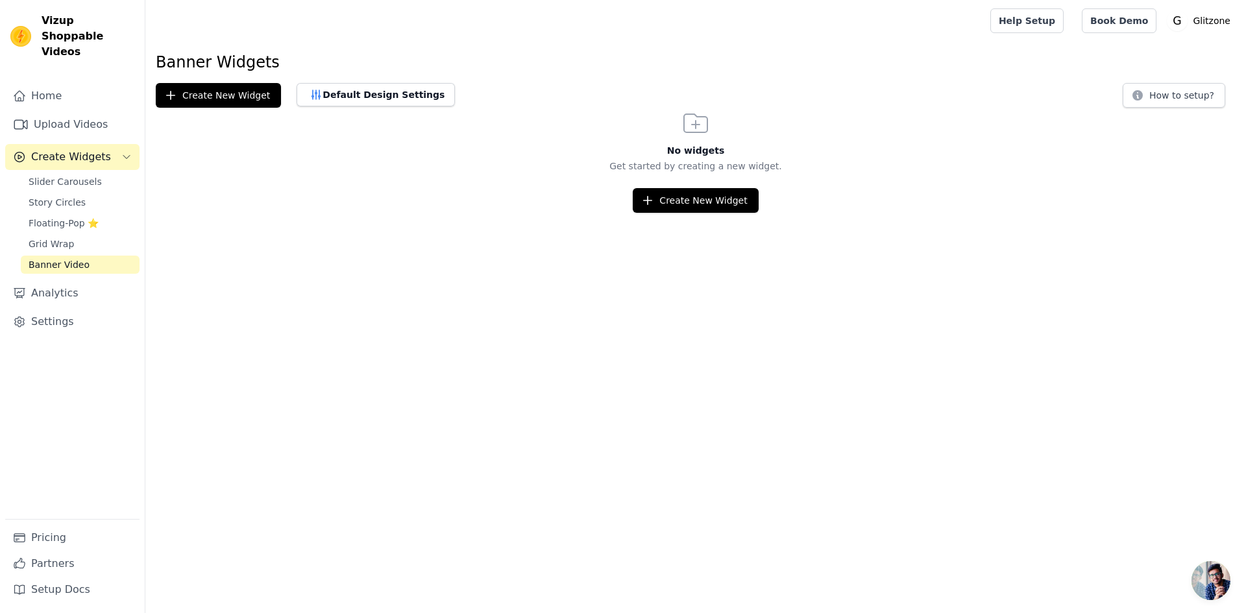
click at [359, 82] on div "Banner Widgets Create New Widget Default Design Settings How to setup? No widge…" at bounding box center [695, 132] width 1101 height 161
click at [353, 89] on button "Default Design Settings" at bounding box center [376, 94] width 158 height 23
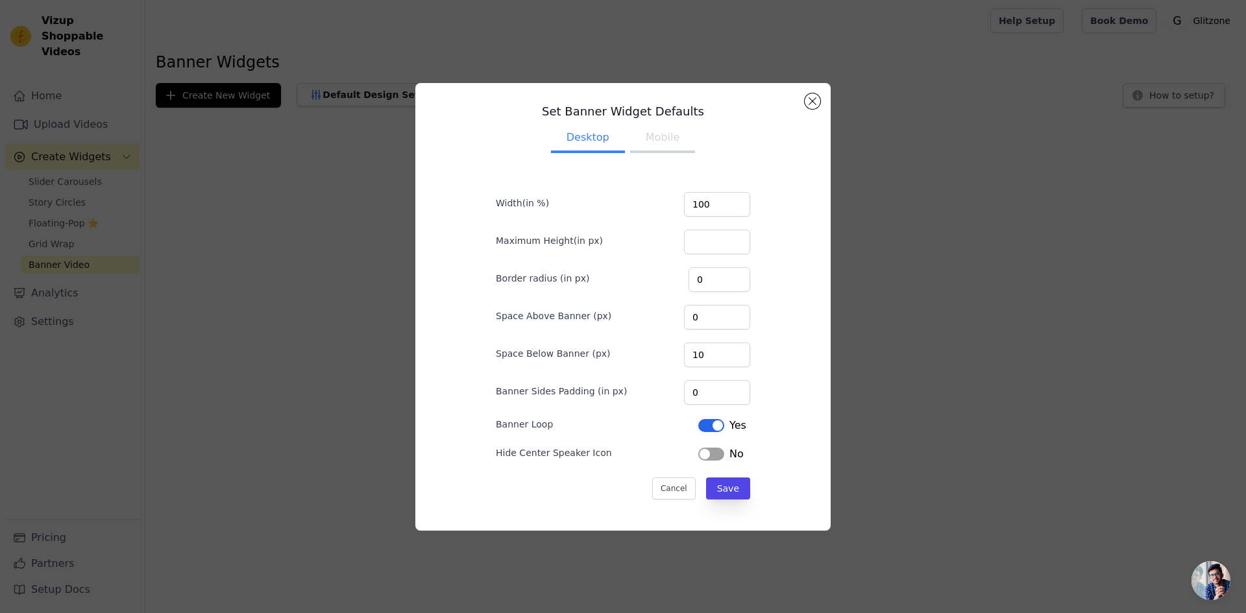
click at [204, 90] on div "Set Banner Widget Defaults Desktop Mobile Width(in %) 100 Maximum Height(in px)…" at bounding box center [623, 306] width 1204 height 489
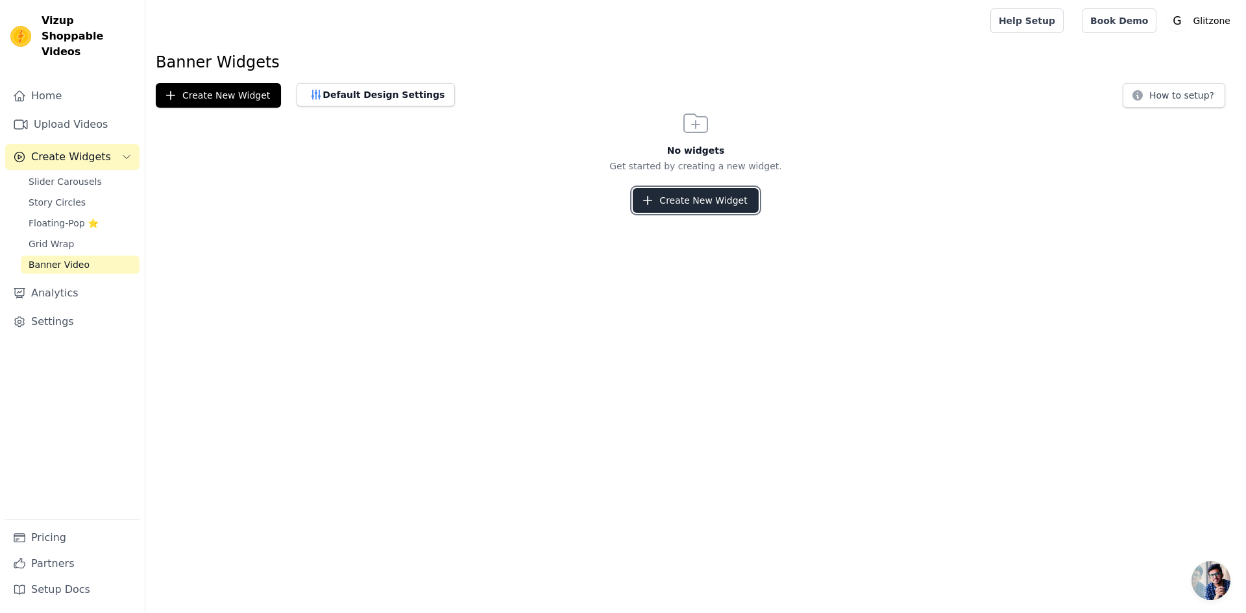
click at [693, 204] on button "Create New Widget" at bounding box center [695, 200] width 125 height 25
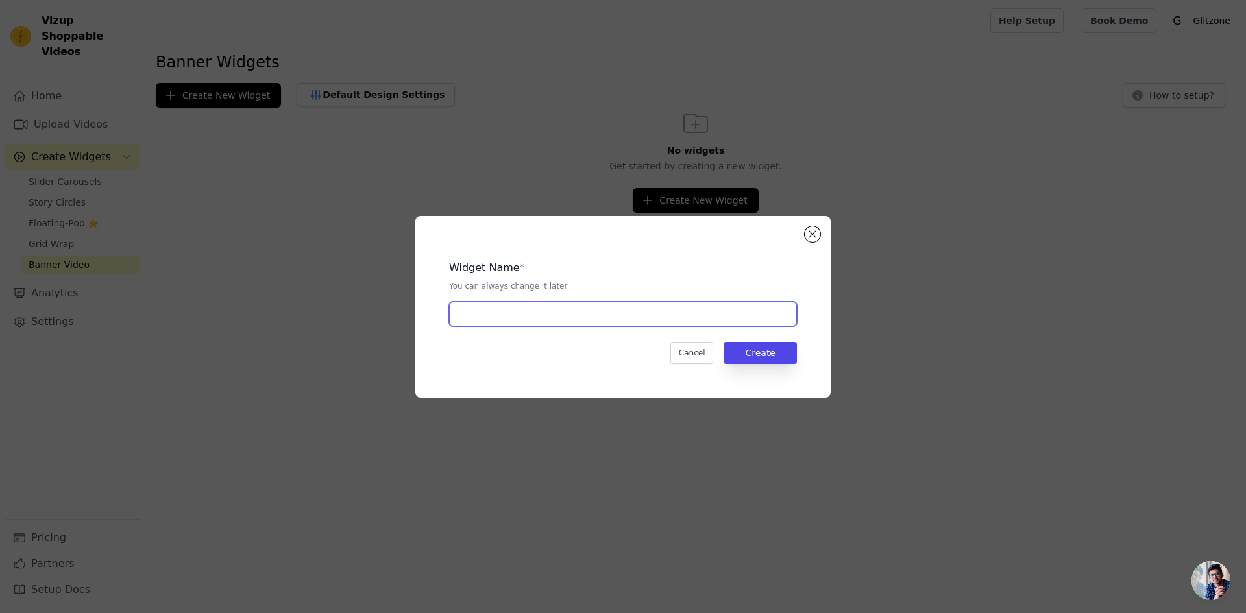
click at [573, 314] on input "text" at bounding box center [623, 314] width 348 height 25
type input "skin care"
click at [763, 359] on button "Create" at bounding box center [760, 353] width 73 height 22
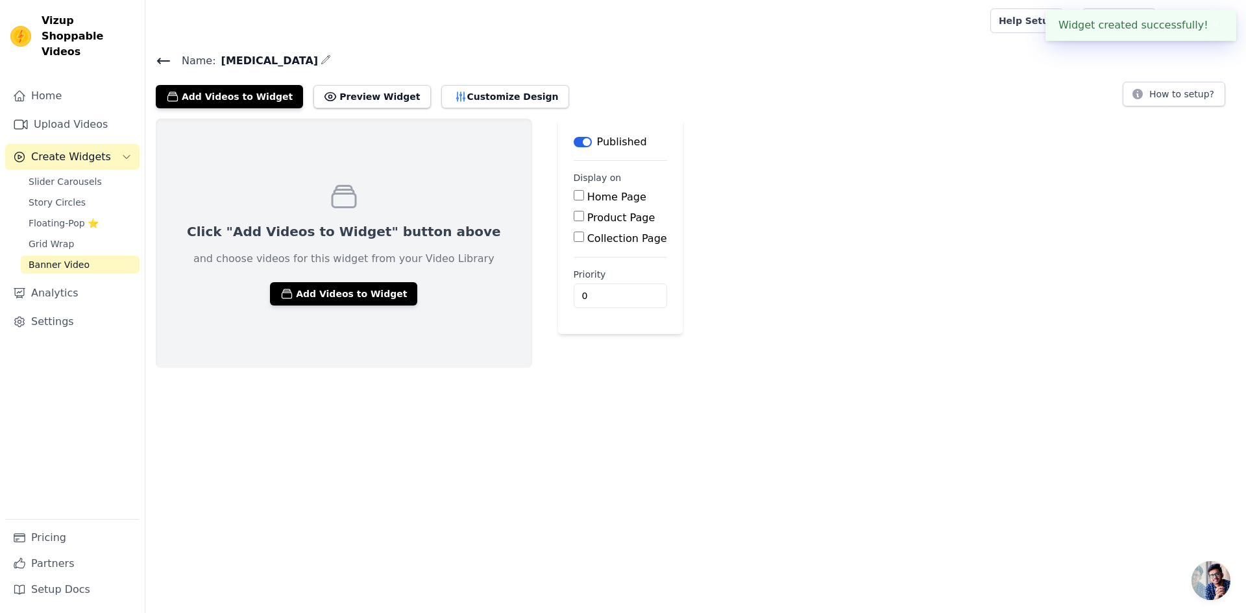
click at [574, 198] on input "Home Page" at bounding box center [579, 195] width 10 height 10
checkbox input "true"
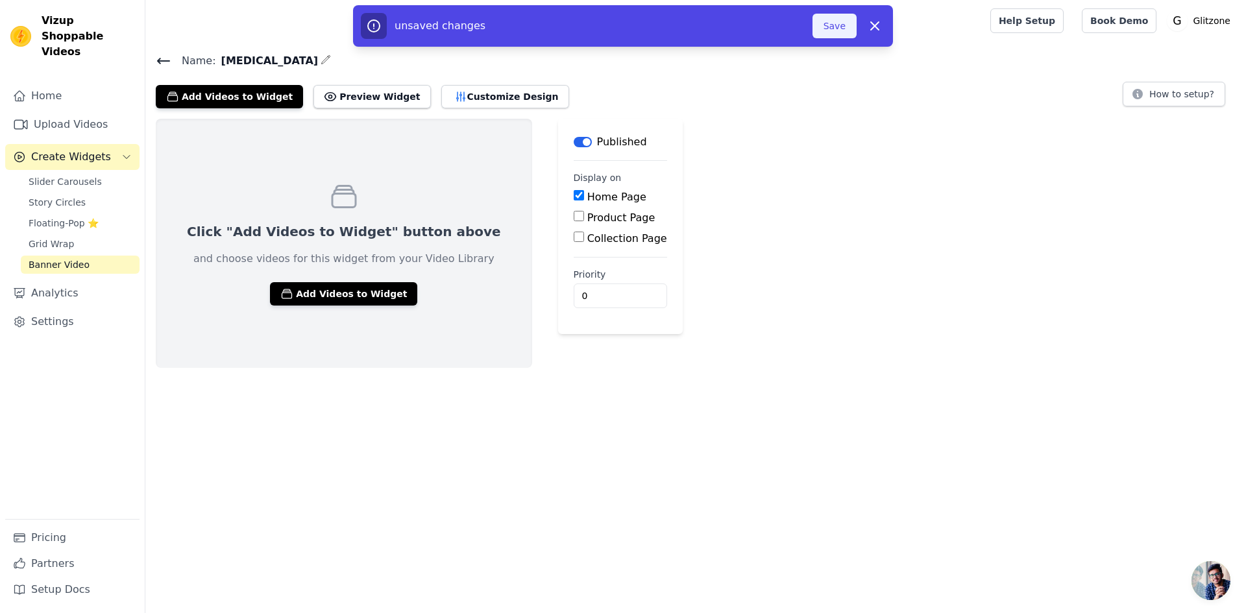
click at [831, 27] on button "Save" at bounding box center [835, 26] width 44 height 25
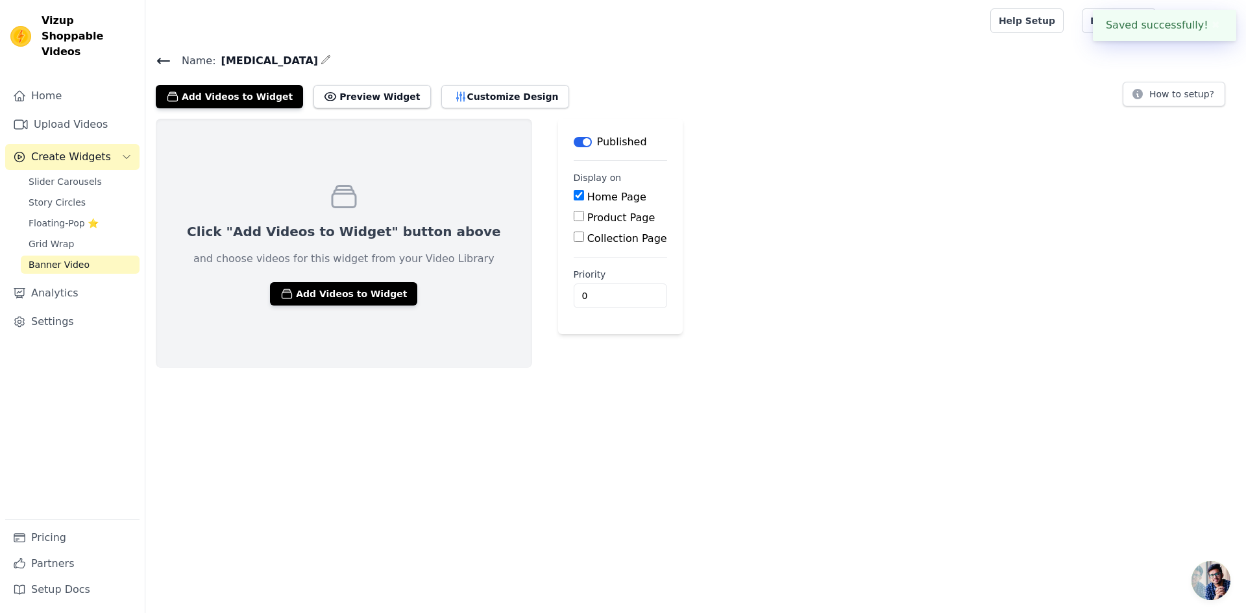
click at [799, 121] on div "Click "Add Videos to Widget" button above and choose videos for this widget fro…" at bounding box center [695, 243] width 1101 height 249
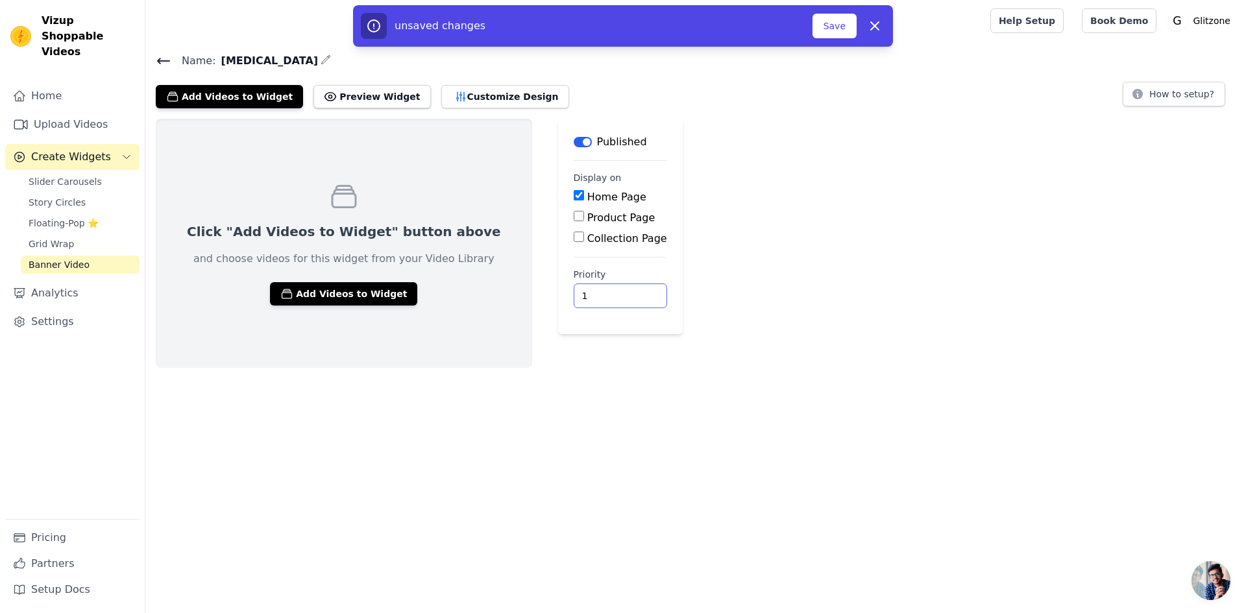
click at [579, 291] on input "1" at bounding box center [620, 296] width 93 height 25
type input "2"
click at [579, 291] on input "2" at bounding box center [620, 296] width 93 height 25
click at [838, 14] on button "Save" at bounding box center [835, 26] width 44 height 25
click at [833, 26] on button "Save" at bounding box center [835, 26] width 44 height 25
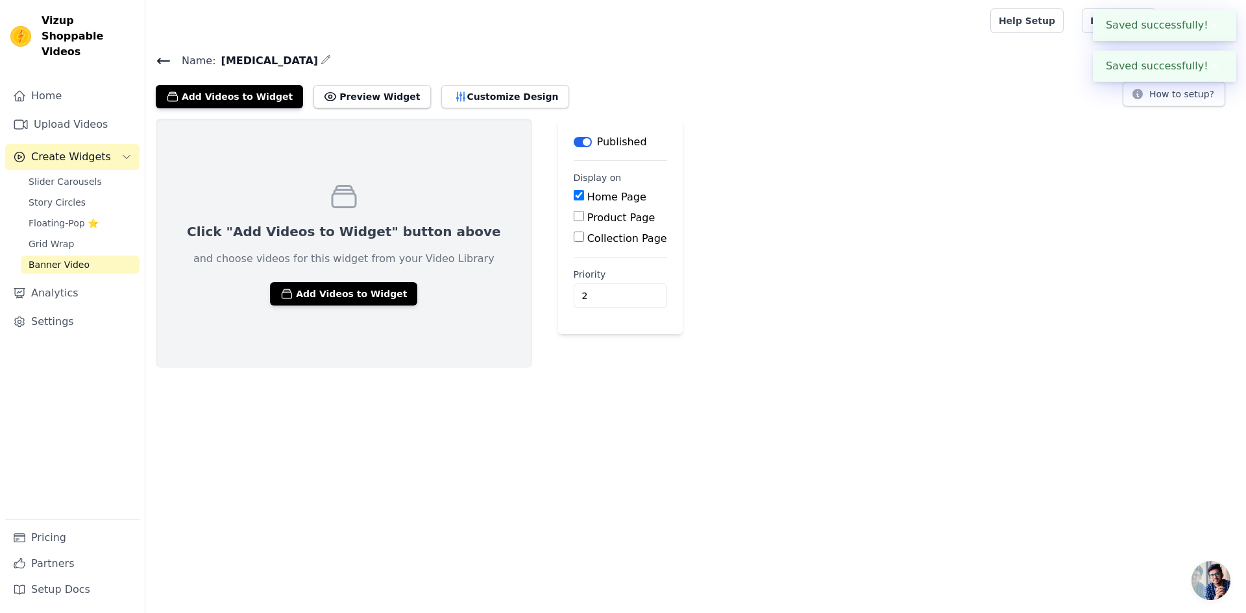
click at [287, 368] on html "Saved successfully! ✖ Saved successfully! ✖ Vizup Shoppable Videos Home Upload …" at bounding box center [623, 184] width 1246 height 368
click at [162, 55] on icon at bounding box center [164, 61] width 16 height 16
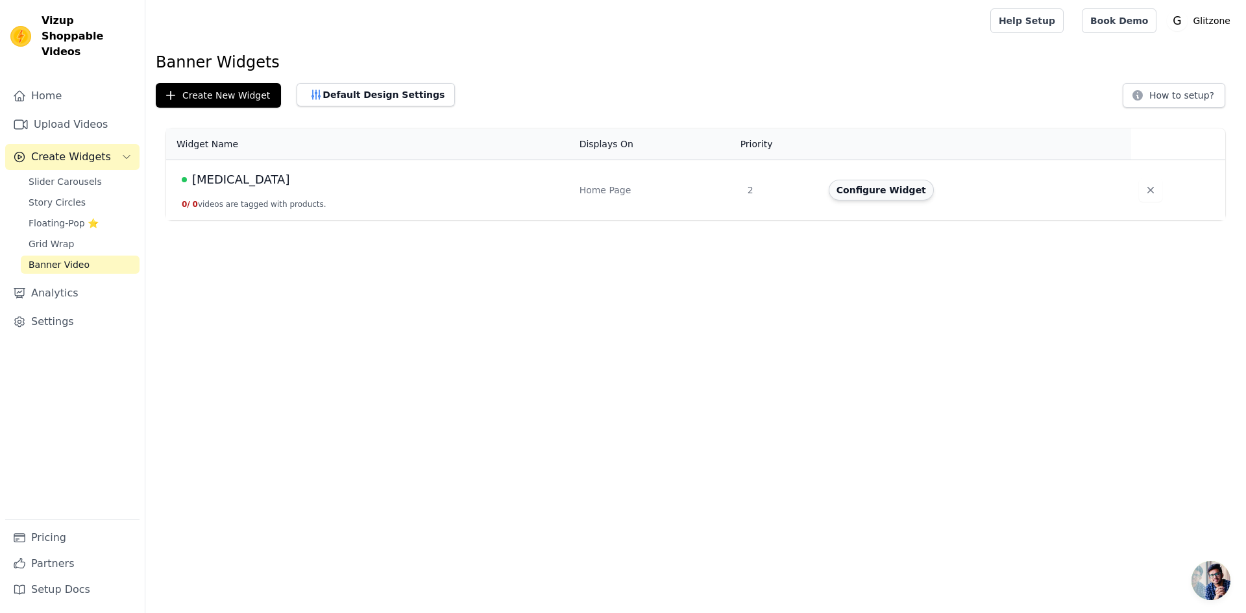
click at [881, 186] on button "Configure Widget" at bounding box center [881, 190] width 105 height 21
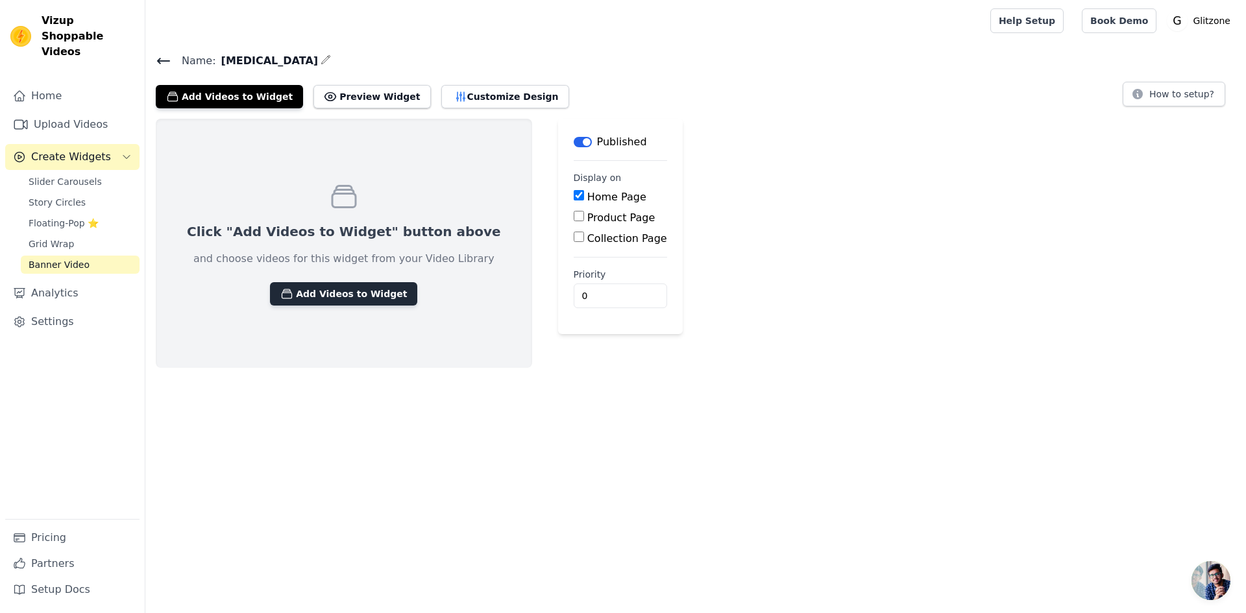
click at [297, 291] on button "Add Videos to Widget" at bounding box center [343, 293] width 147 height 23
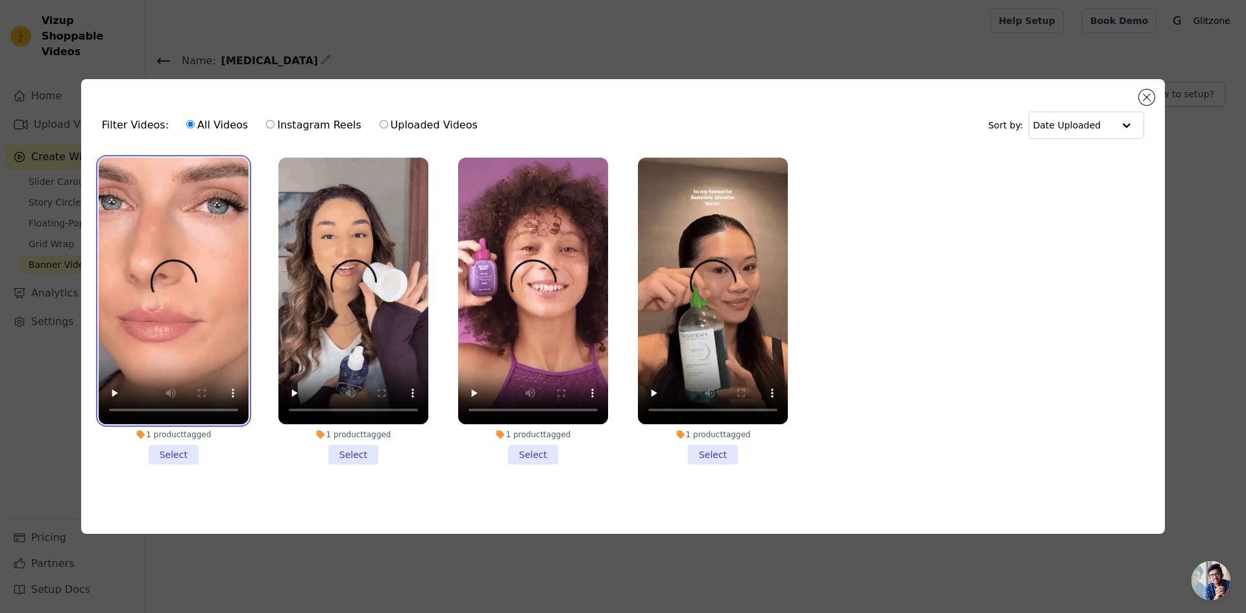
click at [188, 221] on video at bounding box center [174, 291] width 150 height 267
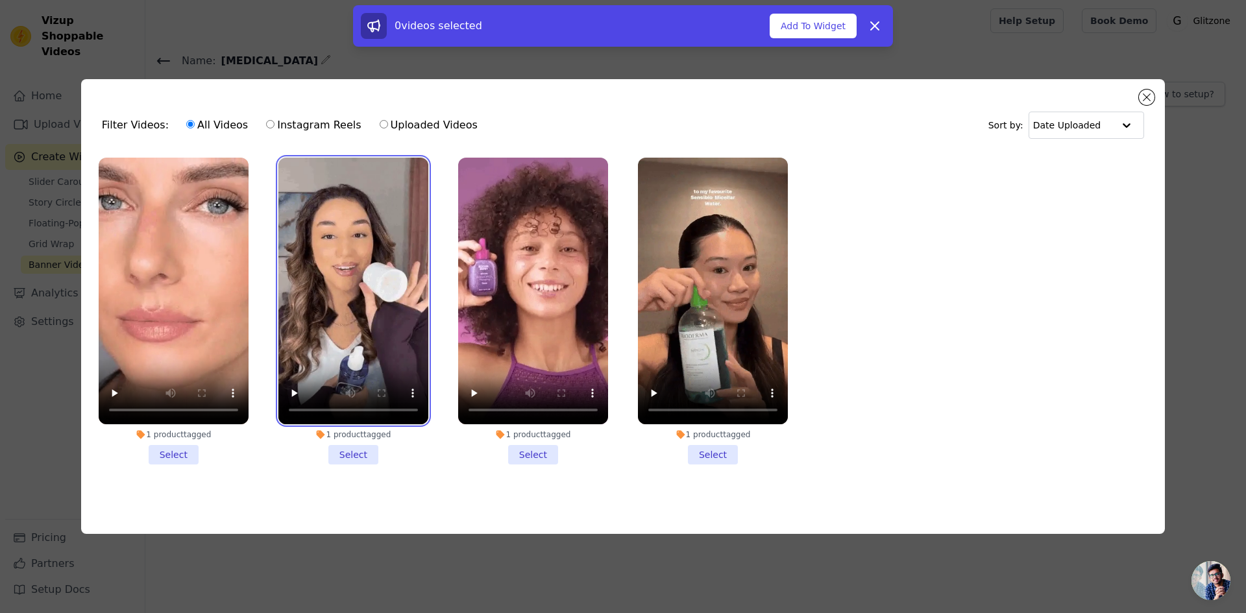
click at [327, 220] on video at bounding box center [353, 291] width 150 height 267
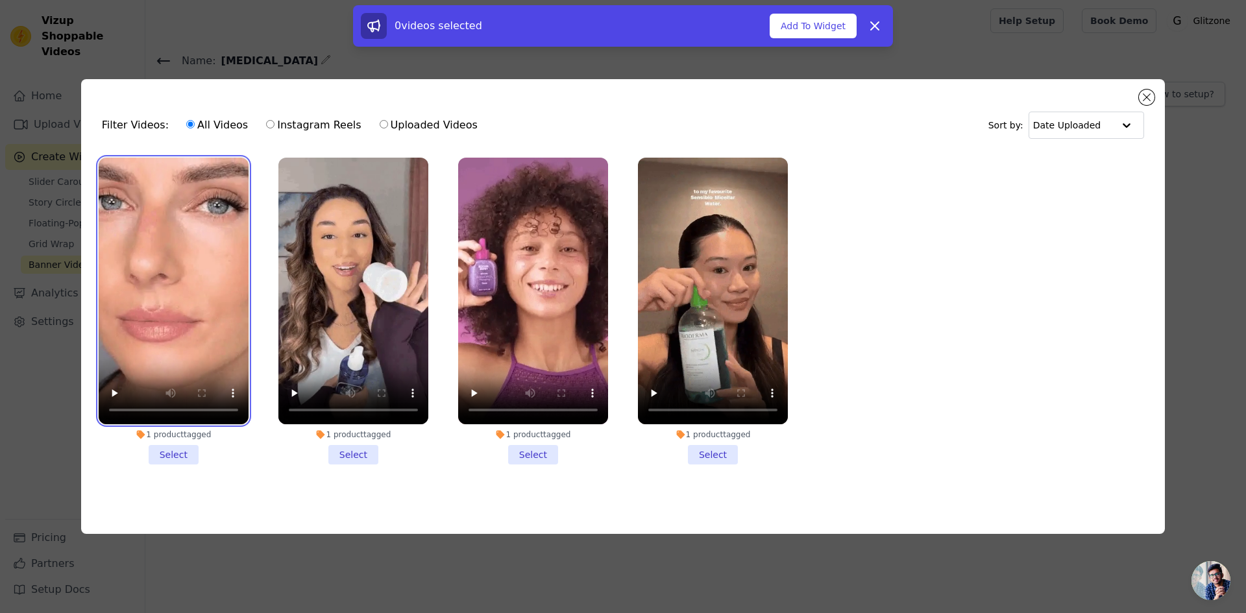
click at [184, 186] on video at bounding box center [174, 291] width 150 height 267
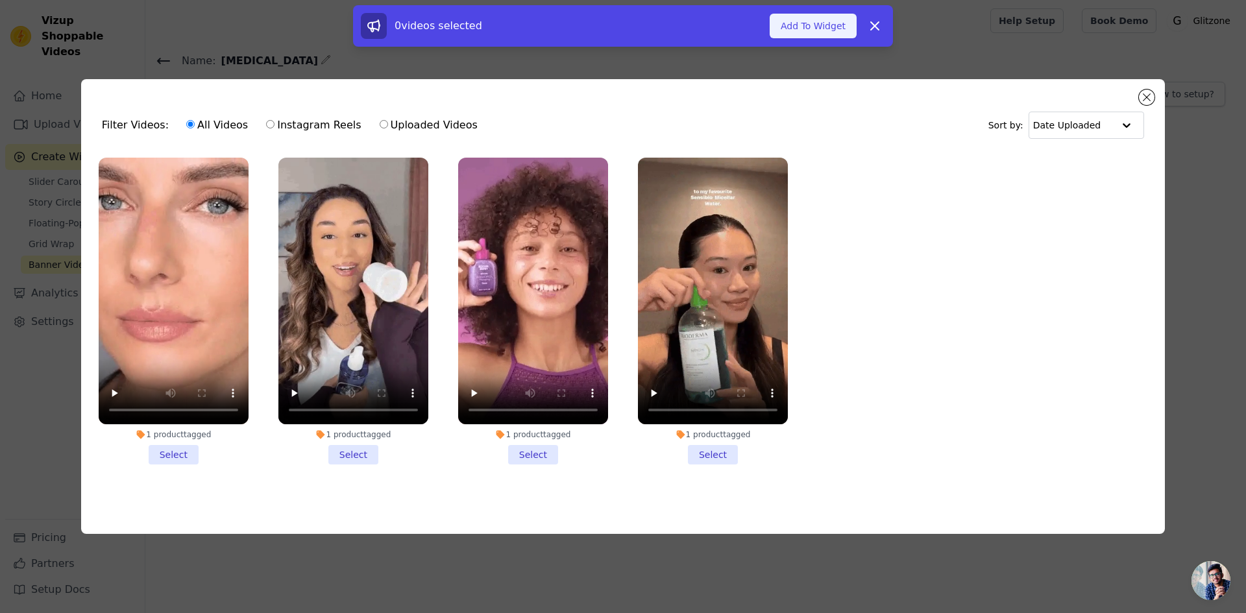
click at [822, 24] on button "Add To Widget" at bounding box center [813, 26] width 87 height 25
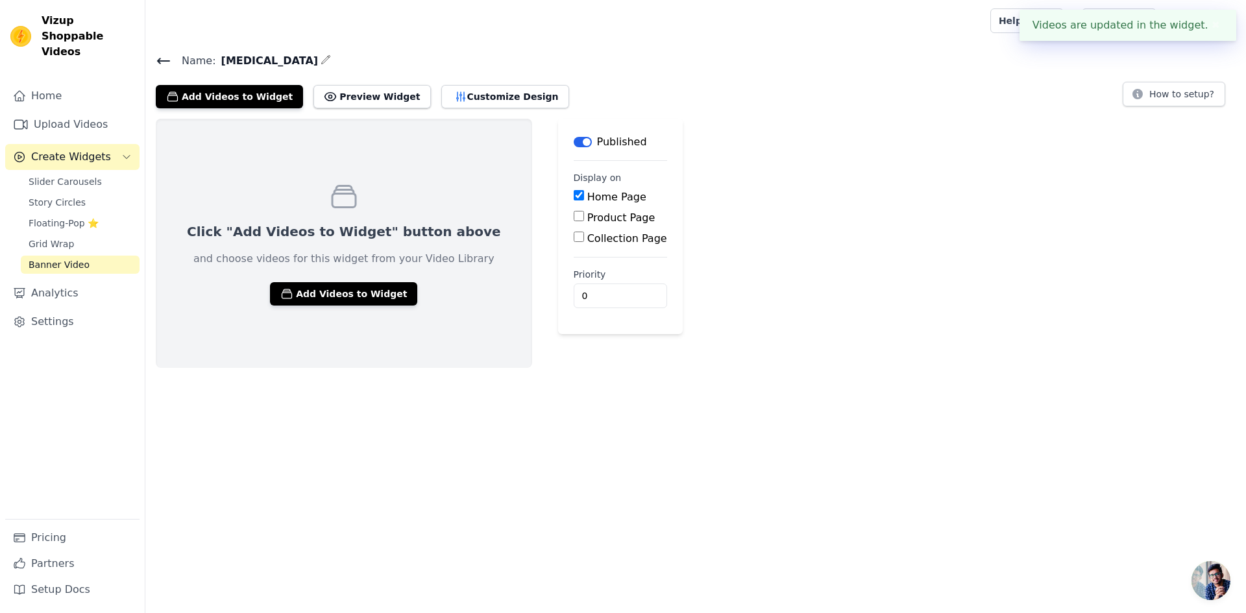
click at [158, 60] on icon at bounding box center [164, 60] width 12 height 5
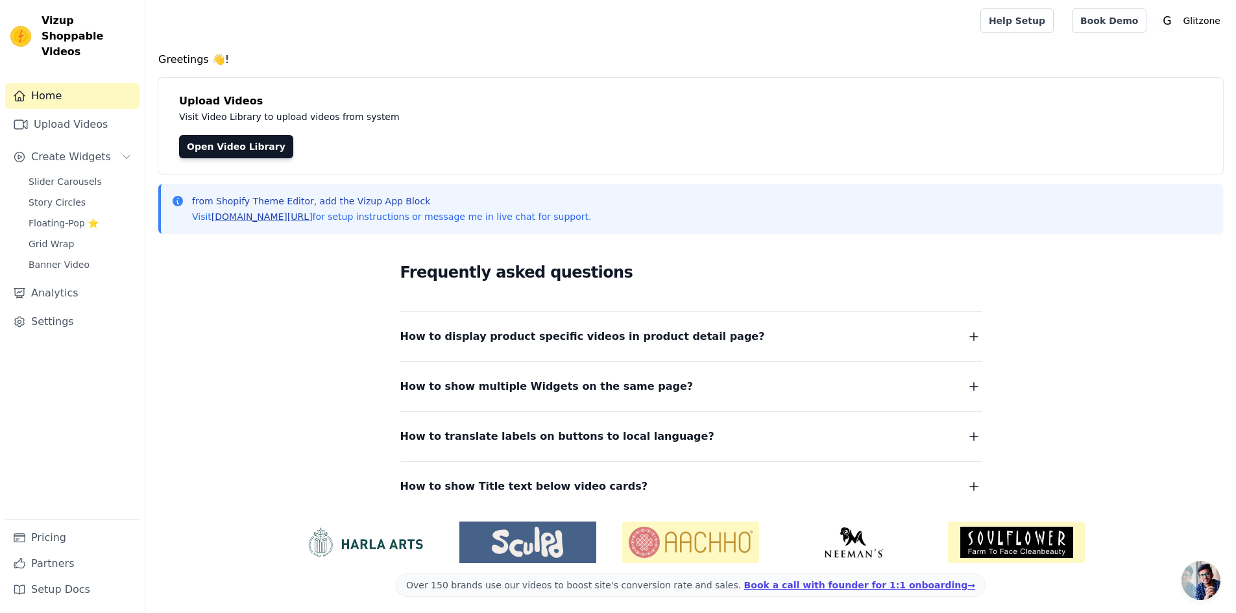
click at [256, 215] on link "[DOMAIN_NAME][URL]" at bounding box center [262, 217] width 101 height 10
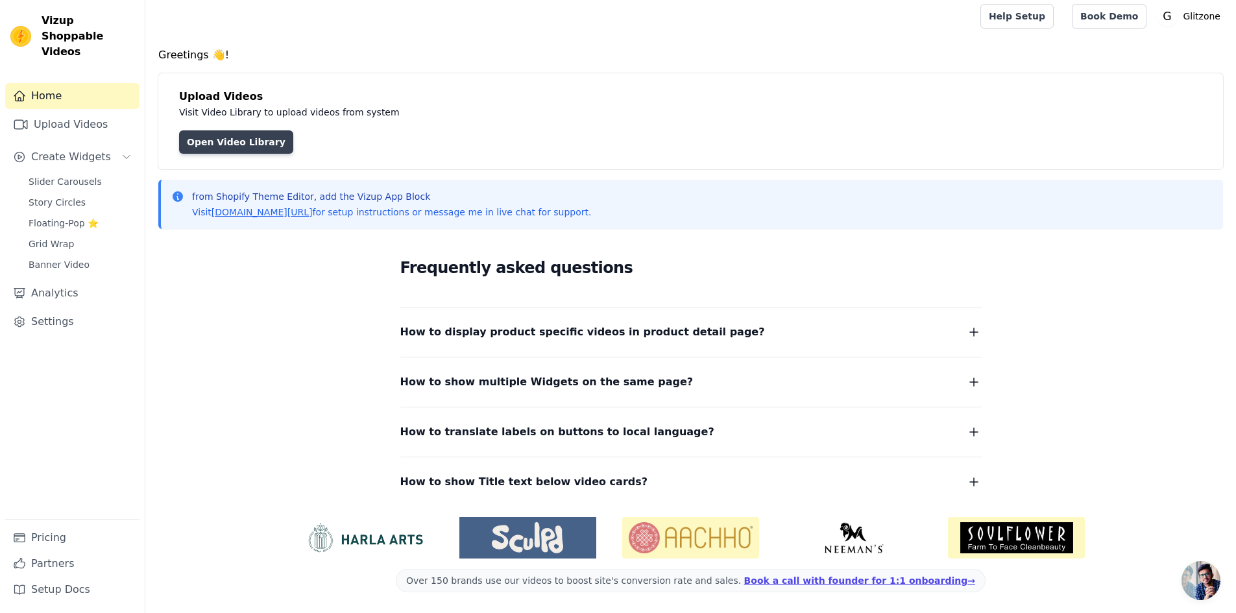
click at [223, 150] on link "Open Video Library" at bounding box center [236, 141] width 114 height 23
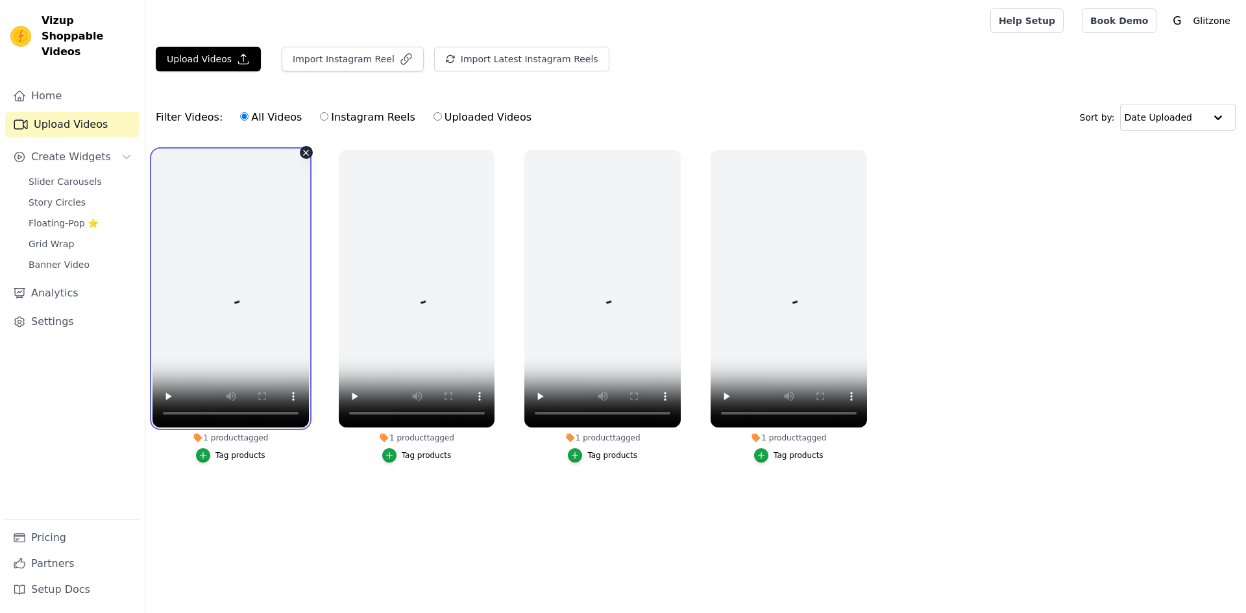
click at [267, 229] on video at bounding box center [231, 289] width 156 height 278
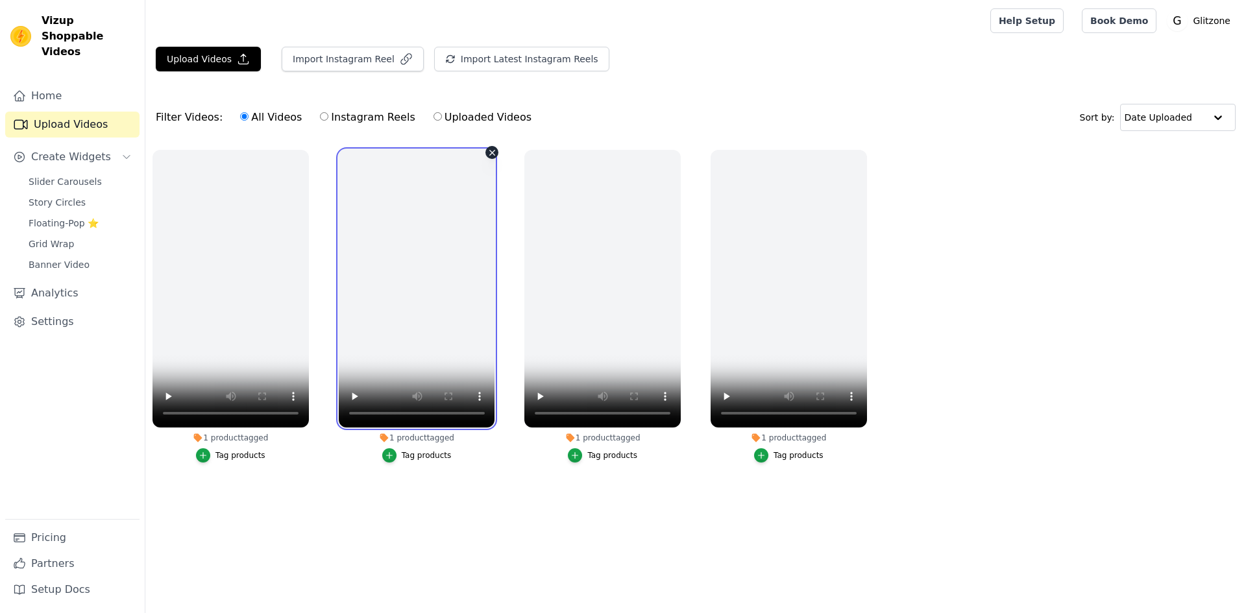
click at [387, 228] on video at bounding box center [417, 289] width 156 height 278
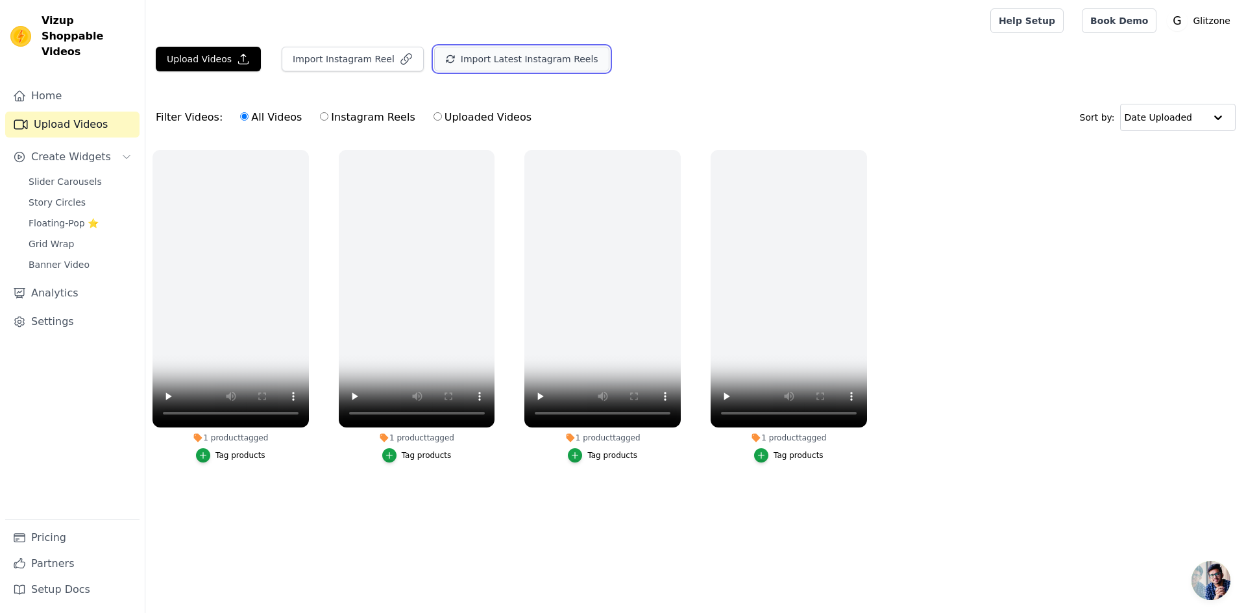
click at [473, 58] on button "Import Latest Instagram Reels" at bounding box center [521, 59] width 175 height 25
click at [474, 62] on button "Import Latest Instagram Reels" at bounding box center [521, 59] width 175 height 25
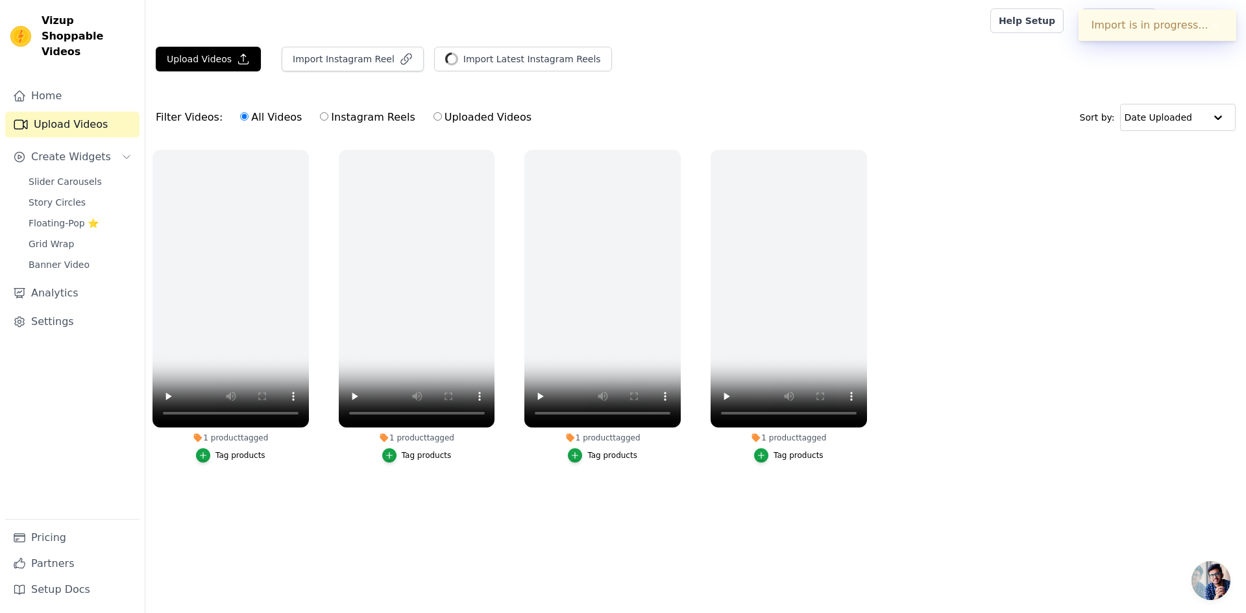
click at [1217, 28] on button "✖" at bounding box center [1215, 26] width 15 height 16
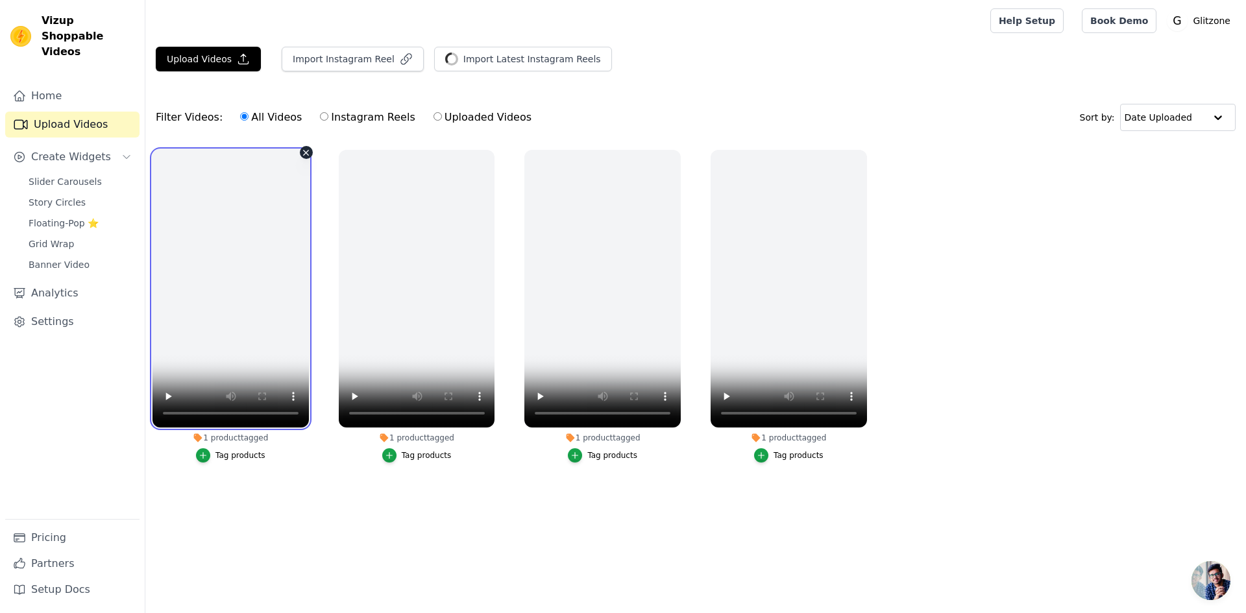
click at [236, 268] on video at bounding box center [231, 289] width 156 height 278
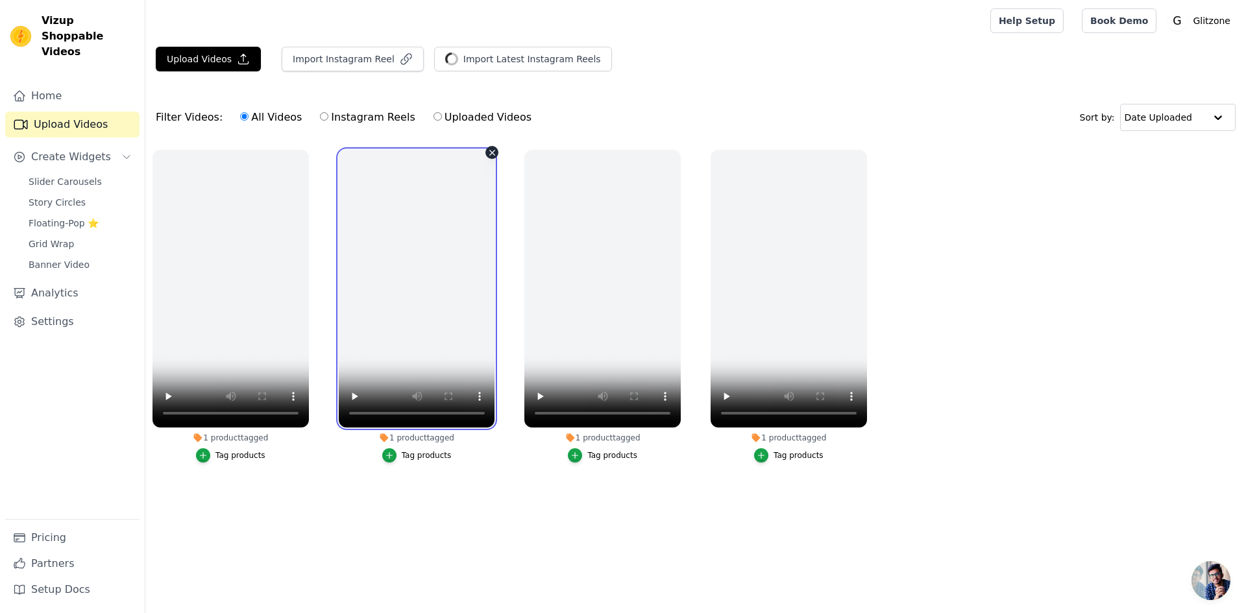
click at [354, 290] on video at bounding box center [417, 289] width 156 height 278
